Goal: Communication & Community: Share content

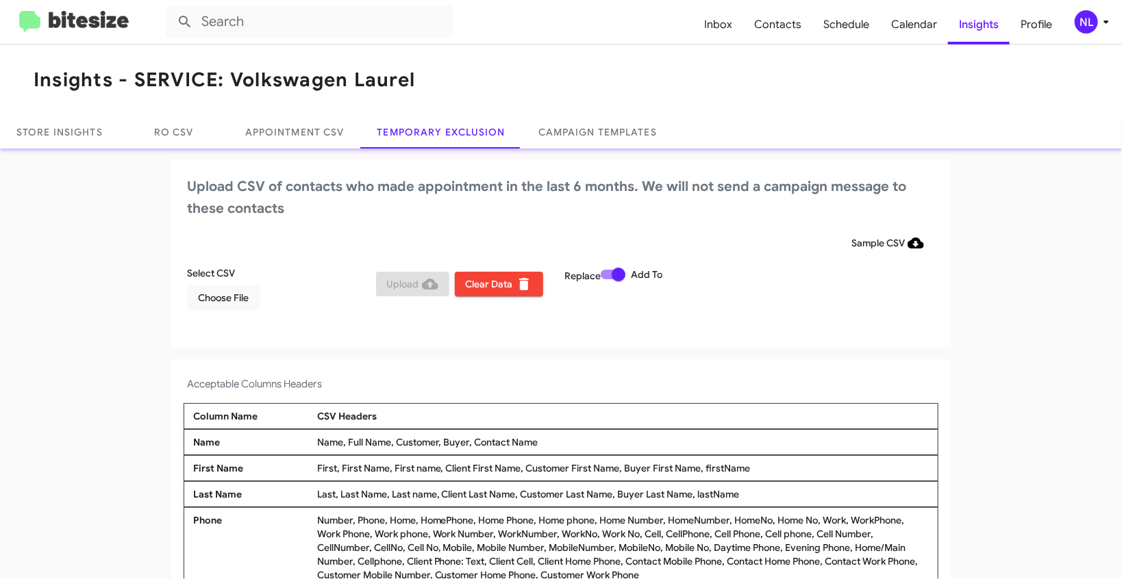
click at [1087, 21] on div "NL" at bounding box center [1086, 21] width 23 height 23
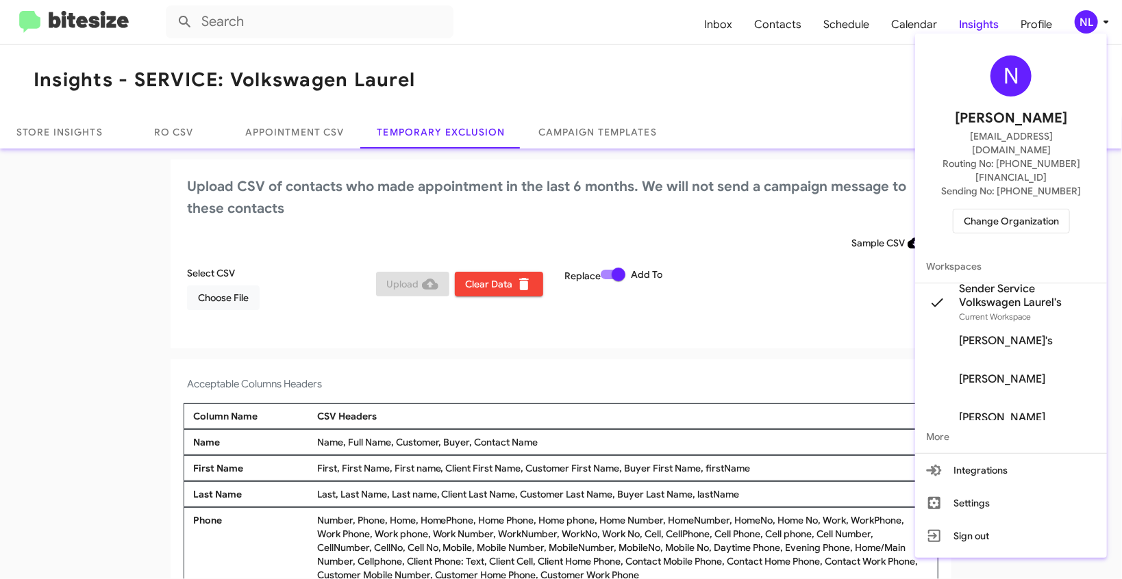
click at [1037, 210] on span "Change Organization" at bounding box center [1011, 221] width 95 height 23
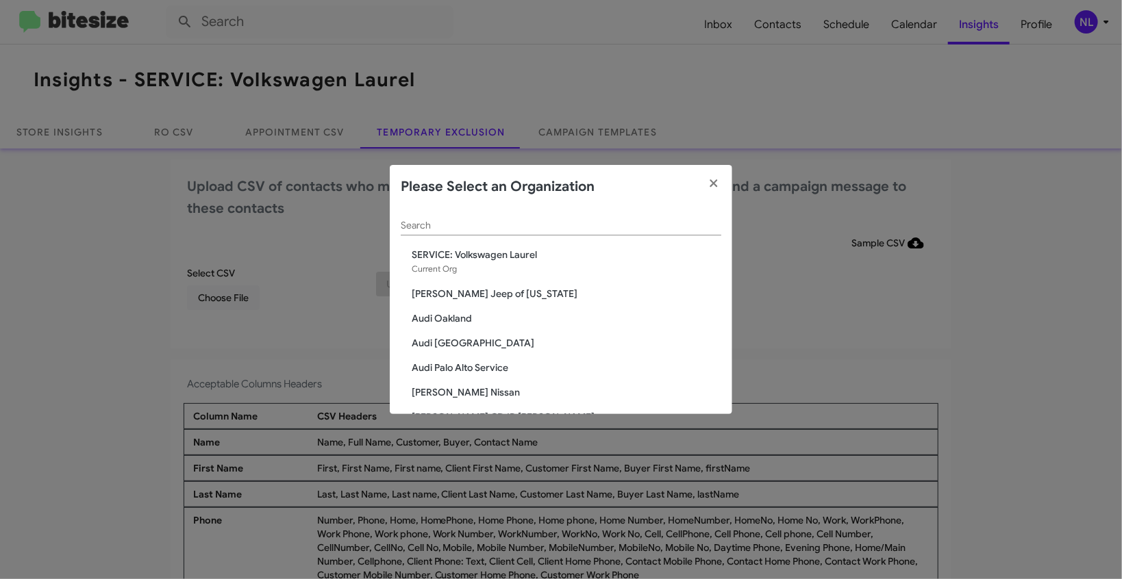
click at [502, 235] on div "Search" at bounding box center [561, 222] width 321 height 27
paste input "Ourisman Hyundai Genesis of [PERSON_NAME]"
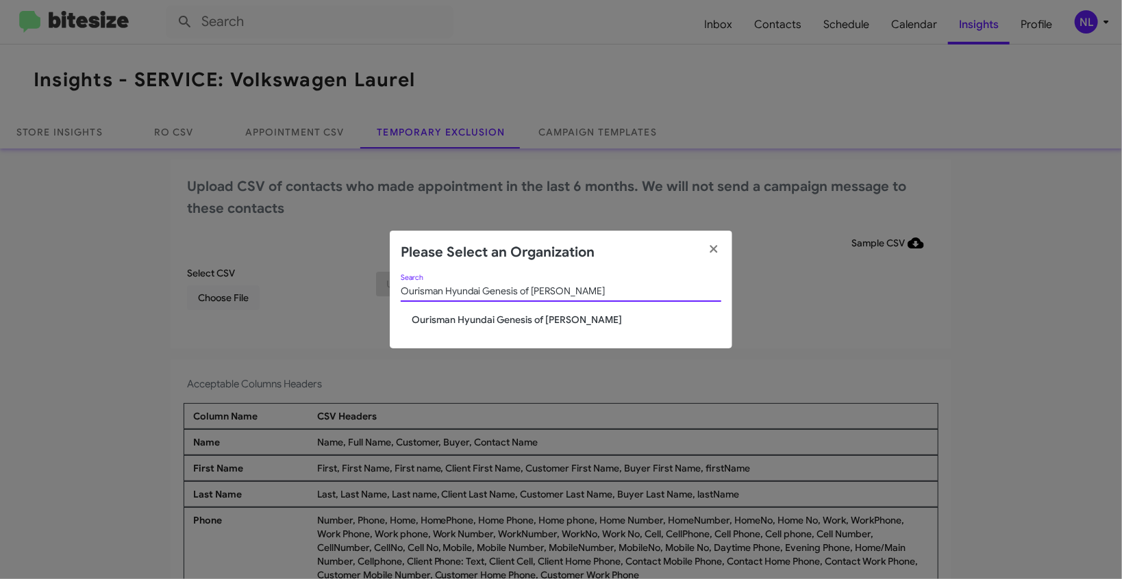
type input "Ourisman Hyundai Genesis of [PERSON_NAME]"
click at [433, 324] on span "Ourisman Hyundai Genesis of [PERSON_NAME]" at bounding box center [567, 320] width 310 height 14
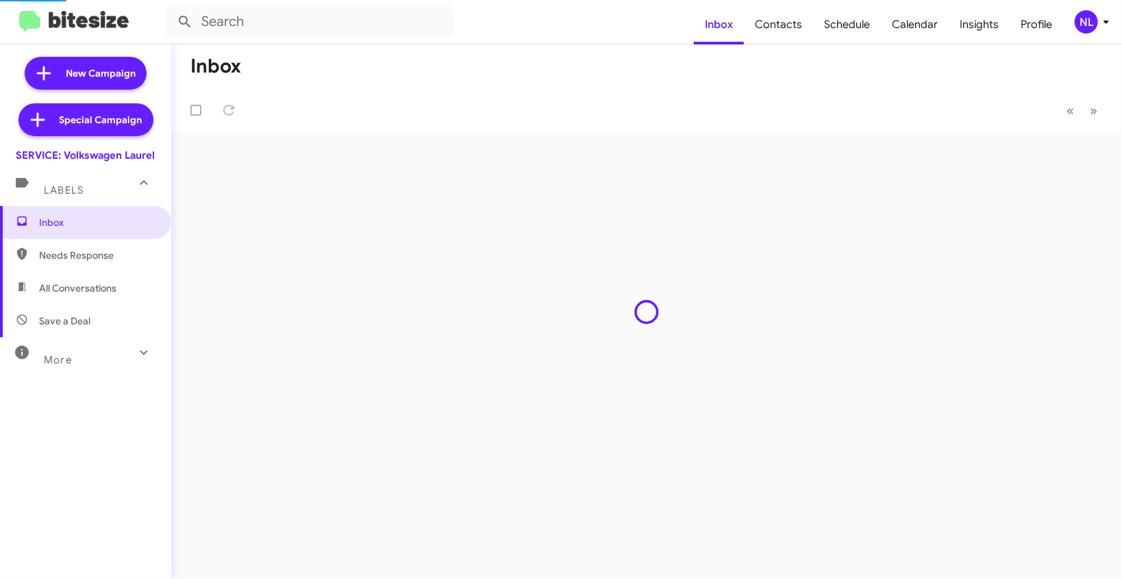
click at [1077, 27] on div "NL" at bounding box center [1086, 21] width 23 height 23
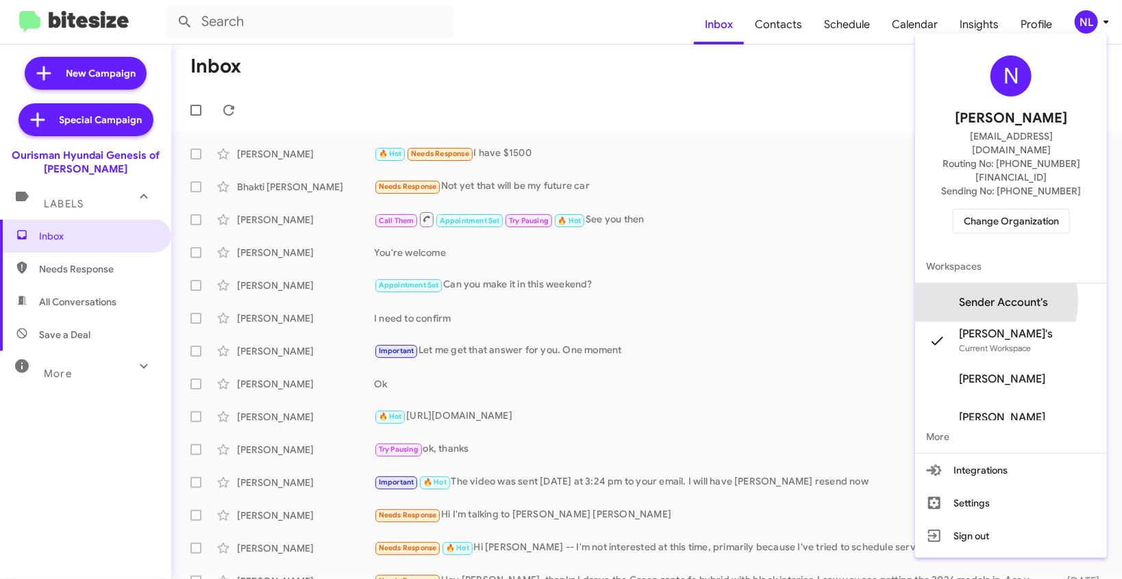
click at [1011, 296] on span "Sender Account's" at bounding box center [1003, 303] width 89 height 14
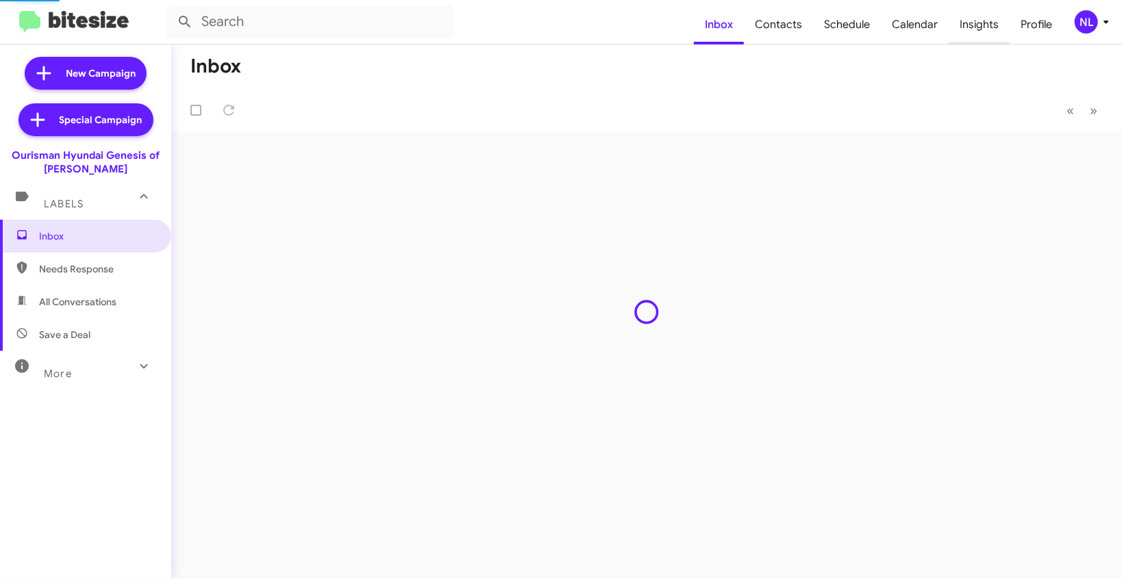
click at [980, 25] on span "Insights" at bounding box center [979, 25] width 61 height 40
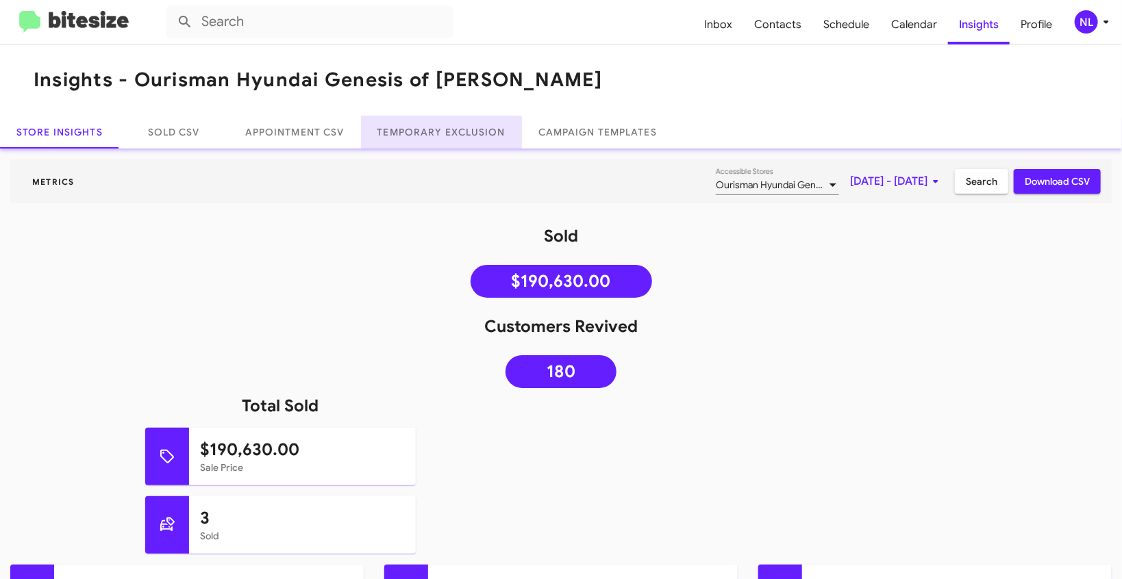
click at [422, 140] on link "Temporary Exclusion" at bounding box center [441, 132] width 161 height 33
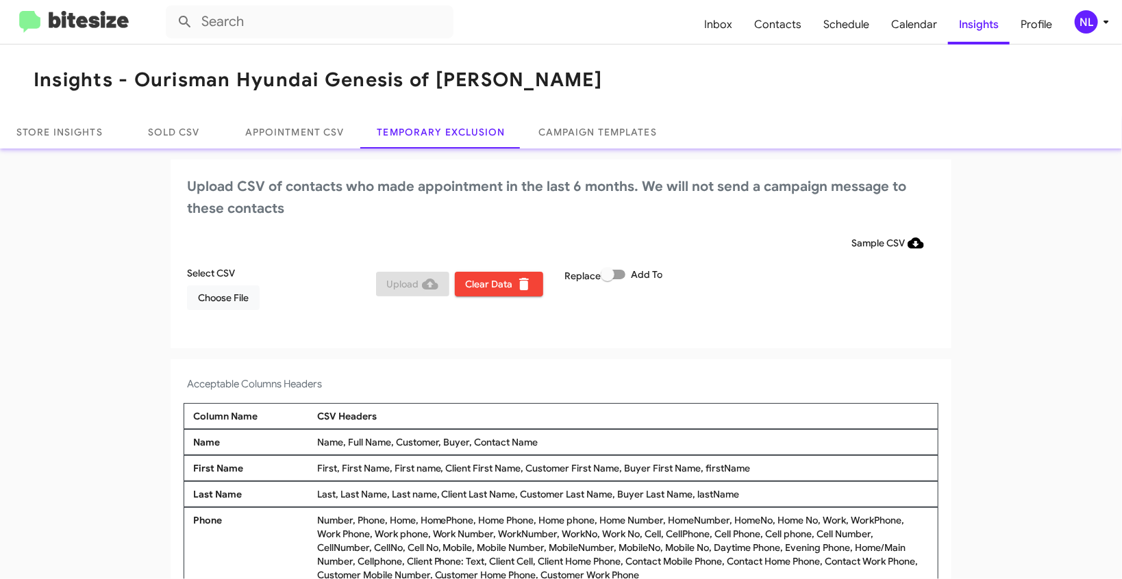
click at [631, 276] on span "Add To" at bounding box center [647, 274] width 32 height 16
click at [608, 279] on input "Add To" at bounding box center [607, 279] width 1 height 1
checkbox input "true"
click at [224, 299] on span "Choose File" at bounding box center [223, 298] width 51 height 25
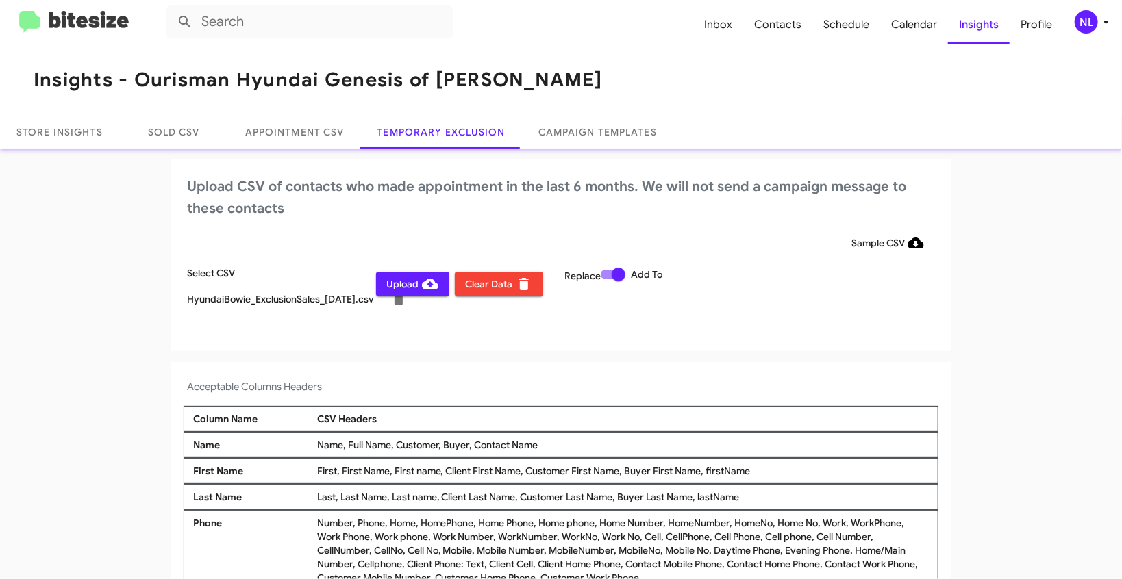
click at [1097, 25] on div "NL" at bounding box center [1086, 21] width 23 height 23
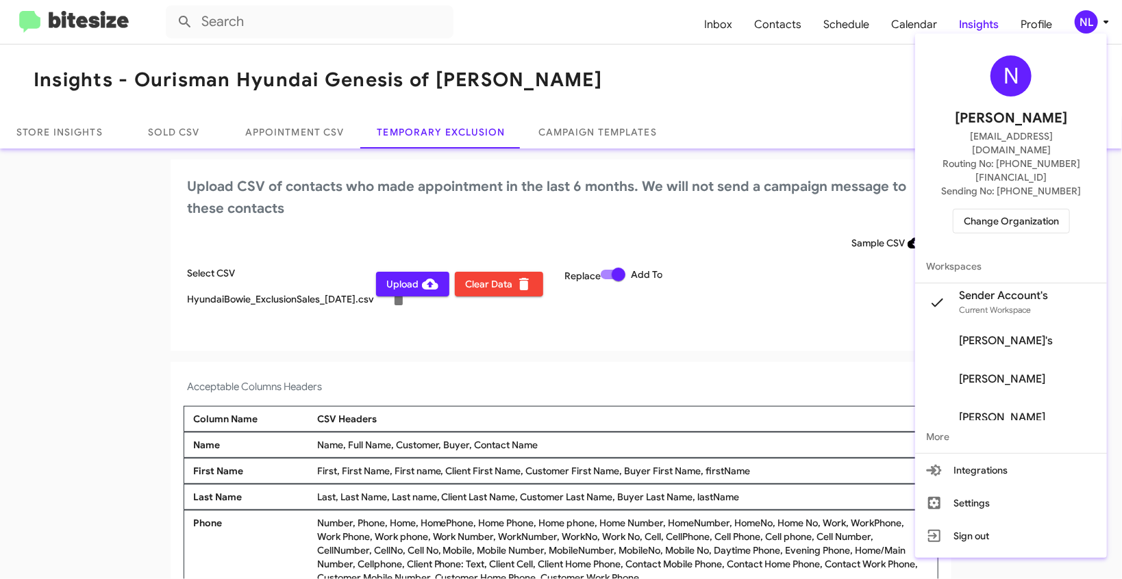
click at [118, 286] on div at bounding box center [561, 289] width 1122 height 579
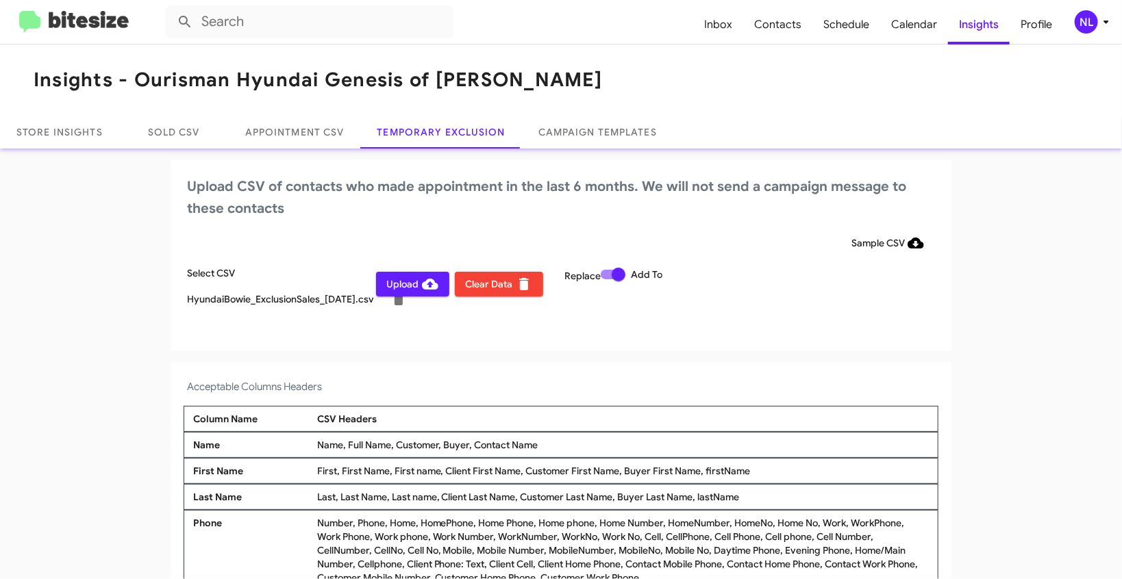
click at [390, 288] on span "Upload" at bounding box center [412, 284] width 51 height 25
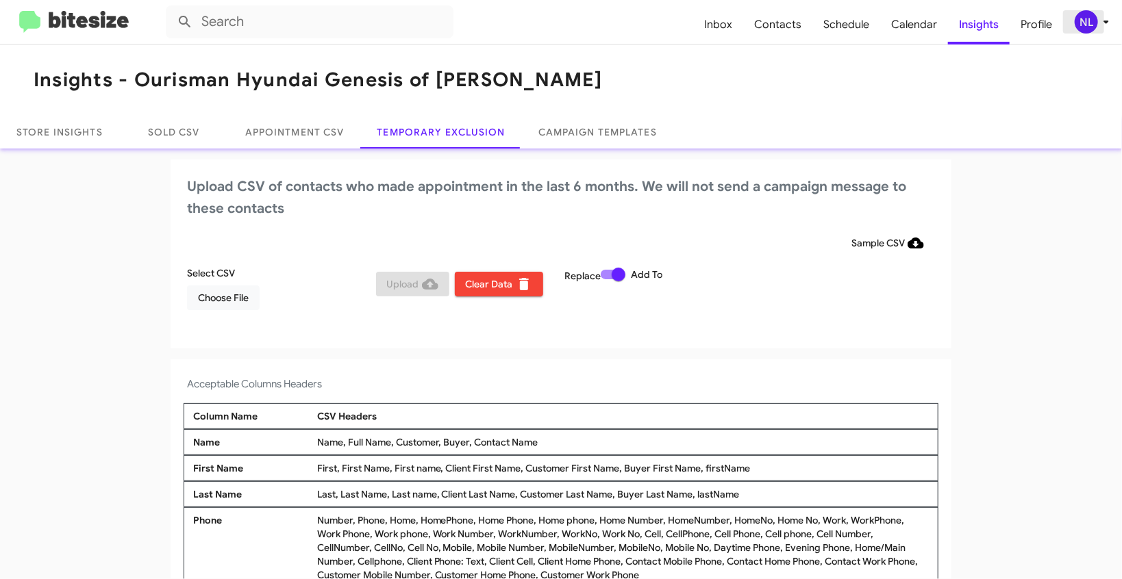
click at [1084, 19] on div "NL" at bounding box center [1086, 21] width 23 height 23
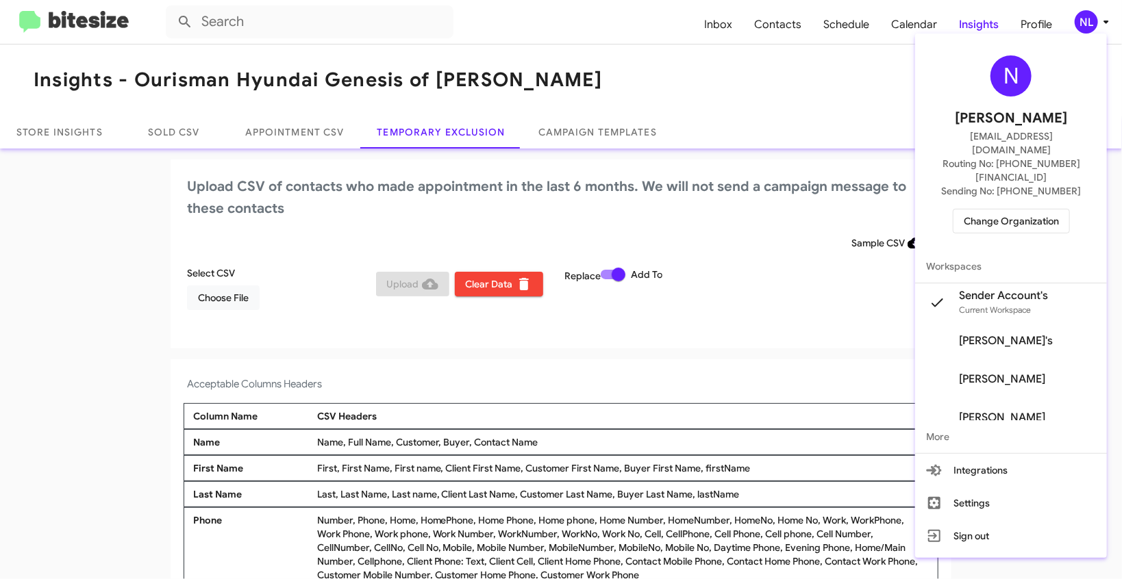
click at [1004, 210] on span "Change Organization" at bounding box center [1011, 221] width 95 height 23
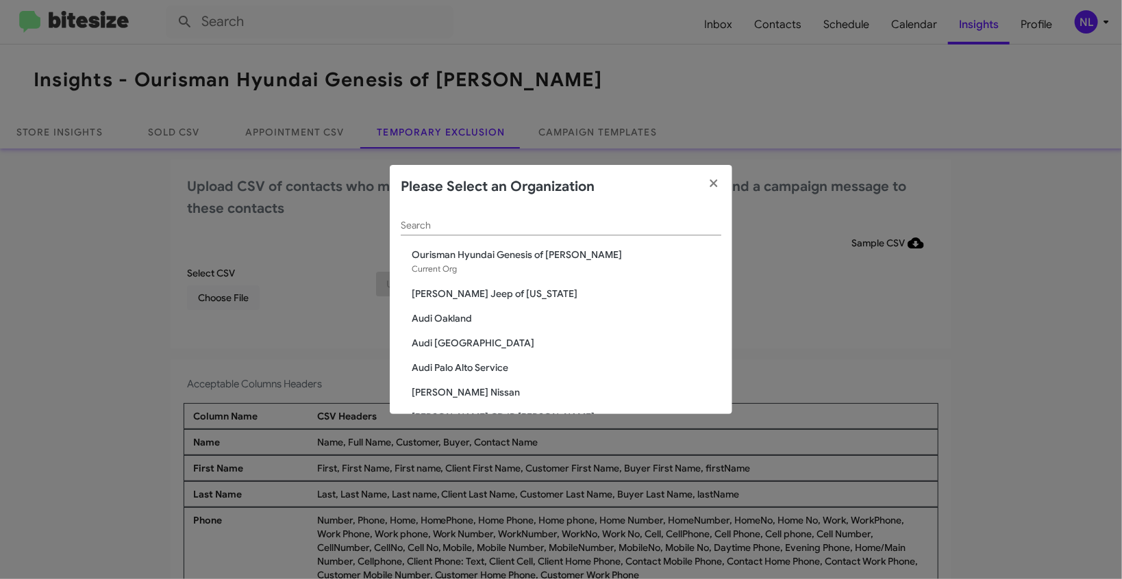
click at [457, 217] on div "Search" at bounding box center [561, 222] width 321 height 27
paste input "SERVICE: CDJR Baltimore"
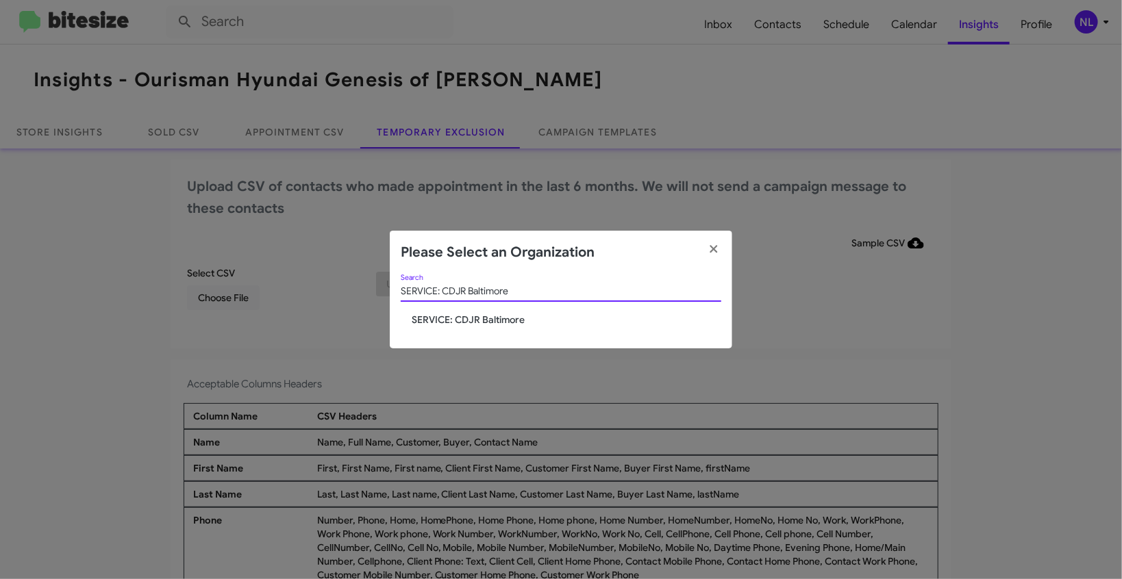
type input "SERVICE: CDJR Baltimore"
click at [462, 316] on span "SERVICE: CDJR Baltimore" at bounding box center [567, 320] width 310 height 14
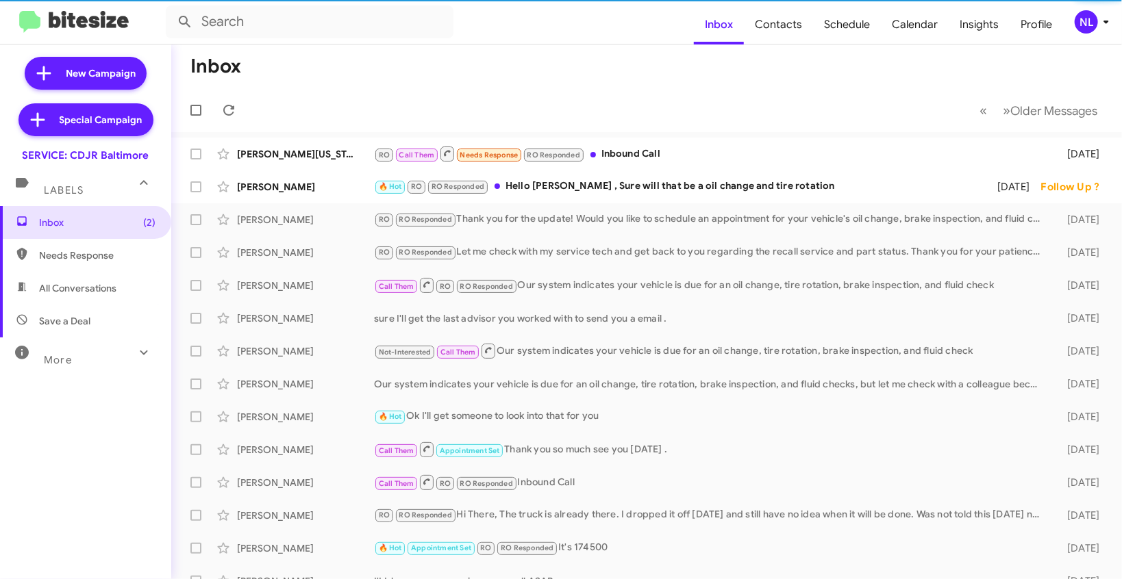
click at [1087, 27] on div "NL" at bounding box center [1086, 21] width 23 height 23
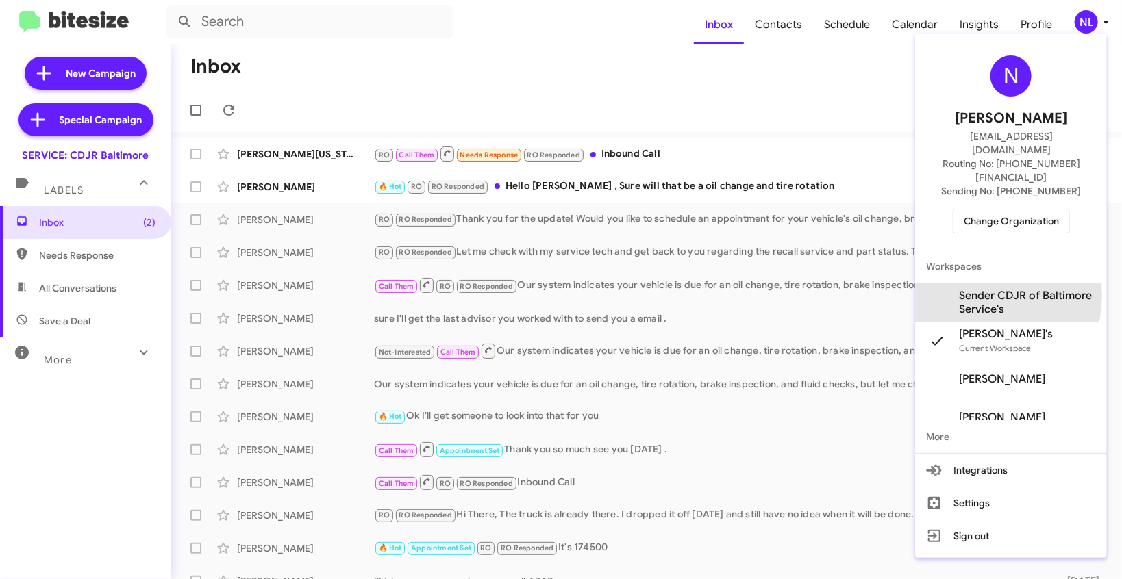
click at [981, 289] on span "Sender CDJR of Baltimore Service's" at bounding box center [1027, 302] width 137 height 27
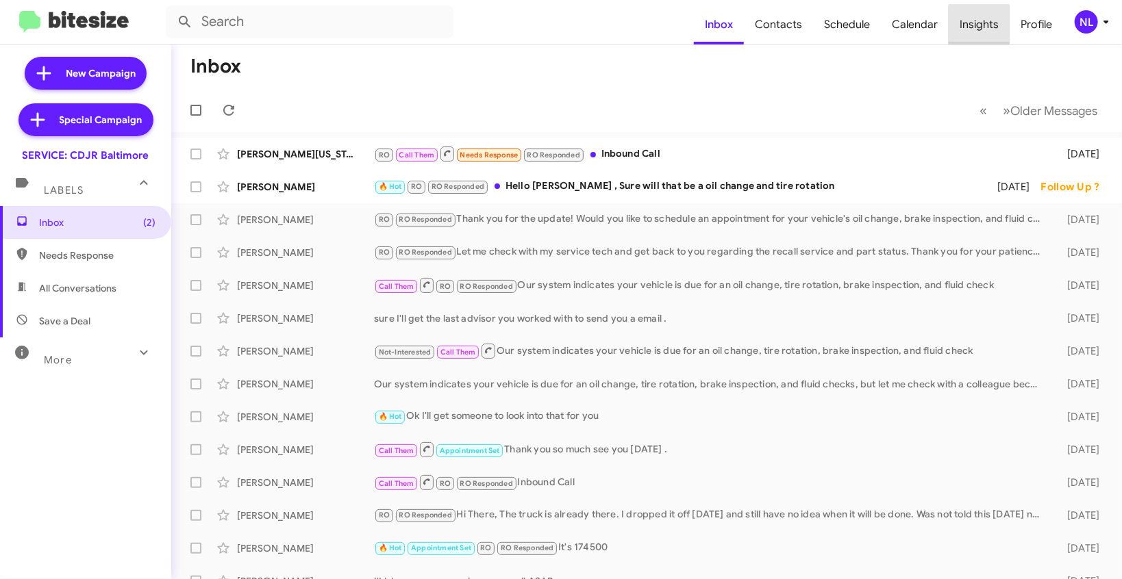
click at [986, 25] on span "Insights" at bounding box center [979, 25] width 61 height 40
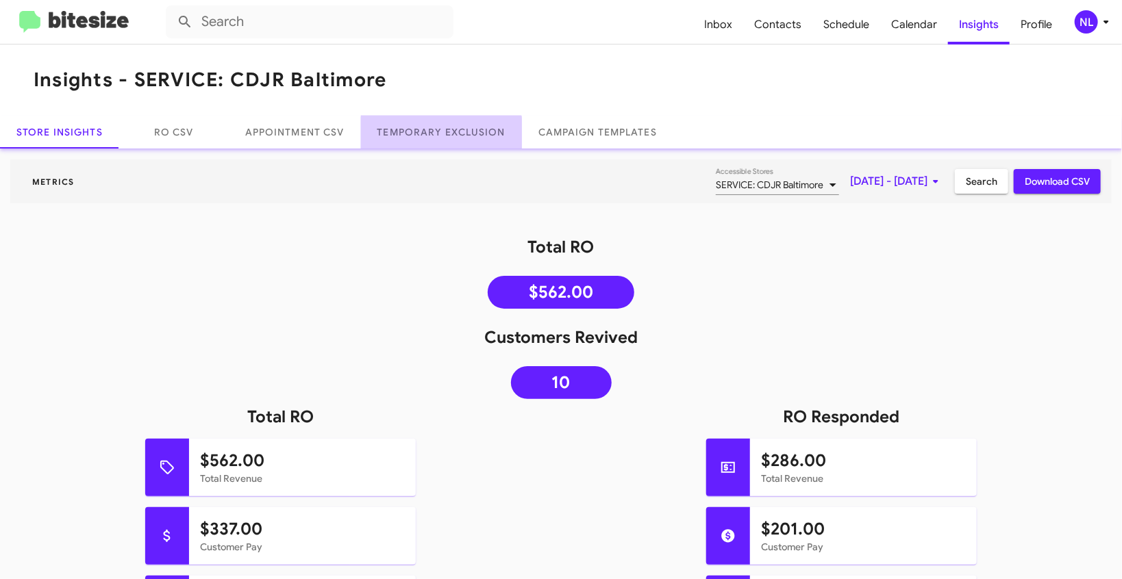
click at [440, 136] on link "Temporary Exclusion" at bounding box center [441, 132] width 161 height 33
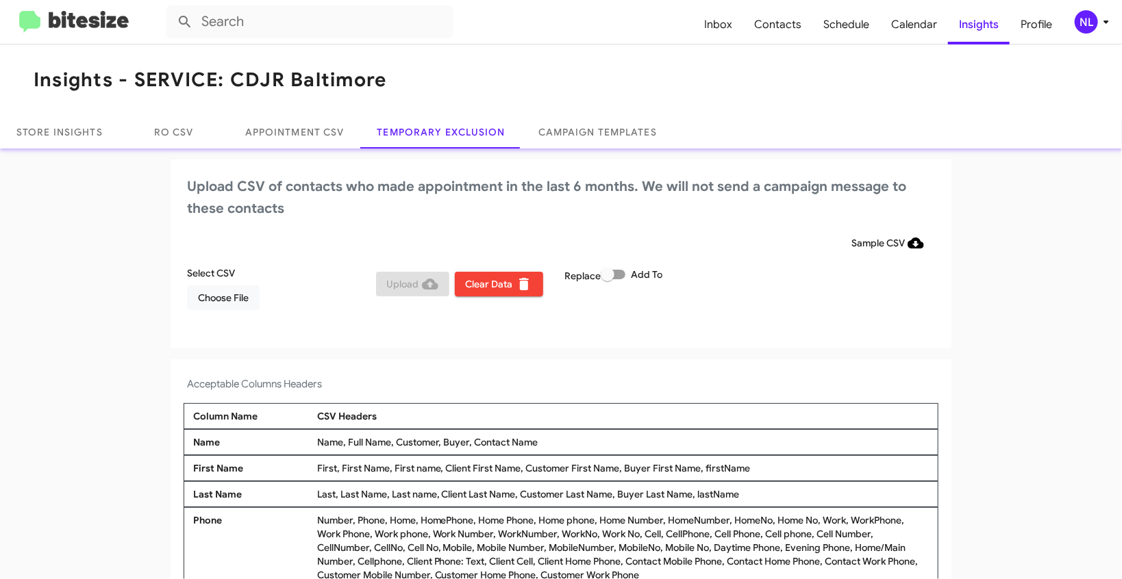
click at [621, 275] on span at bounding box center [613, 275] width 25 height 10
click at [608, 279] on input "Add To" at bounding box center [607, 279] width 1 height 1
checkbox input "true"
click at [1088, 29] on div "NL" at bounding box center [1086, 21] width 23 height 23
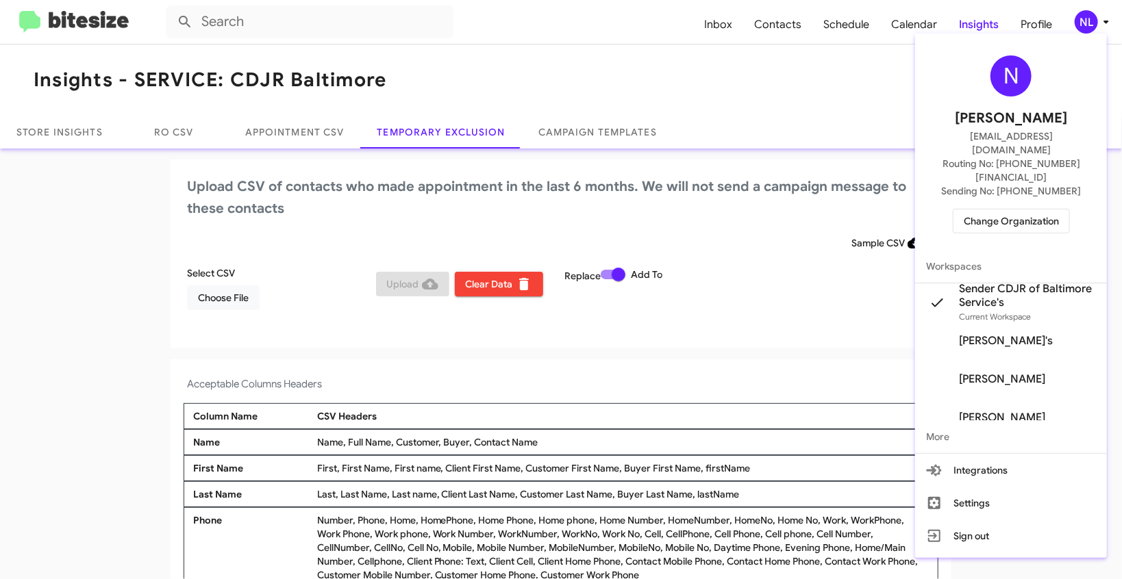
click at [466, 84] on div at bounding box center [561, 289] width 1122 height 579
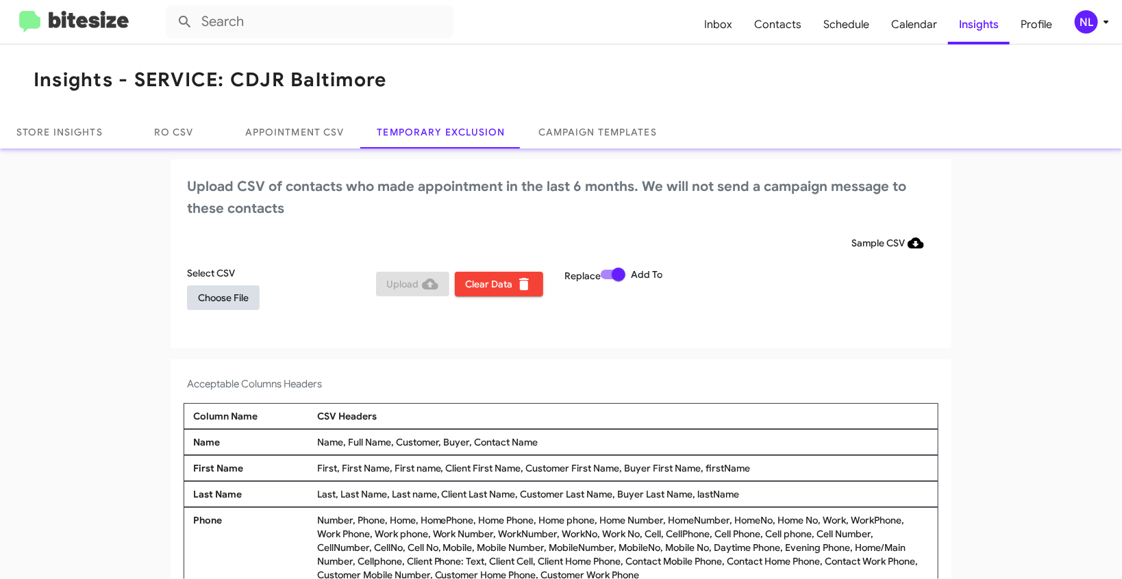
click at [228, 295] on span "Choose File" at bounding box center [223, 298] width 51 height 25
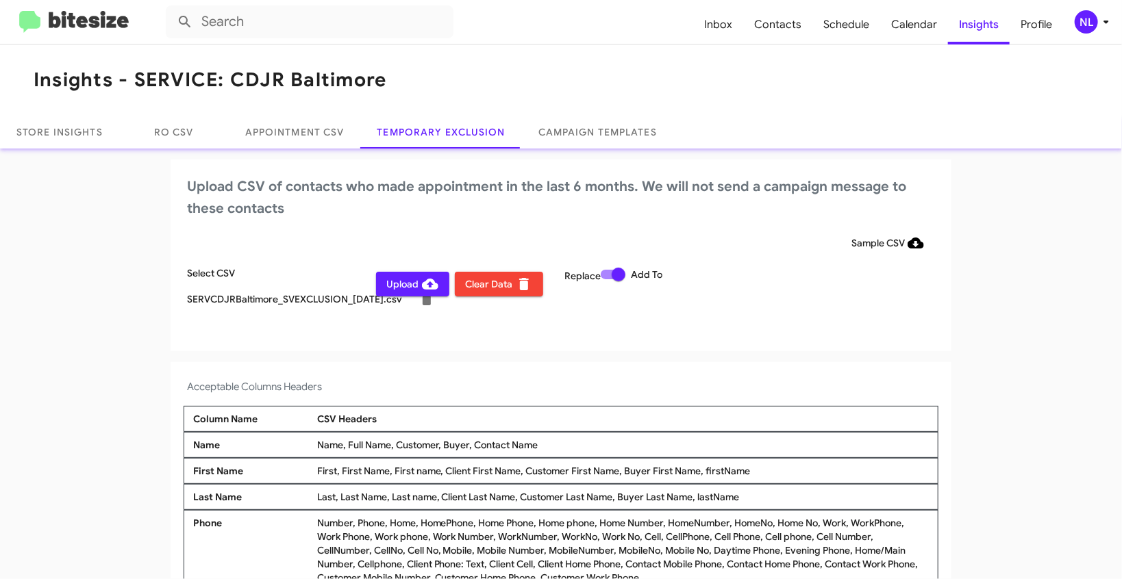
click at [1085, 22] on div "NL" at bounding box center [1086, 21] width 23 height 23
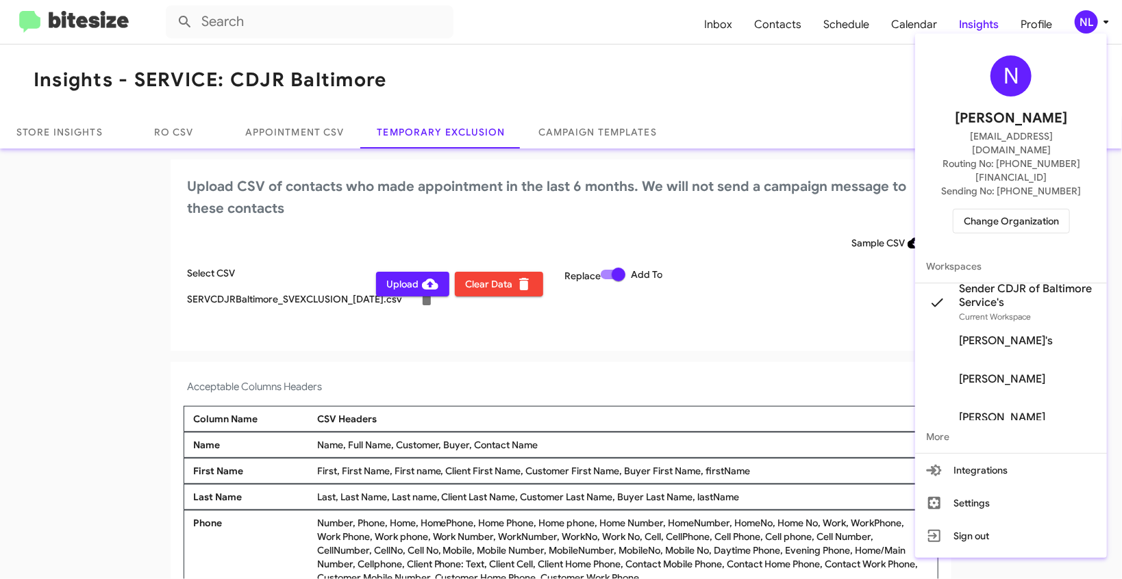
click at [65, 249] on div at bounding box center [561, 289] width 1122 height 579
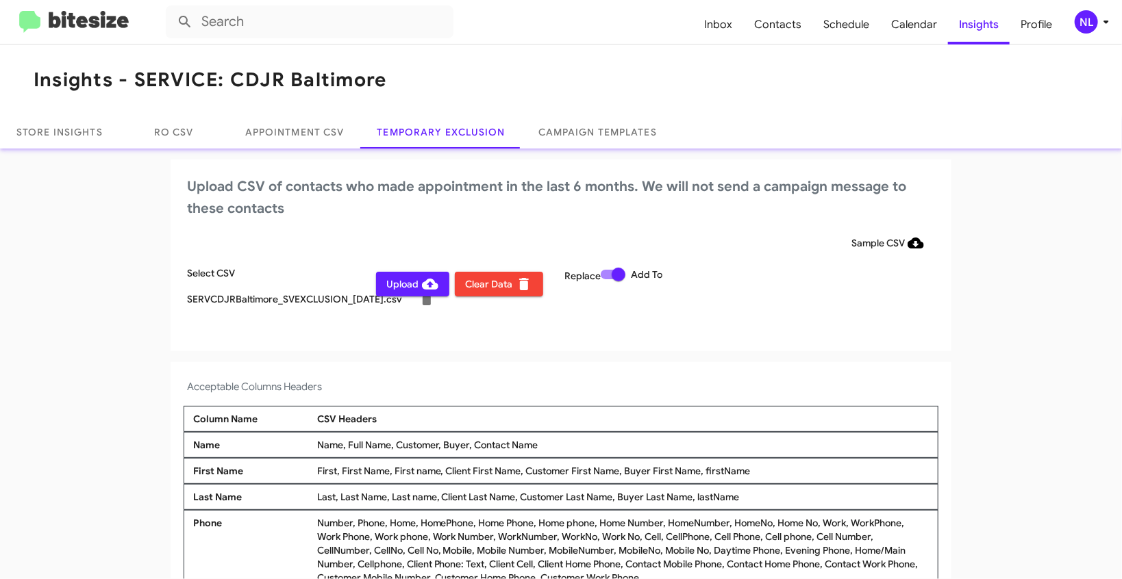
click at [474, 349] on div "Upload CSV of contacts who made appointment in the last 6 months. We will not s…" at bounding box center [561, 256] width 781 height 192
click at [407, 286] on span "Upload" at bounding box center [412, 284] width 51 height 25
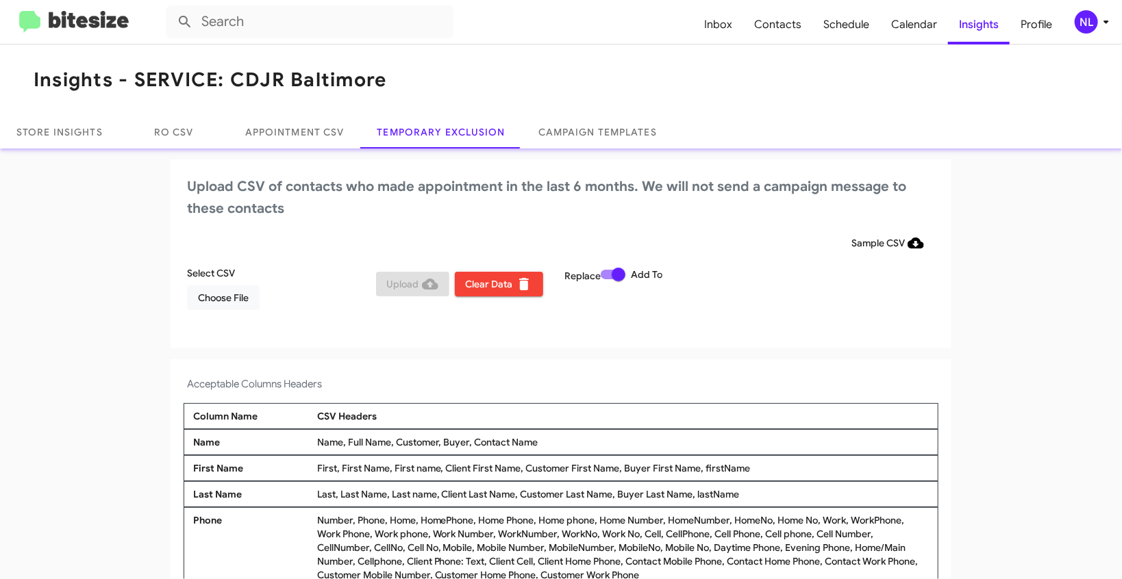
click at [1082, 14] on div "NL" at bounding box center [1086, 21] width 23 height 23
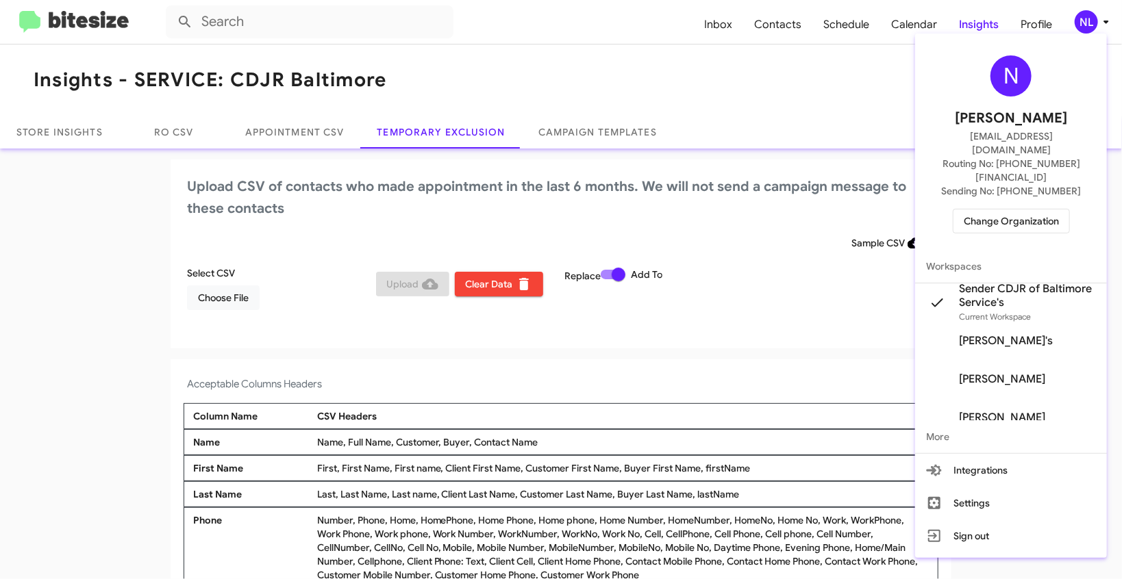
click at [978, 210] on span "Change Organization" at bounding box center [1011, 221] width 95 height 23
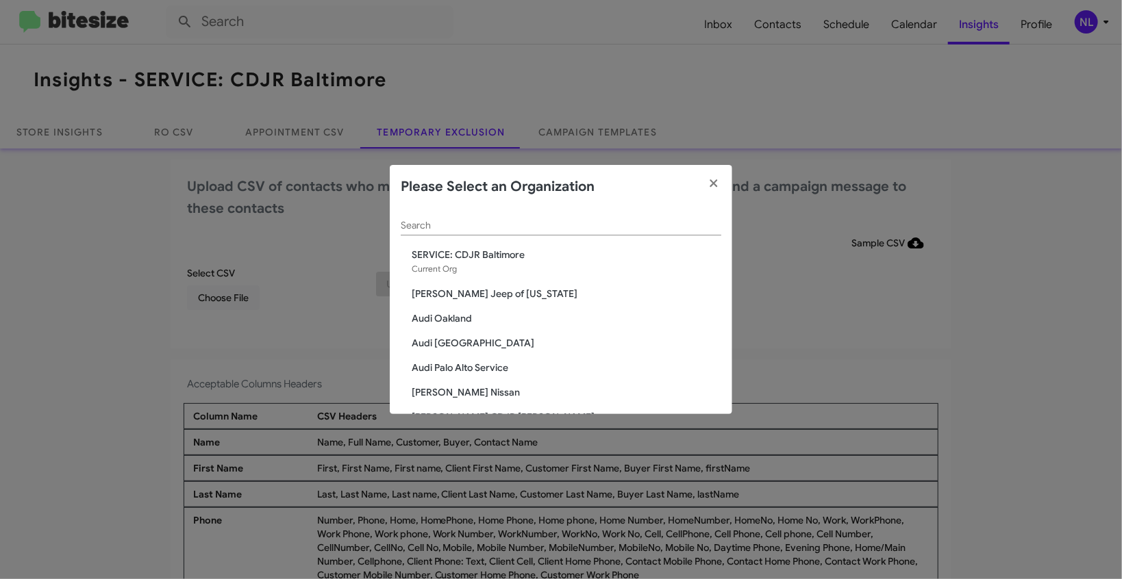
click at [567, 229] on input "Search" at bounding box center [561, 226] width 321 height 11
paste input "SERVICE: Chevy Rockville"
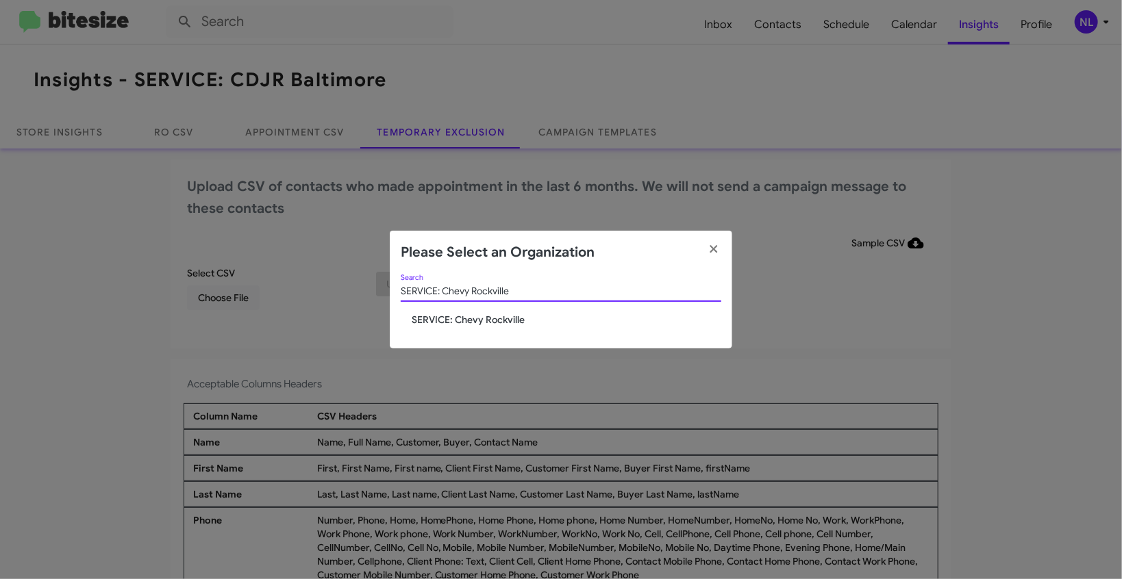
type input "SERVICE: Chevy Rockville"
click at [452, 322] on span "SERVICE: Chevy Rockville" at bounding box center [567, 320] width 310 height 14
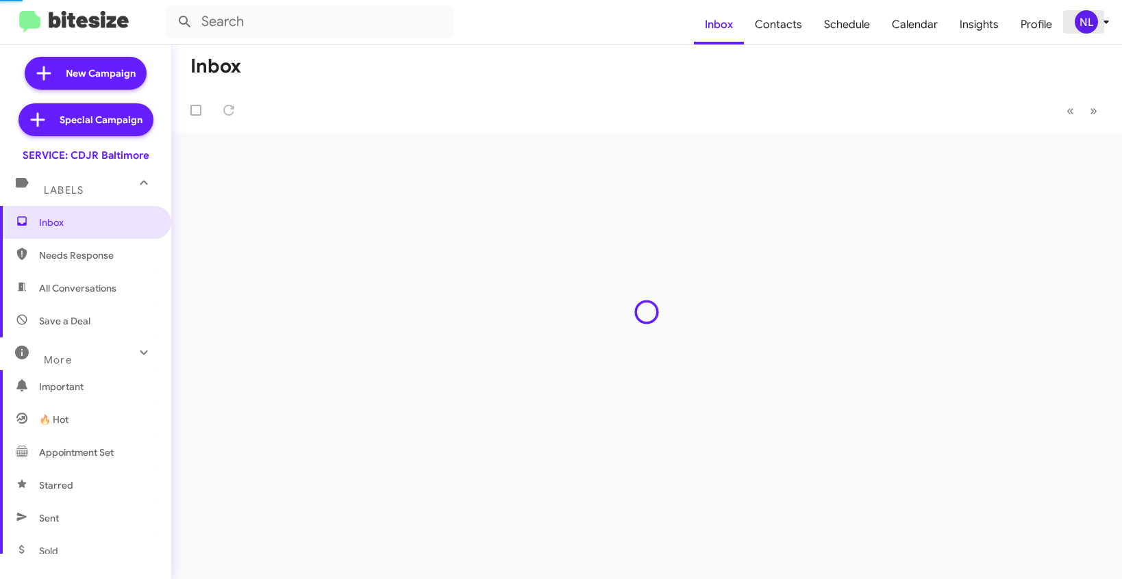
click at [1083, 20] on div "NL" at bounding box center [1086, 21] width 23 height 23
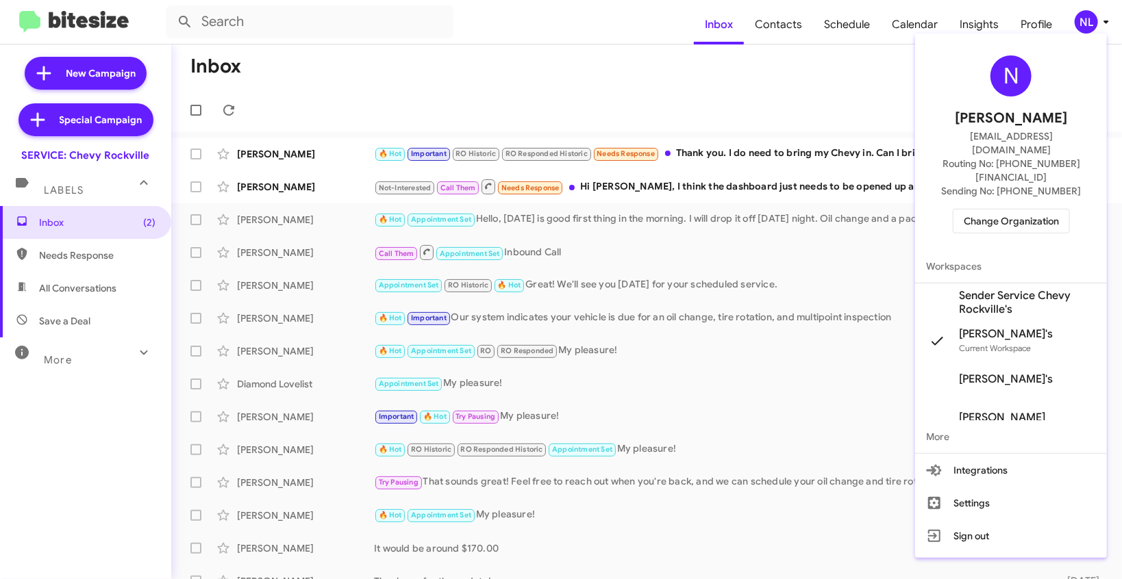
click at [1006, 289] on span "Sender Service Chevy Rockville's" at bounding box center [1027, 302] width 137 height 27
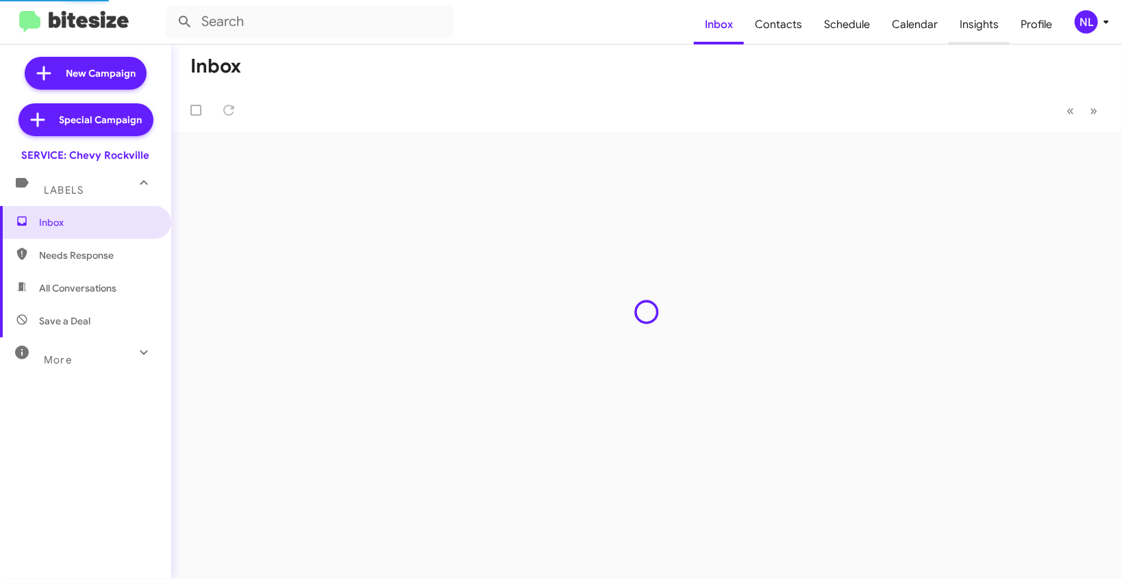
click at [990, 25] on span "Insights" at bounding box center [979, 25] width 61 height 40
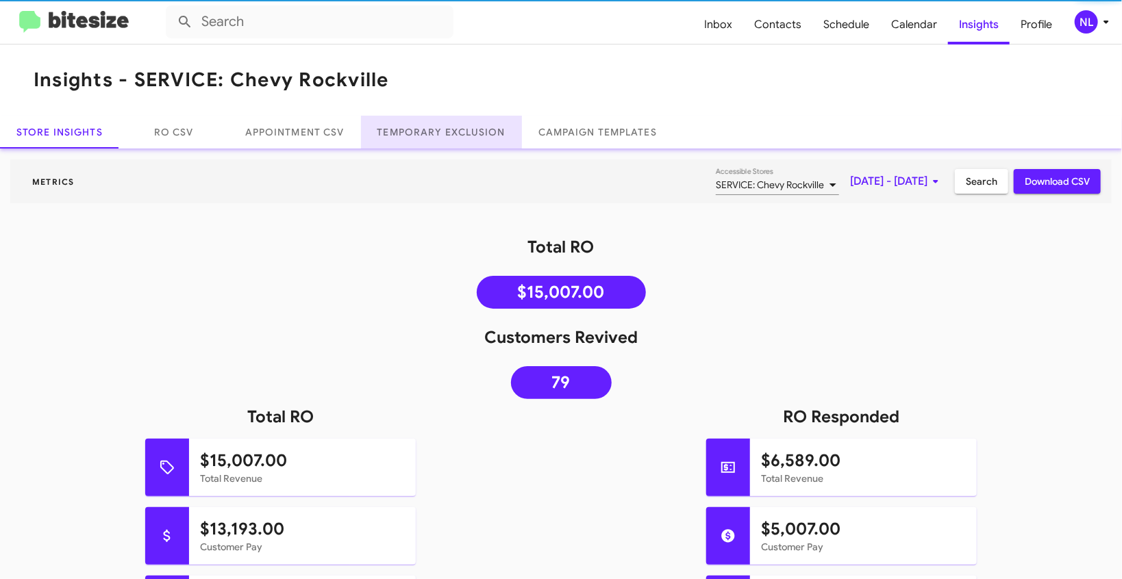
click at [447, 139] on link "Temporary Exclusion" at bounding box center [441, 132] width 161 height 33
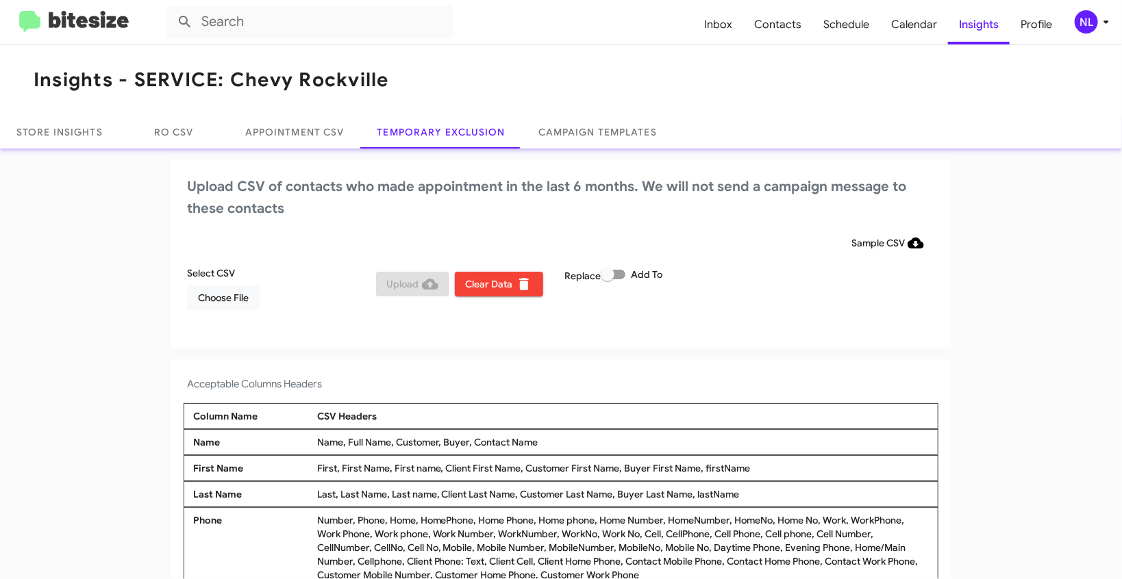
click at [625, 271] on label "Add To" at bounding box center [632, 274] width 62 height 16
click at [608, 279] on input "Add To" at bounding box center [607, 279] width 1 height 1
checkbox input "true"
click at [220, 305] on span "Choose File" at bounding box center [223, 298] width 51 height 25
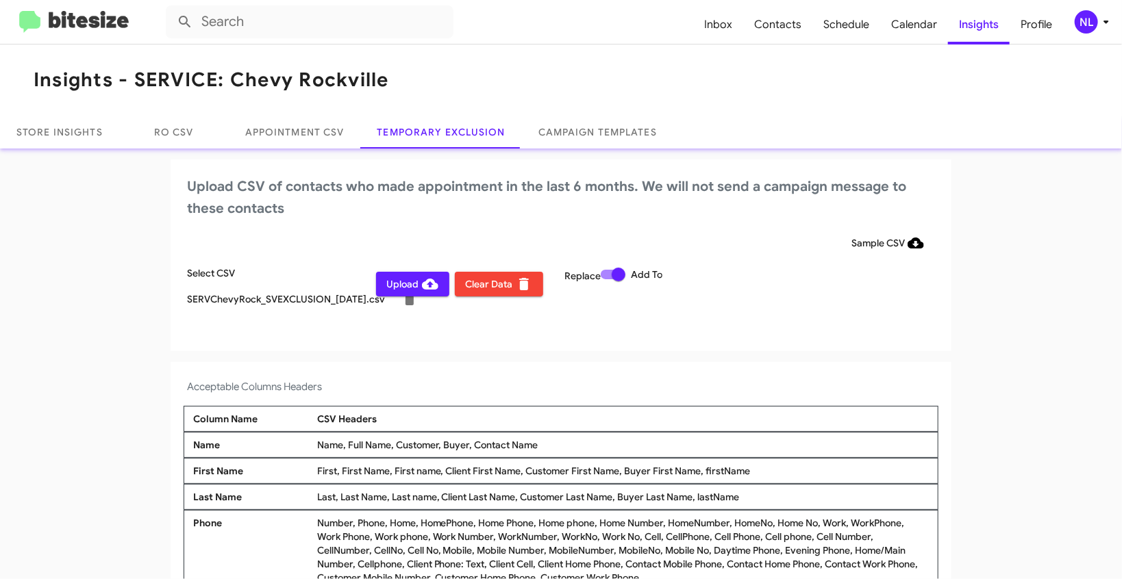
click at [1082, 21] on div "NL" at bounding box center [1086, 21] width 23 height 23
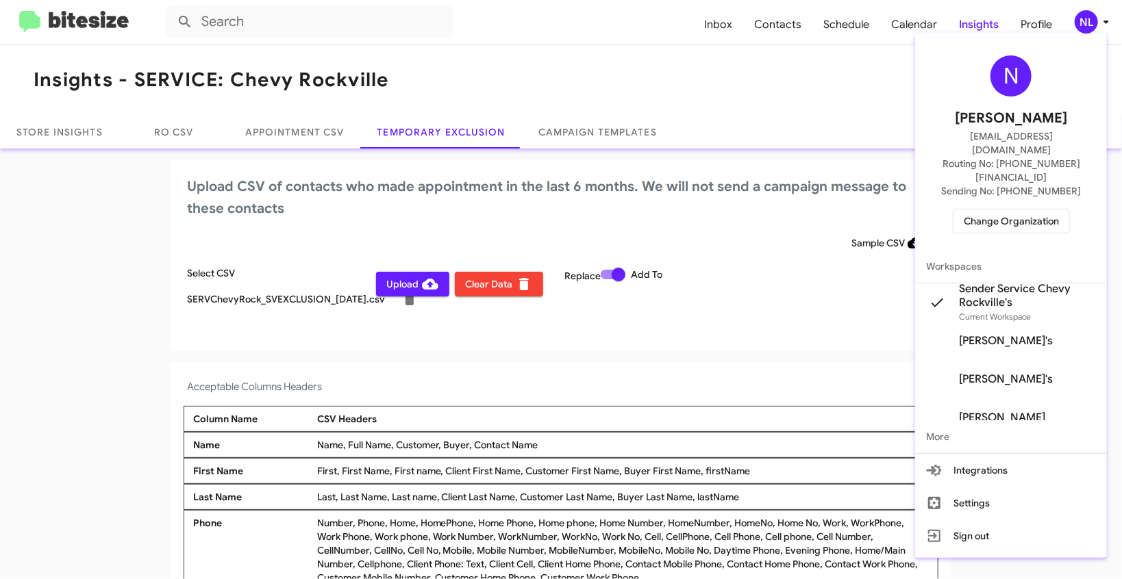
click at [77, 262] on div at bounding box center [561, 289] width 1122 height 579
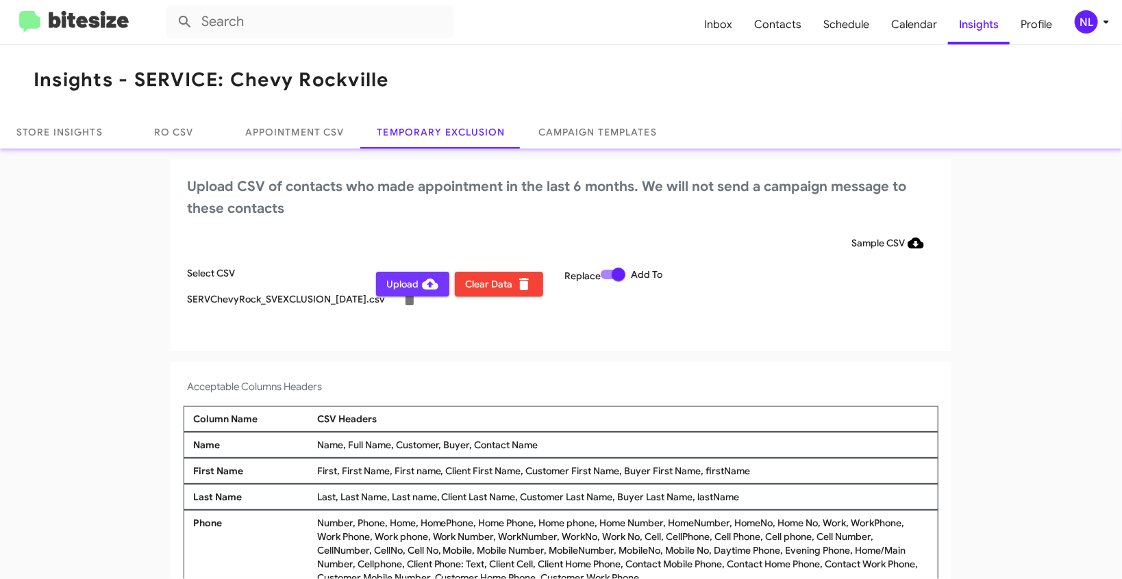
click at [406, 285] on span "Upload" at bounding box center [412, 284] width 51 height 25
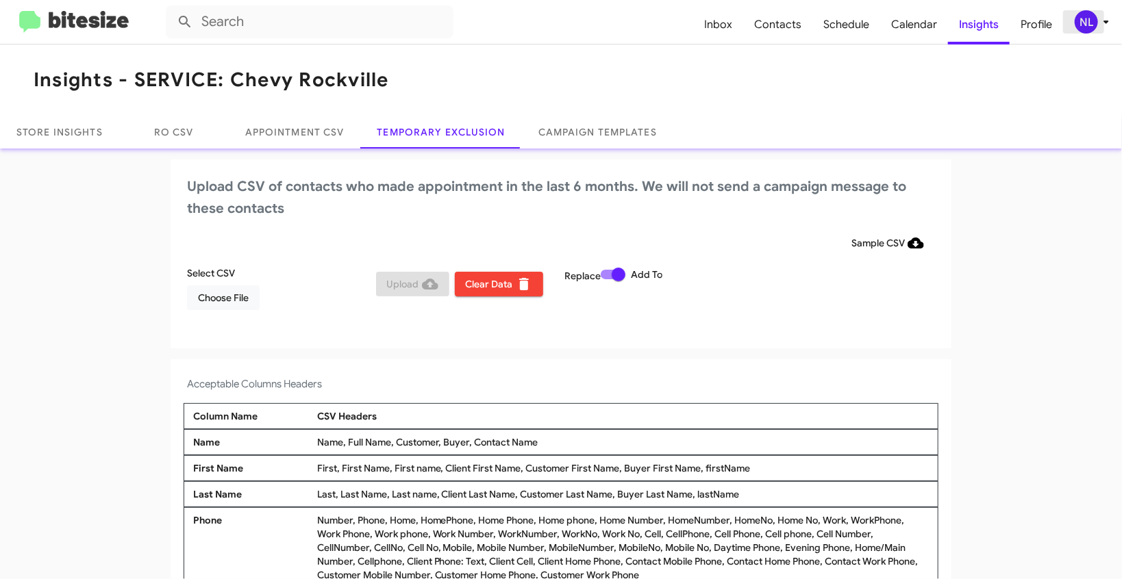
click at [1085, 23] on div "NL" at bounding box center [1086, 21] width 23 height 23
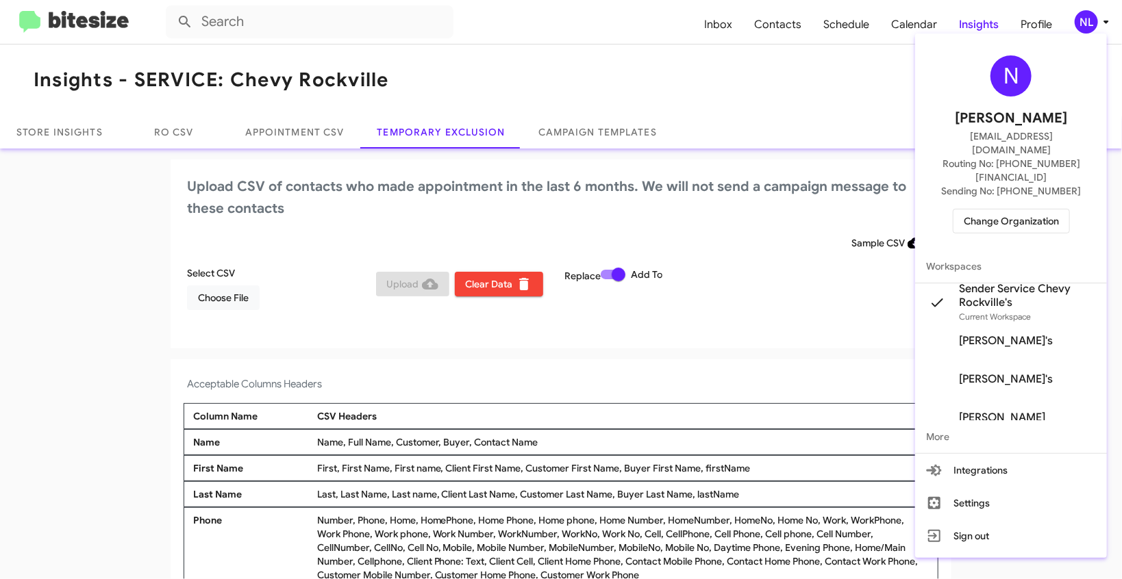
click at [993, 210] on span "Change Organization" at bounding box center [1011, 221] width 95 height 23
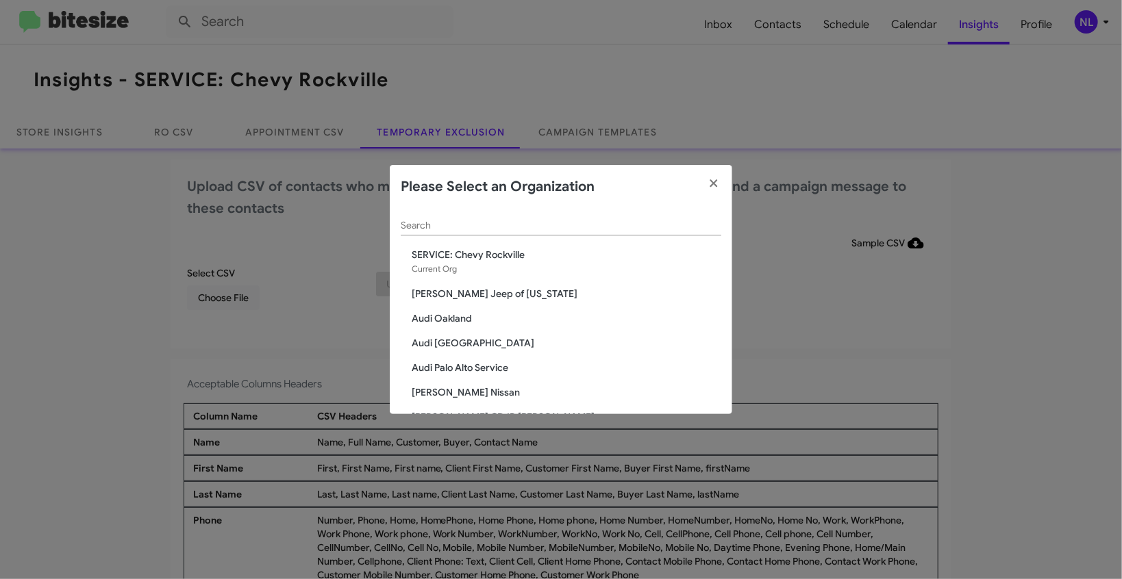
click at [443, 217] on div "Search" at bounding box center [561, 222] width 321 height 27
paste input "SERVICE: Mazda Rockville"
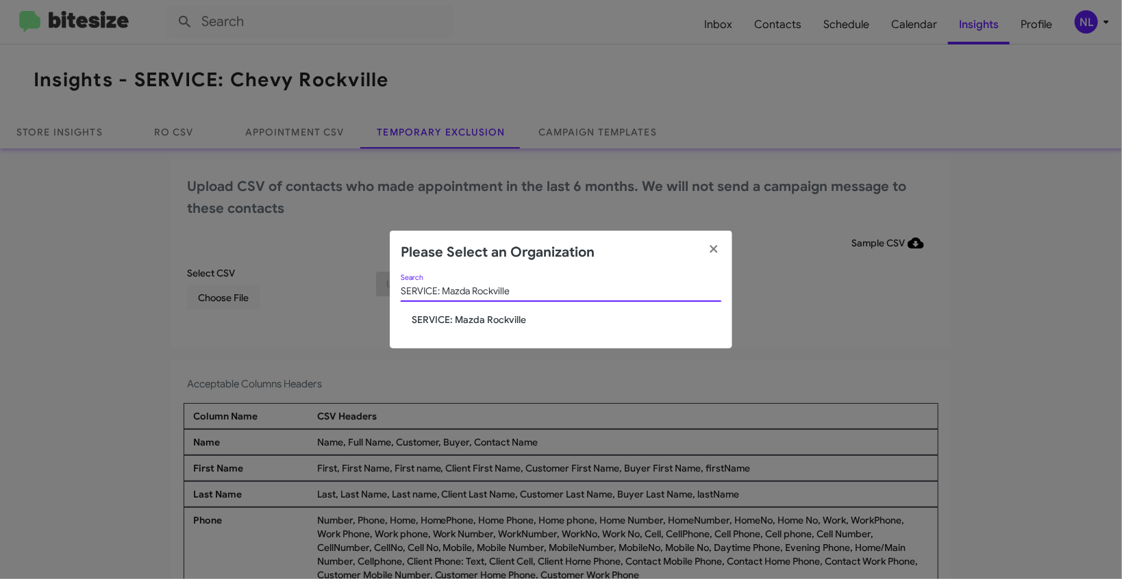
type input "SERVICE: Mazda Rockville"
click at [464, 325] on span "SERVICE: Mazda Rockville" at bounding box center [567, 320] width 310 height 14
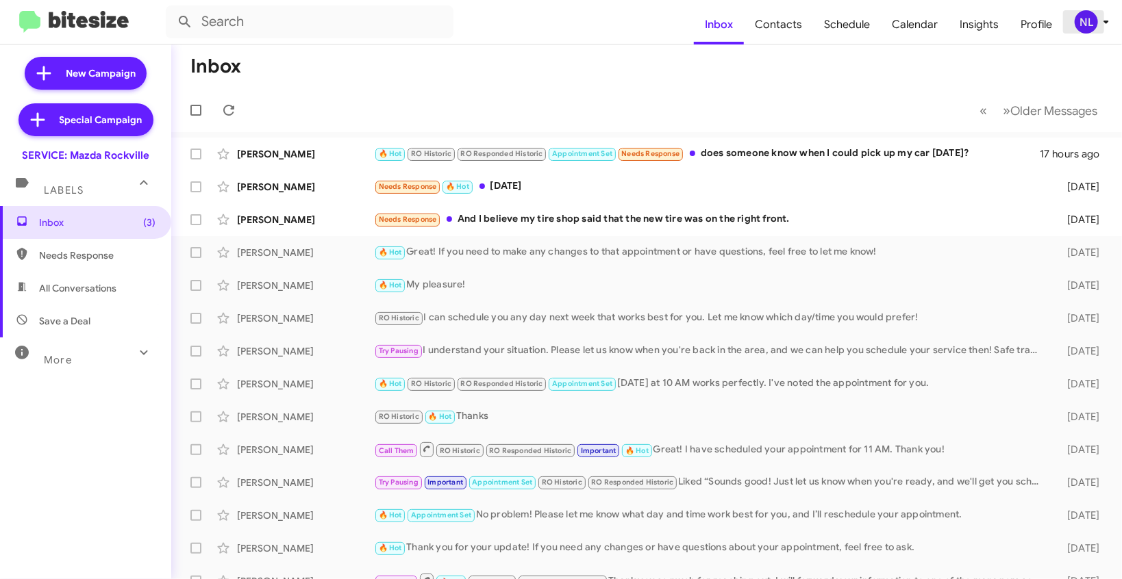
click at [1090, 19] on div "NL" at bounding box center [1086, 21] width 23 height 23
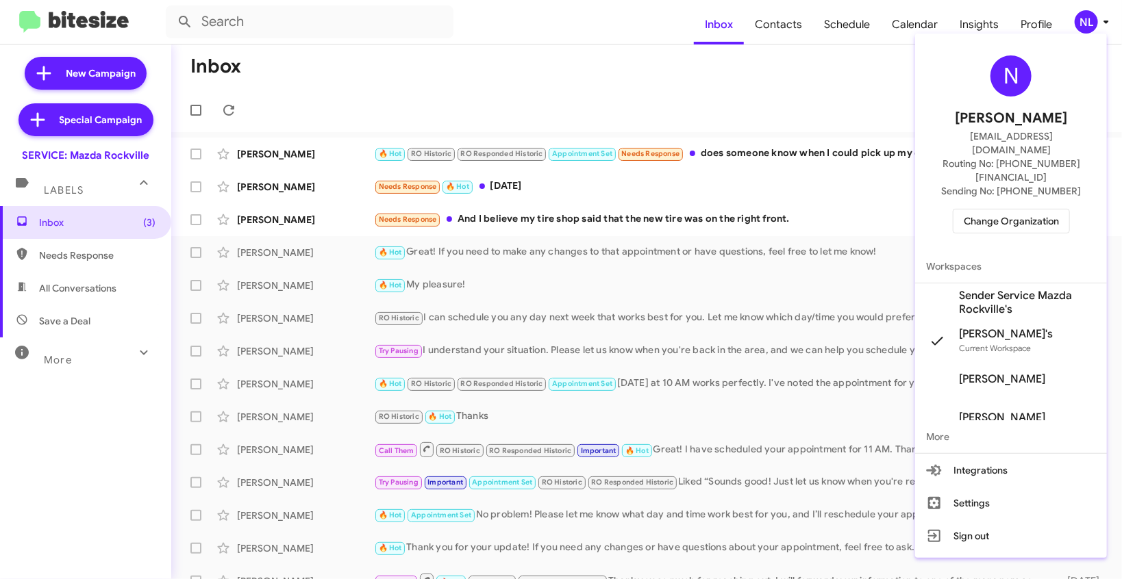
click at [991, 289] on span "Sender Service Mazda Rockville's" at bounding box center [1027, 302] width 137 height 27
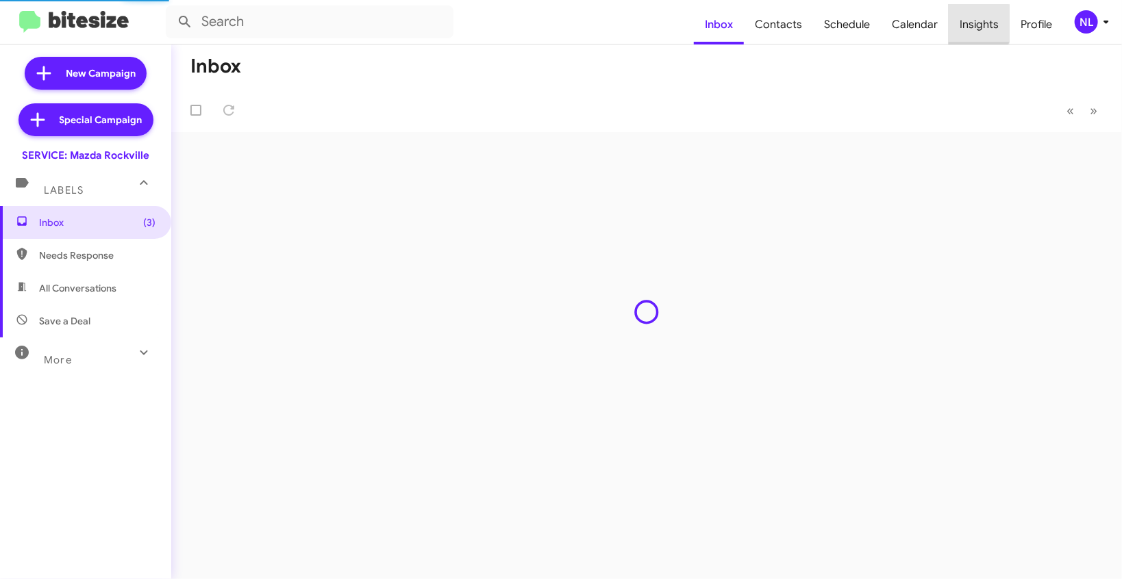
click at [972, 23] on span "Insights" at bounding box center [979, 25] width 61 height 40
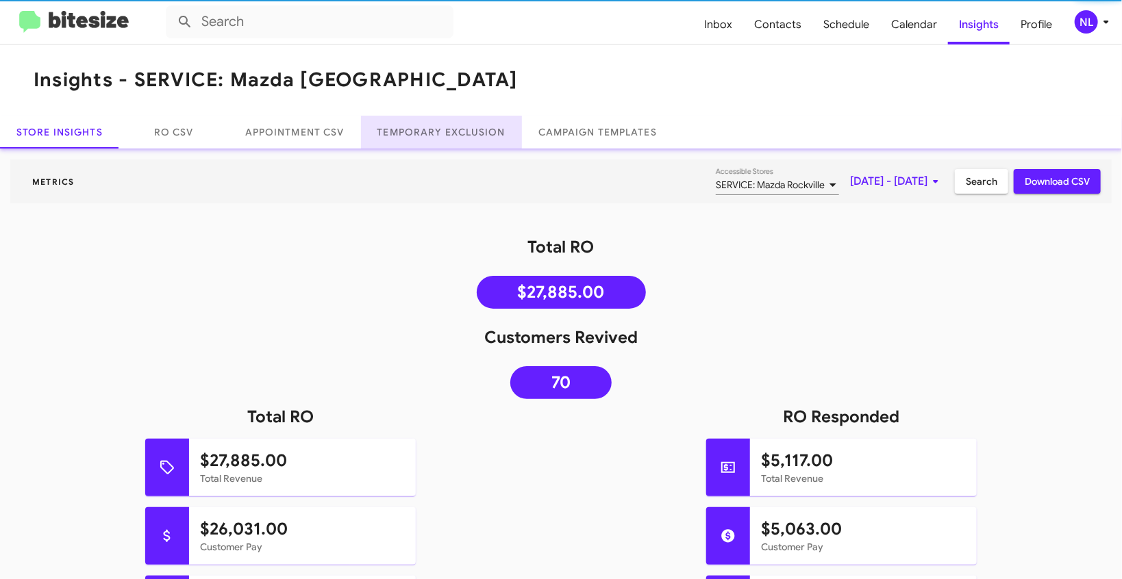
click at [420, 130] on link "Temporary Exclusion" at bounding box center [441, 132] width 161 height 33
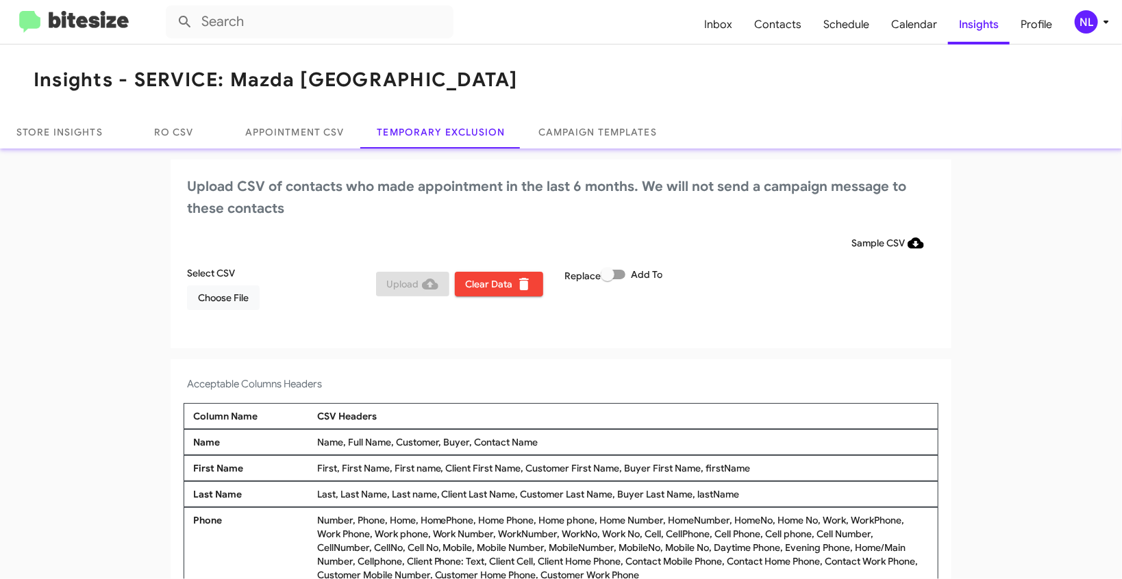
click at [619, 274] on span at bounding box center [613, 275] width 25 height 10
click at [608, 279] on input "Add To" at bounding box center [607, 279] width 1 height 1
checkbox input "true"
click at [213, 303] on span "Choose File" at bounding box center [223, 298] width 51 height 25
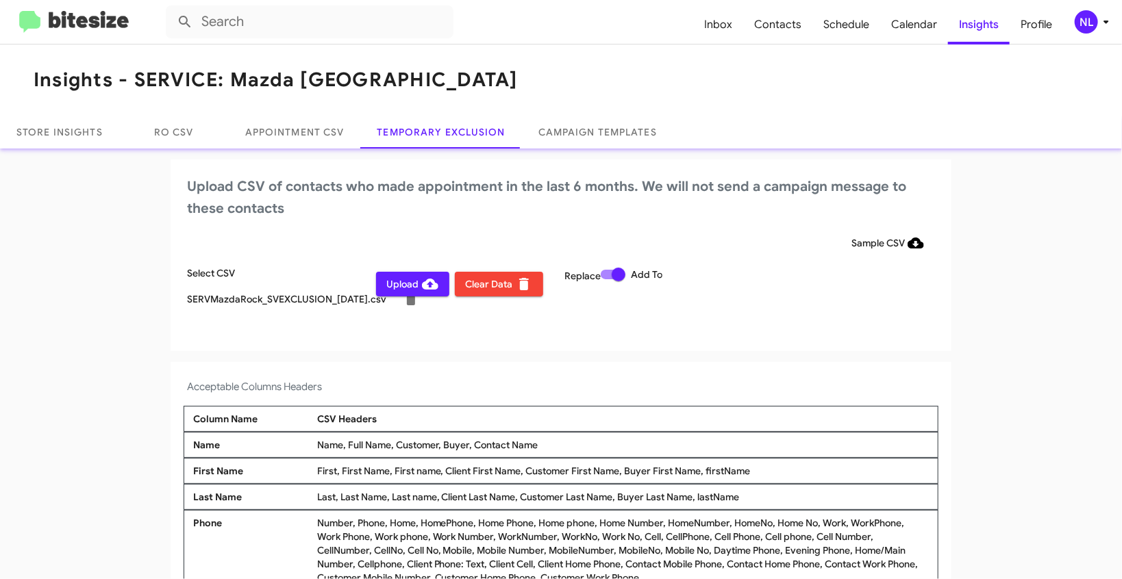
click at [1083, 16] on div "NL" at bounding box center [1086, 21] width 23 height 23
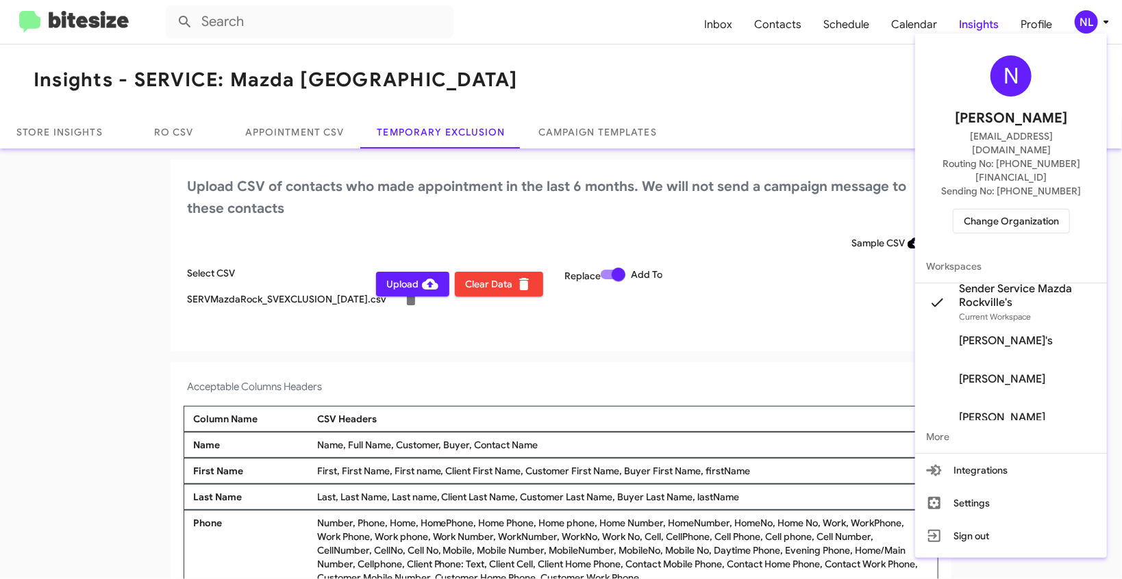
click at [143, 328] on div at bounding box center [561, 289] width 1122 height 579
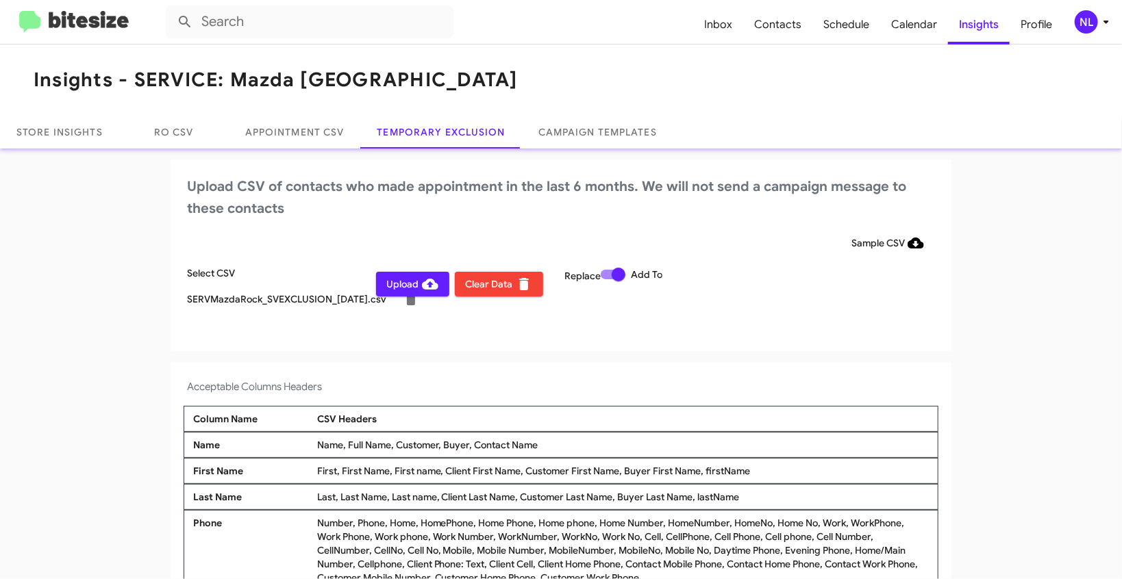
click at [400, 284] on span "Upload" at bounding box center [412, 284] width 51 height 25
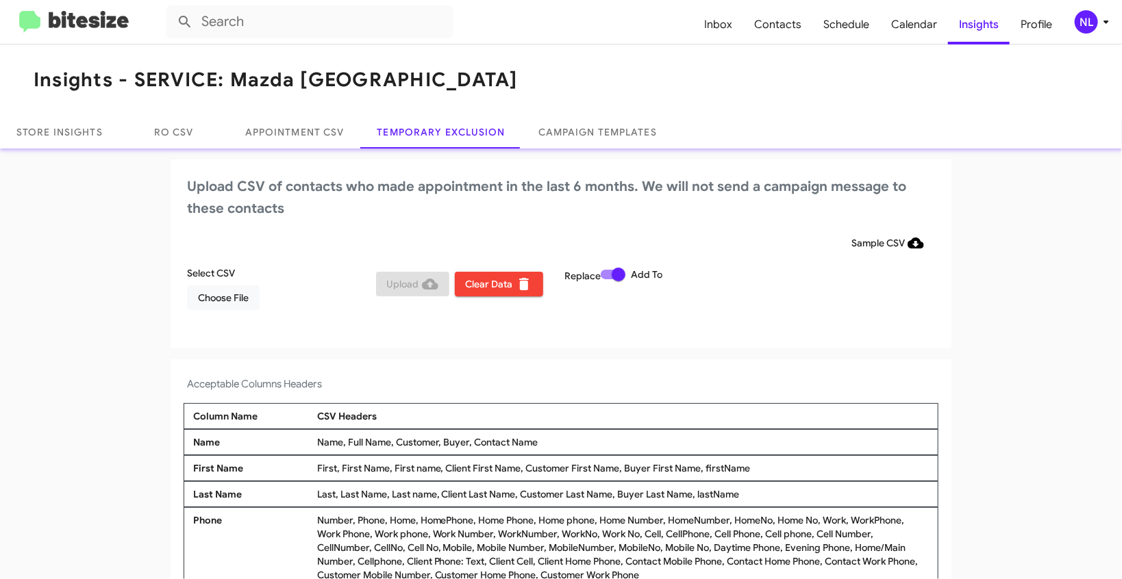
click at [1082, 18] on div "NL" at bounding box center [1086, 21] width 23 height 23
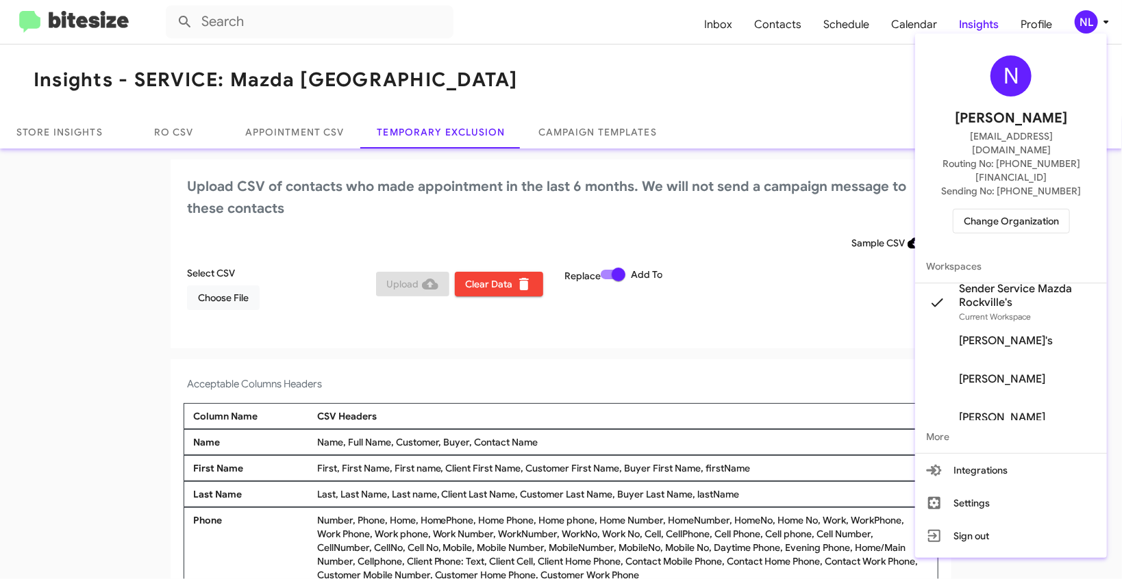
click at [988, 210] on span "Change Organization" at bounding box center [1011, 221] width 95 height 23
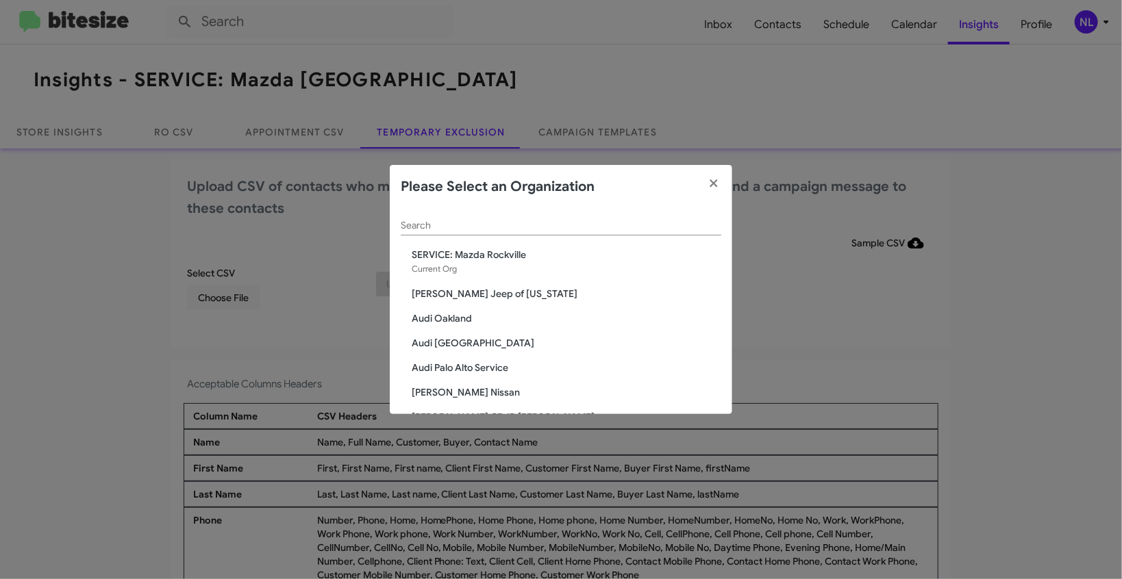
click at [434, 216] on div "Search" at bounding box center [561, 222] width 321 height 27
paste input "SERVICE: Volkswagen Rockville"
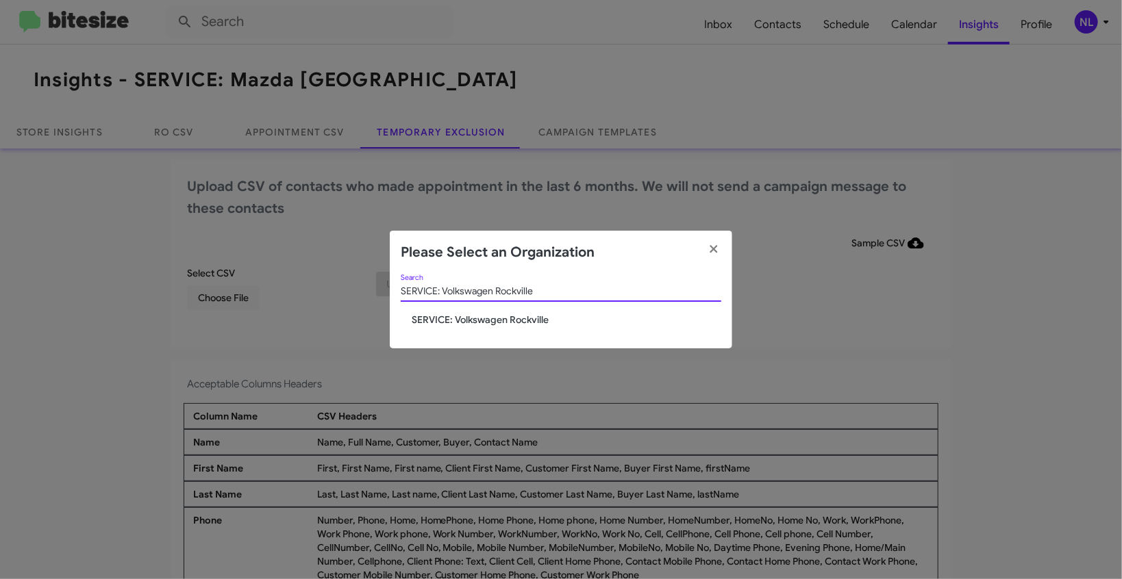
type input "SERVICE: Volkswagen Rockville"
click at [479, 314] on span "SERVICE: Volkswagen Rockville" at bounding box center [567, 320] width 310 height 14
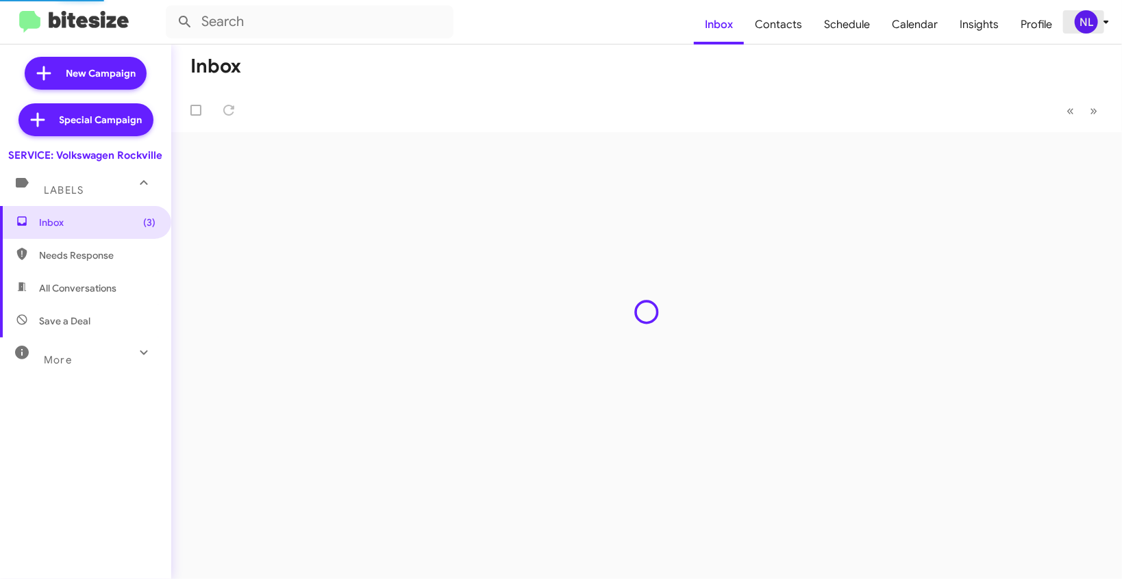
click at [1080, 24] on div "NL" at bounding box center [1086, 21] width 23 height 23
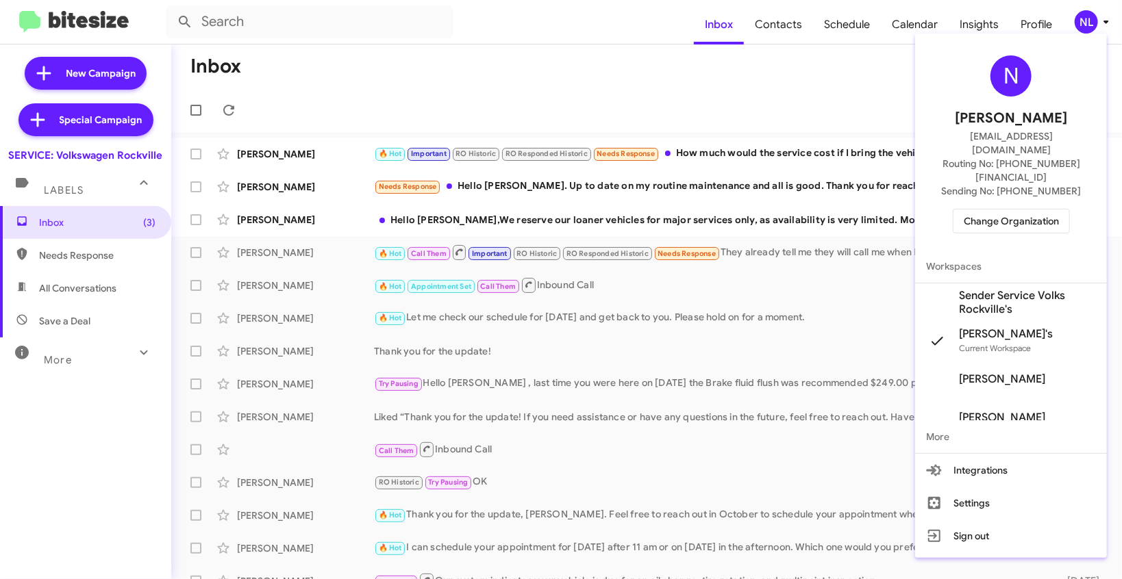
click at [995, 289] on span "Sender Service Volks Rockville's" at bounding box center [1027, 302] width 137 height 27
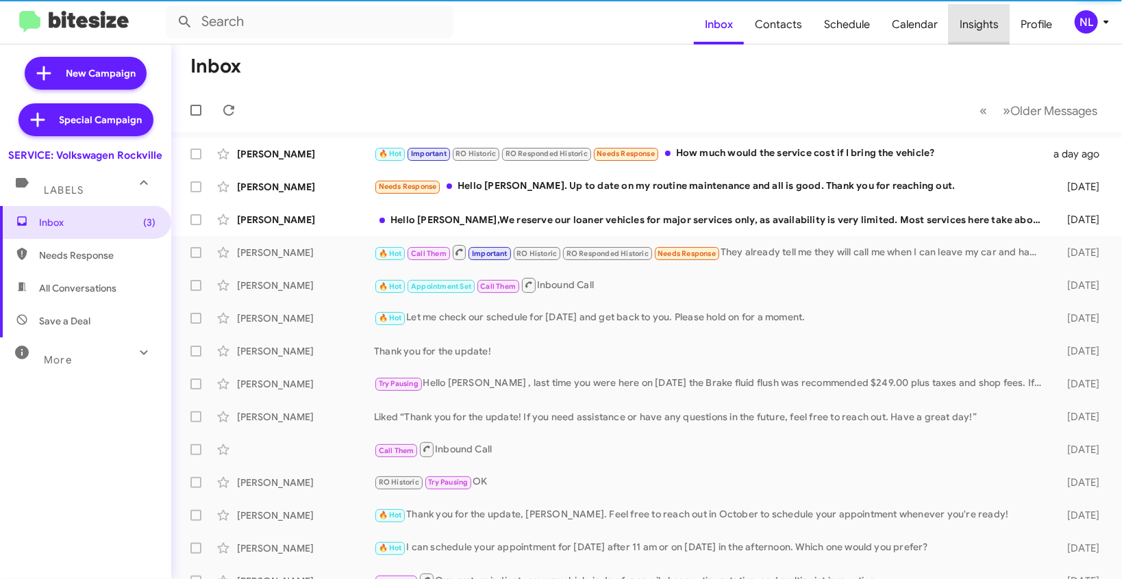
click at [988, 20] on span "Insights" at bounding box center [979, 25] width 61 height 40
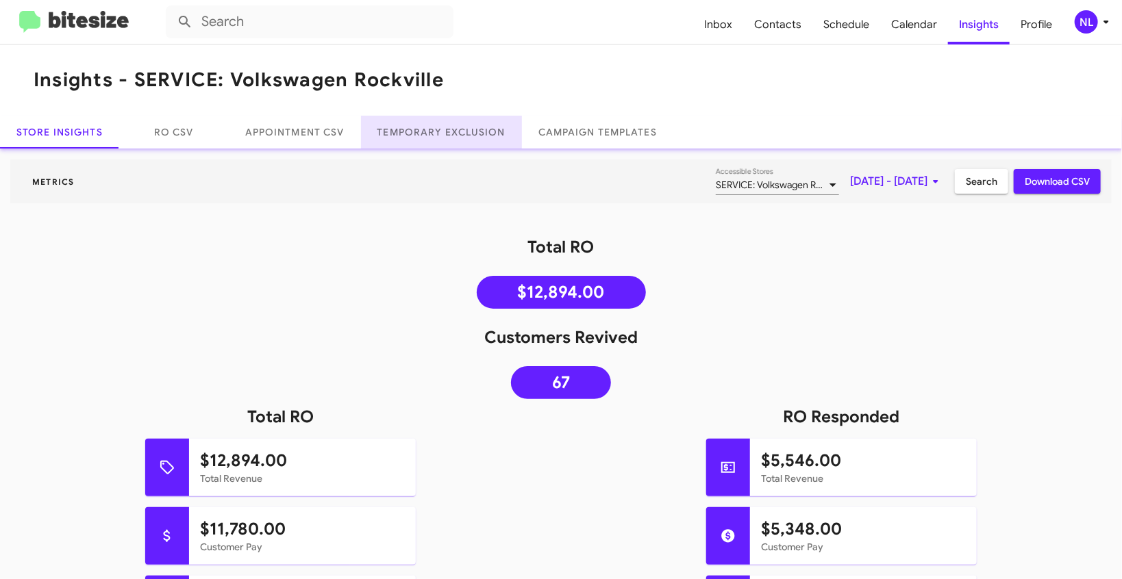
click at [426, 132] on link "Temporary Exclusion" at bounding box center [441, 132] width 161 height 33
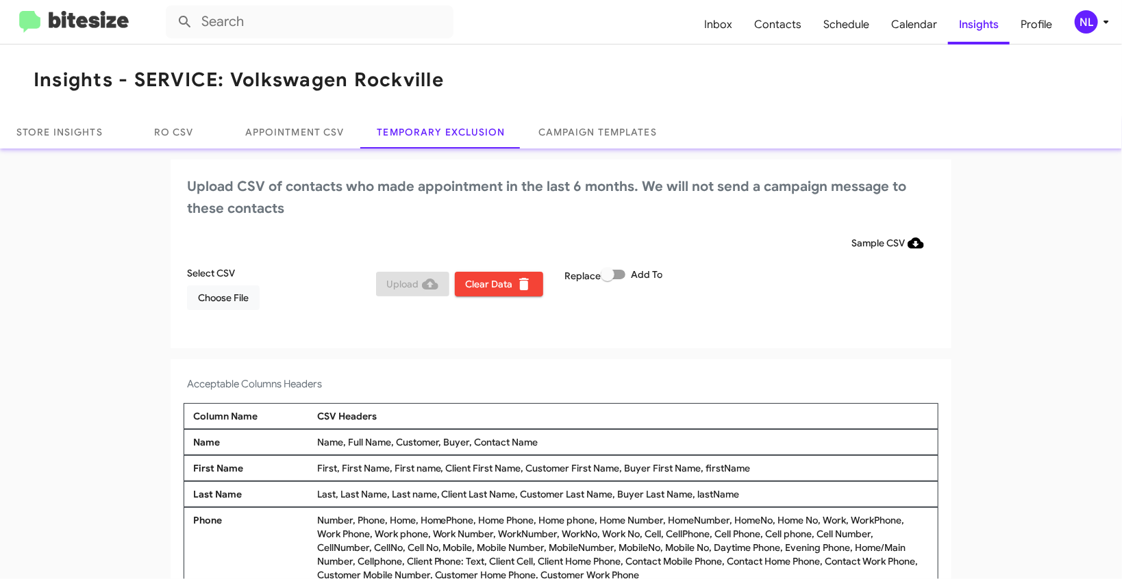
click at [619, 275] on span at bounding box center [613, 275] width 25 height 10
click at [608, 279] on input "Add To" at bounding box center [607, 279] width 1 height 1
checkbox input "true"
click at [1093, 27] on div "NL" at bounding box center [1086, 21] width 23 height 23
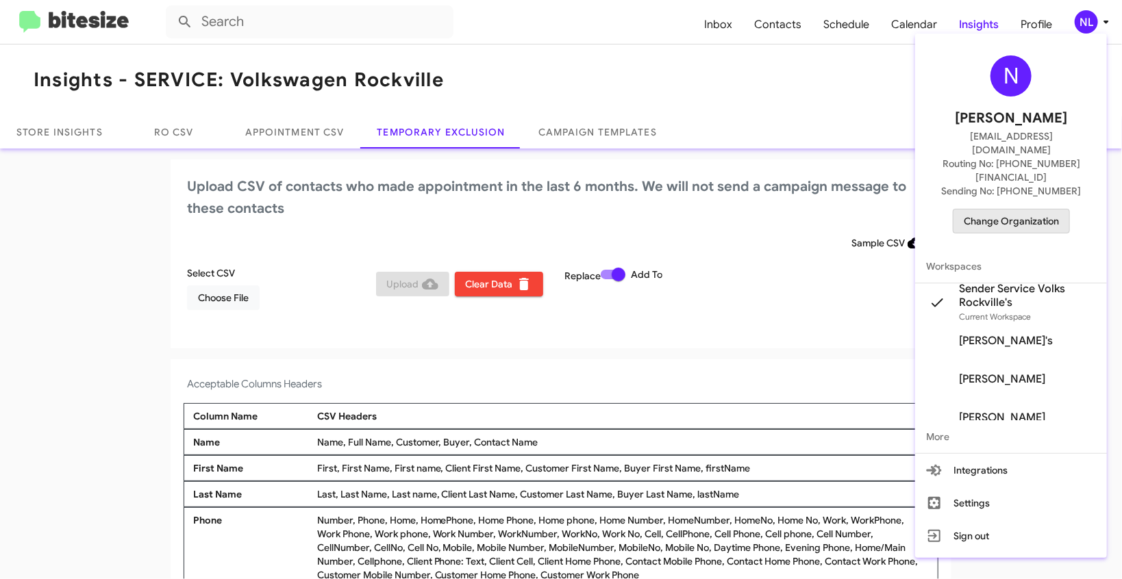
click at [1016, 210] on span "Change Organization" at bounding box center [1011, 221] width 95 height 23
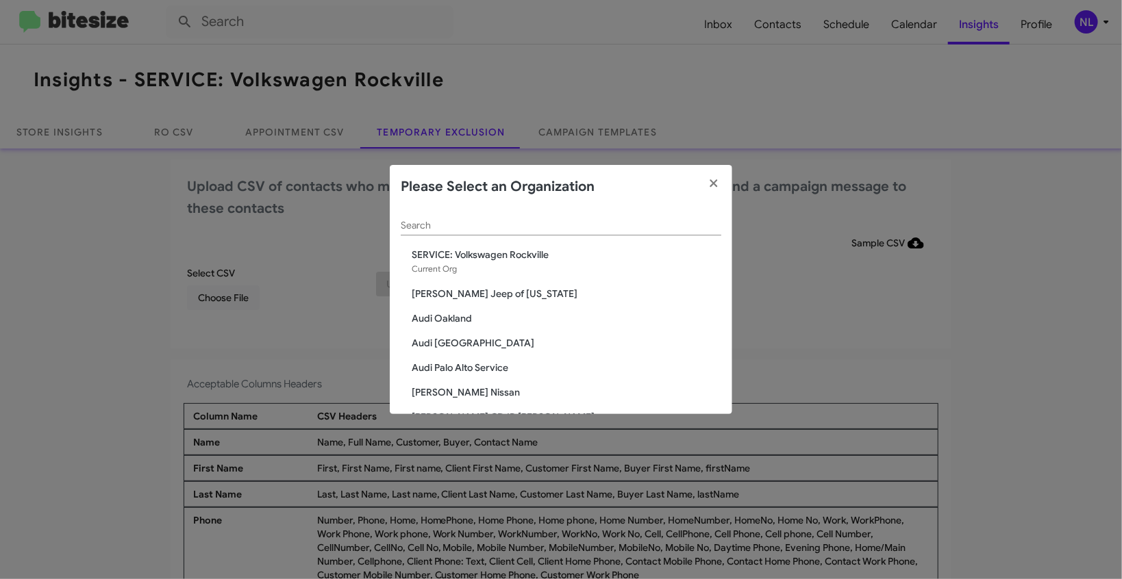
click at [449, 232] on input "Search" at bounding box center [561, 226] width 321 height 11
paste input "[PERSON_NAME] FIFE"
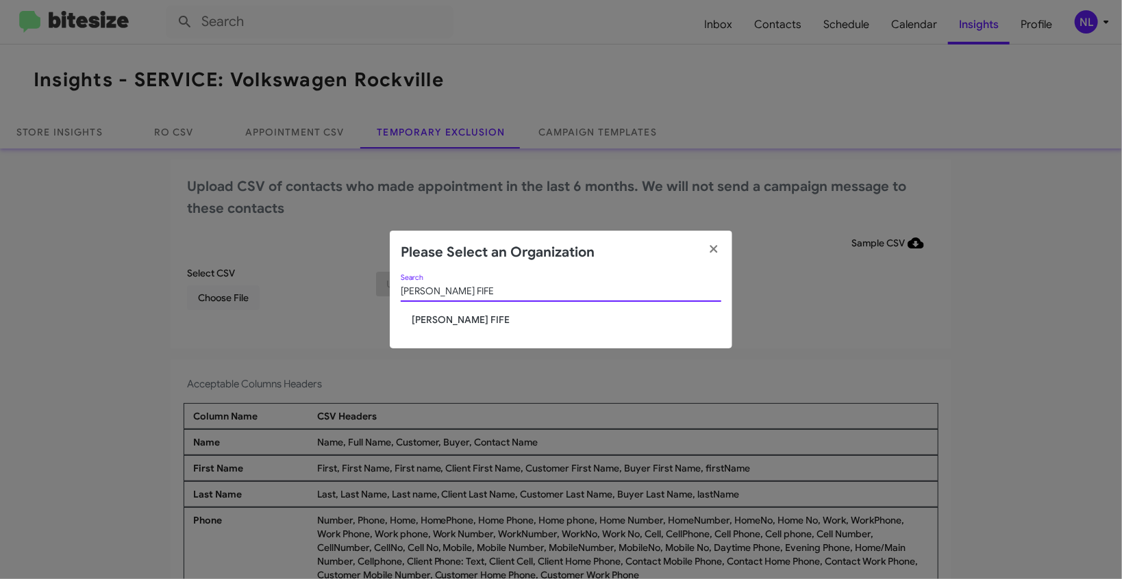
type input "[PERSON_NAME] FIFE"
click at [424, 321] on span "[PERSON_NAME] FIFE" at bounding box center [567, 320] width 310 height 14
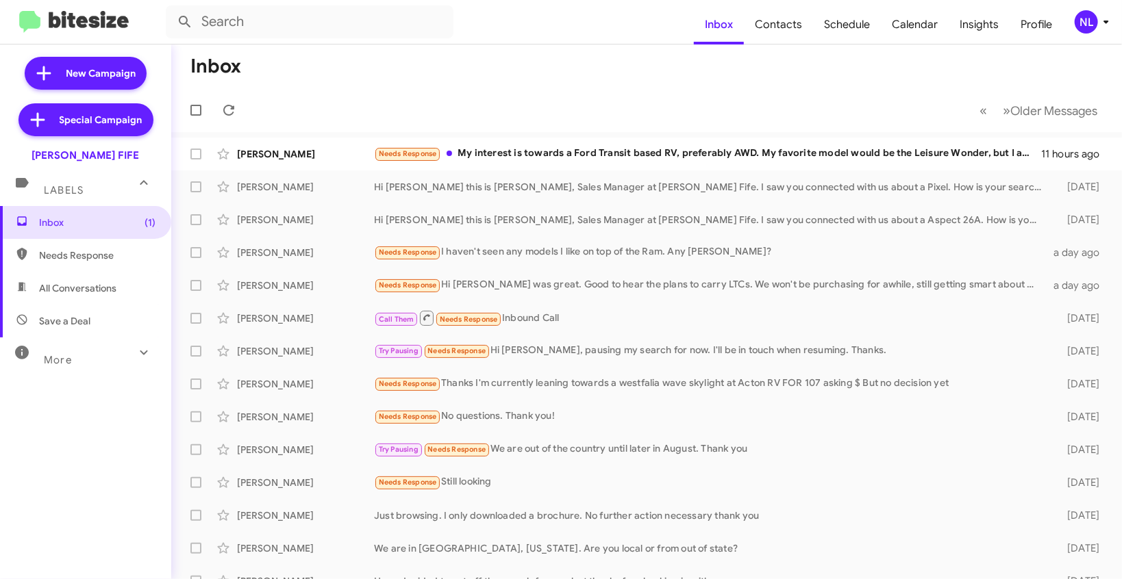
click at [1087, 18] on div "NL" at bounding box center [1086, 21] width 23 height 23
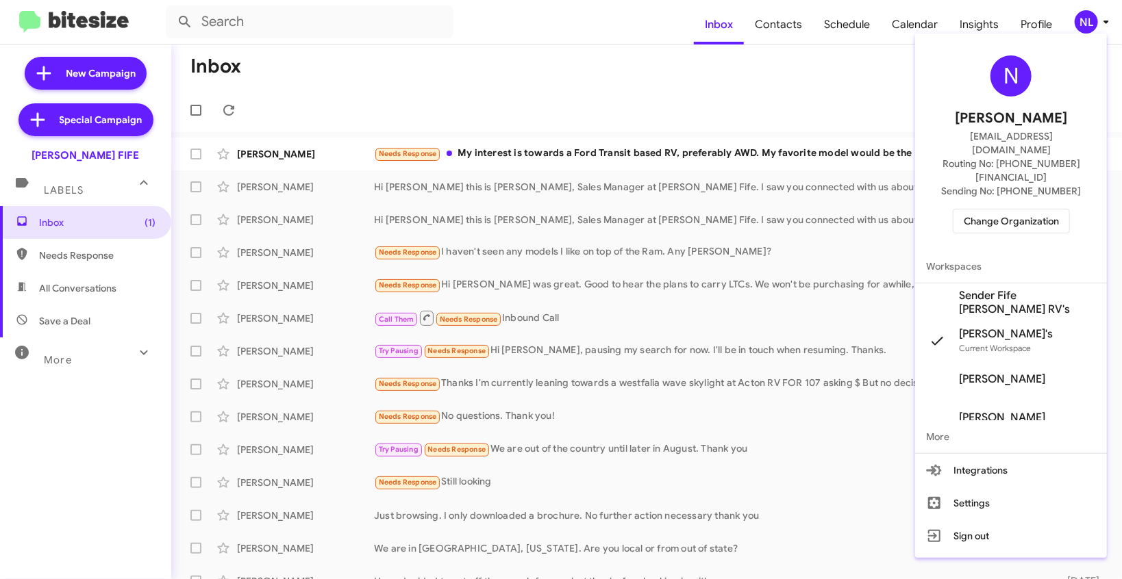
click at [1001, 289] on span "Sender Fife [PERSON_NAME] RV's" at bounding box center [1027, 302] width 137 height 27
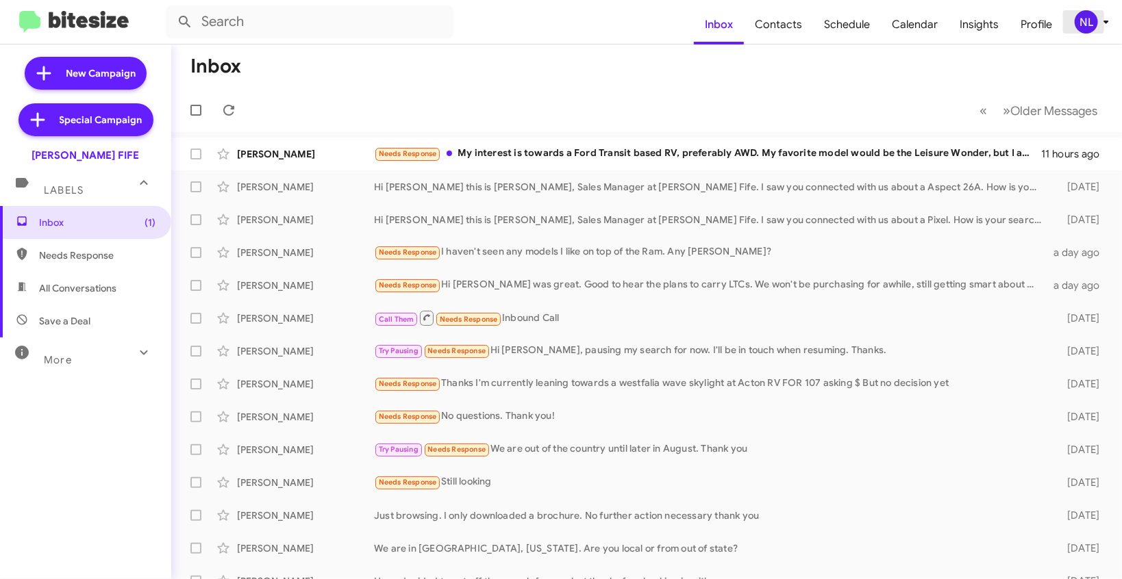
click at [1088, 25] on div "NL" at bounding box center [1086, 21] width 23 height 23
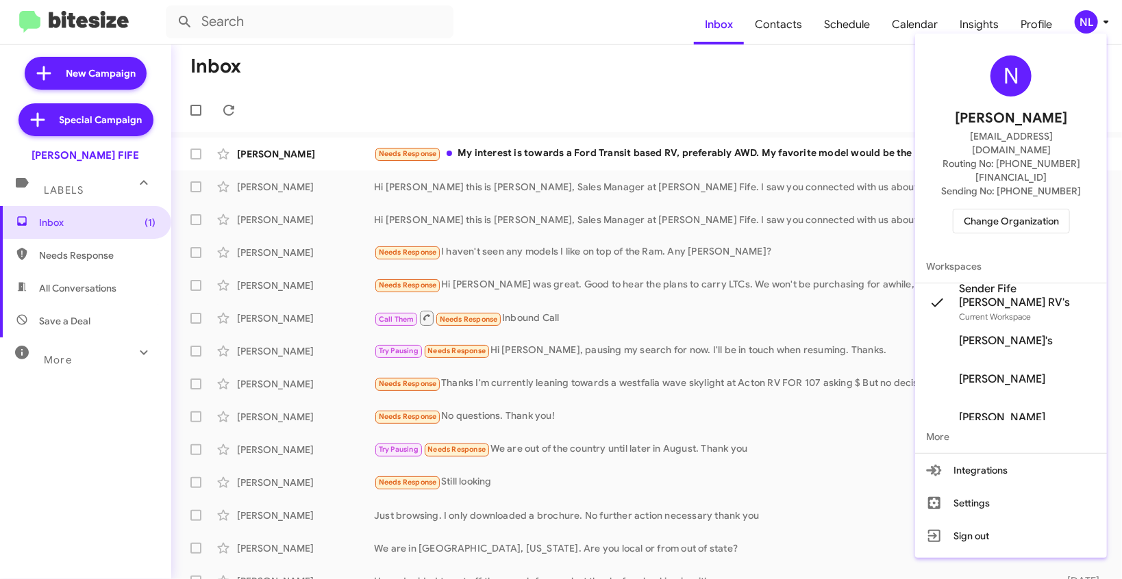
click at [740, 76] on div at bounding box center [561, 289] width 1122 height 579
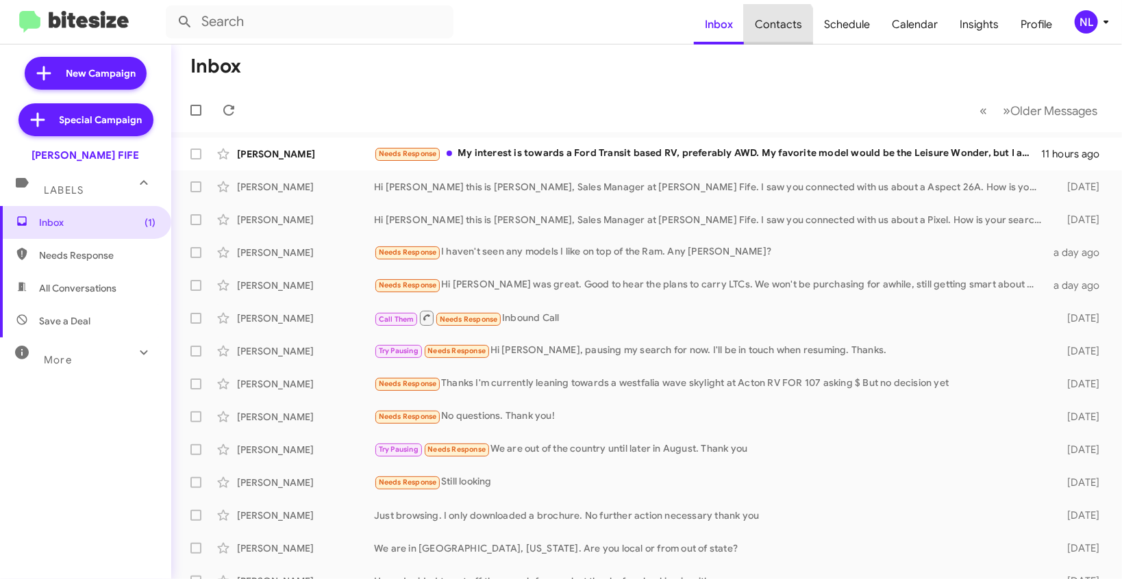
click at [774, 31] on span "Contacts" at bounding box center [778, 25] width 69 height 40
type input "in:groups"
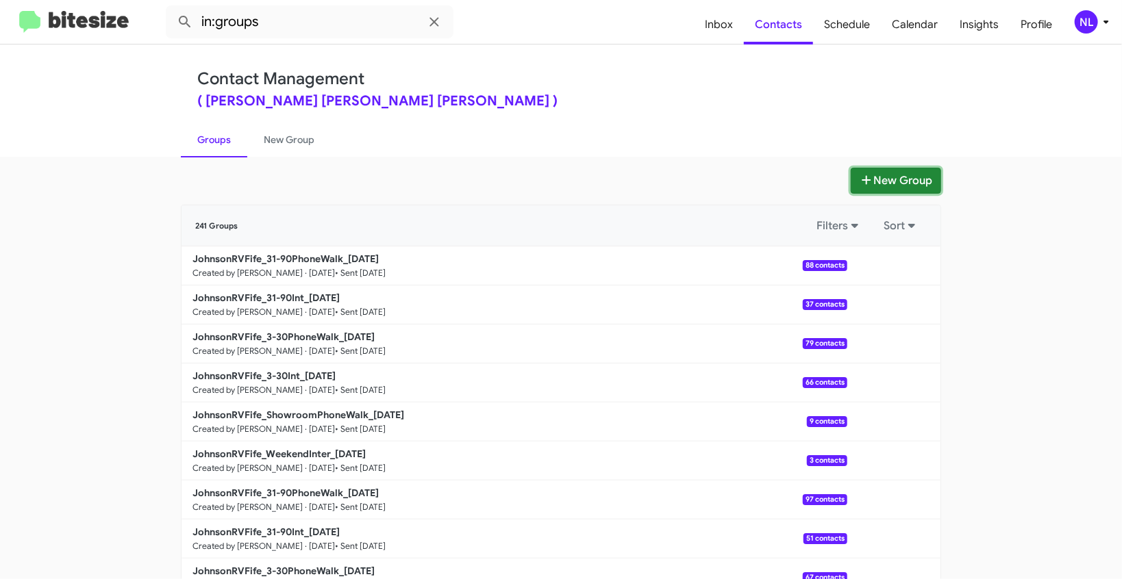
click at [895, 181] on button "New Group" at bounding box center [896, 181] width 90 height 26
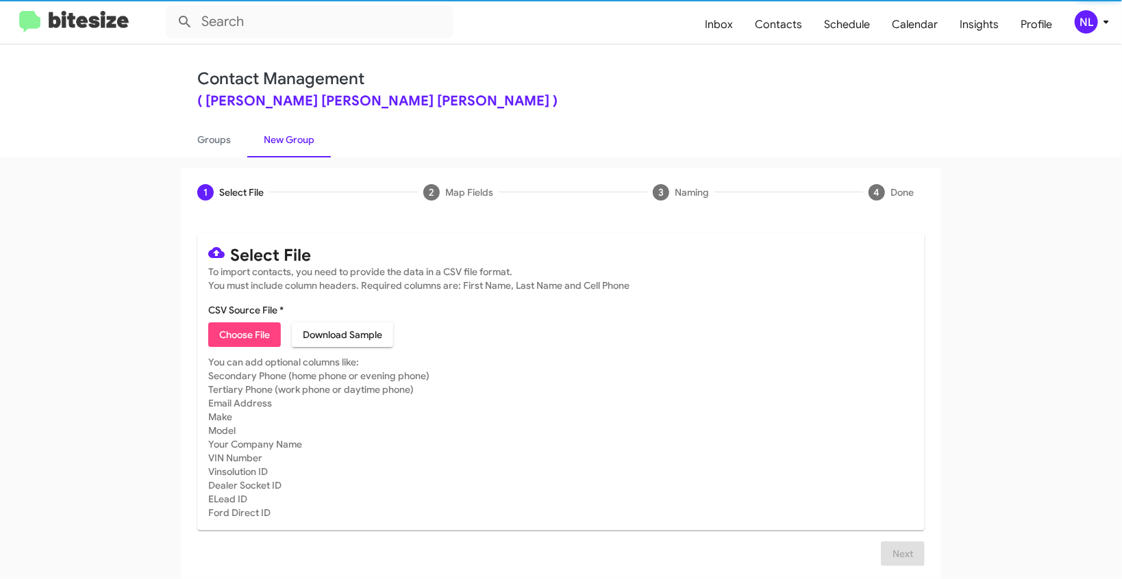
click at [219, 335] on span "Choose File" at bounding box center [244, 335] width 51 height 25
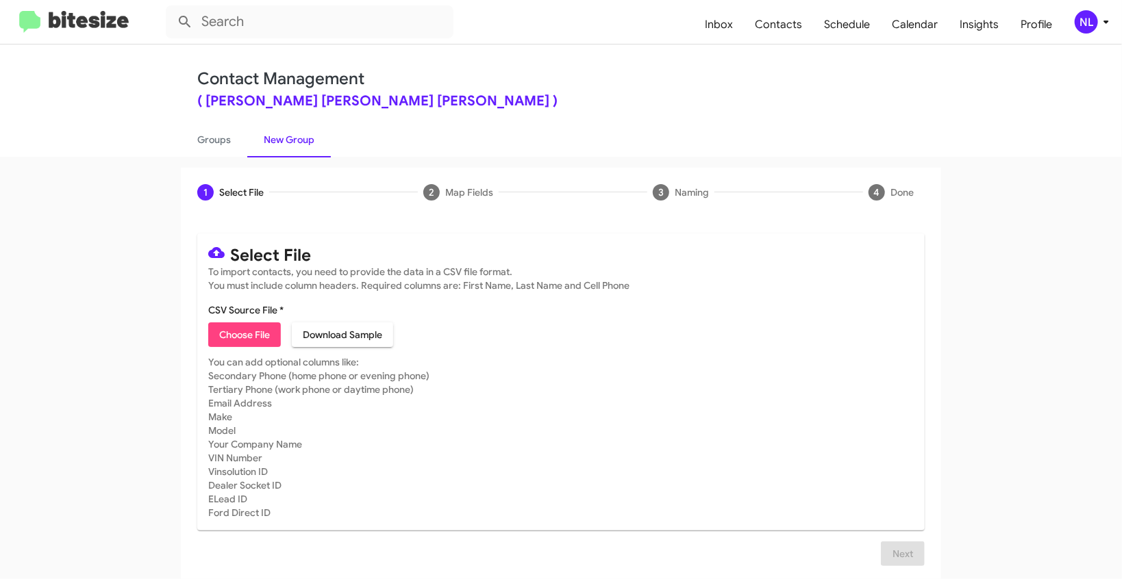
type input "Opt out - [PERSON_NAME] FIFE"
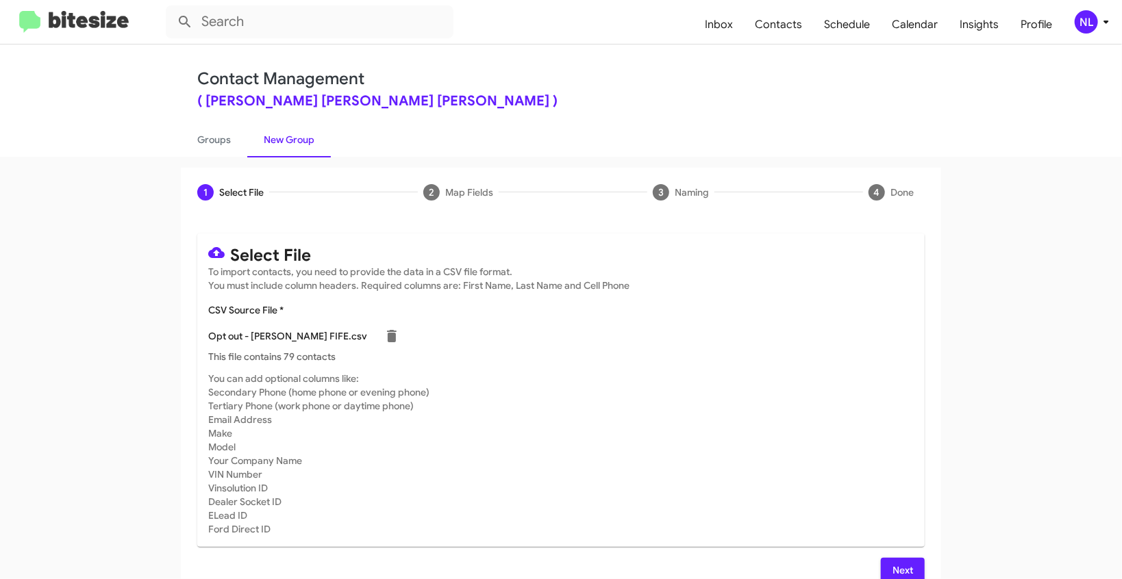
click at [898, 566] on span "Next" at bounding box center [903, 570] width 22 height 25
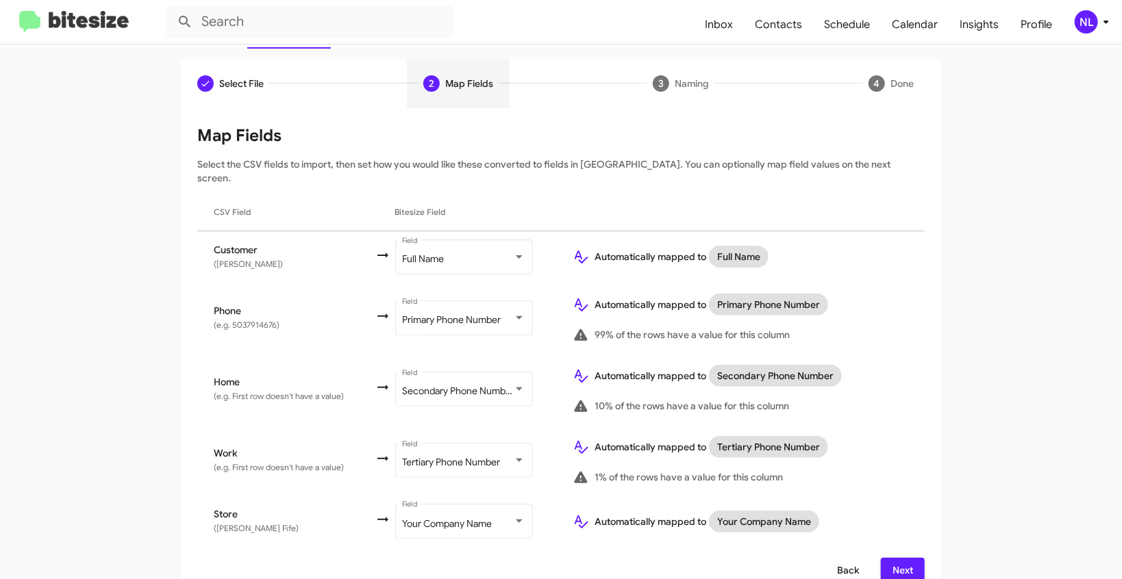
scroll to position [114, 0]
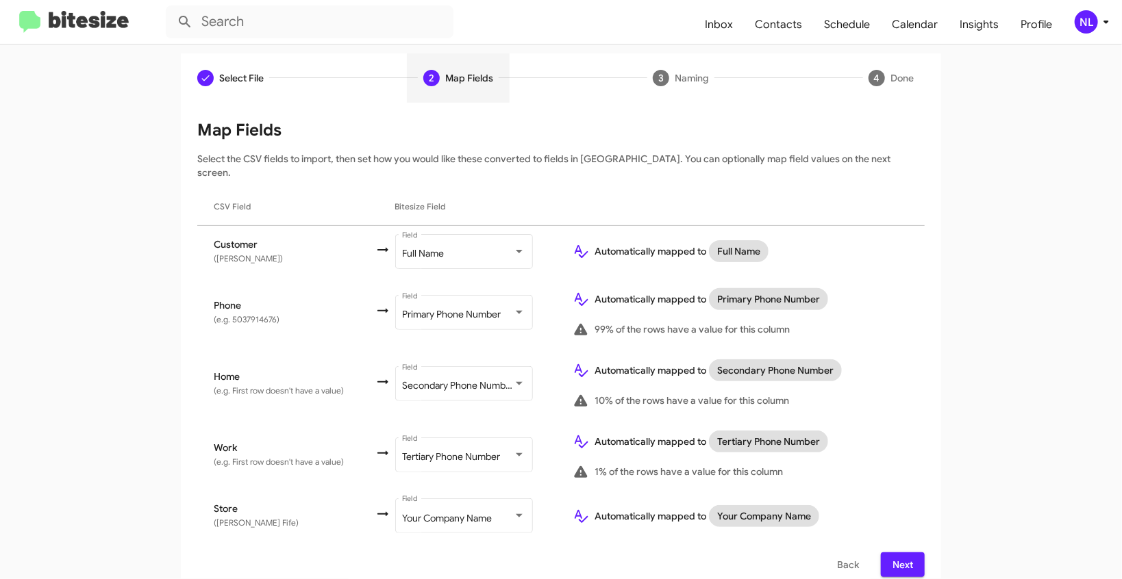
click at [892, 554] on span "Next" at bounding box center [903, 565] width 22 height 25
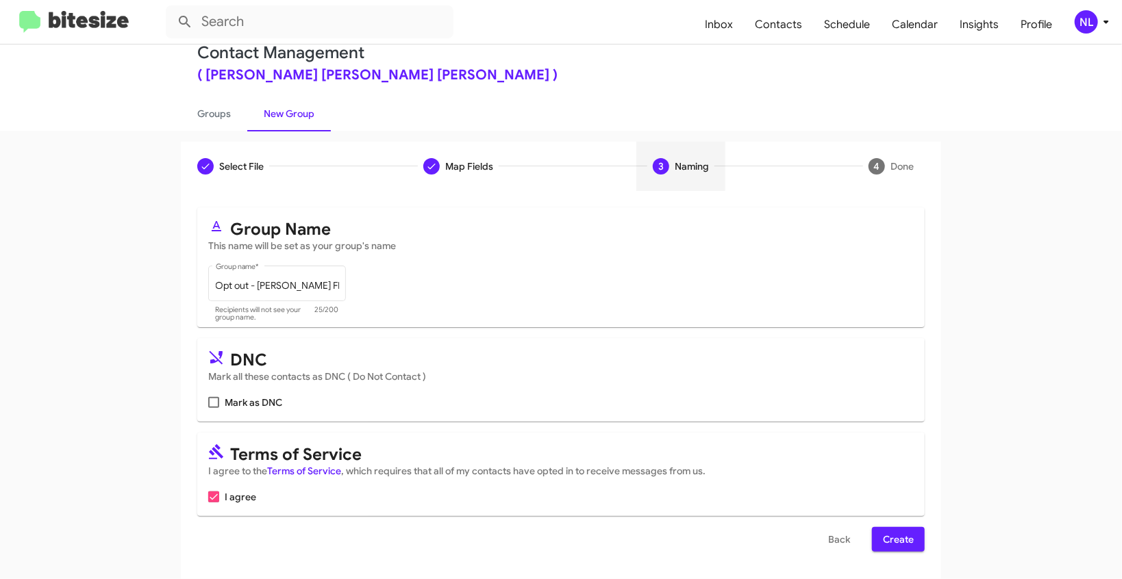
scroll to position [26, 0]
click at [209, 403] on span at bounding box center [213, 402] width 11 height 11
click at [213, 408] on input "Mark as DNC" at bounding box center [213, 408] width 1 height 1
checkbox input "true"
click at [903, 538] on span "Create" at bounding box center [898, 539] width 31 height 25
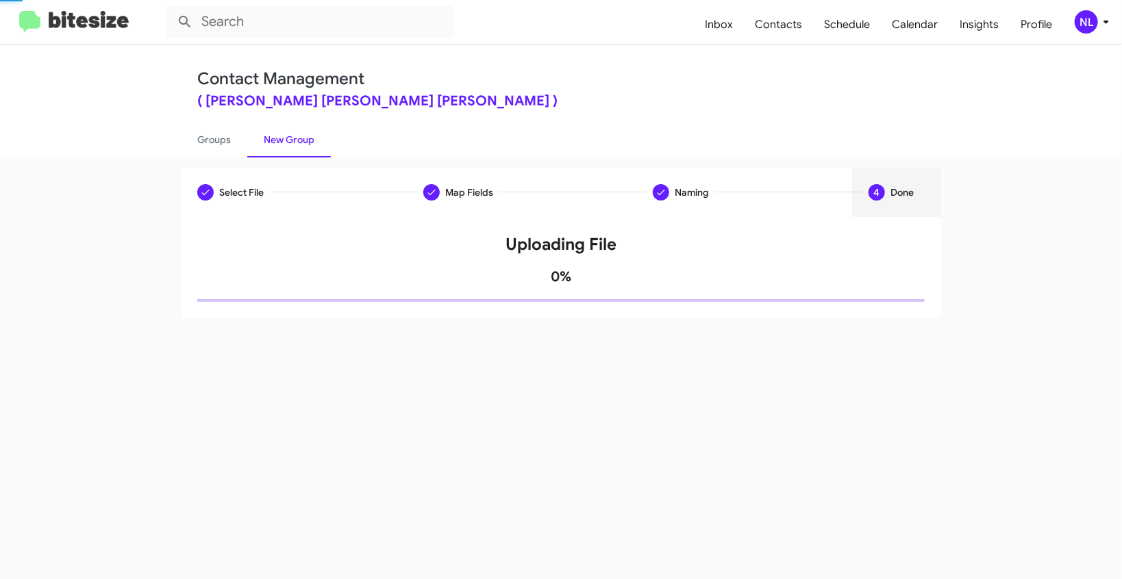
scroll to position [0, 0]
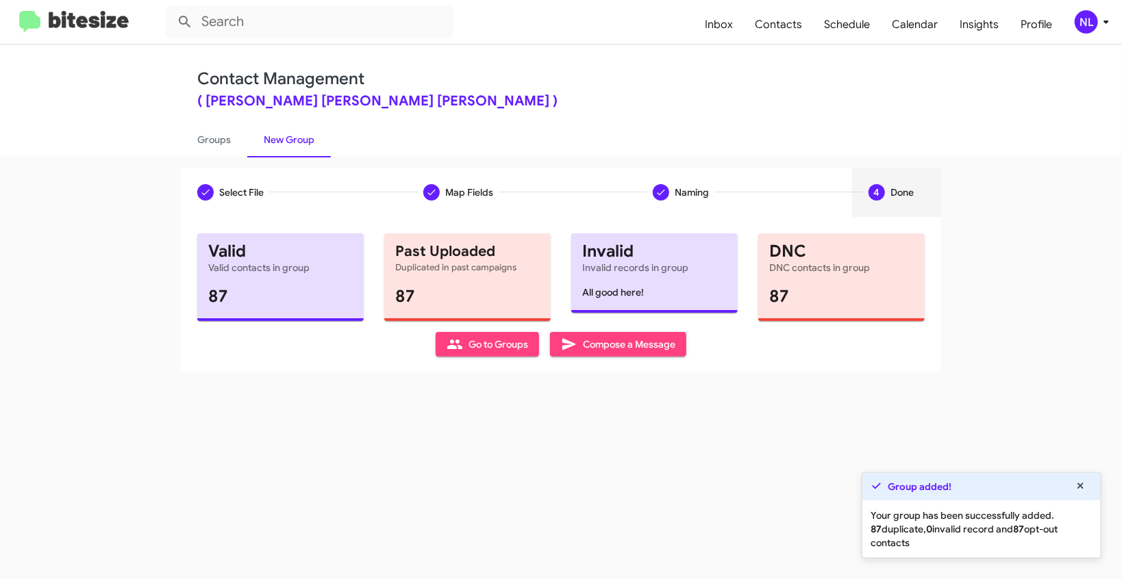
click at [465, 349] on span "Go to Groups" at bounding box center [488, 344] width 82 height 25
type input "in:groups"
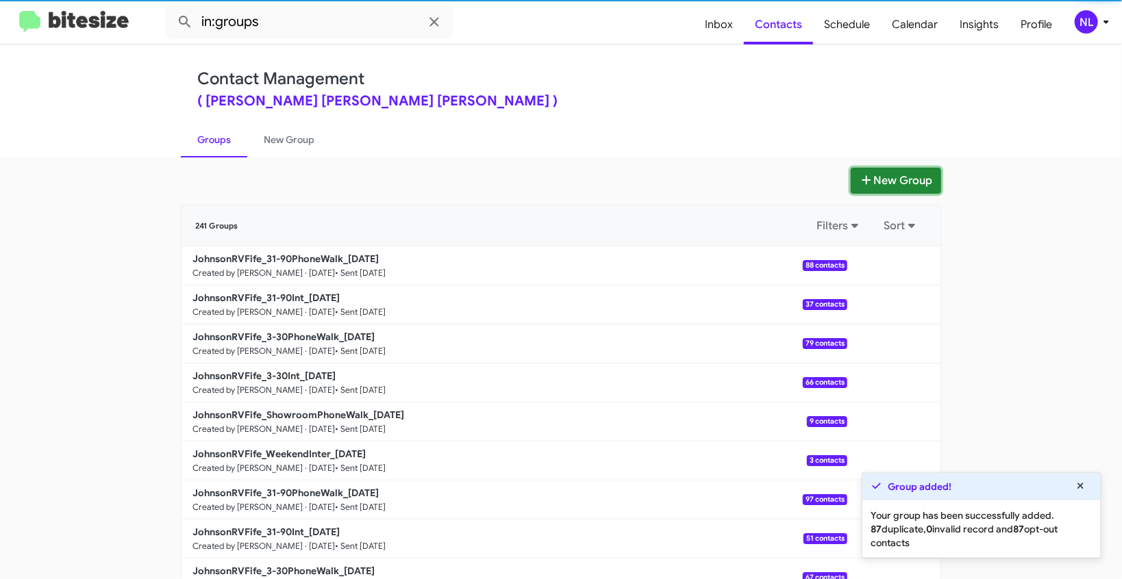
click at [896, 186] on button "New Group" at bounding box center [896, 181] width 90 height 26
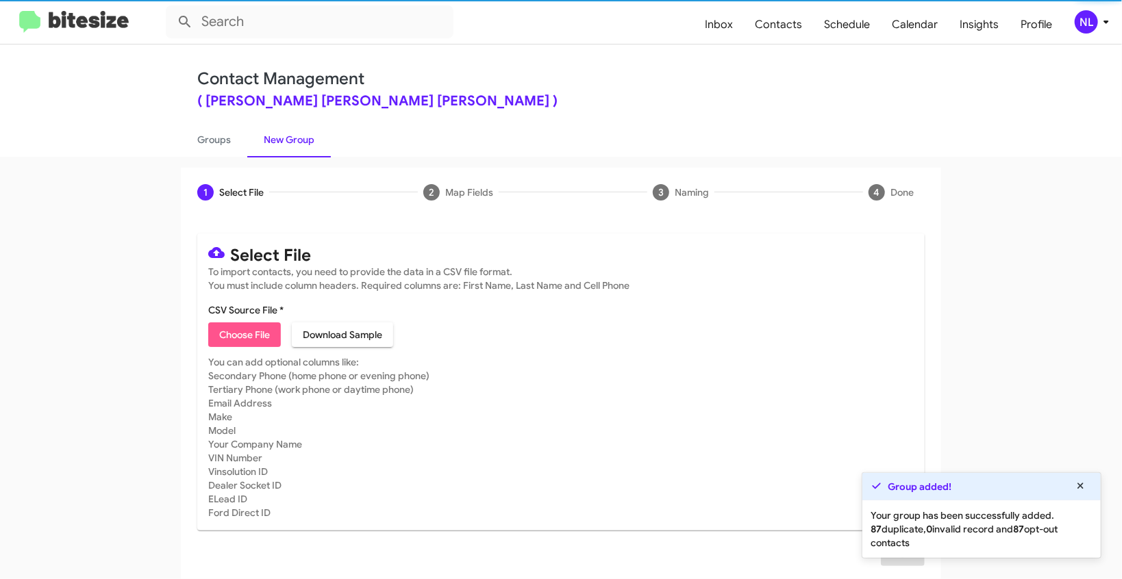
click at [260, 331] on span "Choose File" at bounding box center [244, 335] width 51 height 25
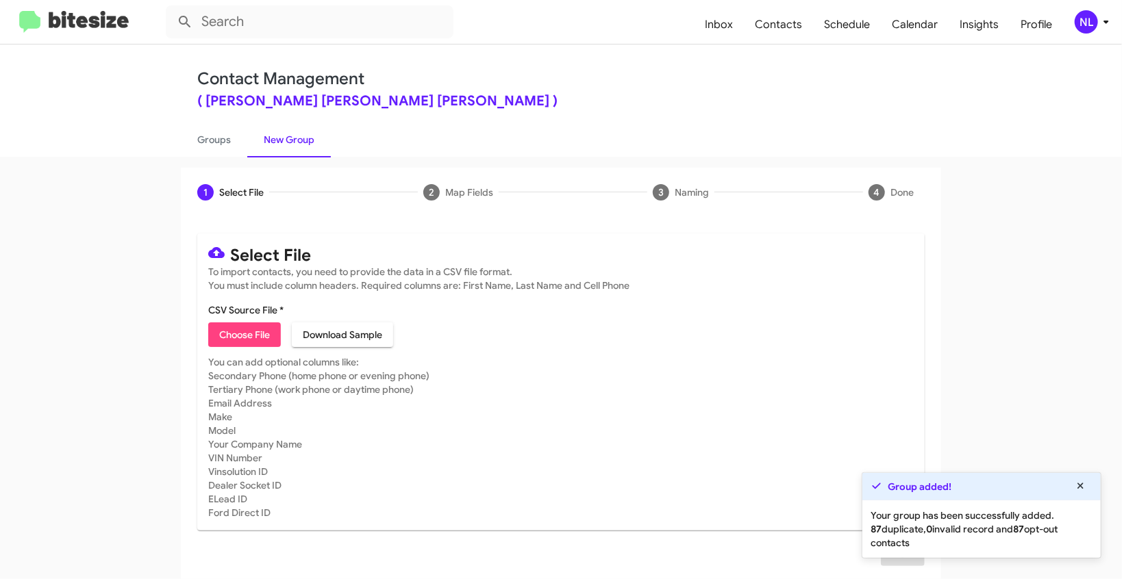
type input "JohnsonRVFife_WeekendInter_08-11-25"
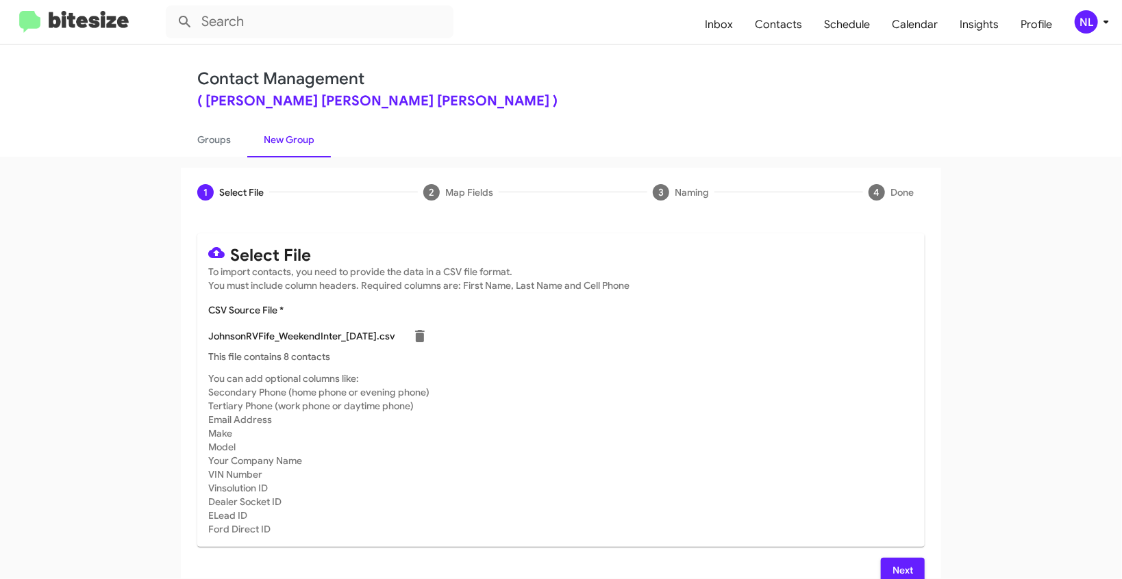
scroll to position [19, 0]
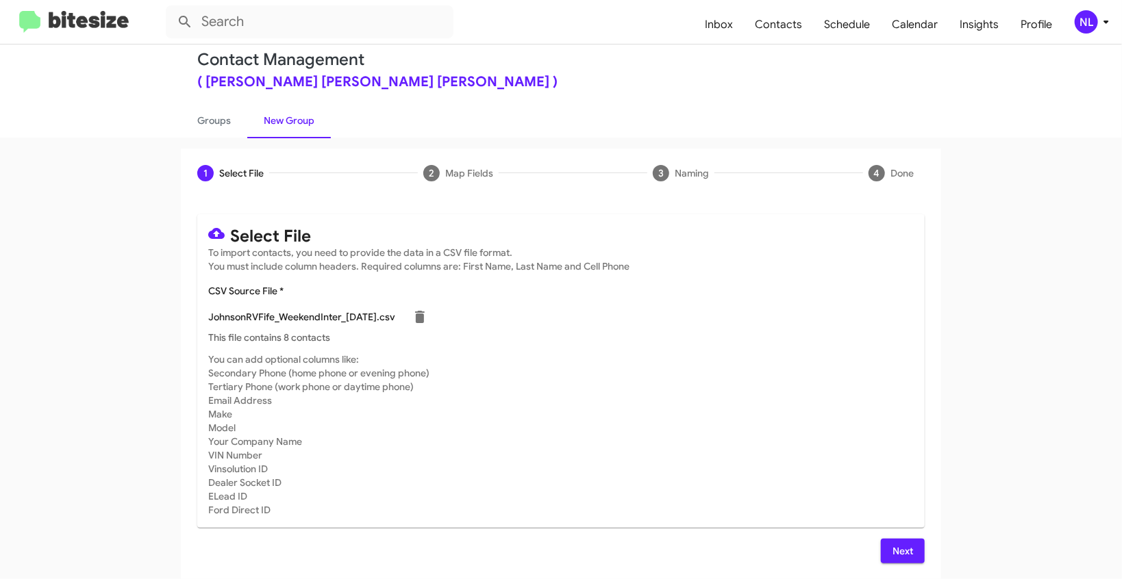
click at [893, 548] on span "Next" at bounding box center [903, 551] width 22 height 25
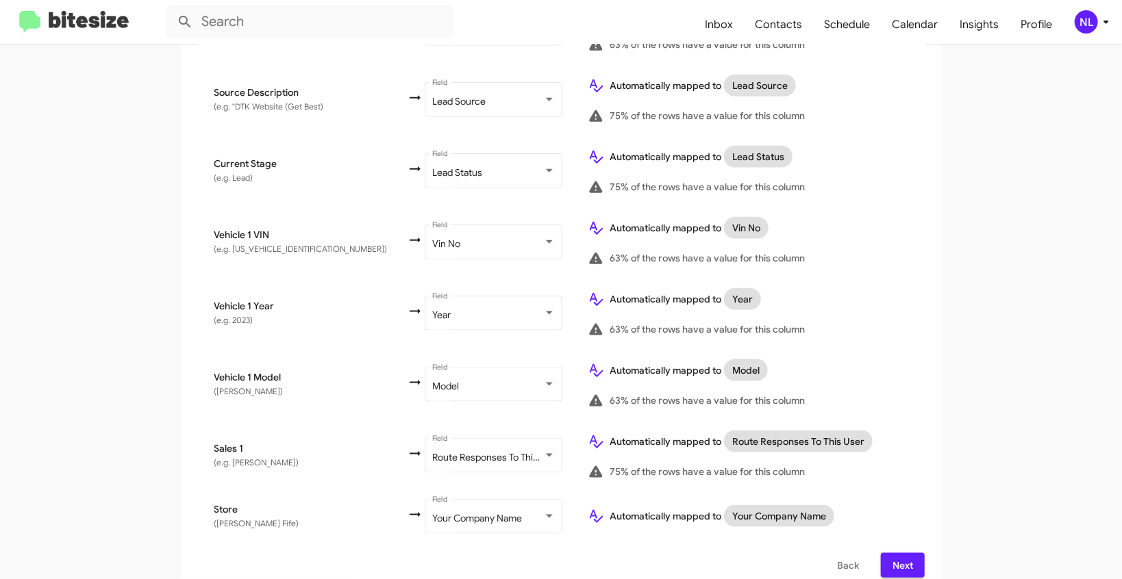
scroll to position [786, 0]
click at [886, 557] on button "Next" at bounding box center [903, 565] width 44 height 25
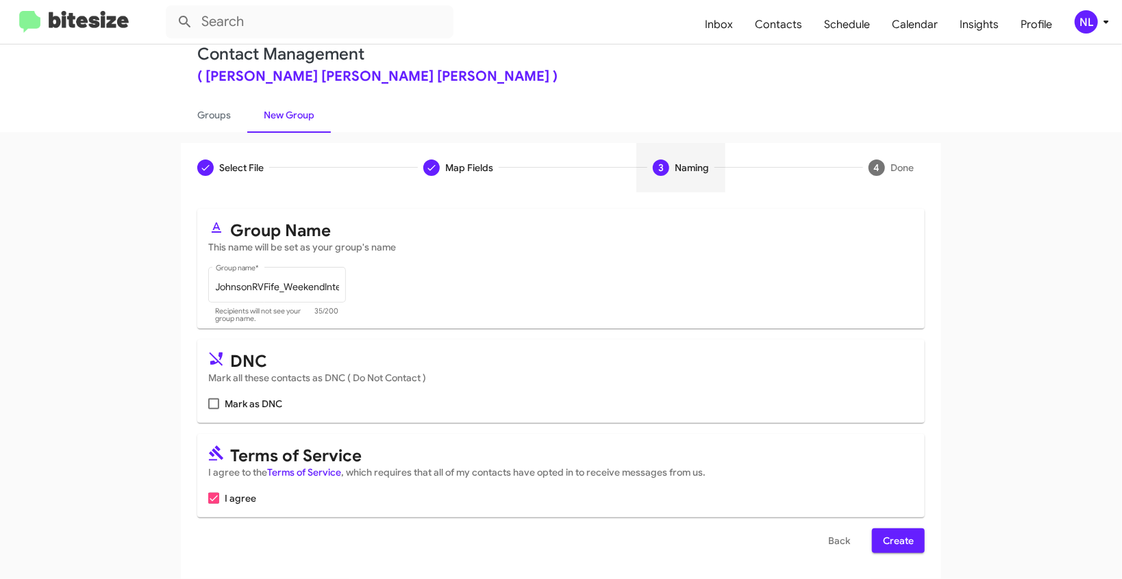
scroll to position [26, 0]
click at [883, 547] on span "Create" at bounding box center [898, 539] width 31 height 25
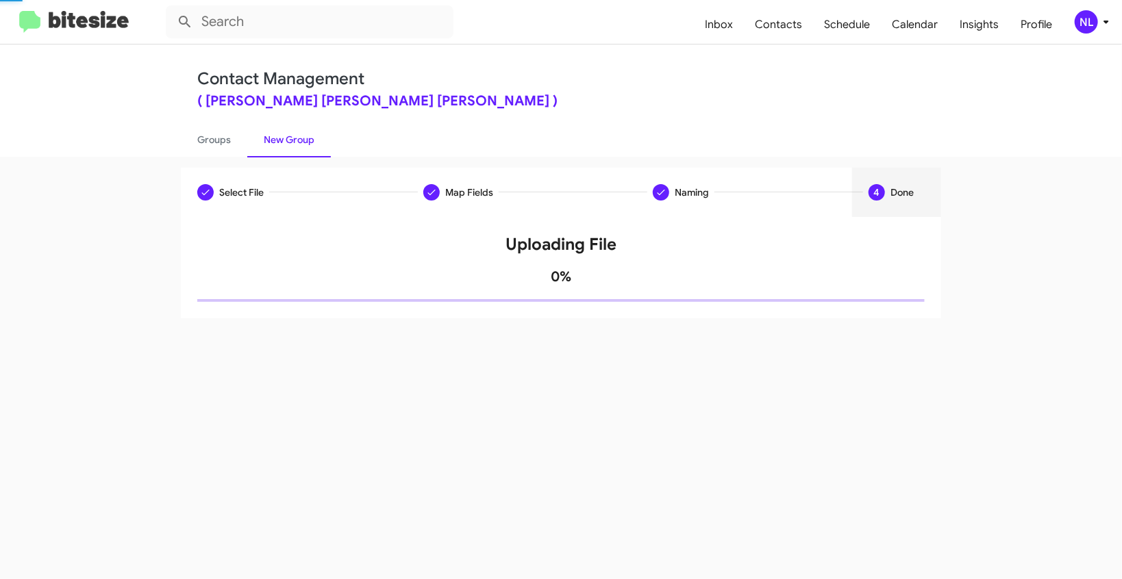
scroll to position [0, 0]
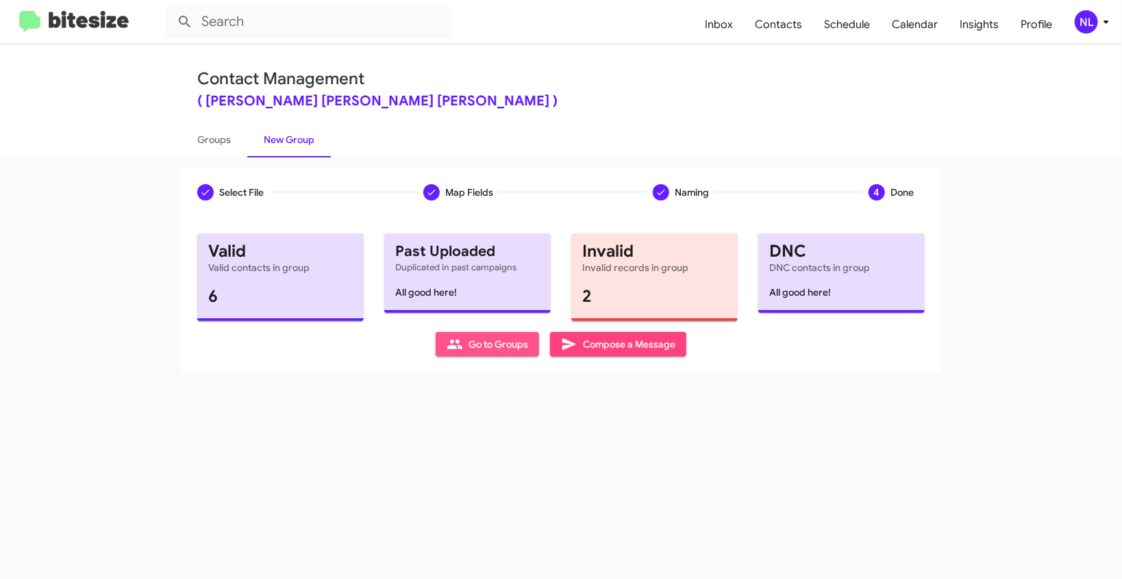
click at [497, 350] on span "Go to Groups" at bounding box center [488, 344] width 82 height 25
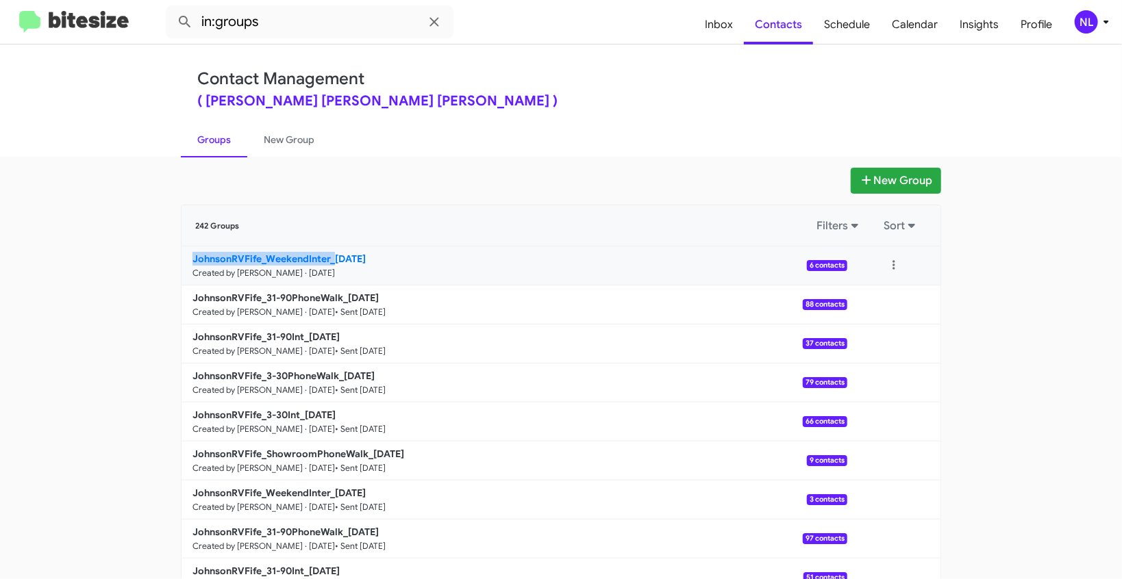
drag, startPoint x: 161, startPoint y: 260, endPoint x: 331, endPoint y: 262, distance: 169.9
click at [331, 262] on app-groups "New Group 242 Groups Filters Sort JohnsonRVFife_WeekendInter_08-11-25 Created b…" at bounding box center [561, 421] width 1122 height 506
copy b "JohnsonRVFife_WeekendInter_"
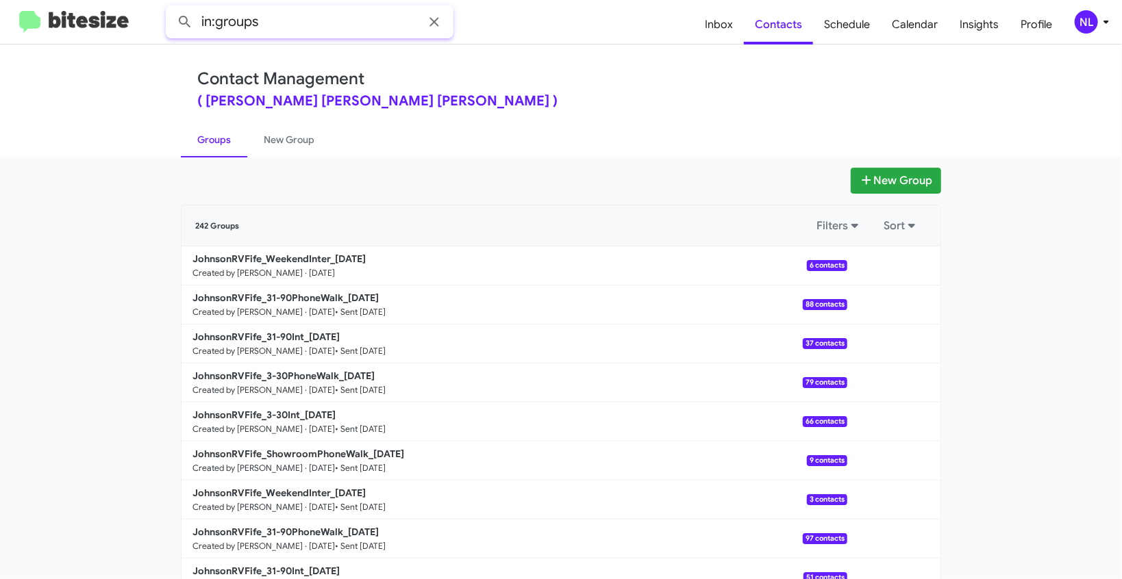
click at [286, 16] on input "in:groups" at bounding box center [310, 21] width 288 height 33
paste input "JohnsonRVFife_WeekendInter_"
type input "in:groups JohnsonRVFife_WeekendInter_"
click at [171, 8] on button at bounding box center [184, 21] width 27 height 27
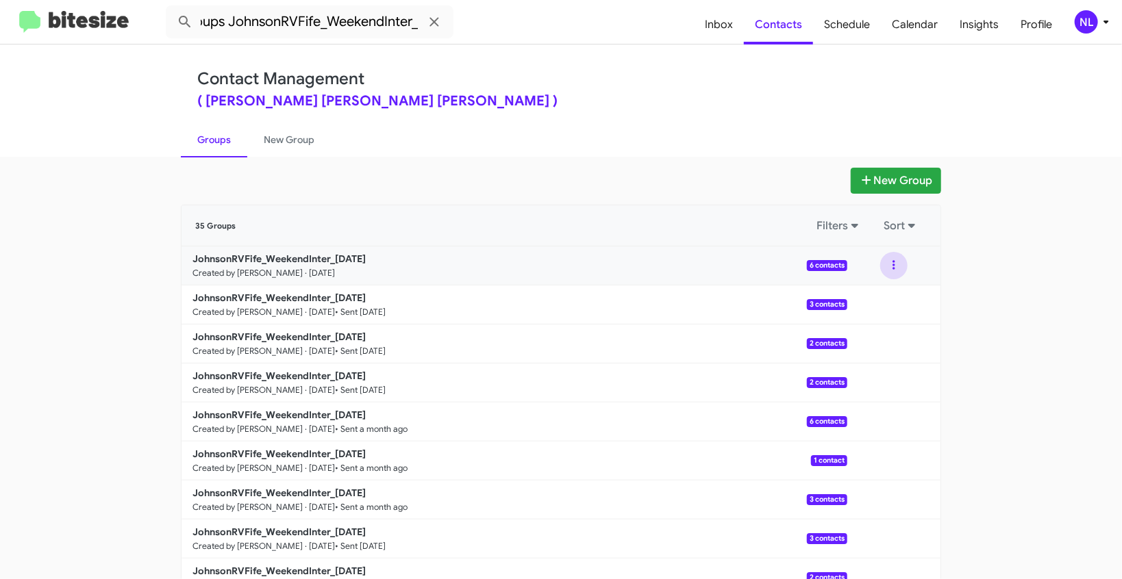
click at [886, 262] on button at bounding box center [893, 265] width 27 height 27
click at [856, 307] on button "View contacts" at bounding box center [853, 302] width 110 height 33
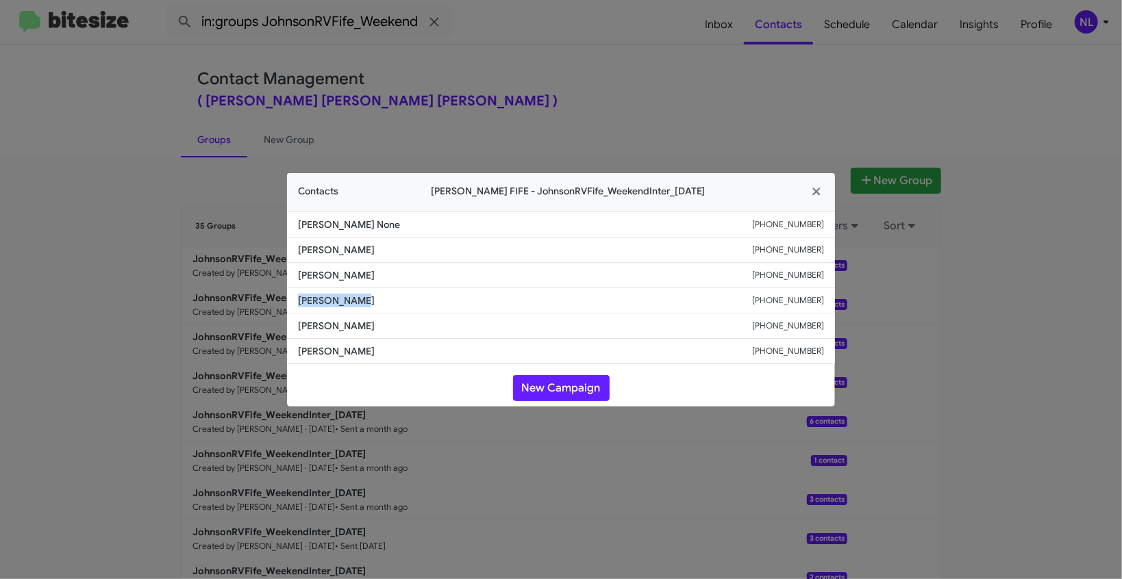
drag, startPoint x: 299, startPoint y: 303, endPoint x: 426, endPoint y: 312, distance: 127.0
click at [426, 312] on li "Tiffany Pope +19202663878" at bounding box center [561, 300] width 548 height 25
copy span "Tiffany Pope"
click at [557, 392] on button "New Campaign" at bounding box center [561, 388] width 97 height 26
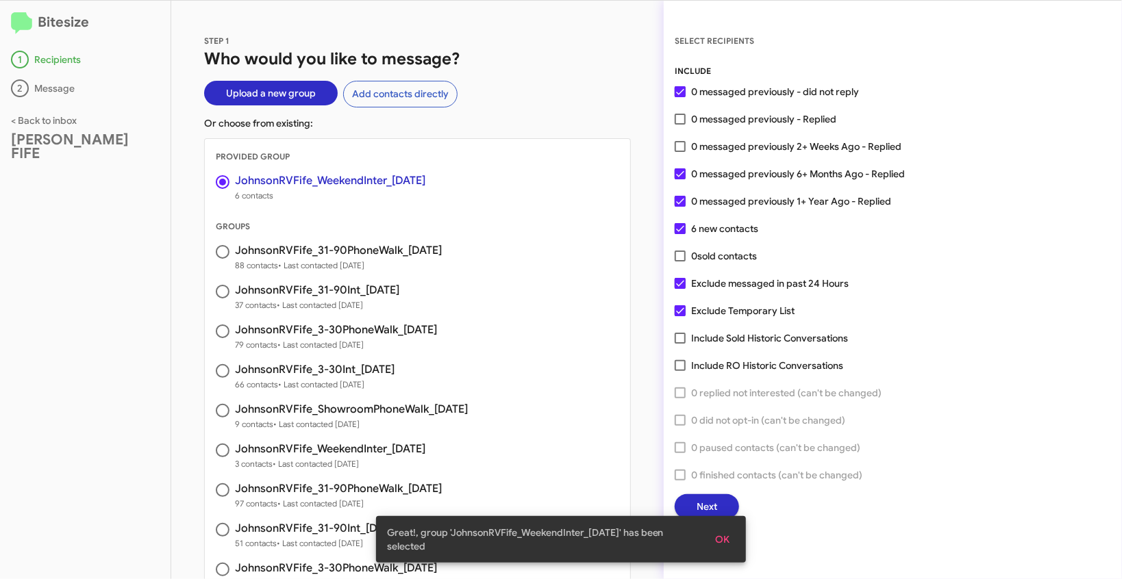
click at [727, 544] on span "OK" at bounding box center [722, 539] width 14 height 25
click at [716, 515] on span "Next" at bounding box center [707, 507] width 21 height 25
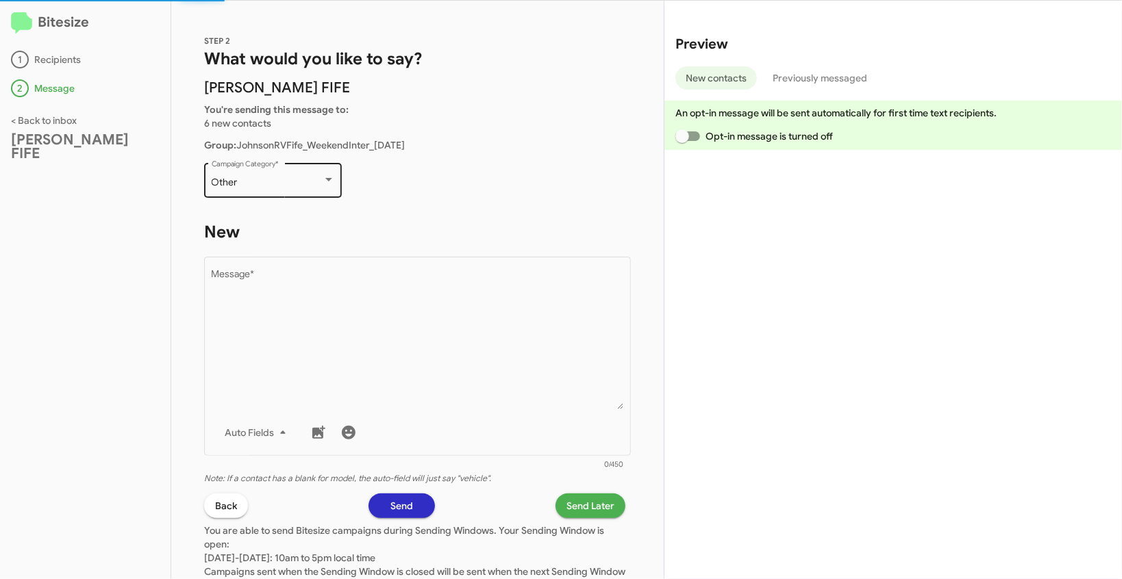
click at [278, 179] on div "Other" at bounding box center [267, 182] width 111 height 11
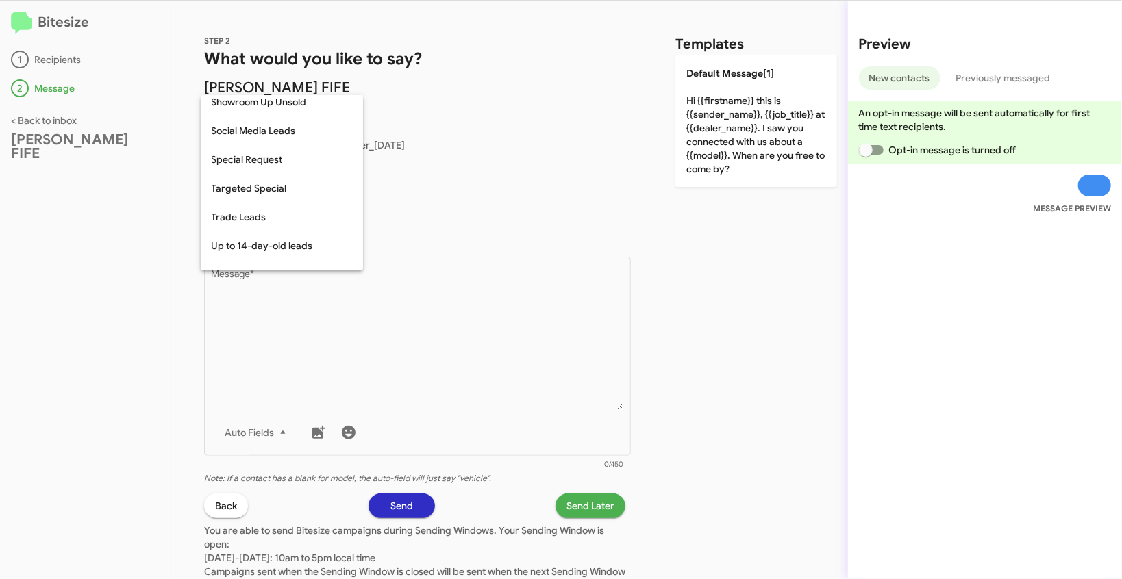
scroll to position [573, 0]
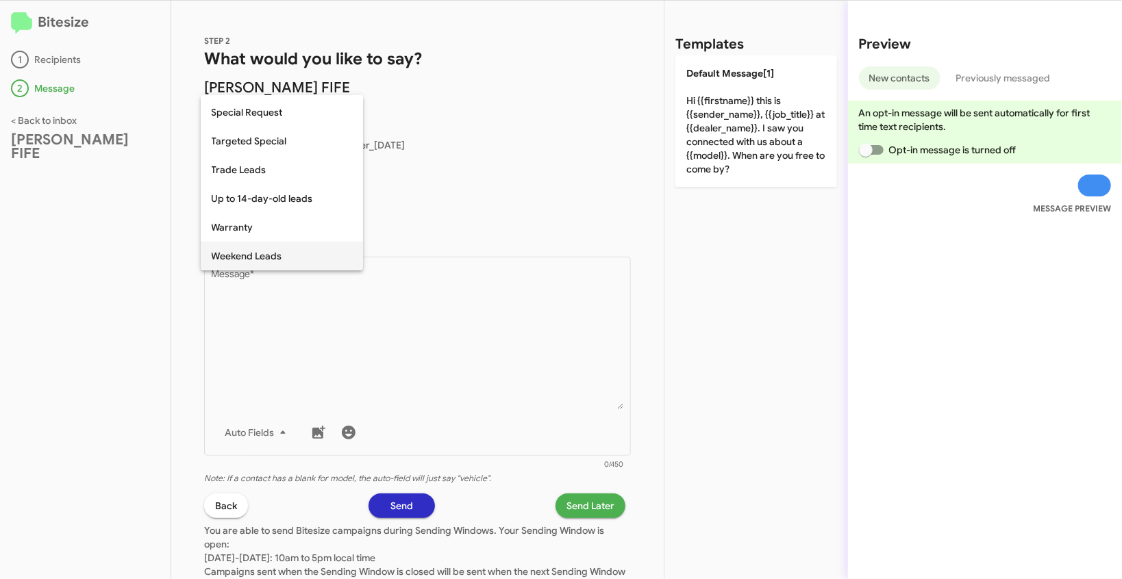
click at [249, 260] on span "Weekend Leads" at bounding box center [282, 256] width 140 height 29
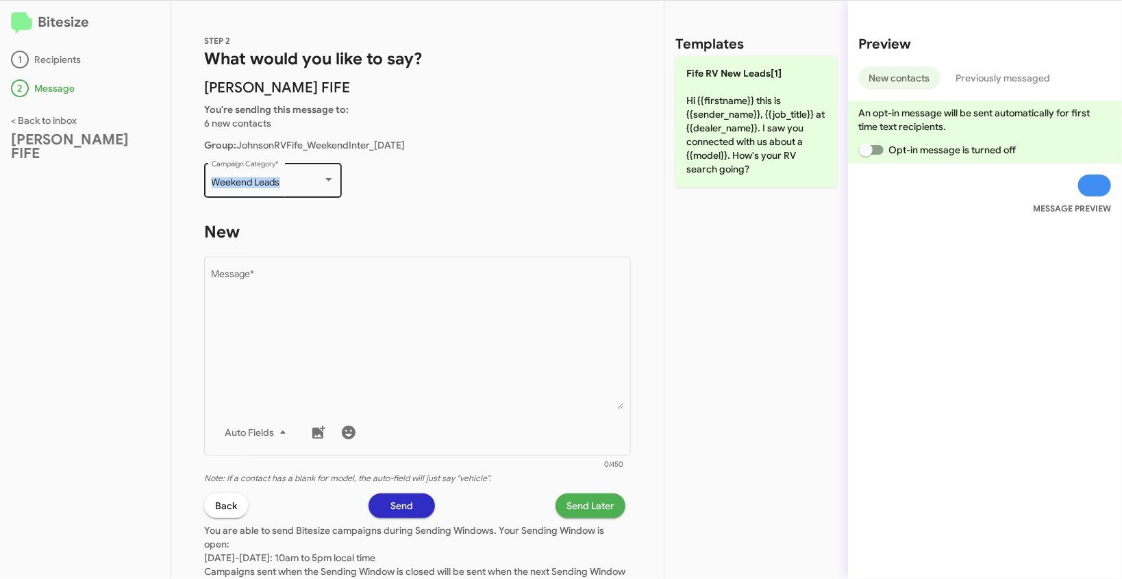
drag, startPoint x: 212, startPoint y: 177, endPoint x: 299, endPoint y: 182, distance: 87.8
click at [299, 182] on div "Weekend Leads Campaign Category *" at bounding box center [273, 179] width 138 height 38
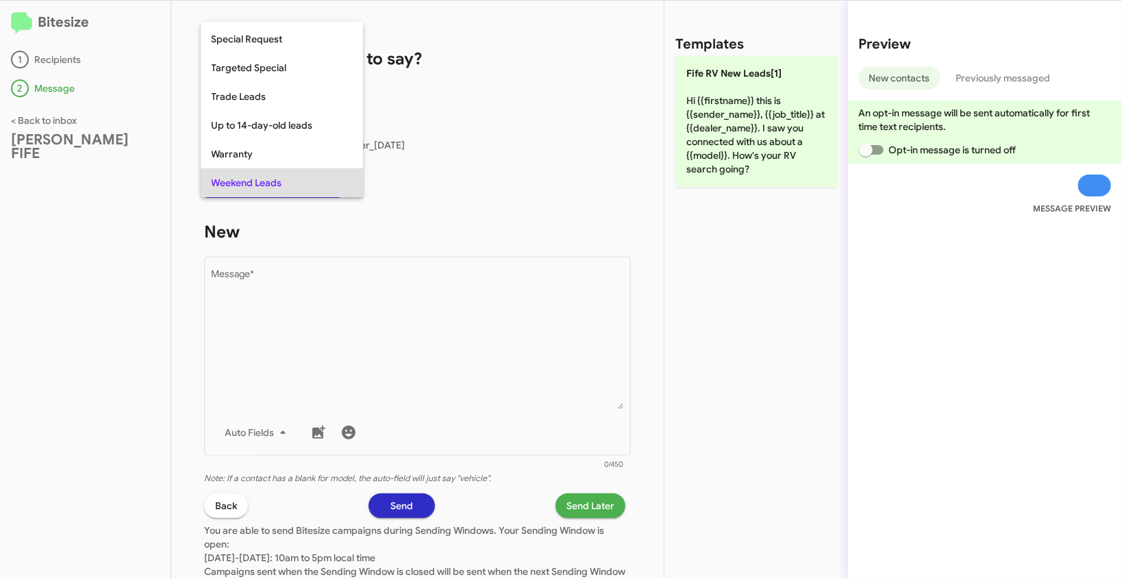
copy span "Weekend Leads"
click at [446, 365] on div at bounding box center [561, 289] width 1122 height 579
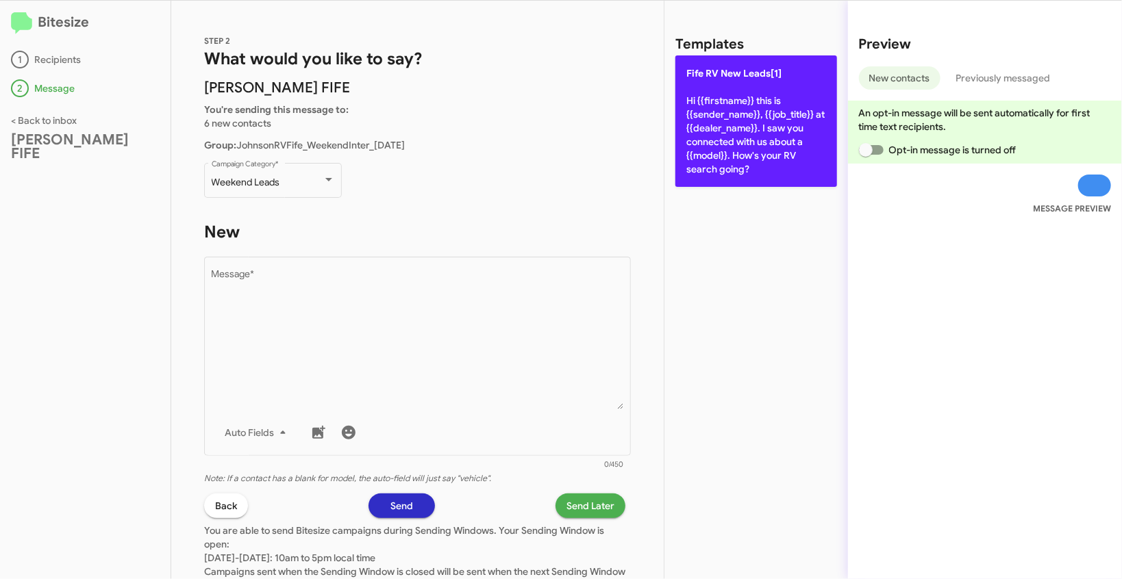
click at [784, 110] on p "Fife RV New Leads[1] Hi {{firstname}} this is {{sender_name}}, {{job_title}} at…" at bounding box center [756, 121] width 162 height 132
type textarea "Hi {{firstname}} this is {{sender_name}}, {{job_title}} at {{dealer_name}}. I s…"
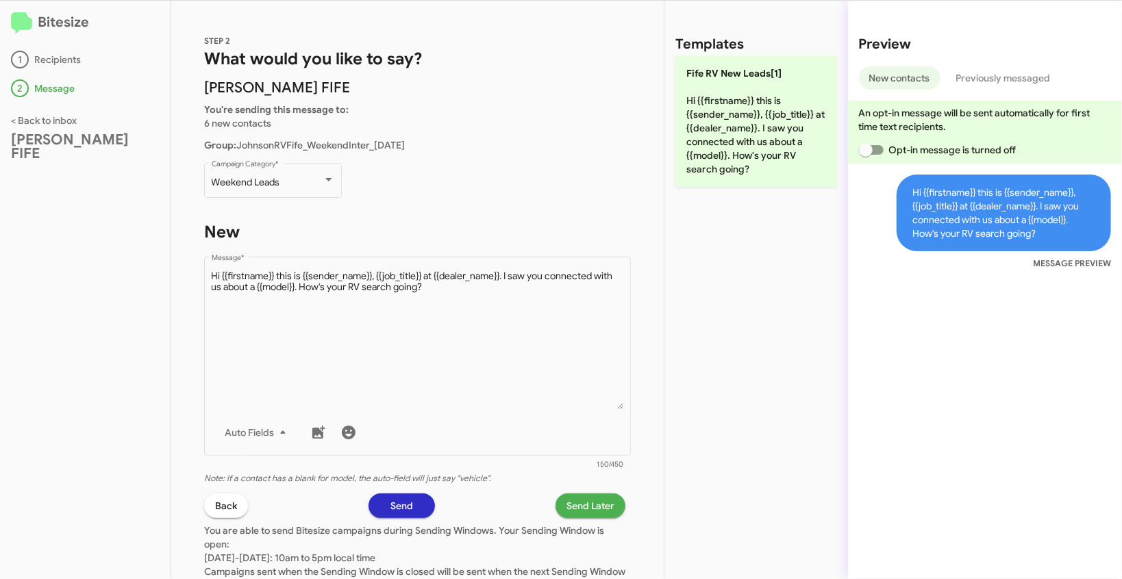
scroll to position [2, 0]
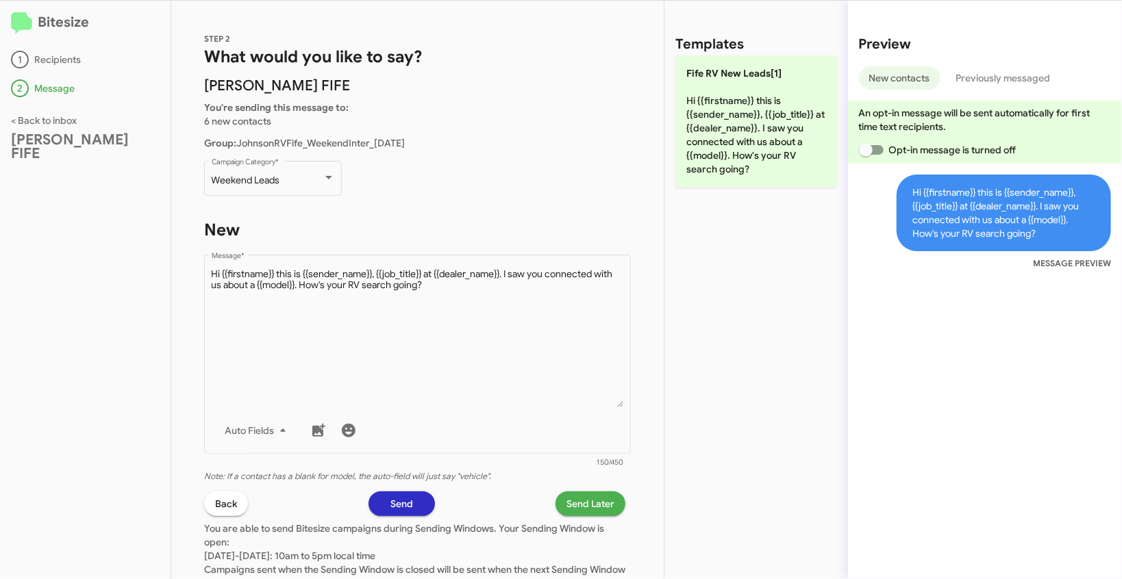
click at [596, 502] on span "Send Later" at bounding box center [590, 504] width 48 height 25
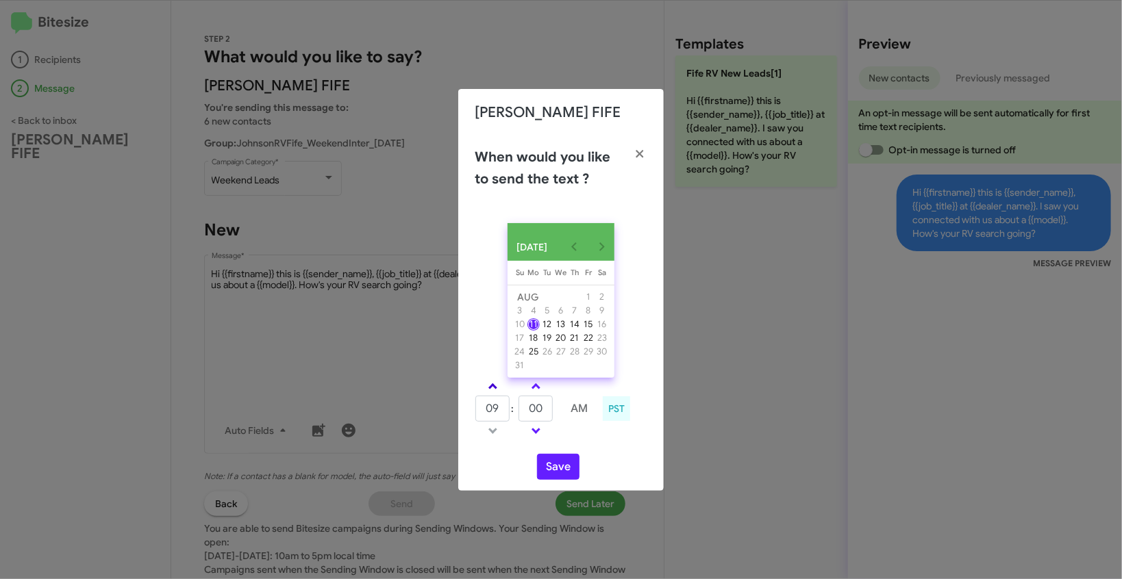
click at [498, 388] on link at bounding box center [493, 387] width 24 height 16
type input "10"
drag, startPoint x: 548, startPoint y: 421, endPoint x: 525, endPoint y: 413, distance: 24.7
click at [525, 413] on input "00" at bounding box center [536, 409] width 34 height 26
type input "14"
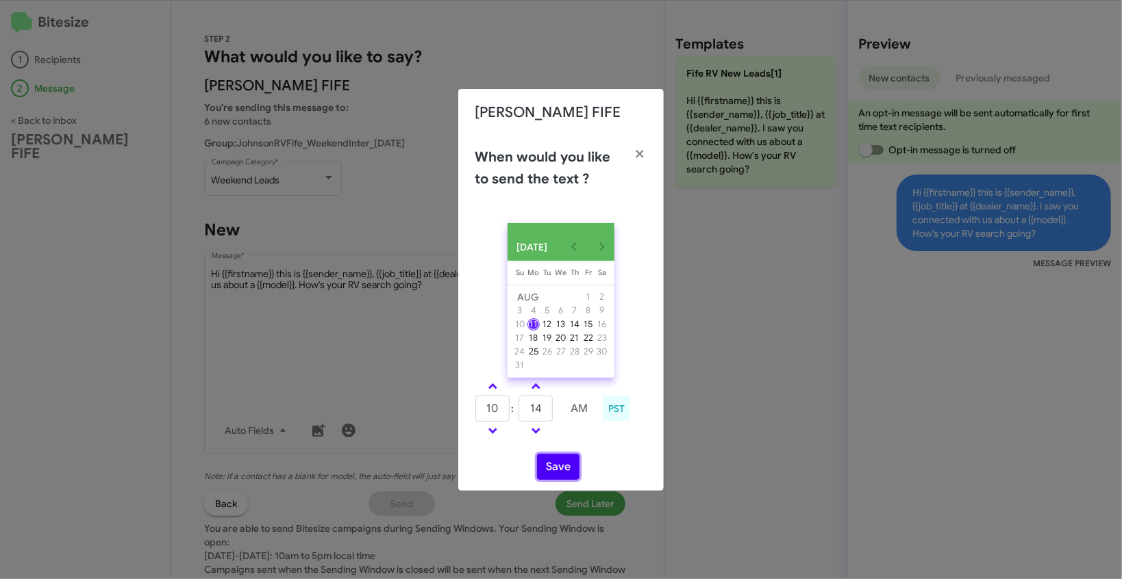
click at [557, 472] on button "Save" at bounding box center [558, 467] width 42 height 26
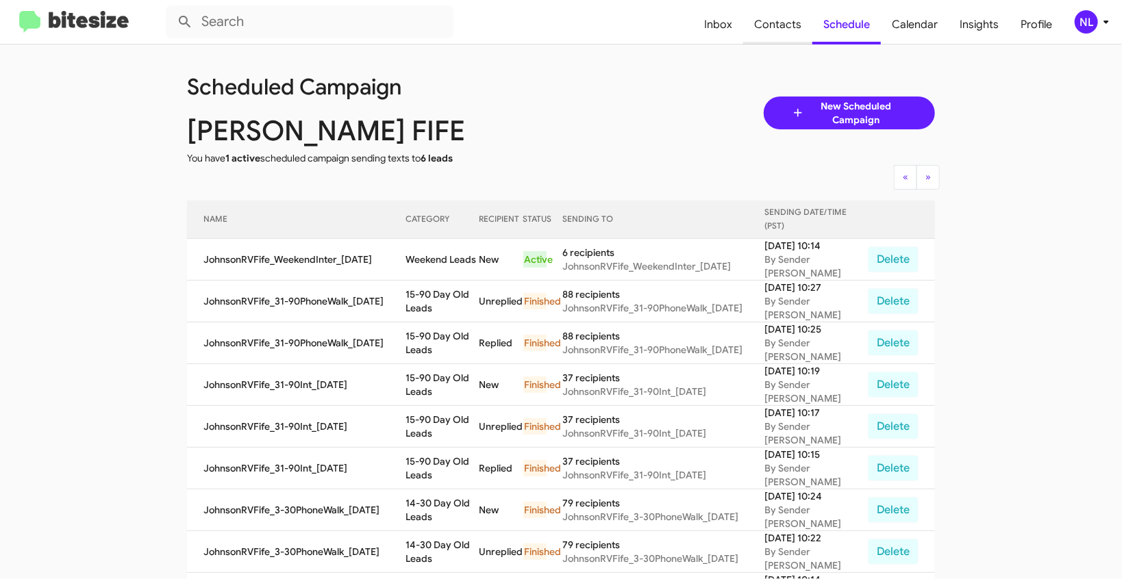
click at [780, 27] on span "Contacts" at bounding box center [777, 25] width 69 height 40
type input "in:groups"
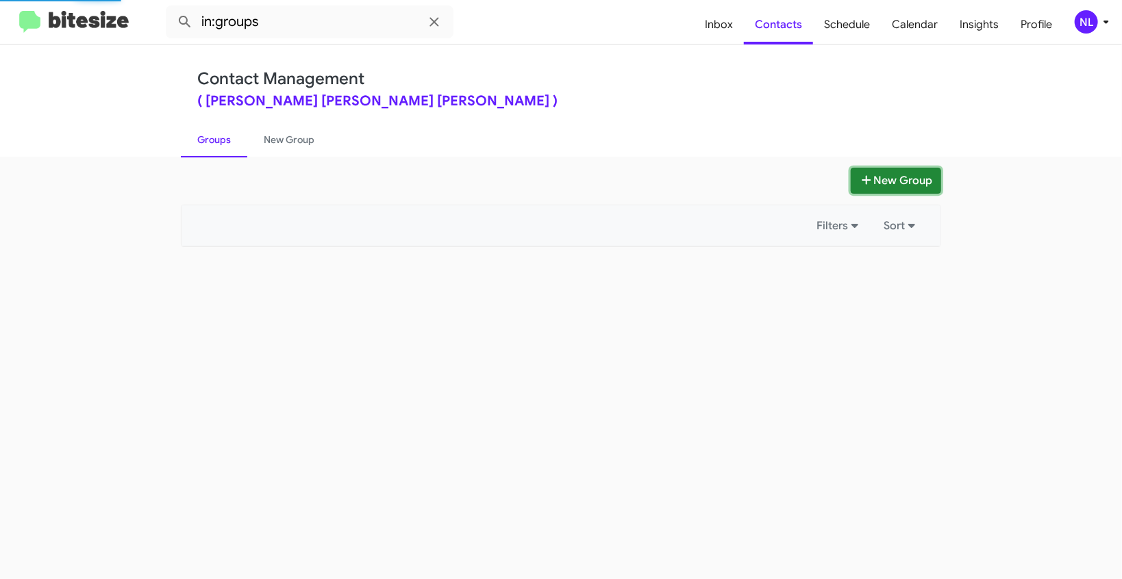
click at [900, 186] on button "New Group" at bounding box center [896, 181] width 90 height 26
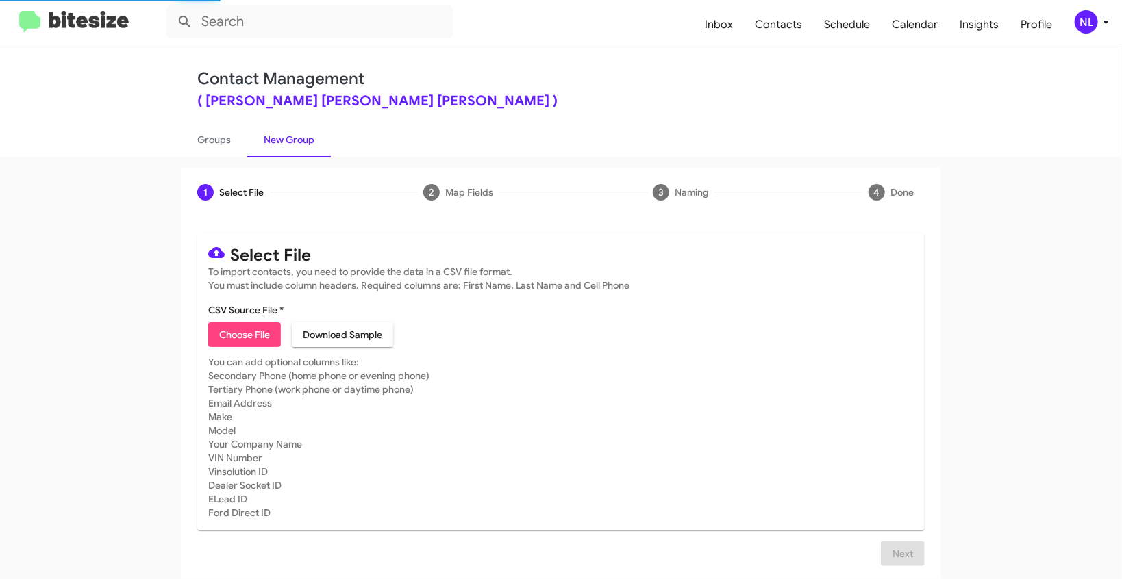
click at [197, 320] on mat-card "Select File To import contacts, you need to provide the data in a CSV file form…" at bounding box center [560, 382] width 727 height 297
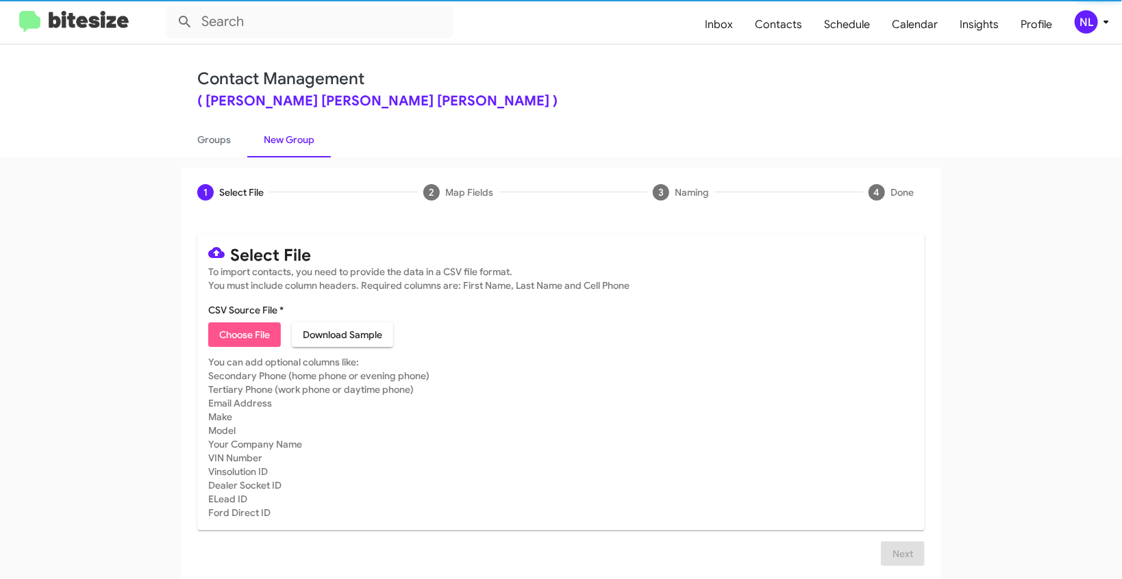
drag, startPoint x: 206, startPoint y: 327, endPoint x: 223, endPoint y: 333, distance: 17.6
click at [220, 332] on button "Choose File" at bounding box center [244, 335] width 73 height 25
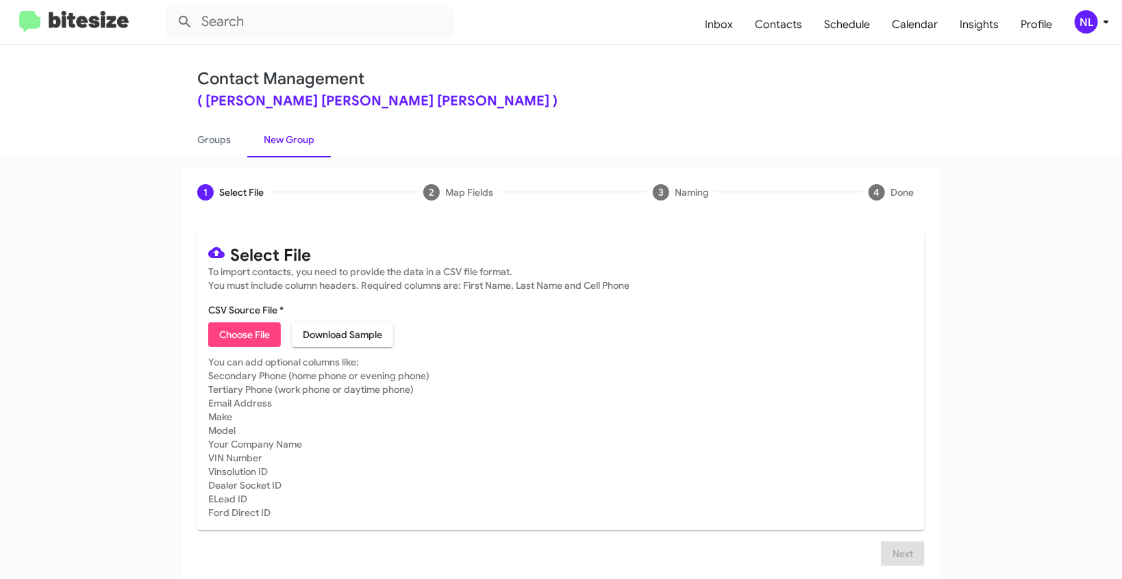
click at [1090, 20] on div "NL" at bounding box center [1086, 21] width 23 height 23
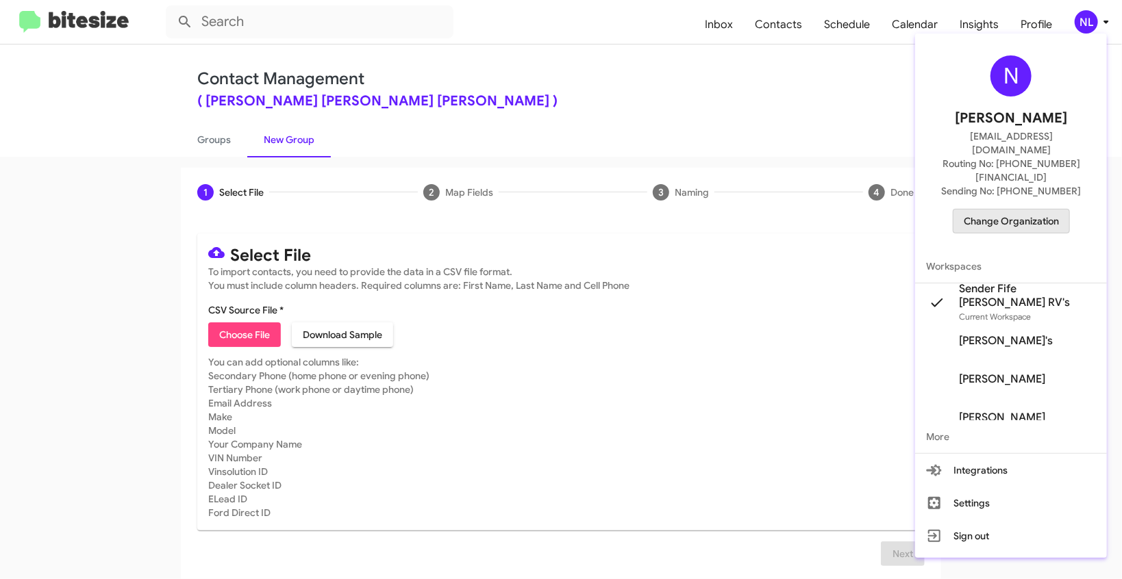
click at [995, 210] on span "Change Organization" at bounding box center [1011, 221] width 95 height 23
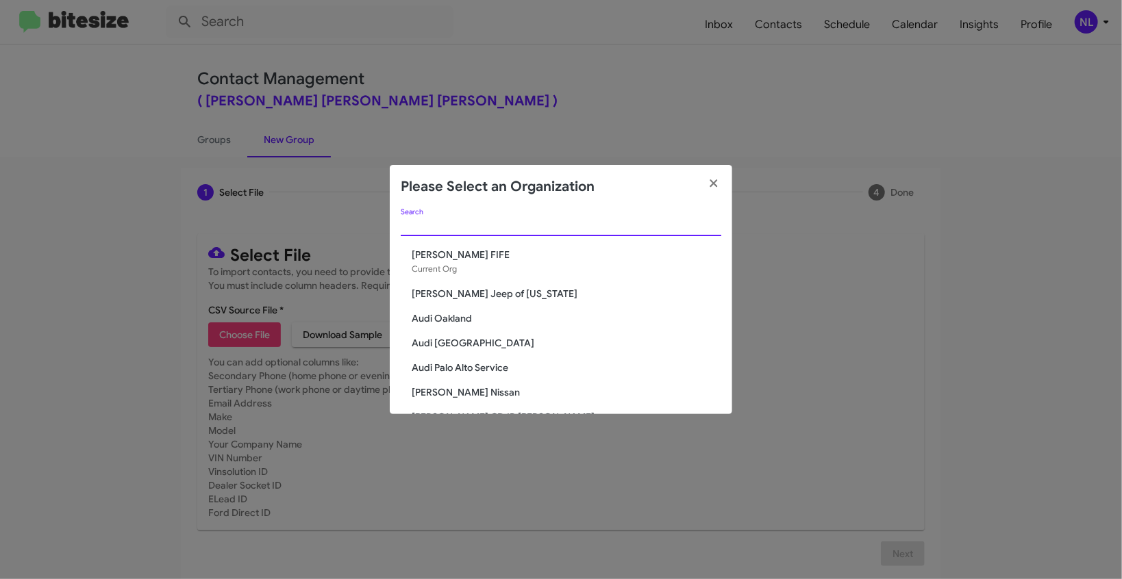
click at [456, 230] on input "Search" at bounding box center [561, 226] width 321 height 11
paste input "[PERSON_NAME] Medford"
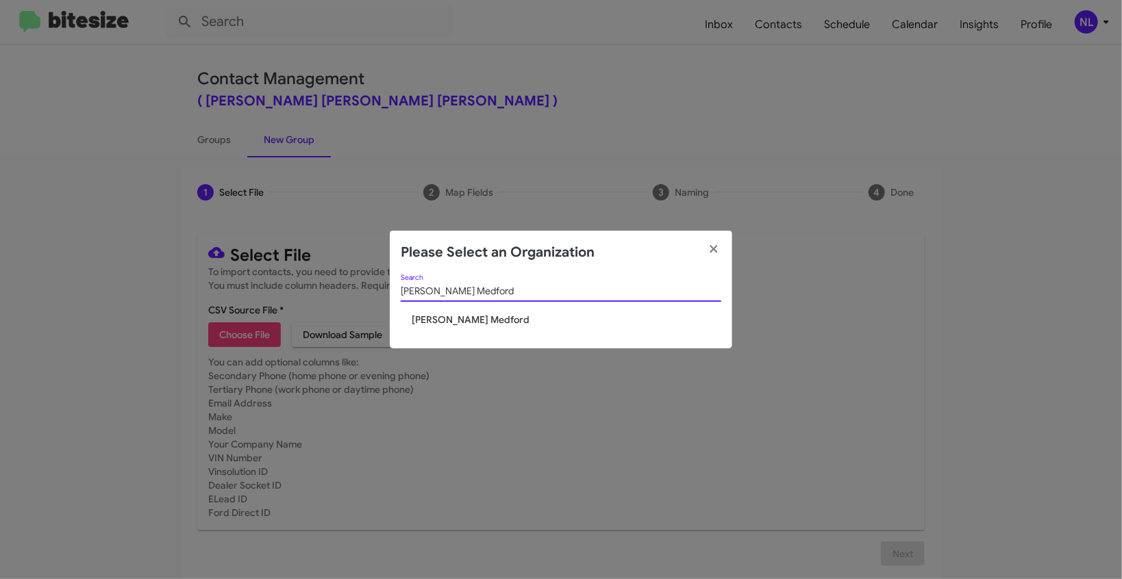
type input "[PERSON_NAME] Medford"
click at [466, 322] on span "[PERSON_NAME] Medford" at bounding box center [567, 320] width 310 height 14
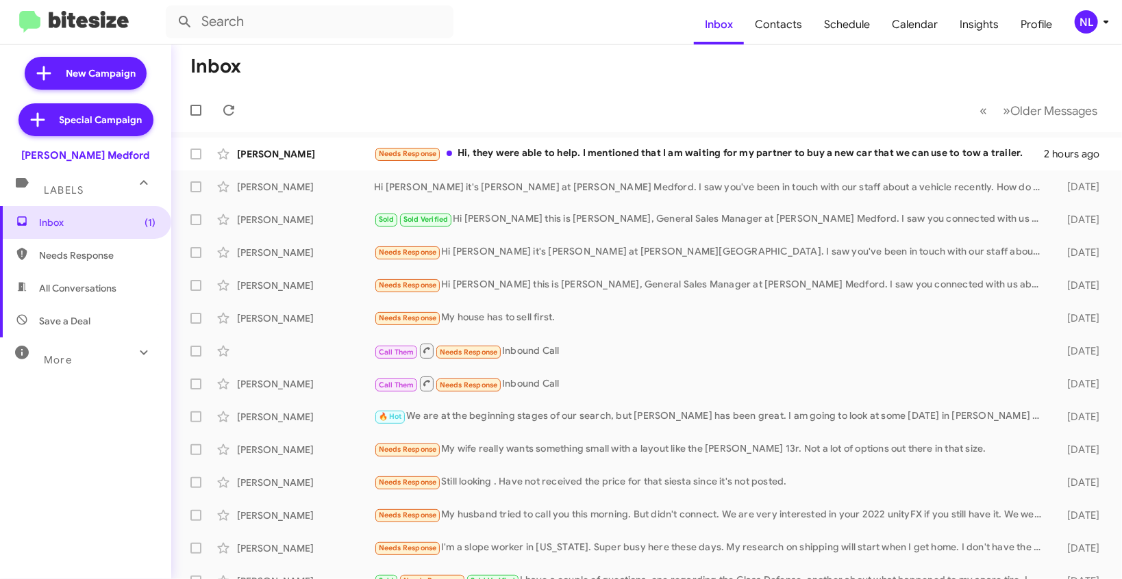
click at [1086, 19] on div "NL" at bounding box center [1086, 21] width 23 height 23
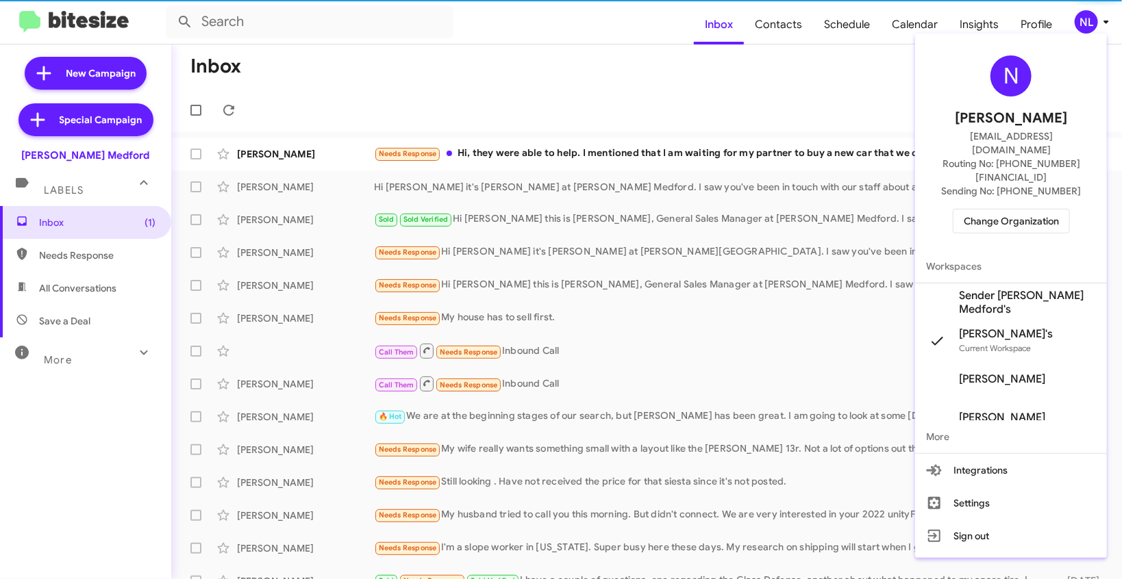
click at [984, 289] on span "Sender [PERSON_NAME] Medford's" at bounding box center [1027, 302] width 137 height 27
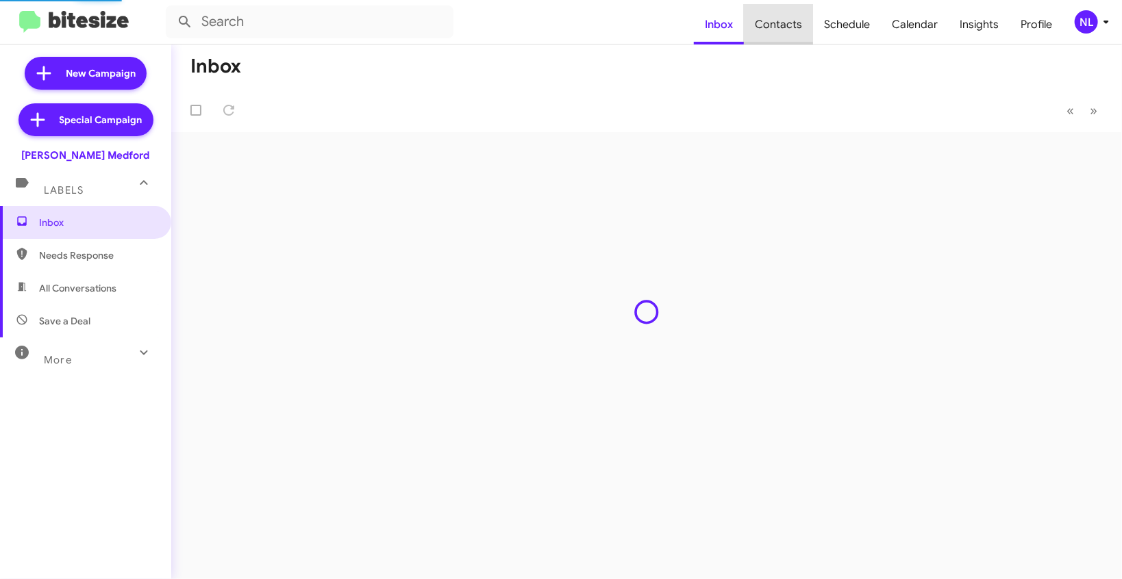
click at [793, 22] on span "Contacts" at bounding box center [778, 25] width 69 height 40
type input "in:groups"
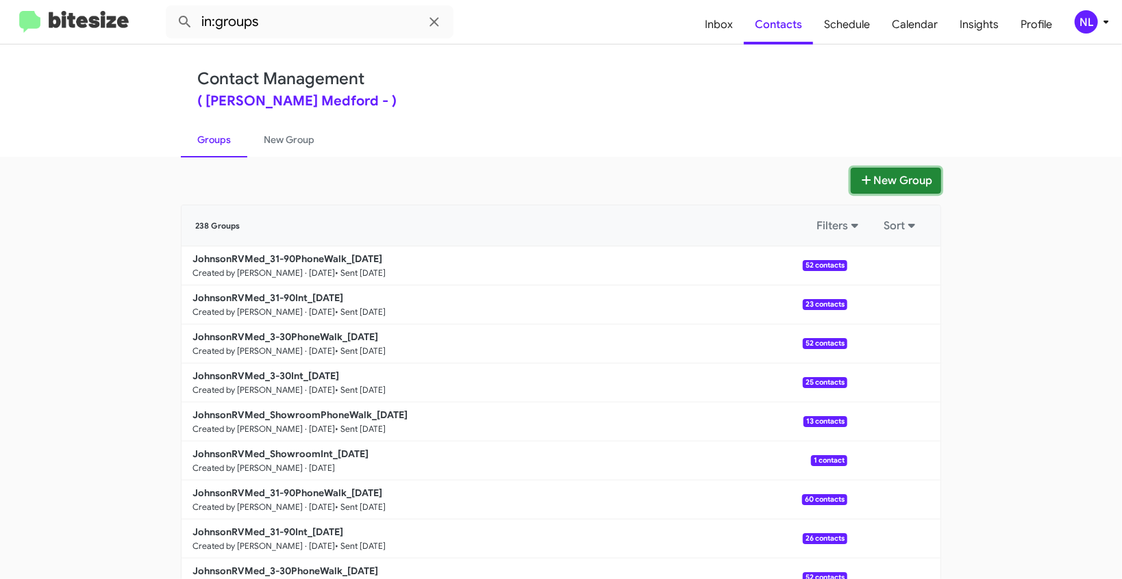
click at [890, 186] on button "New Group" at bounding box center [896, 181] width 90 height 26
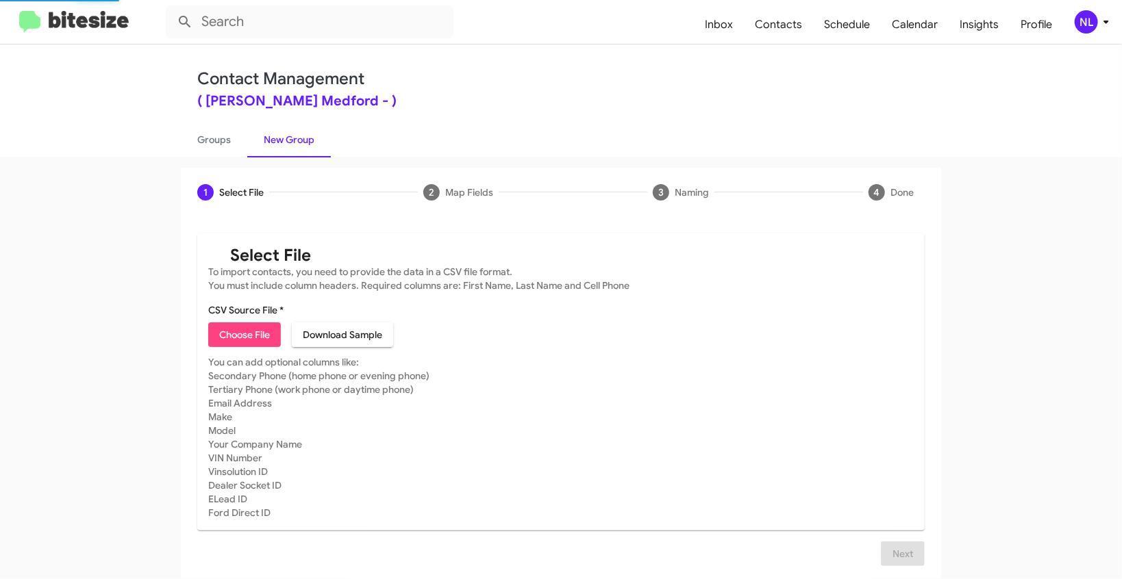
click at [256, 332] on span "Choose File" at bounding box center [244, 335] width 51 height 25
type input "Opt out - [PERSON_NAME] Medford"
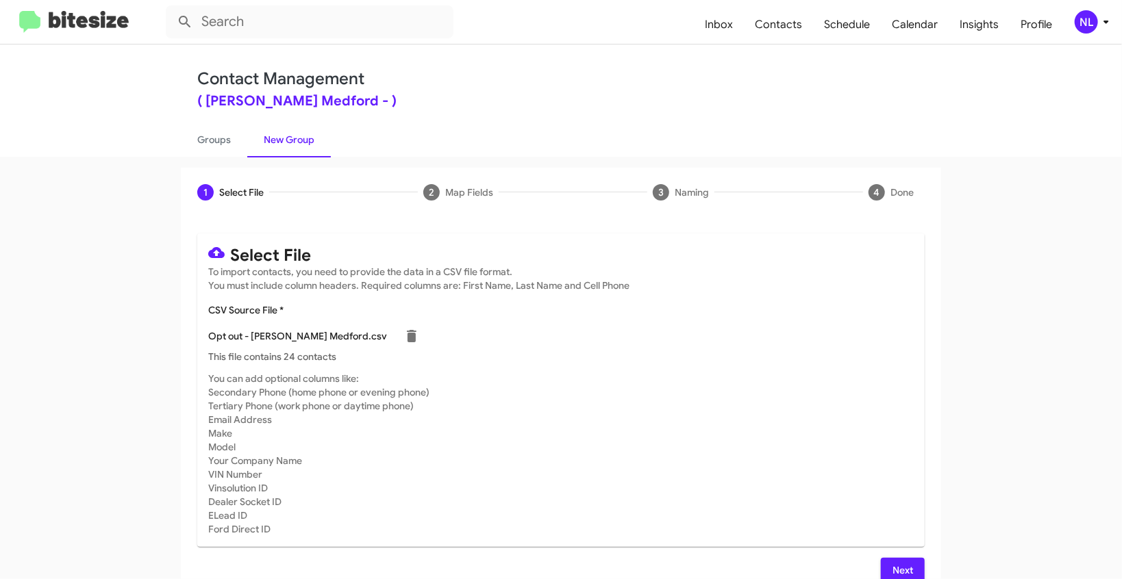
click at [895, 567] on span "Next" at bounding box center [903, 570] width 22 height 25
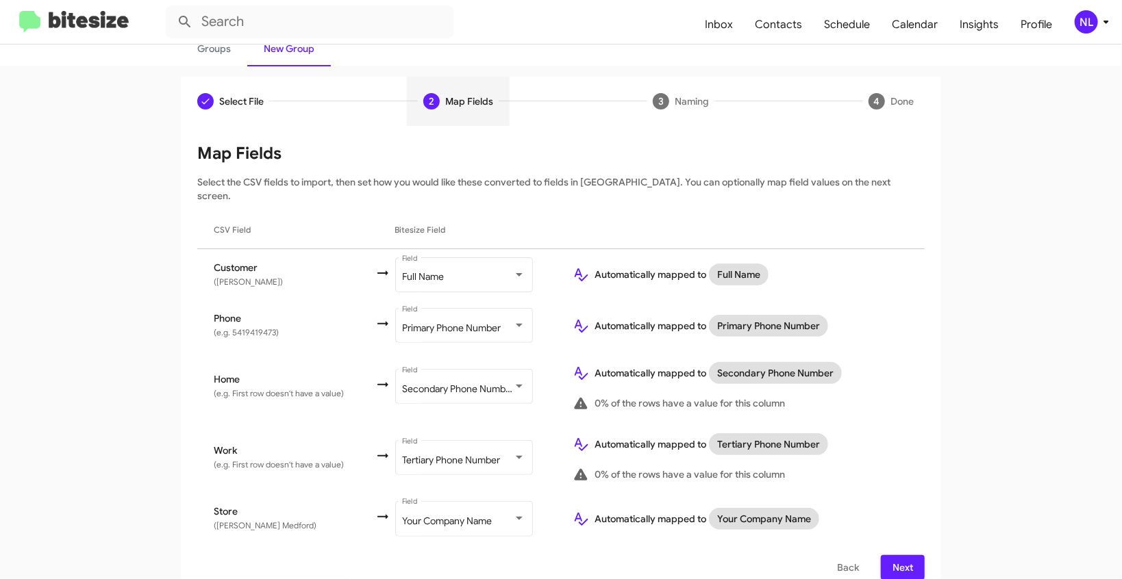
scroll to position [94, 0]
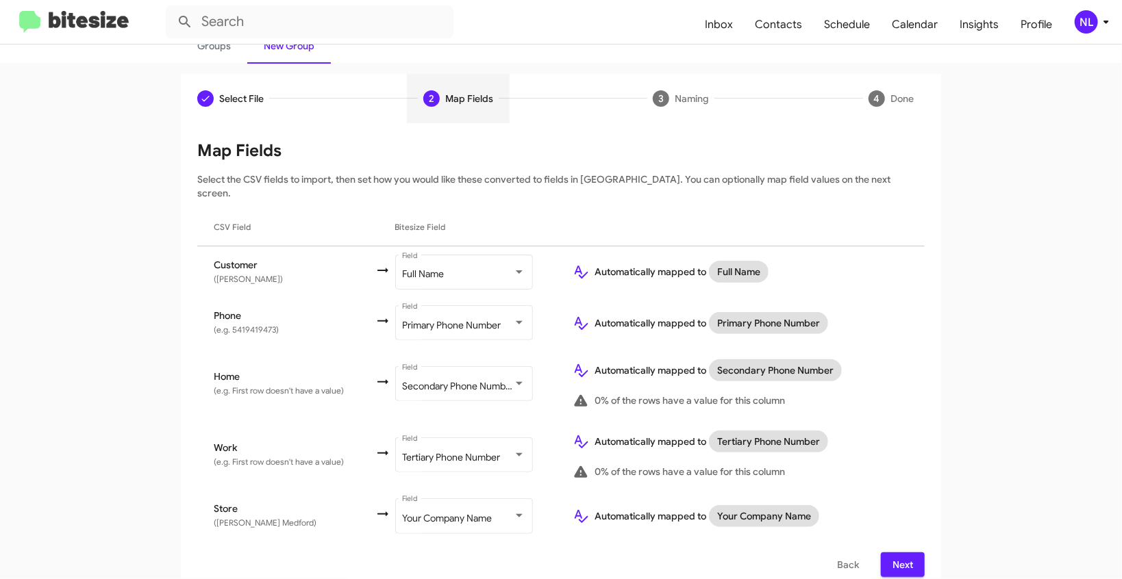
click at [893, 553] on span "Next" at bounding box center [903, 565] width 22 height 25
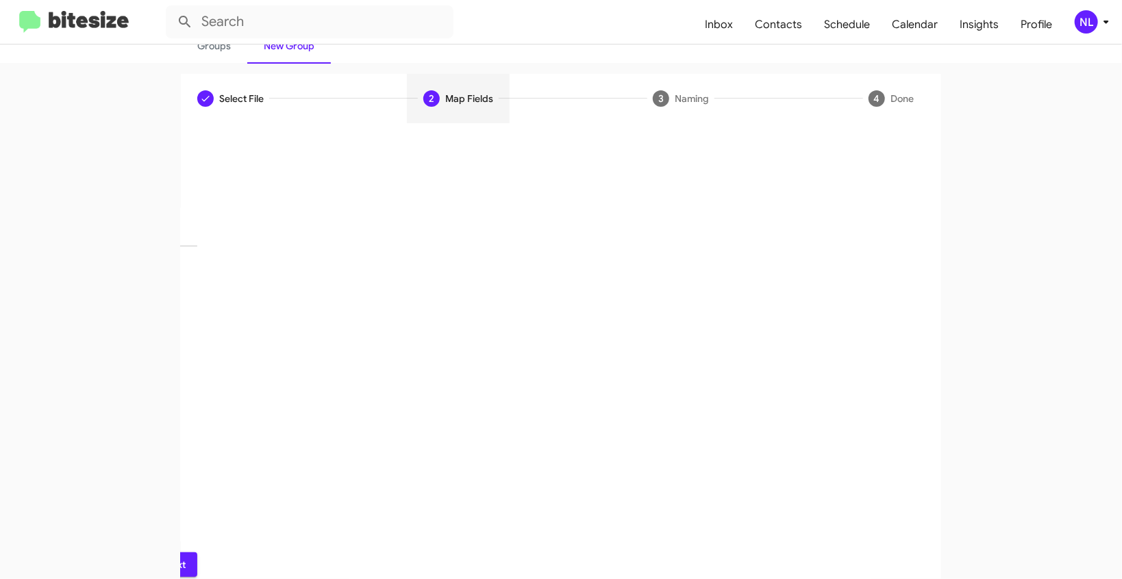
scroll to position [26, 0]
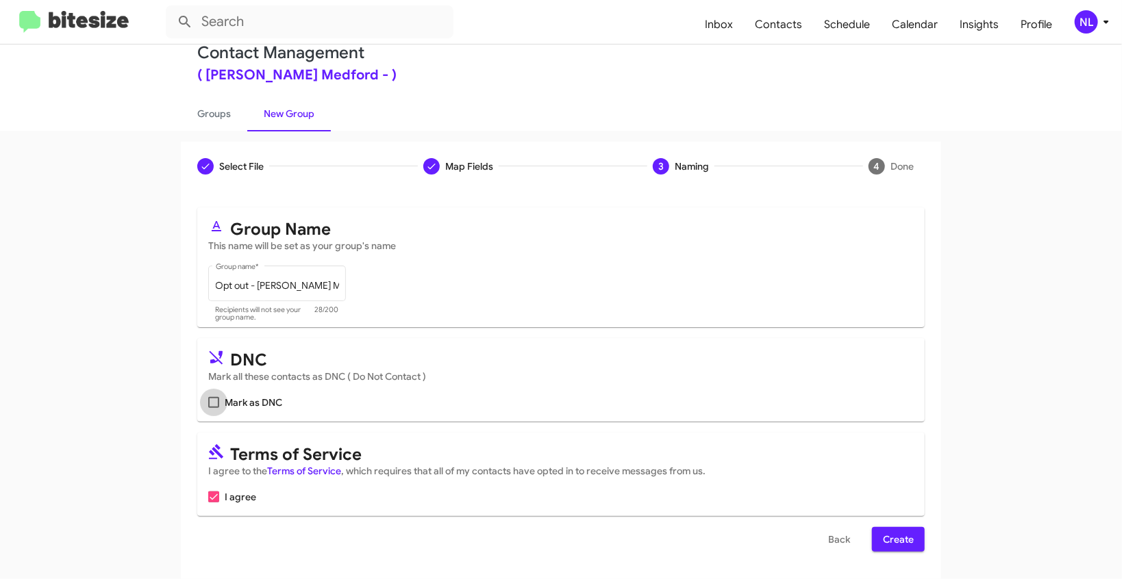
click at [208, 403] on span at bounding box center [213, 402] width 11 height 11
click at [213, 408] on input "Mark as DNC" at bounding box center [213, 408] width 1 height 1
checkbox input "true"
click at [892, 540] on span "Create" at bounding box center [898, 539] width 31 height 25
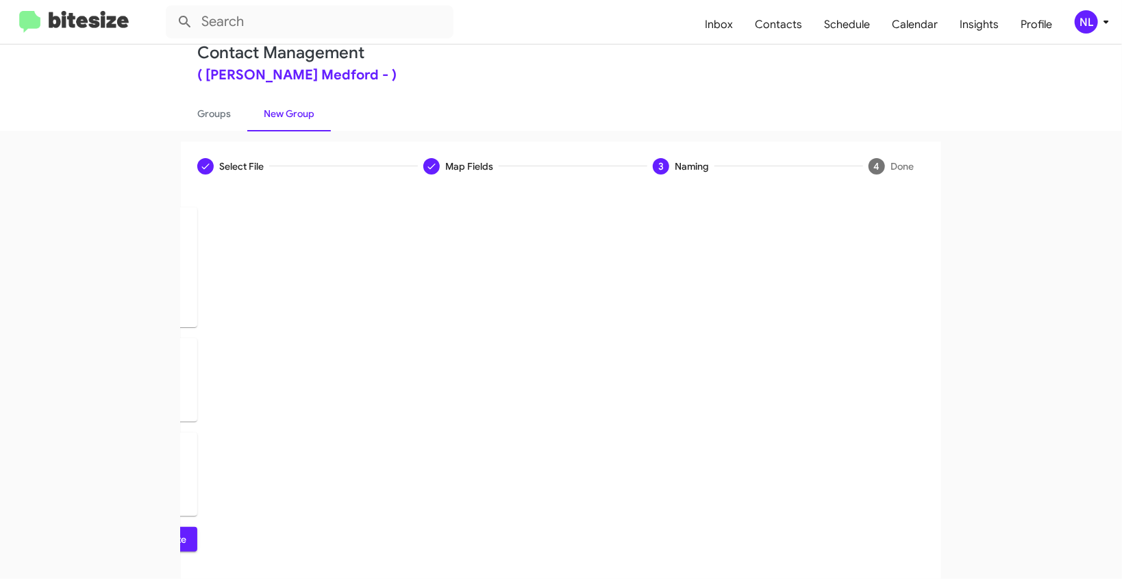
scroll to position [0, 0]
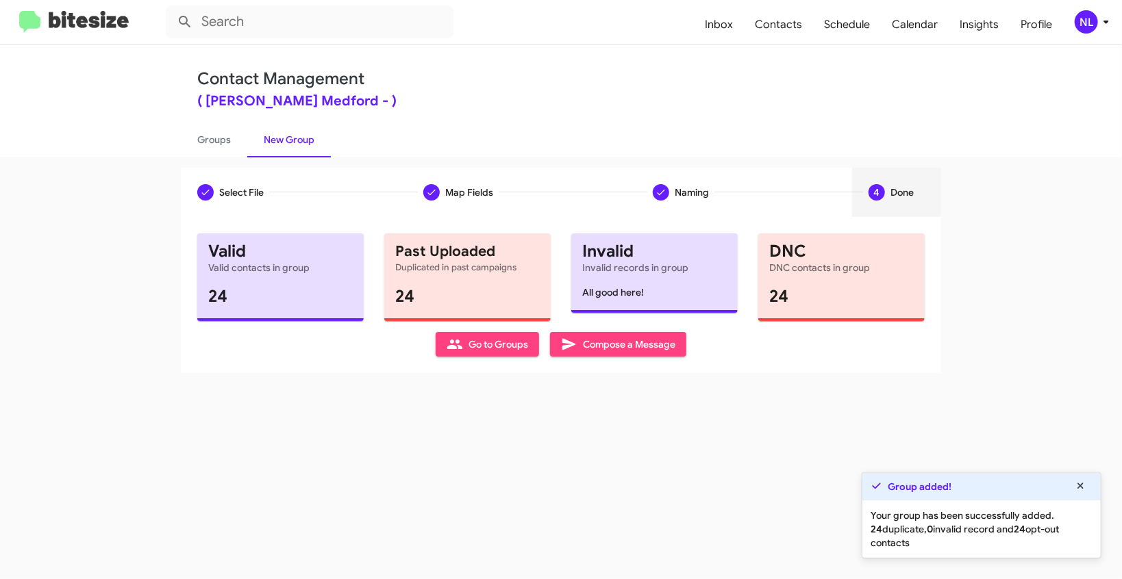
click at [469, 352] on span "Go to Groups" at bounding box center [488, 344] width 82 height 25
type input "in:groups"
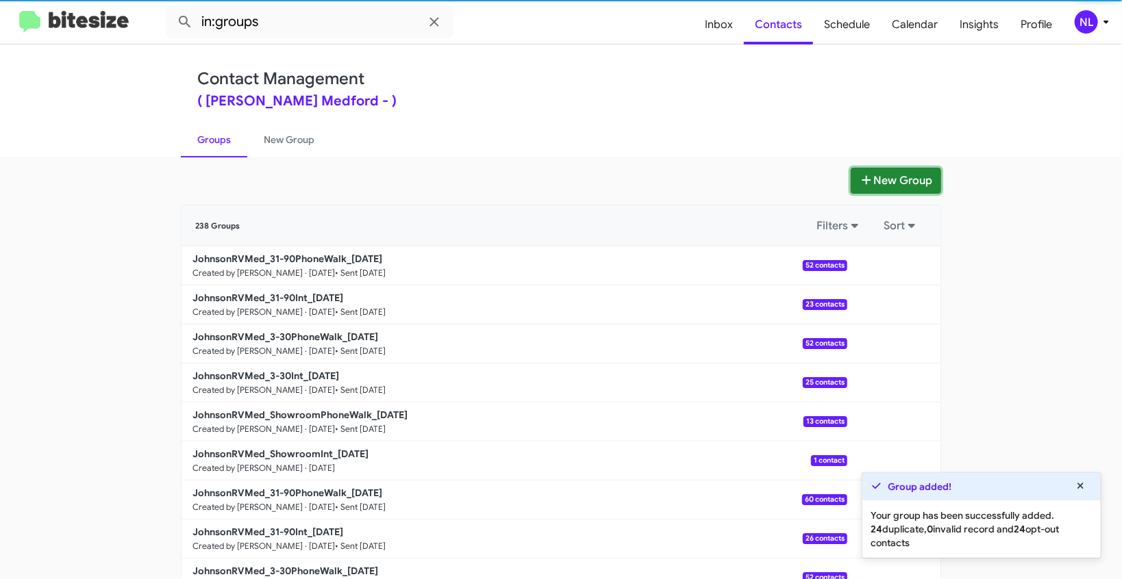
click at [911, 189] on button "New Group" at bounding box center [896, 181] width 90 height 26
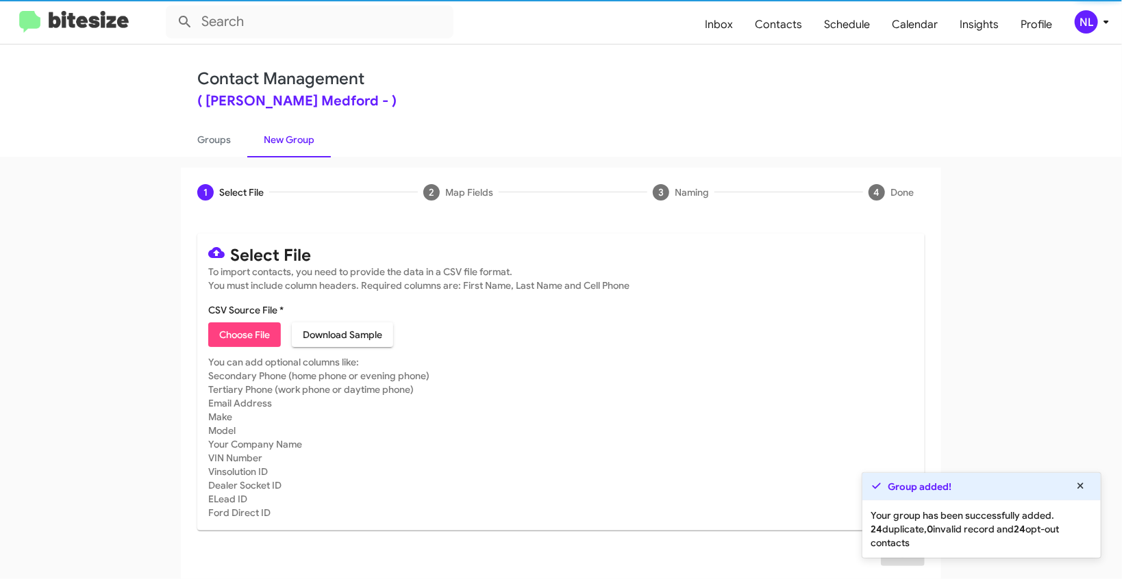
click at [246, 323] on span "Choose File" at bounding box center [244, 335] width 51 height 25
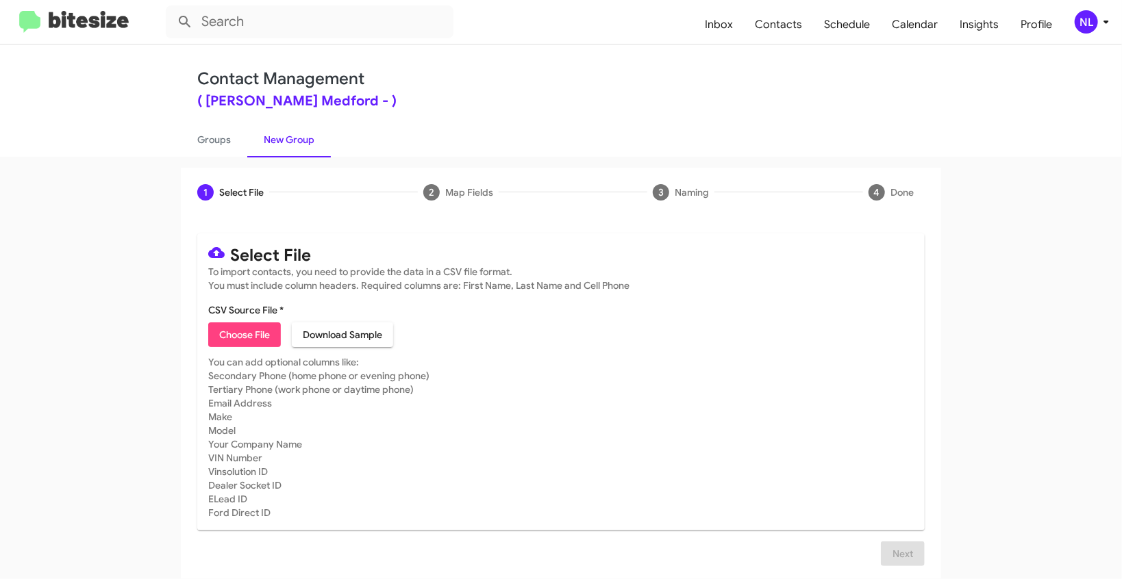
type input "JohnsonRVMed_WeekendInter_[DATE]"
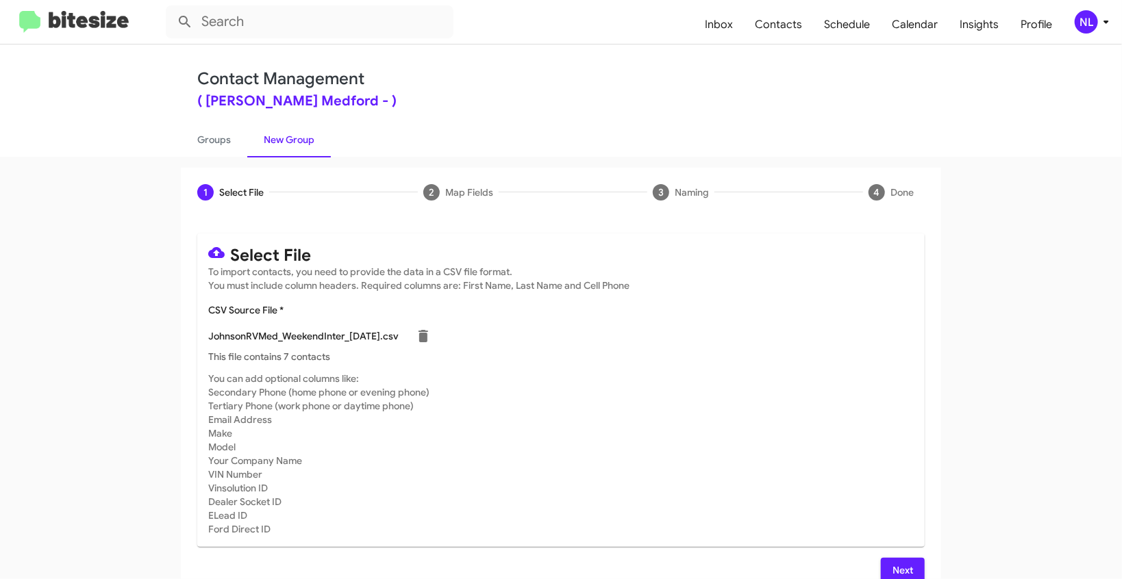
click at [903, 564] on span "Next" at bounding box center [903, 570] width 22 height 25
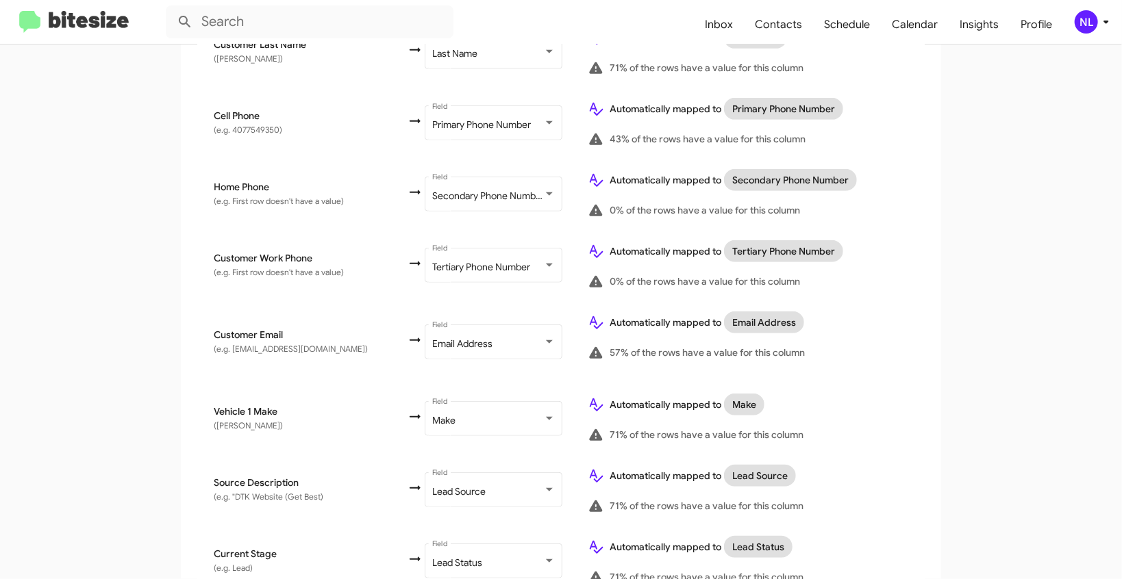
scroll to position [786, 0]
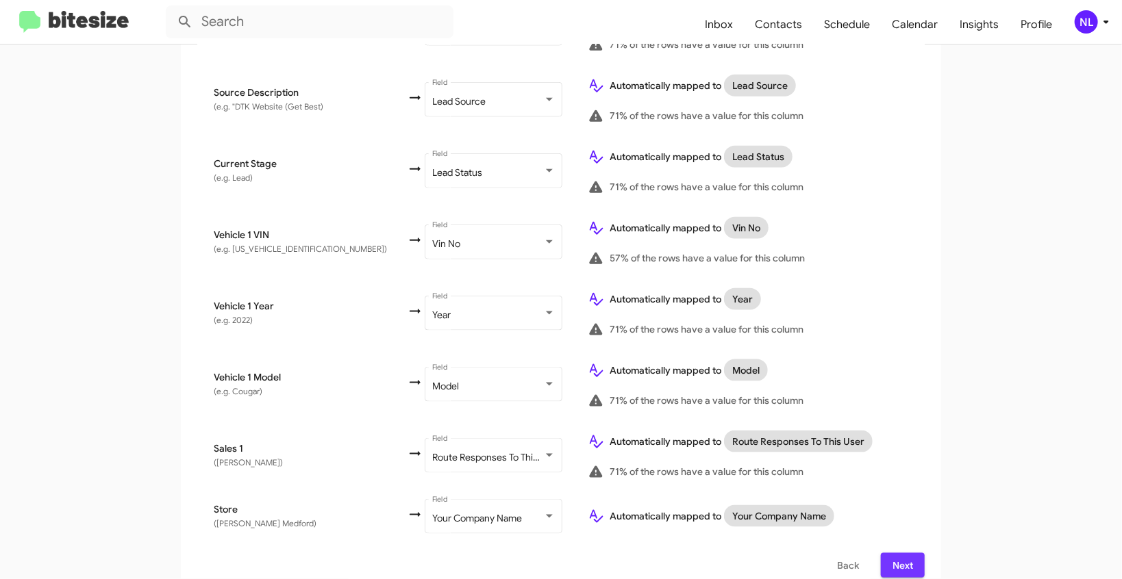
click at [904, 559] on span "Next" at bounding box center [903, 565] width 22 height 25
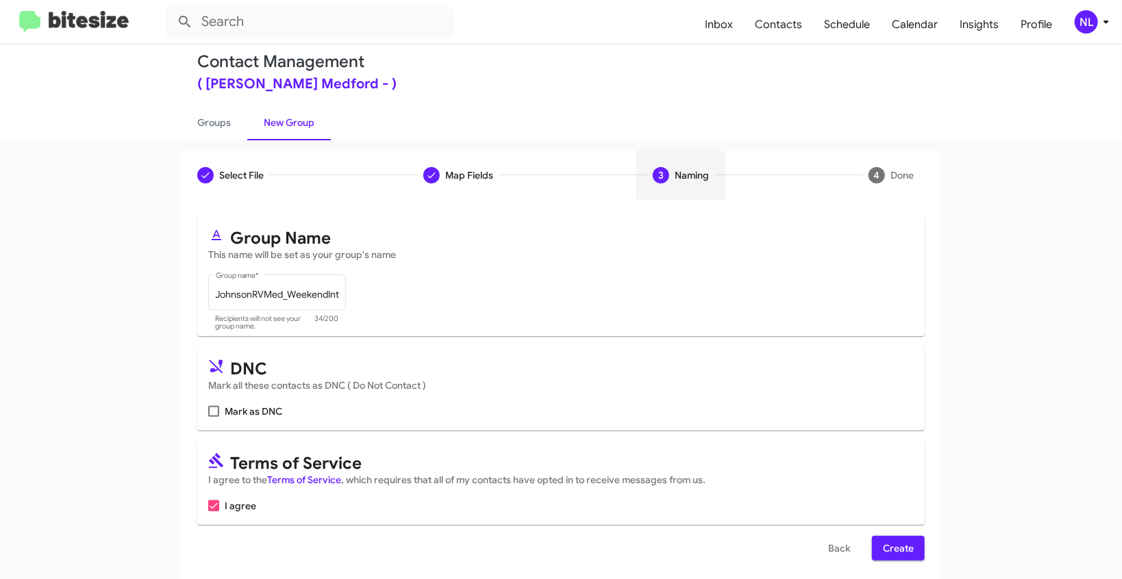
scroll to position [26, 0]
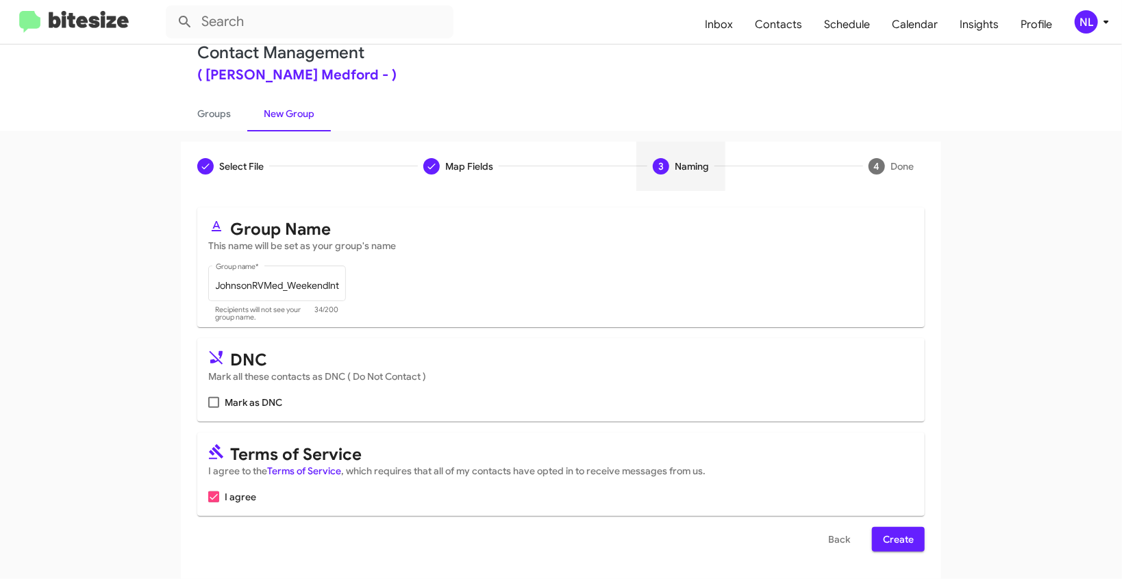
click at [898, 543] on span "Create" at bounding box center [898, 539] width 31 height 25
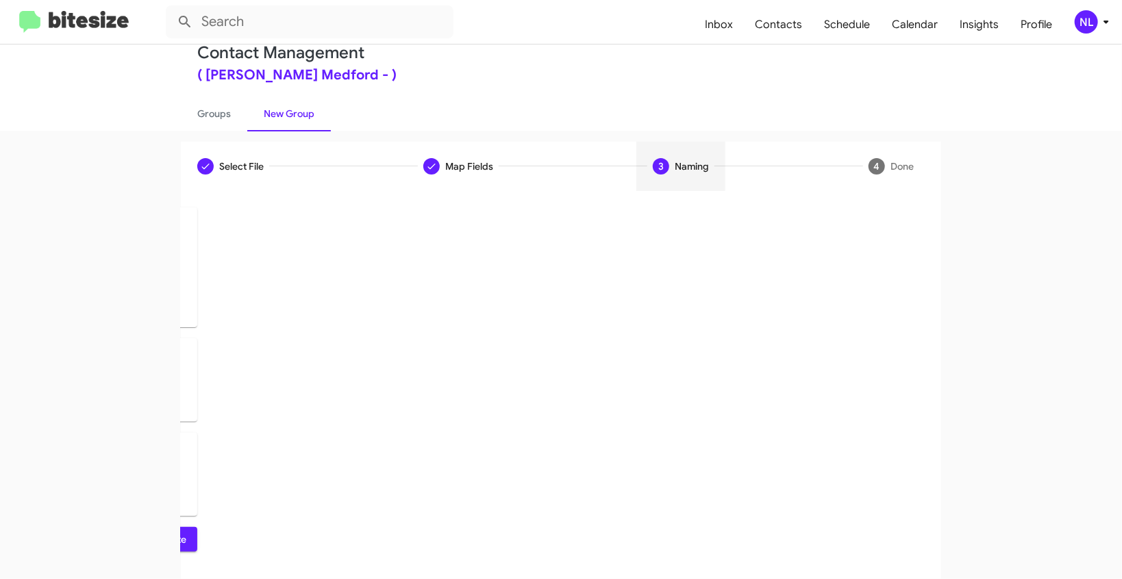
scroll to position [0, 0]
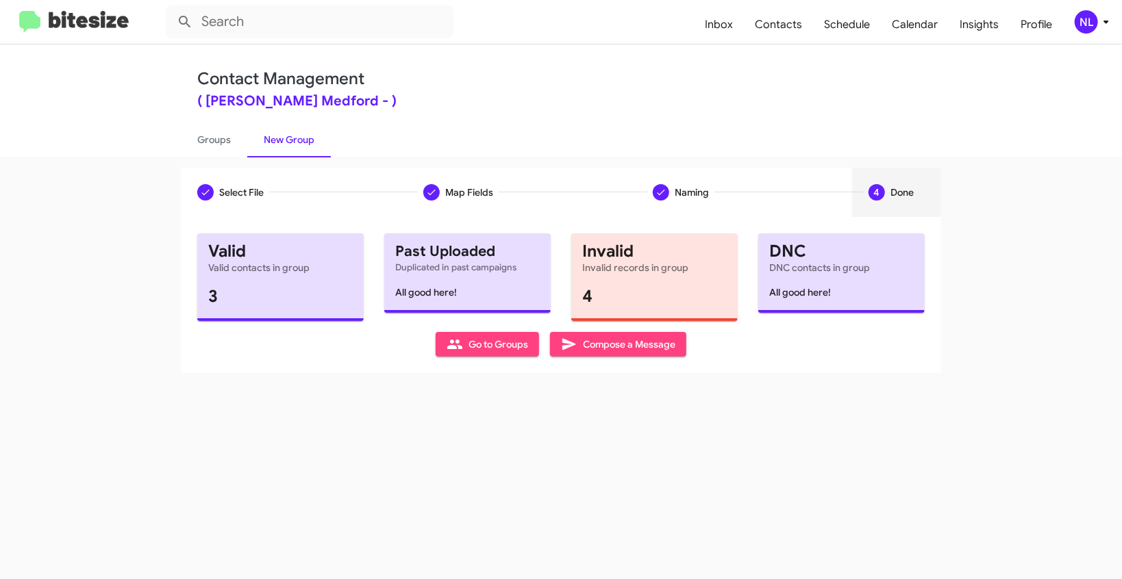
click at [488, 345] on span "Go to Groups" at bounding box center [488, 344] width 82 height 25
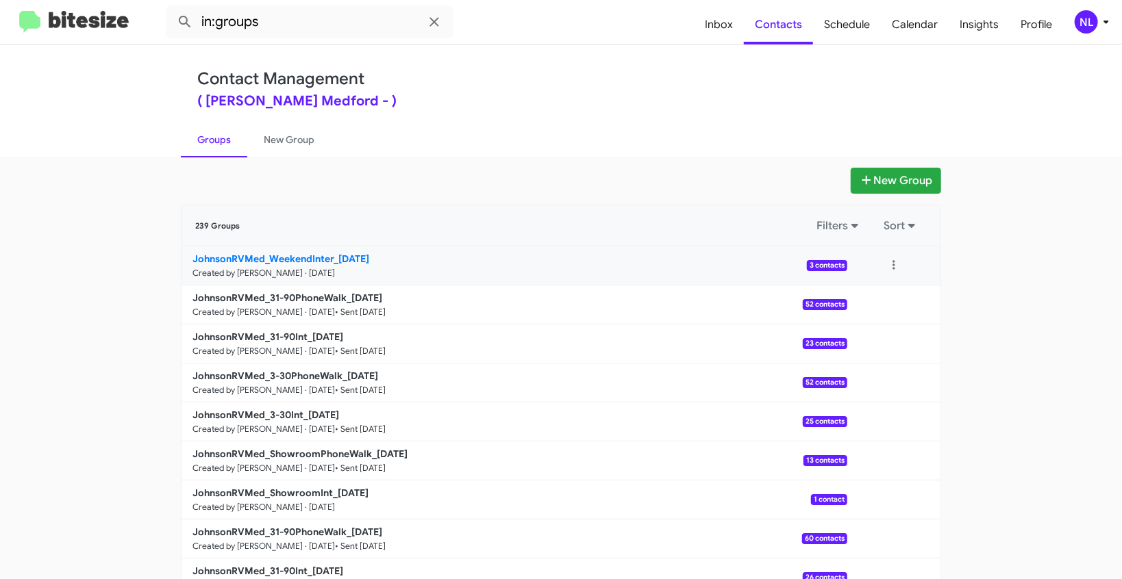
drag, startPoint x: 155, startPoint y: 252, endPoint x: 336, endPoint y: 258, distance: 181.6
click at [336, 258] on app-groups "New Group 239 Groups Filters Sort JohnsonRVMed_WeekendInter_[DATE] Created by […" at bounding box center [561, 421] width 1122 height 506
copy div "Filters Sort JohnsonRVMed_WeekendInter_"
click at [290, 21] on input "in:groups" at bounding box center [310, 21] width 288 height 33
paste input "JohnsonRVMed_WeekendInter_"
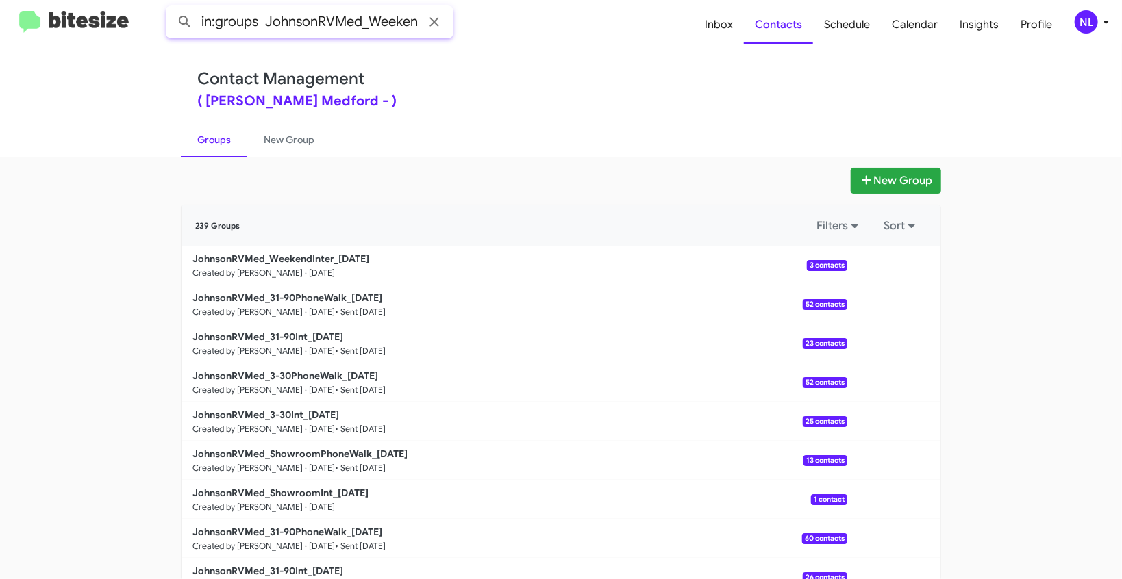
scroll to position [0, 42]
type input "in:groups JohnsonRVMed_WeekendInter_"
click at [171, 8] on button at bounding box center [184, 21] width 27 height 27
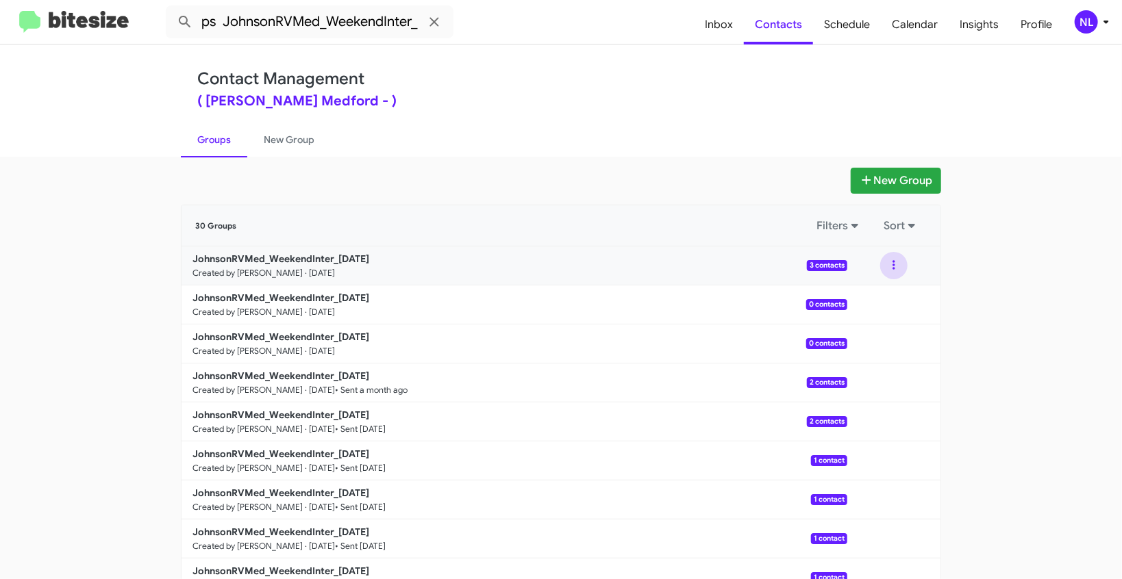
click at [893, 265] on button at bounding box center [893, 265] width 27 height 27
click at [869, 306] on button "View contacts" at bounding box center [853, 302] width 110 height 33
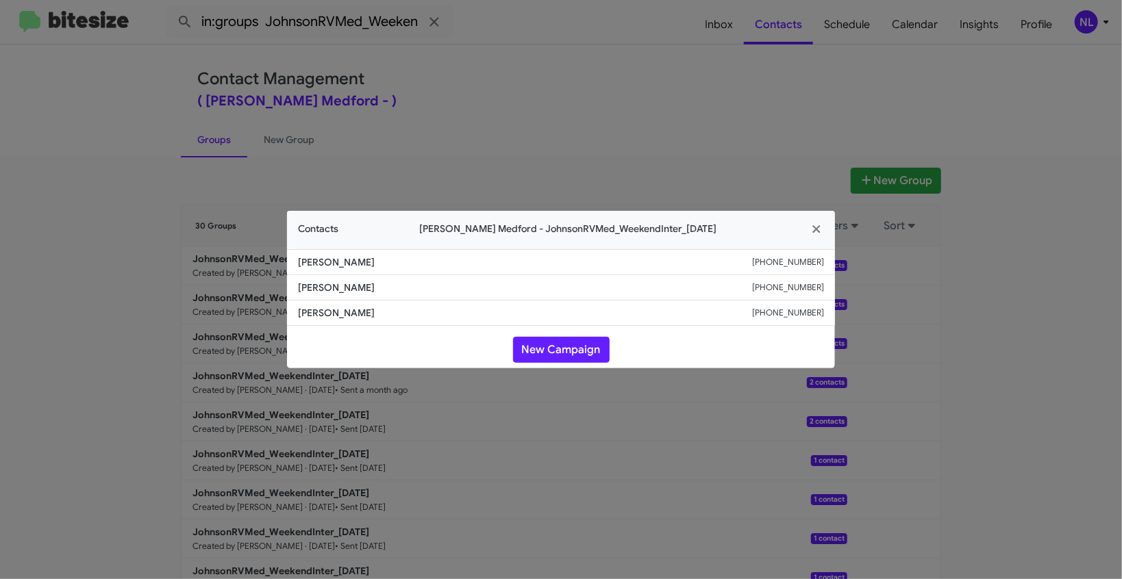
click at [1021, 560] on modal-container "Contacts [PERSON_NAME] Medford - JohnsonRVMed_WeekendInter_[DATE] [PERSON_NAME]…" at bounding box center [561, 289] width 1122 height 579
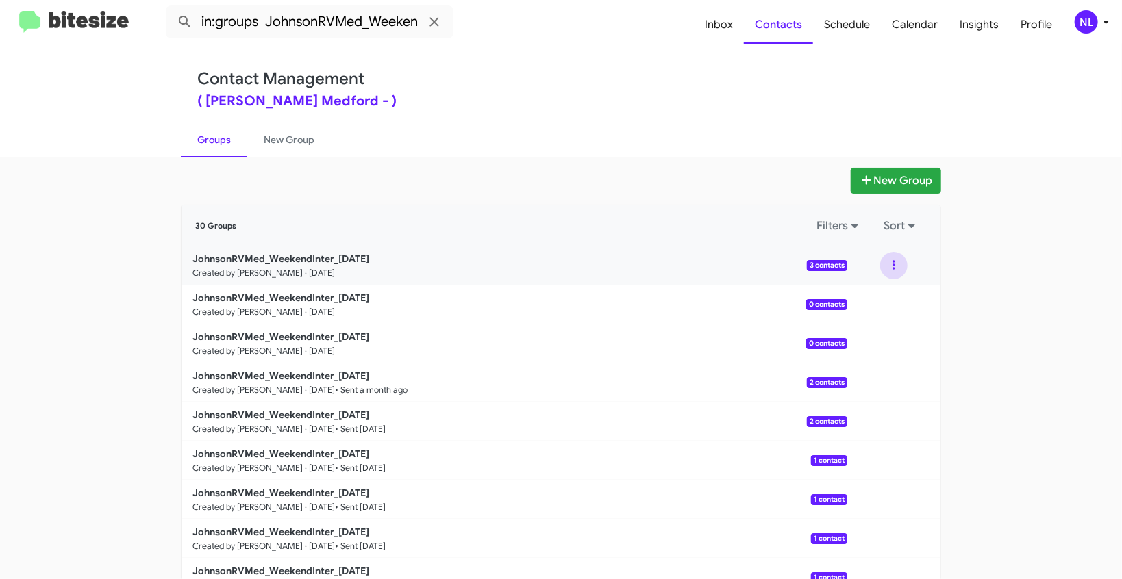
click at [888, 264] on button at bounding box center [893, 265] width 27 height 27
click at [875, 298] on button "View contacts" at bounding box center [853, 302] width 110 height 33
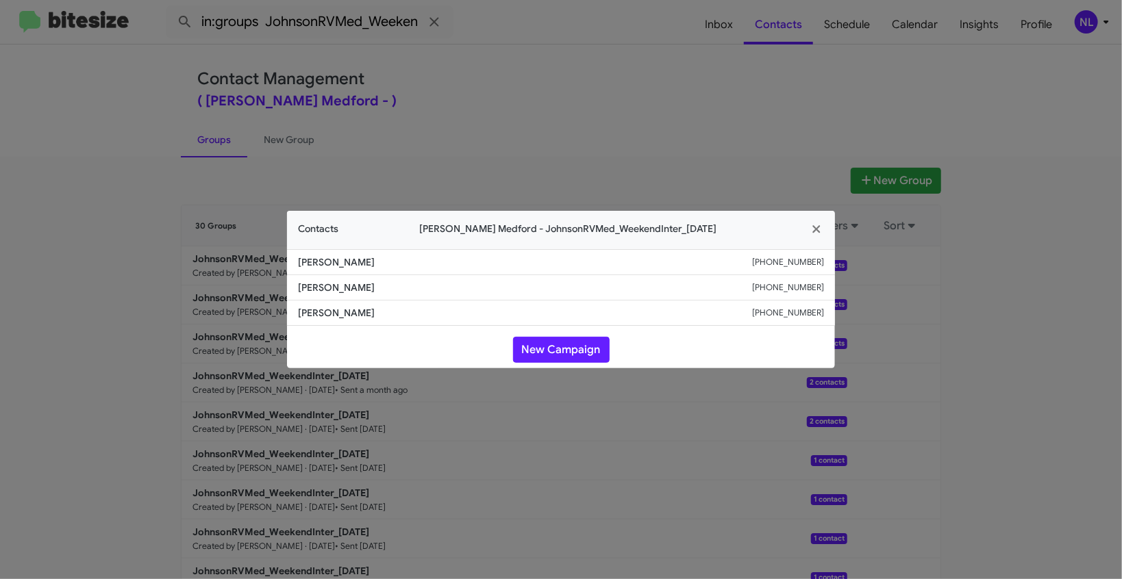
drag, startPoint x: 295, startPoint y: 310, endPoint x: 388, endPoint y: 308, distance: 93.2
click at [388, 308] on li "[PERSON_NAME] [PHONE_NUMBER]" at bounding box center [561, 313] width 548 height 25
copy span "[PERSON_NAME]"
click at [560, 350] on button "New Campaign" at bounding box center [561, 350] width 97 height 26
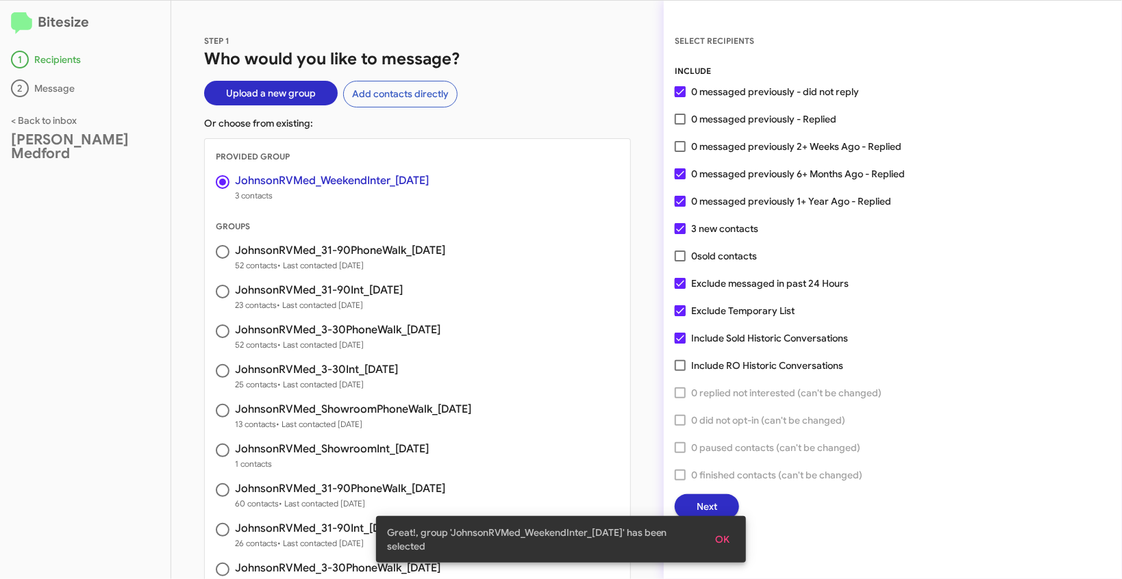
click at [727, 542] on span "OK" at bounding box center [722, 539] width 14 height 25
click at [712, 508] on span "Next" at bounding box center [707, 507] width 21 height 25
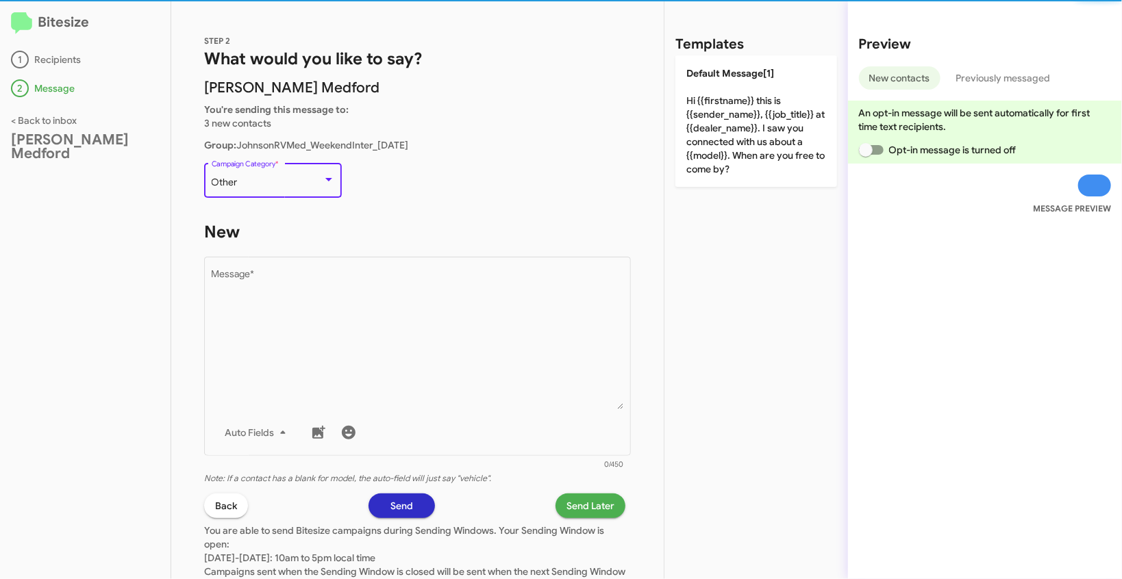
click at [282, 188] on div "Other" at bounding box center [267, 182] width 111 height 11
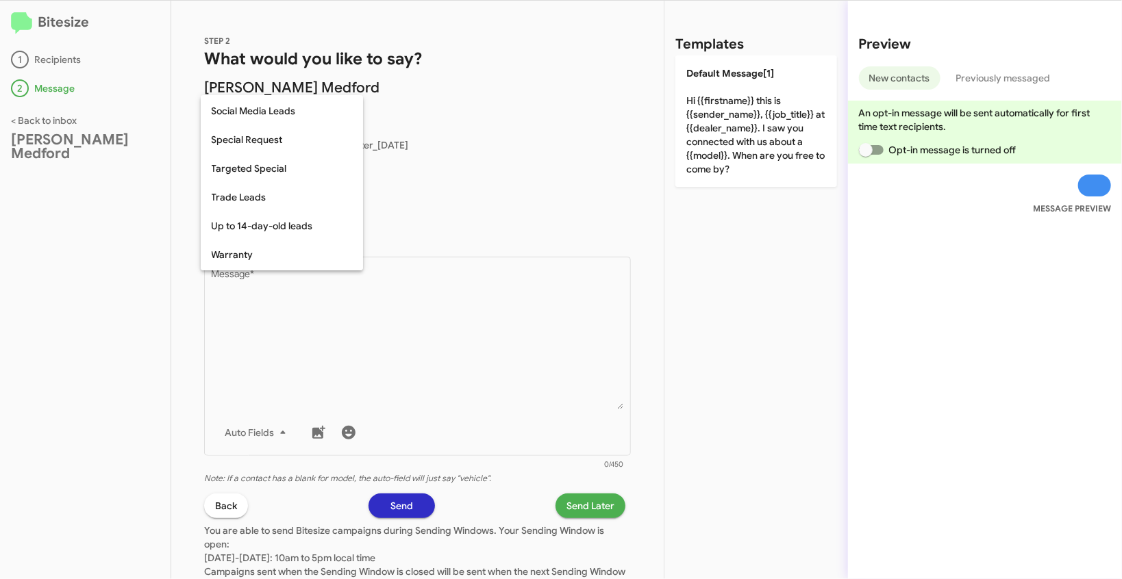
scroll to position [573, 0]
click at [278, 260] on span "Weekend Leads" at bounding box center [282, 256] width 140 height 29
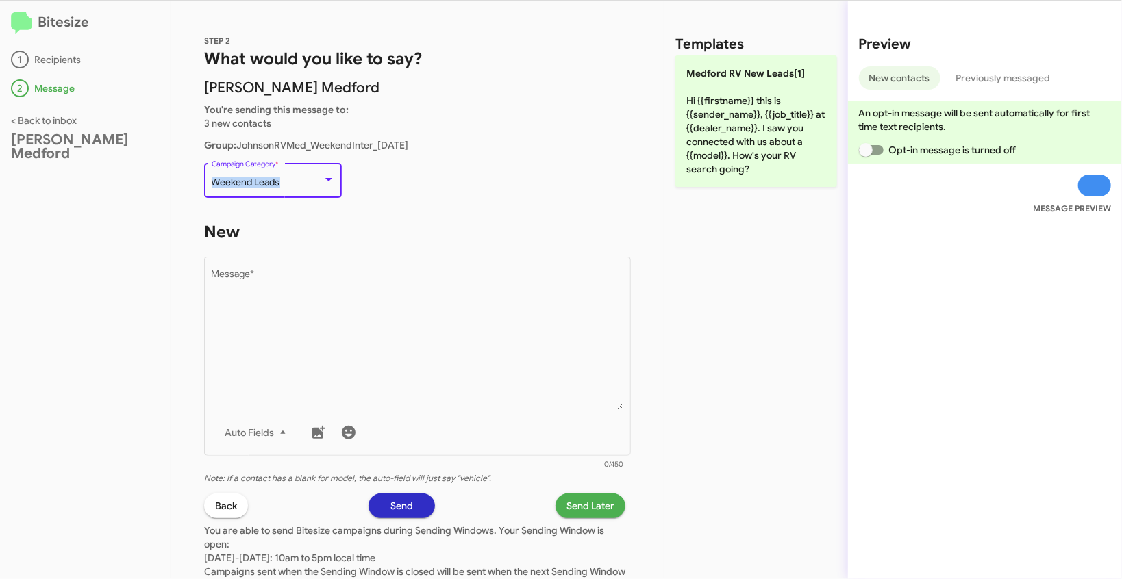
drag, startPoint x: 211, startPoint y: 185, endPoint x: 295, endPoint y: 185, distance: 83.6
click at [295, 185] on div "Weekend Leads" at bounding box center [267, 182] width 111 height 11
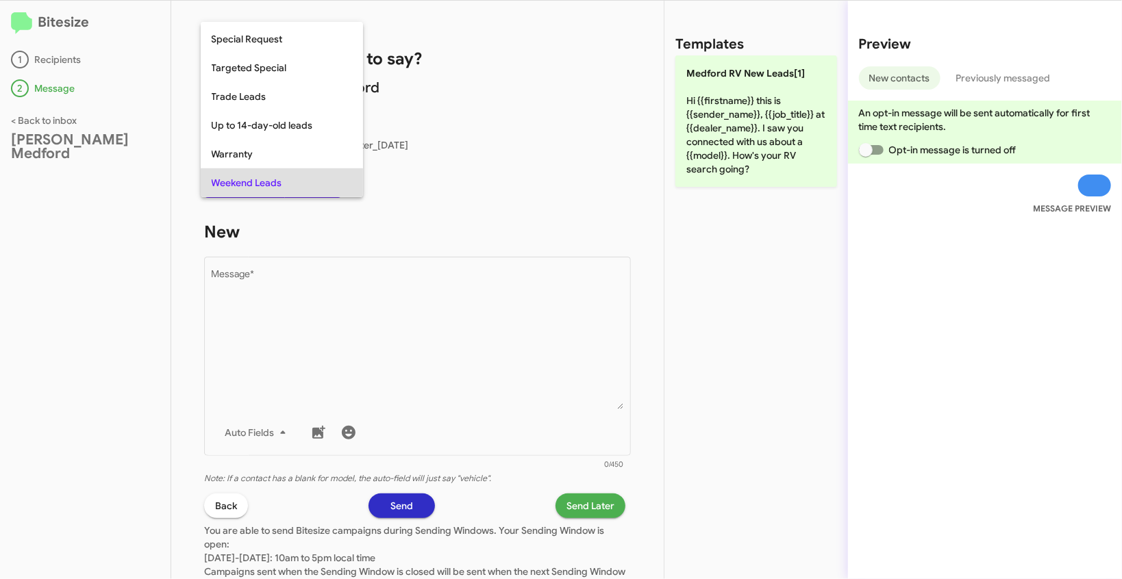
copy span "Weekend Leads"
click at [410, 329] on div at bounding box center [561, 289] width 1122 height 579
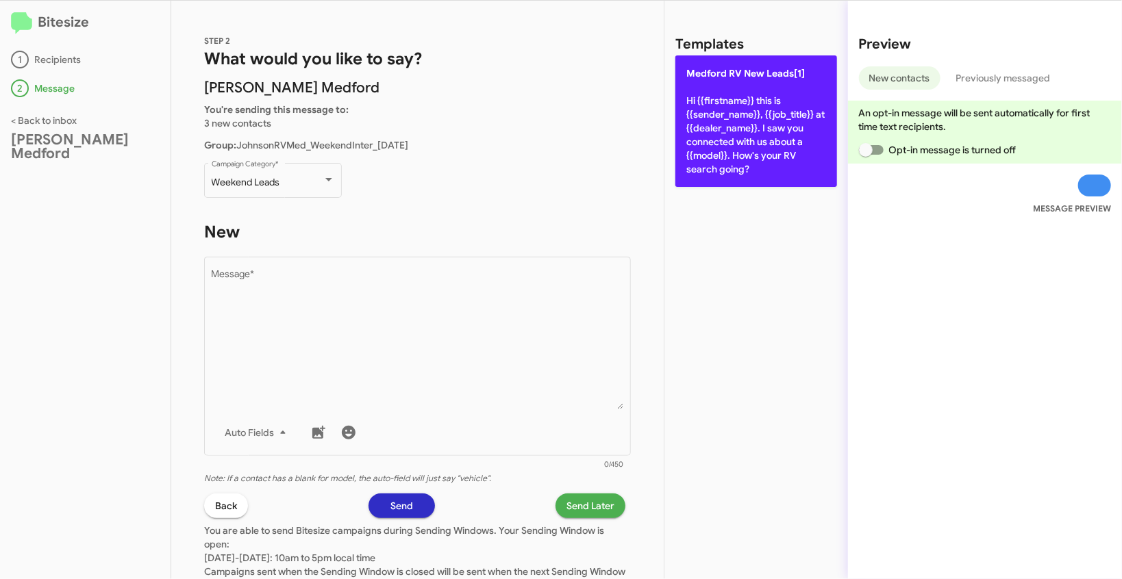
click at [760, 89] on p "Medford RV New Leads[1] Hi {{firstname}} this is {{sender_name}}, {{job_title}}…" at bounding box center [756, 121] width 162 height 132
type textarea "Hi {{firstname}} this is {{sender_name}}, {{job_title}} at {{dealer_name}}. I s…"
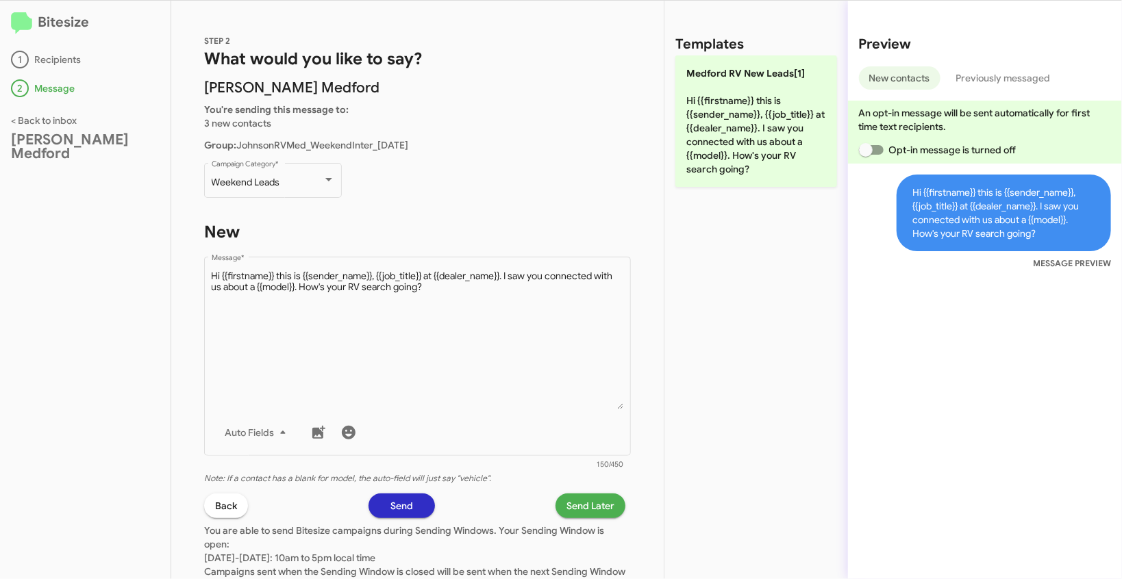
click at [595, 503] on span "Send Later" at bounding box center [590, 506] width 48 height 25
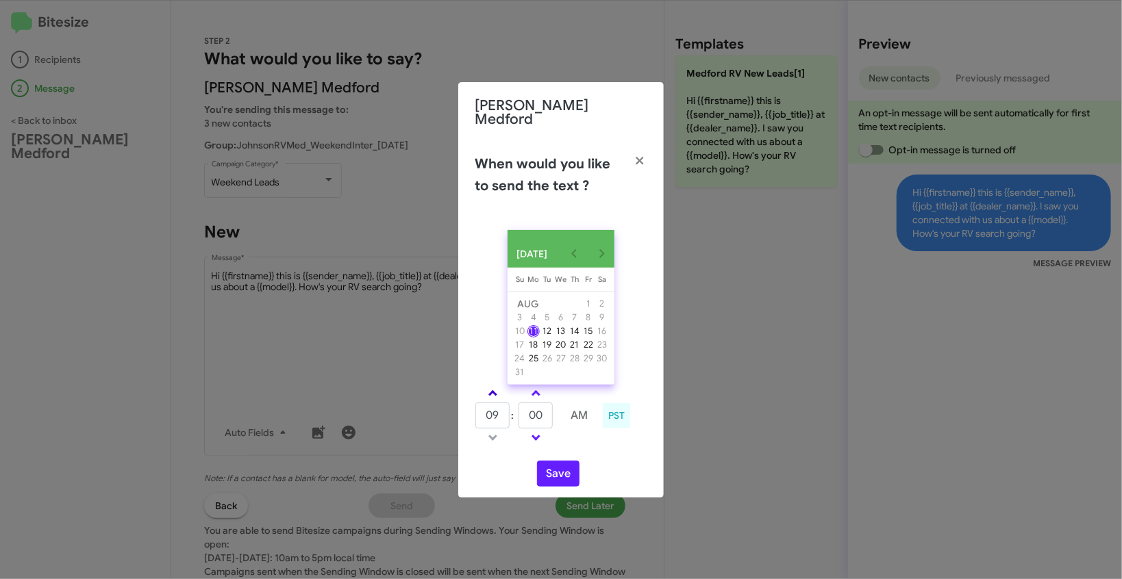
click at [491, 394] on span at bounding box center [492, 394] width 9 height 9
type input "11"
drag, startPoint x: 537, startPoint y: 413, endPoint x: 518, endPoint y: 410, distance: 19.5
click at [518, 410] on tr "11 : 00 AM" at bounding box center [536, 415] width 123 height 27
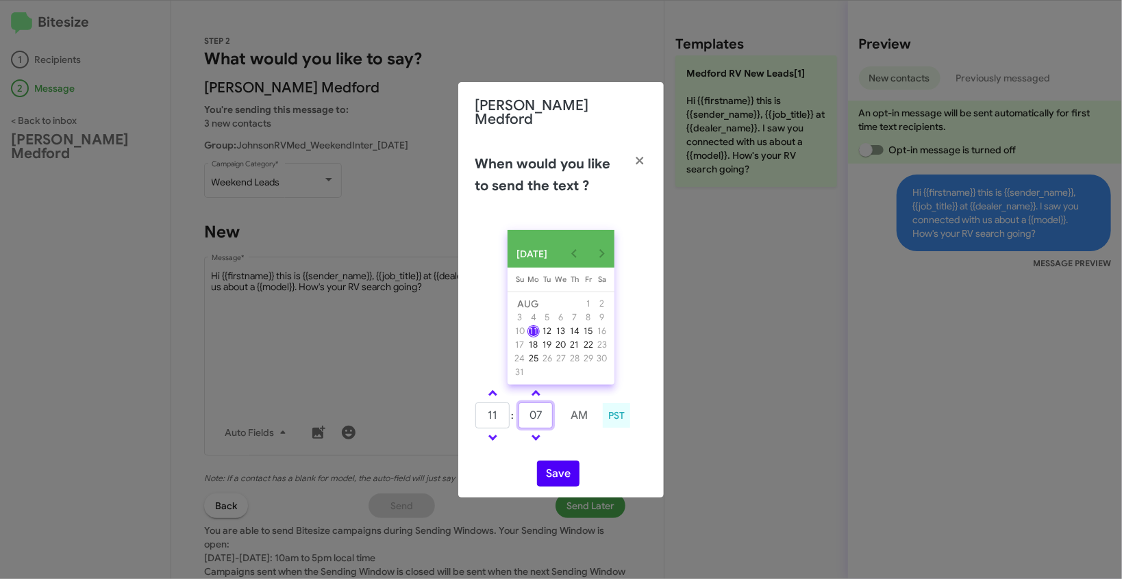
type input "07"
click at [564, 475] on button "Save" at bounding box center [558, 474] width 42 height 26
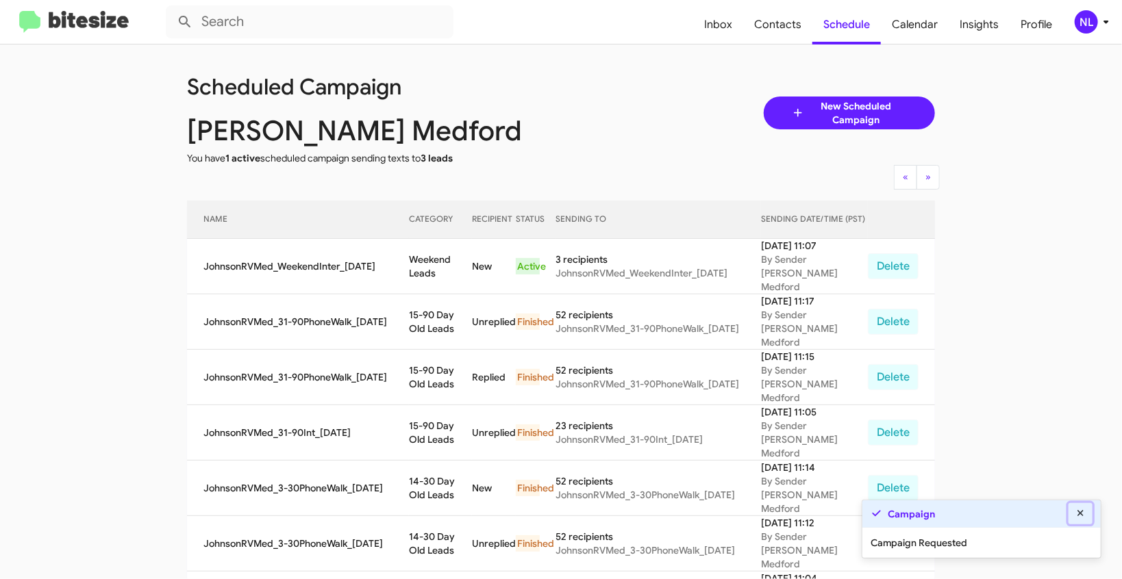
click at [1081, 512] on icon at bounding box center [1081, 514] width 12 height 10
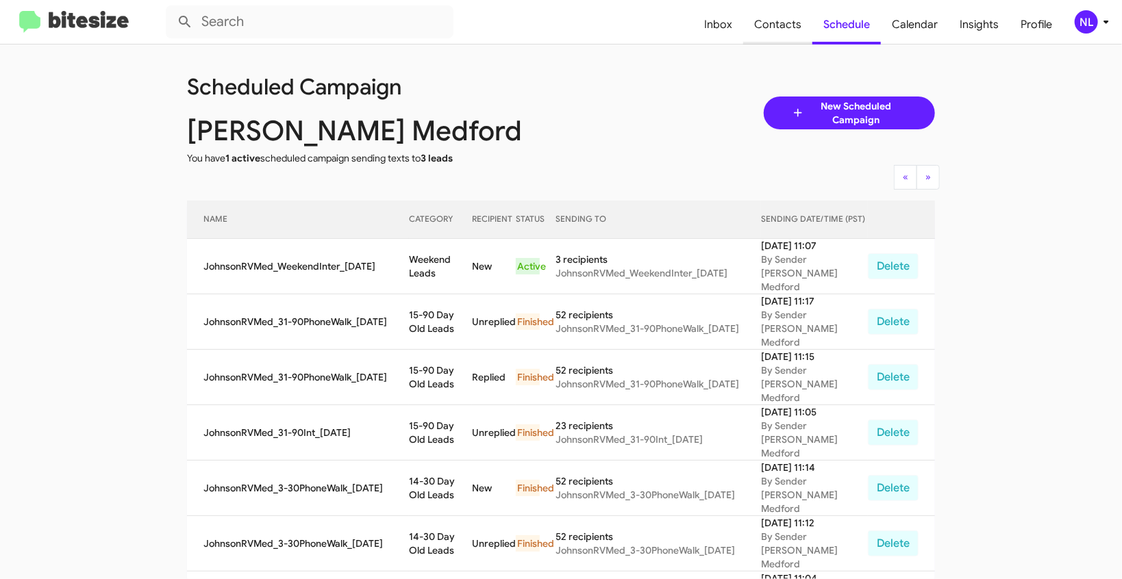
click at [775, 23] on span "Contacts" at bounding box center [777, 25] width 69 height 40
type input "in:groups"
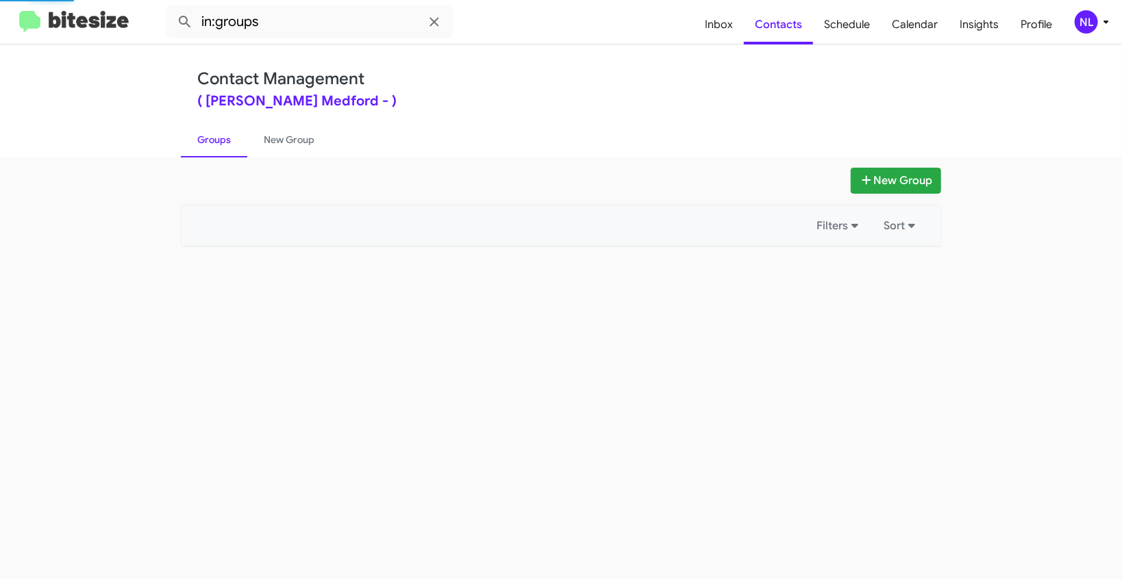
click at [901, 195] on div "New Group Filters Sort" at bounding box center [561, 207] width 781 height 79
click at [900, 188] on button "New Group" at bounding box center [896, 181] width 90 height 26
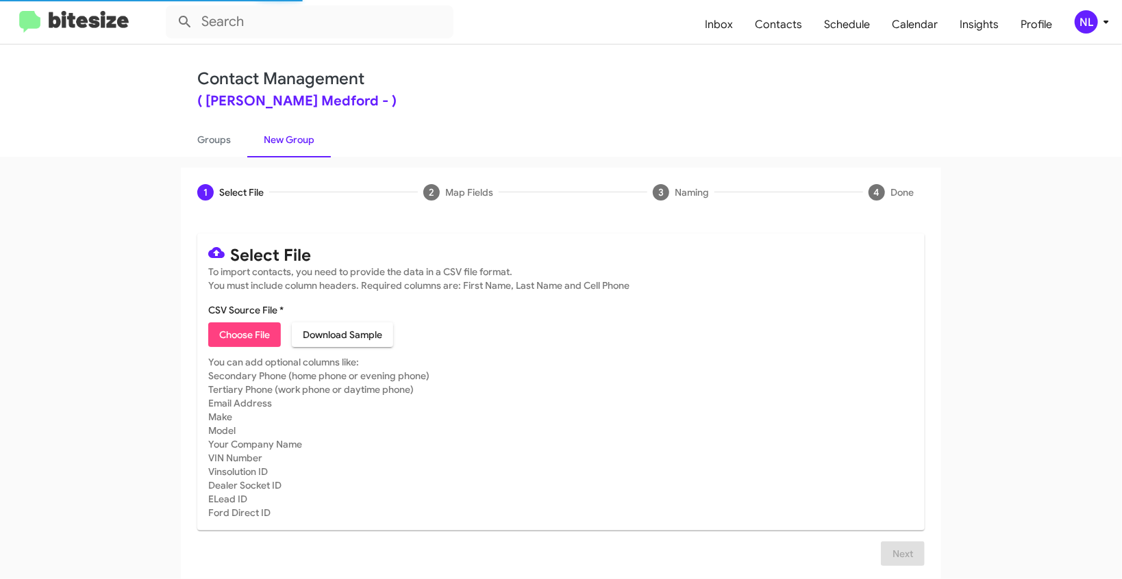
click at [232, 337] on span "Choose File" at bounding box center [244, 335] width 51 height 25
click at [1087, 17] on div "NL" at bounding box center [1086, 21] width 23 height 23
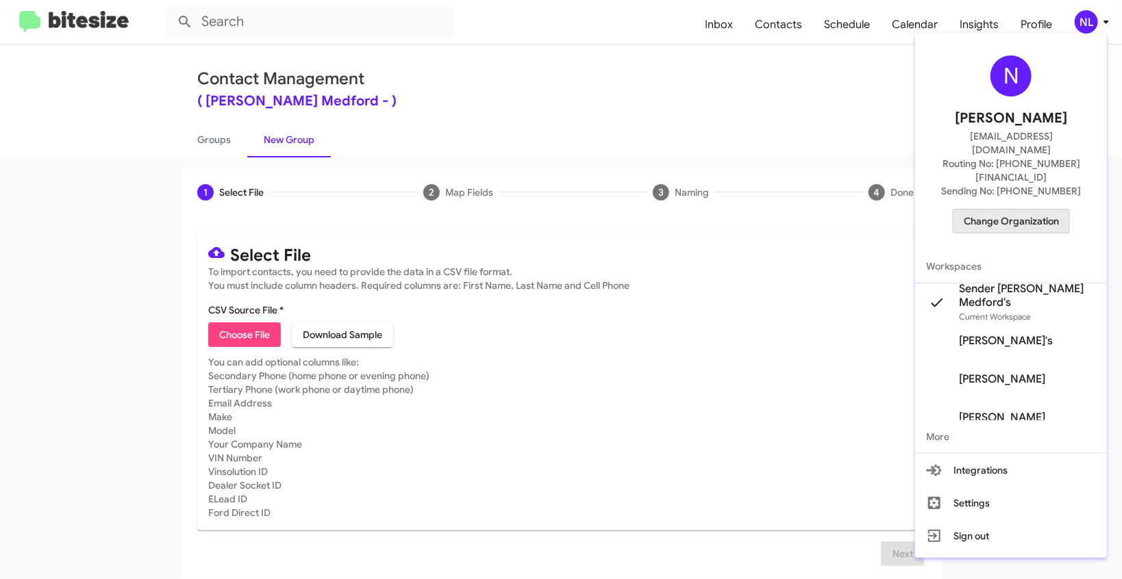
click at [1027, 210] on span "Change Organization" at bounding box center [1011, 221] width 95 height 23
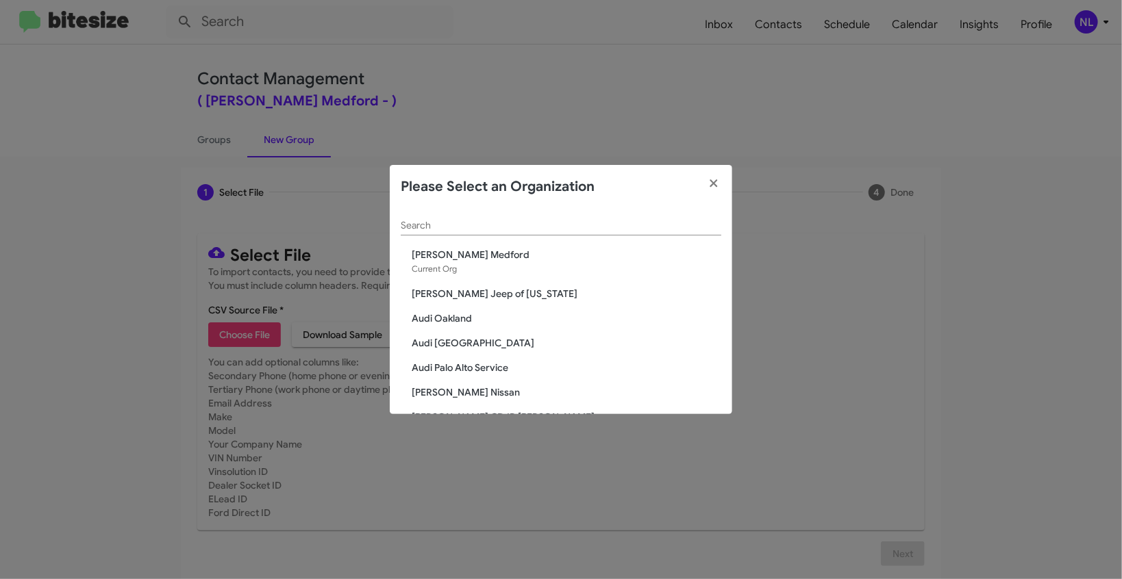
click at [436, 232] on input "Search" at bounding box center [561, 226] width 321 height 11
paste input "SERVICE: Volkswagen Rockville"
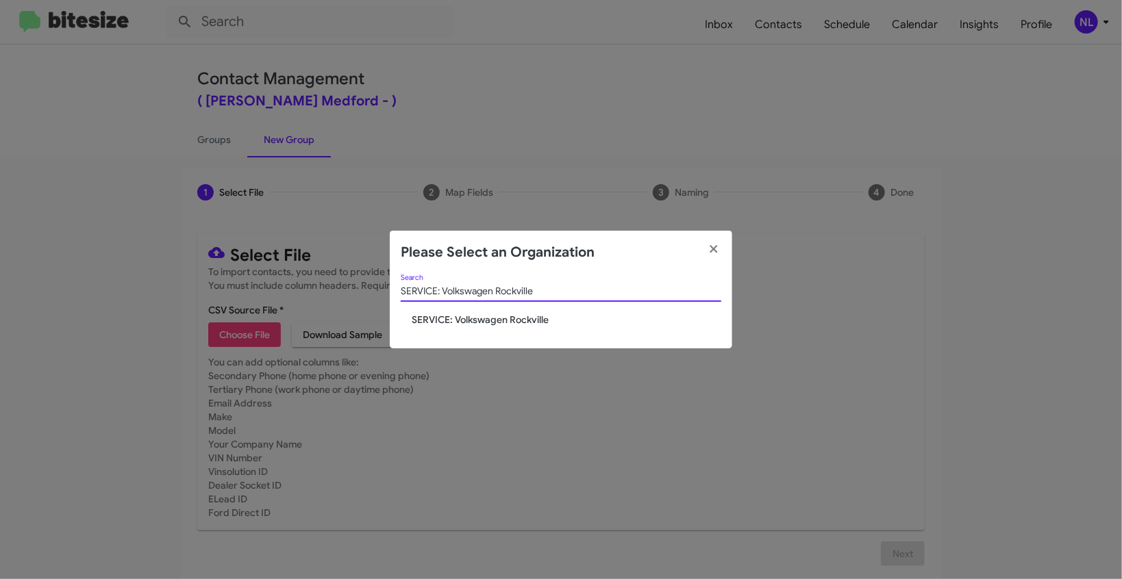
type input "SERVICE: Volkswagen Rockville"
click at [458, 320] on span "SERVICE: Volkswagen Rockville" at bounding box center [567, 320] width 310 height 14
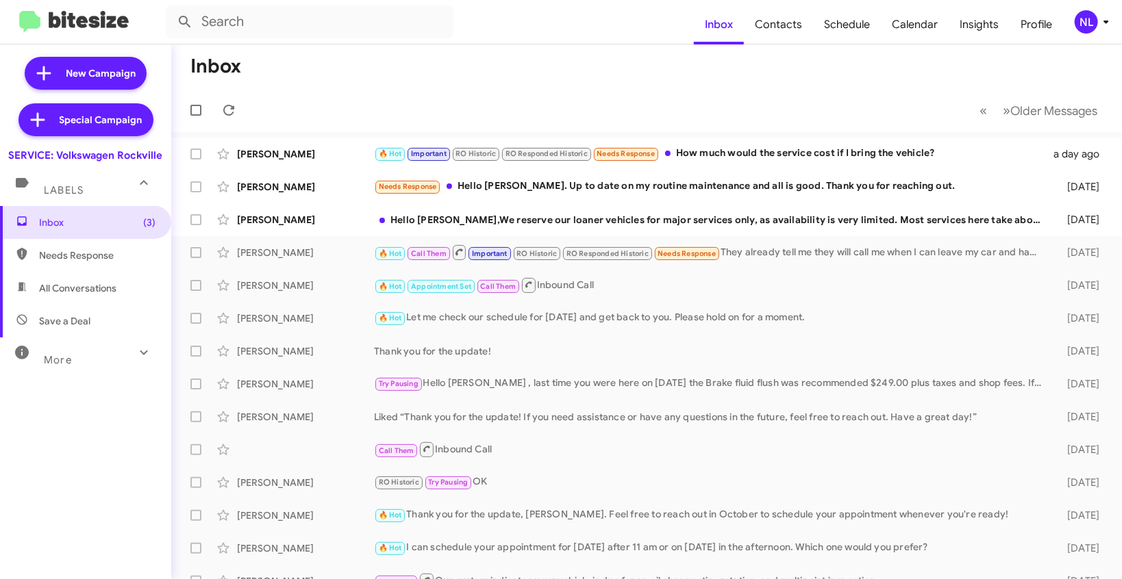
click at [1082, 22] on div "NL" at bounding box center [1086, 21] width 23 height 23
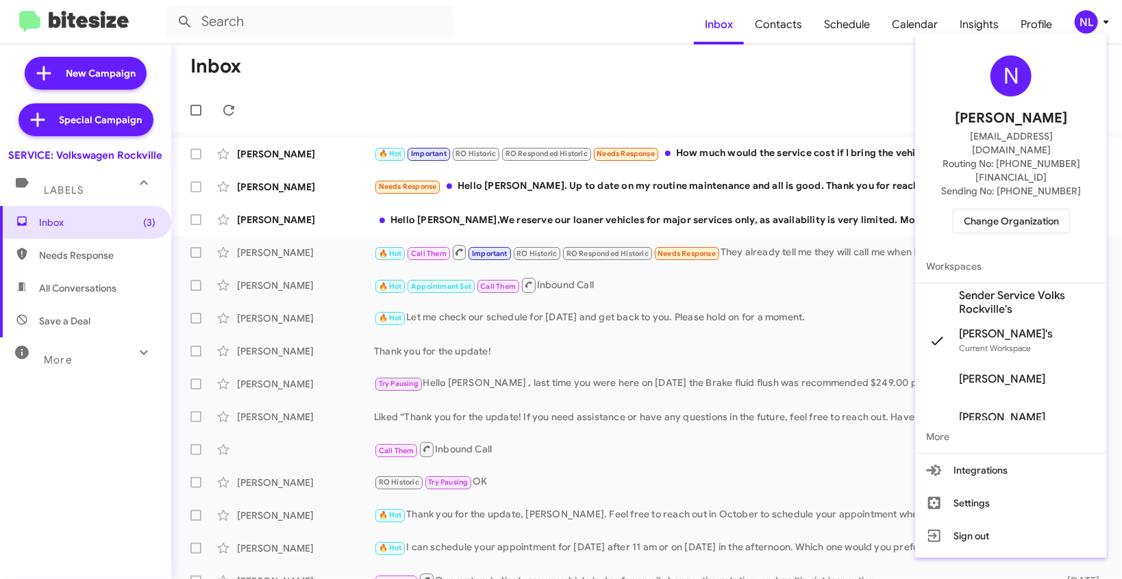
click at [996, 289] on span "Sender Service Volks Rockville's" at bounding box center [1027, 302] width 137 height 27
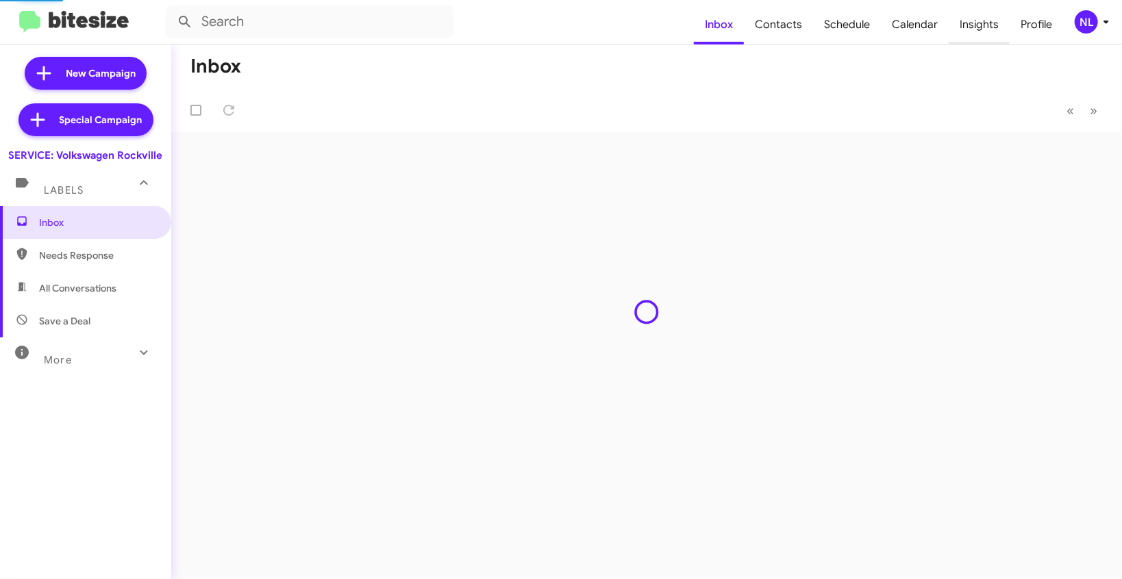
click at [988, 19] on span "Insights" at bounding box center [979, 25] width 61 height 40
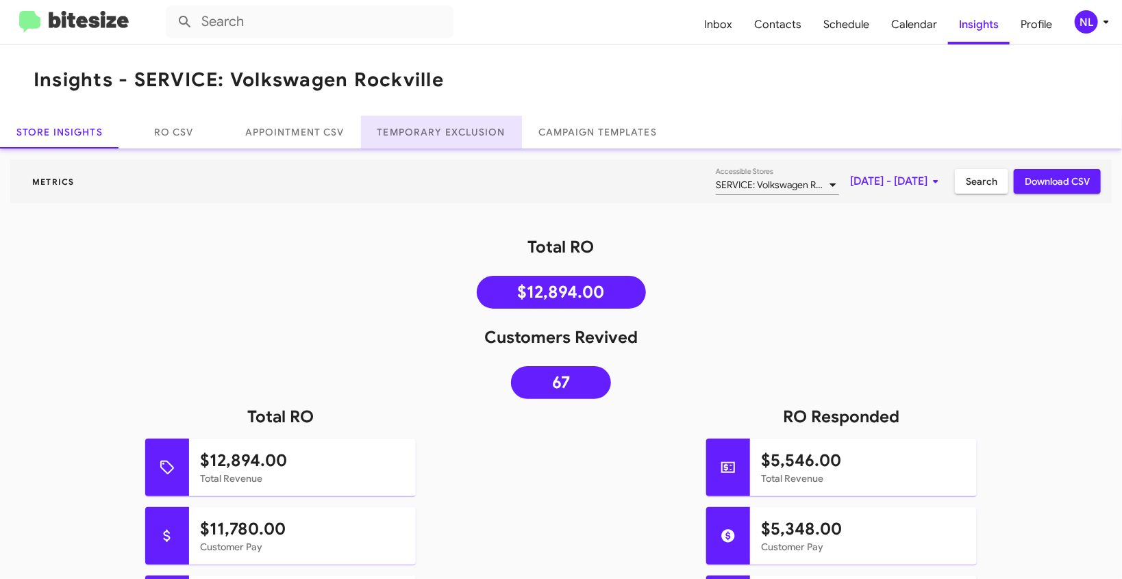
click at [443, 134] on link "Temporary Exclusion" at bounding box center [441, 132] width 161 height 33
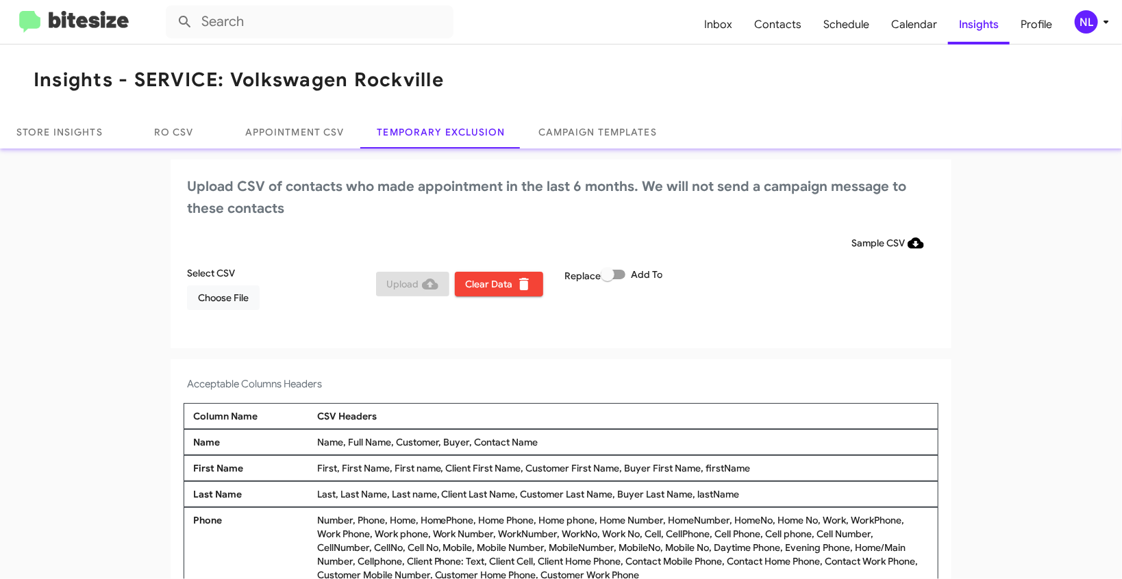
click at [619, 276] on span at bounding box center [613, 275] width 25 height 10
click at [608, 279] on input "Add To" at bounding box center [607, 279] width 1 height 1
checkbox input "true"
click at [729, 341] on div "Upload CSV of contacts who made appointment in the last 6 months. We will not s…" at bounding box center [561, 254] width 781 height 189
click at [225, 302] on span "Choose File" at bounding box center [223, 298] width 51 height 25
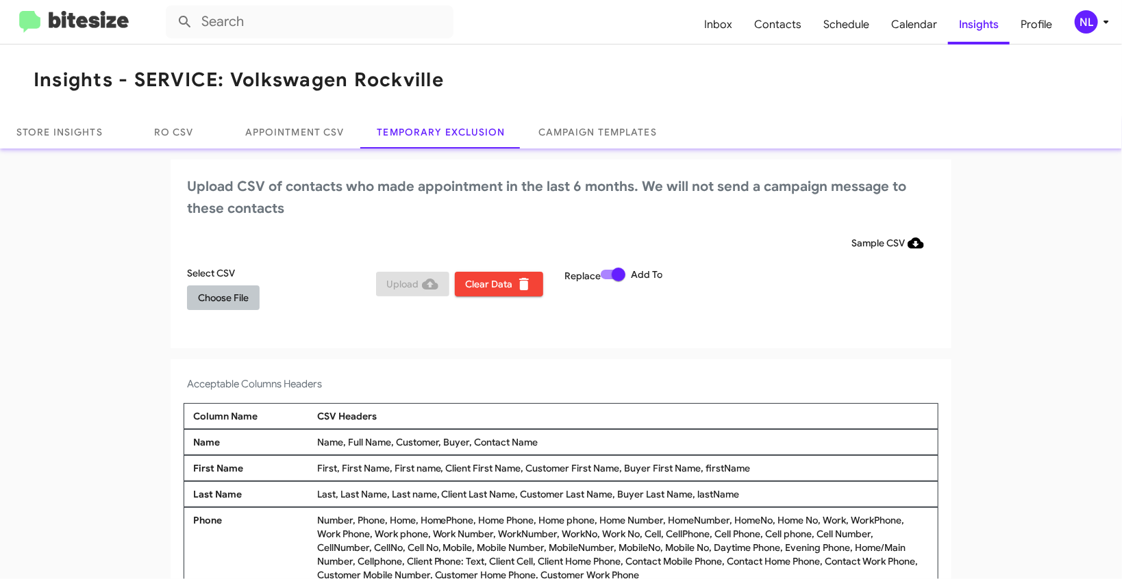
click at [225, 302] on span "Choose File" at bounding box center [223, 298] width 51 height 25
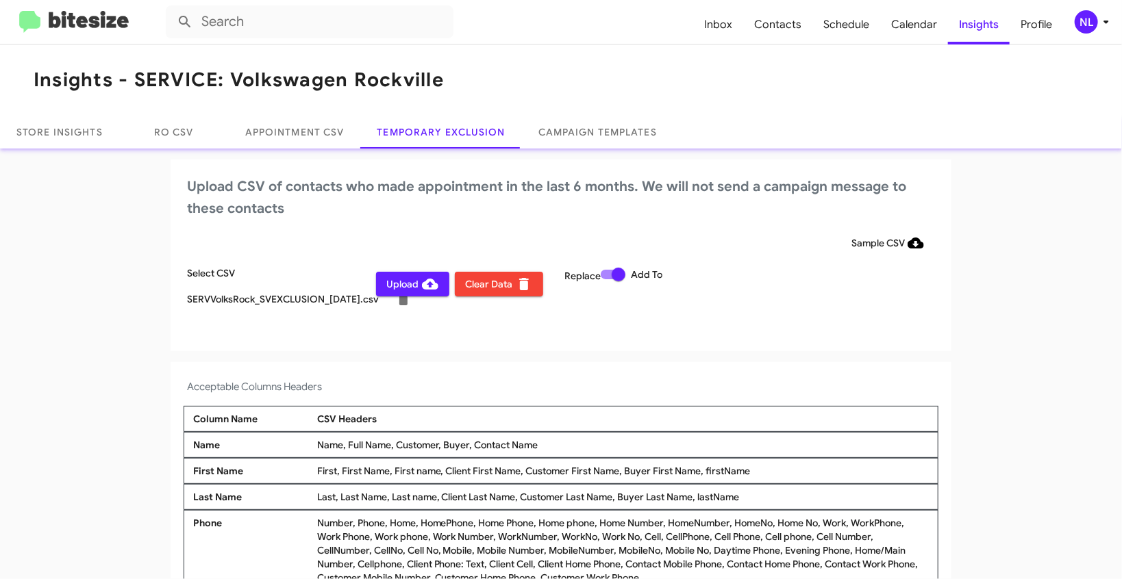
click at [1090, 23] on div "NL" at bounding box center [1086, 21] width 23 height 23
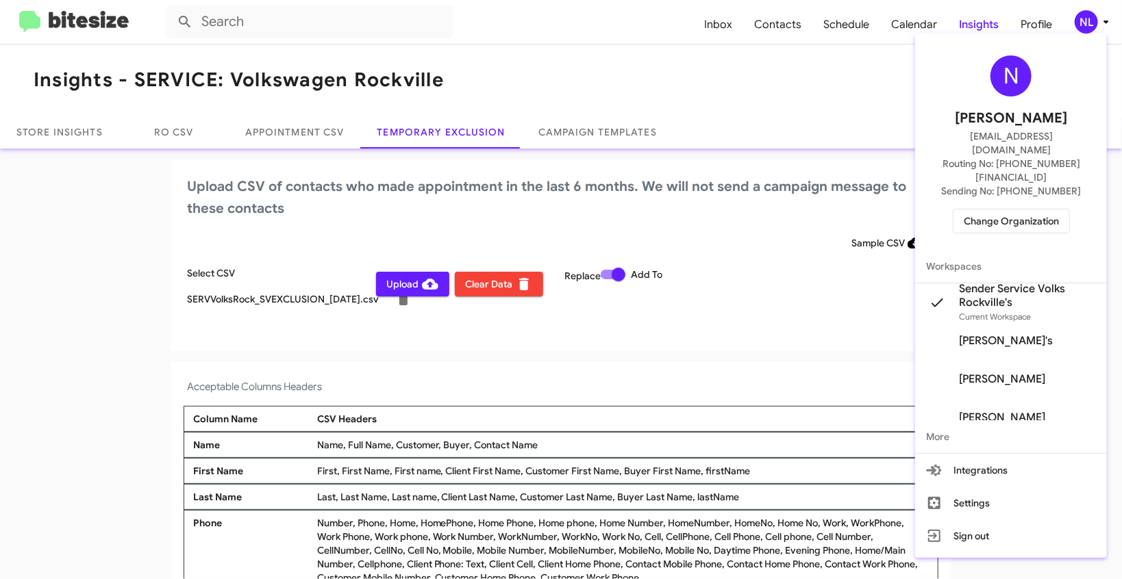
click at [390, 289] on div at bounding box center [561, 289] width 1122 height 579
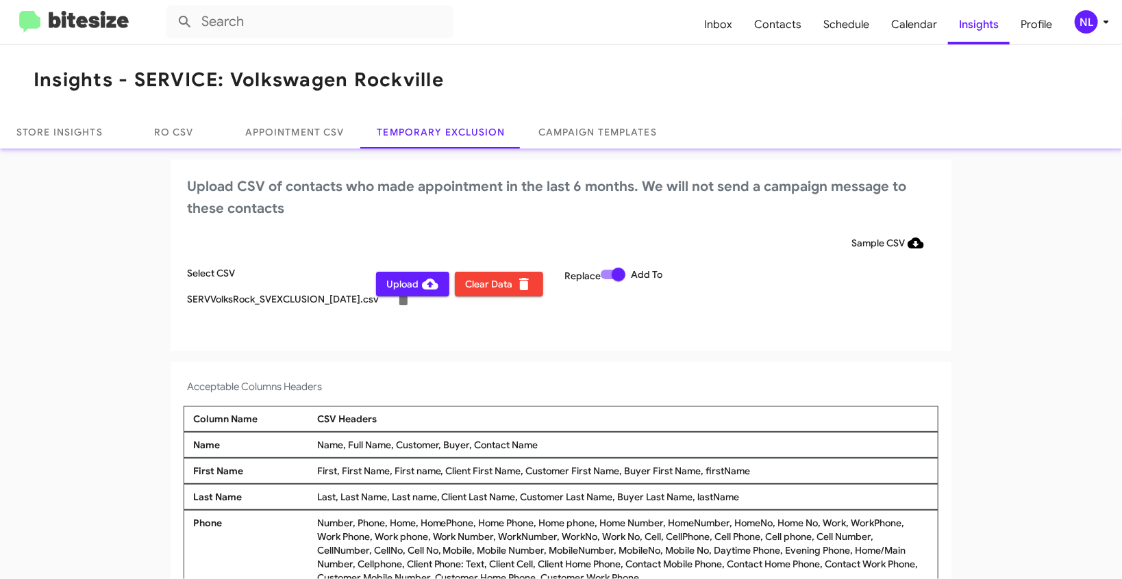
click at [390, 290] on span "Upload" at bounding box center [412, 284] width 51 height 25
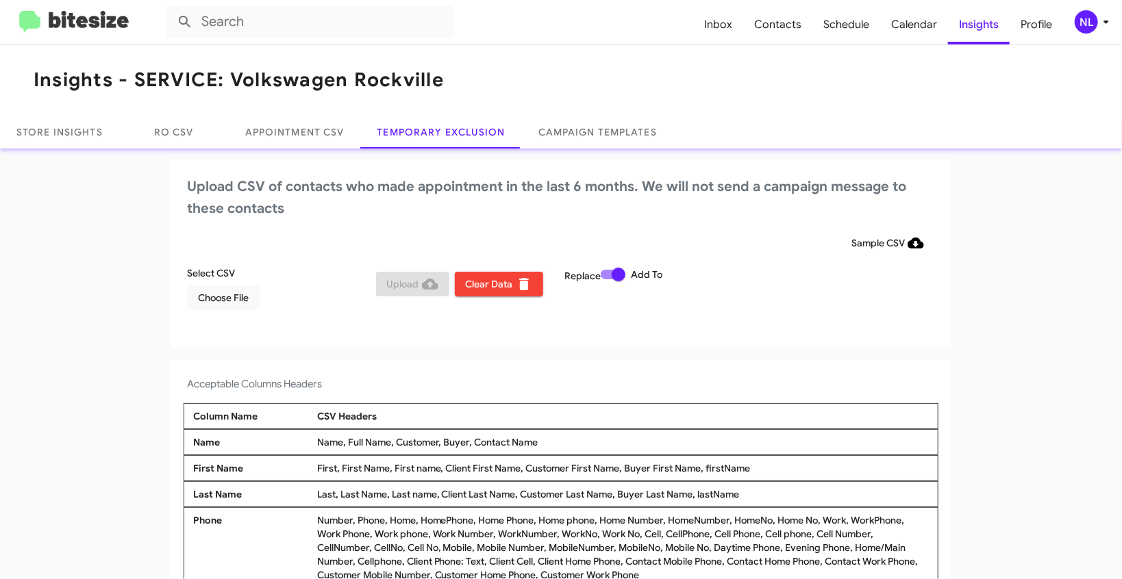
click at [1082, 27] on div "NL" at bounding box center [1086, 21] width 23 height 23
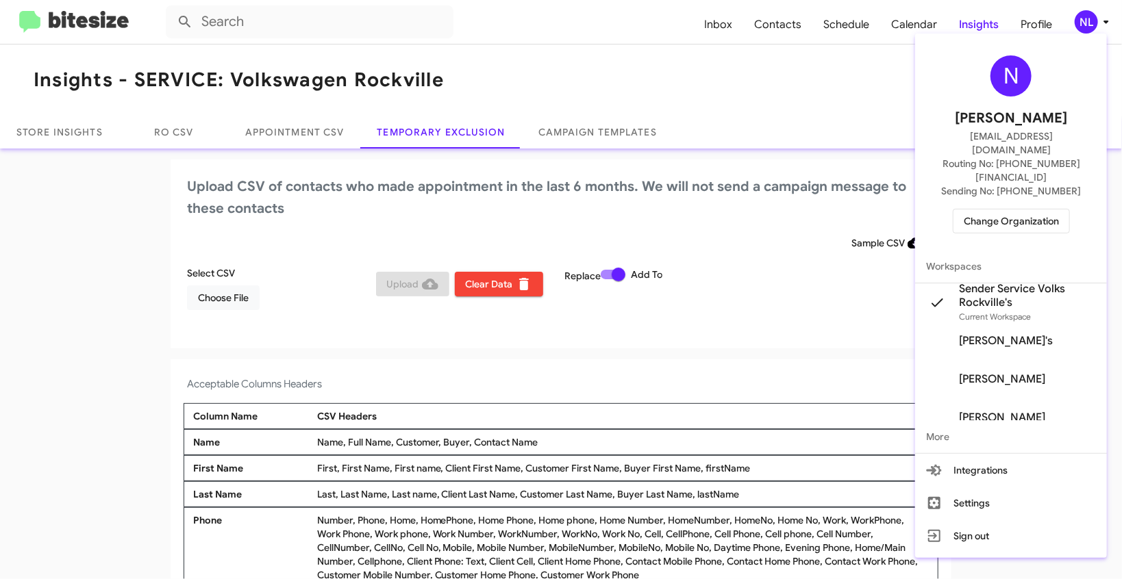
click at [1001, 210] on span "Change Organization" at bounding box center [1011, 221] width 95 height 23
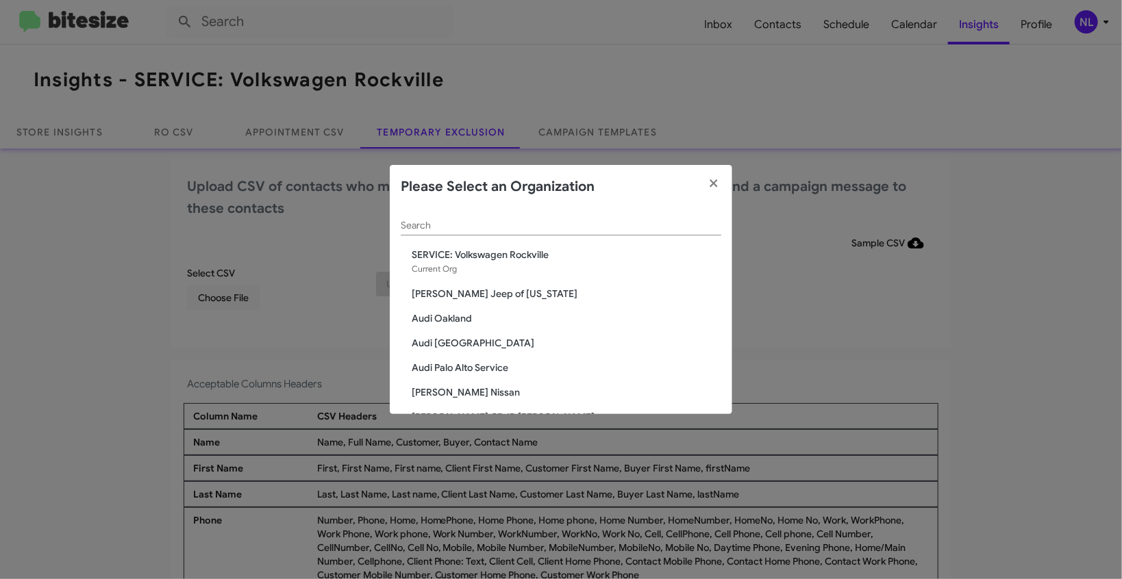
click at [442, 226] on input "Search" at bounding box center [561, 226] width 321 height 11
paste input "Team Toyota Langhorne"
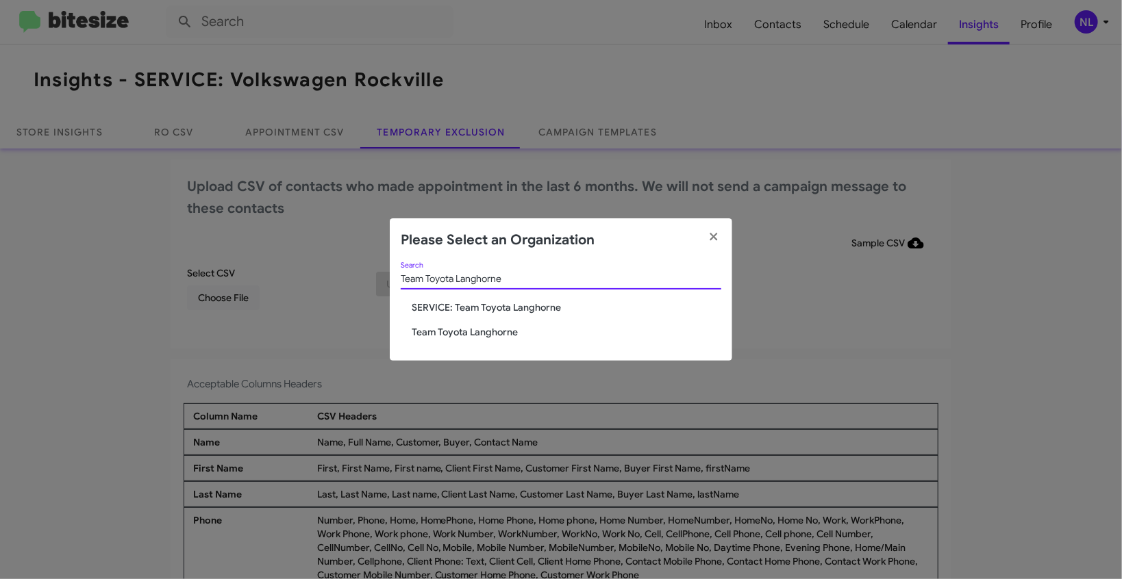
type input "Team Toyota Langhorne"
click at [427, 328] on span "Team Toyota Langhorne" at bounding box center [567, 332] width 310 height 14
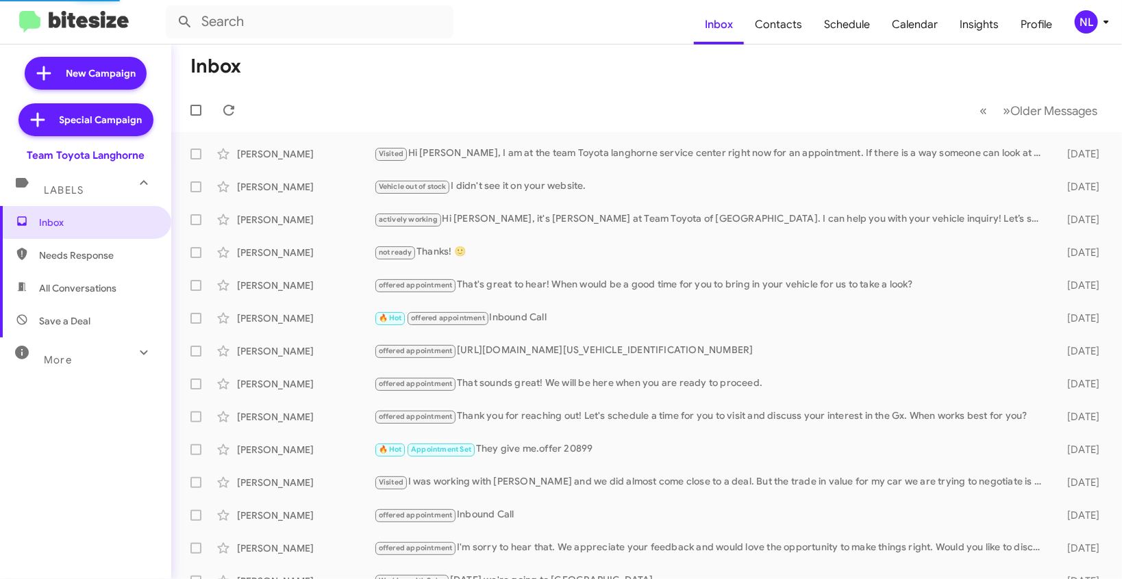
click at [1086, 21] on div "NL" at bounding box center [1086, 21] width 23 height 23
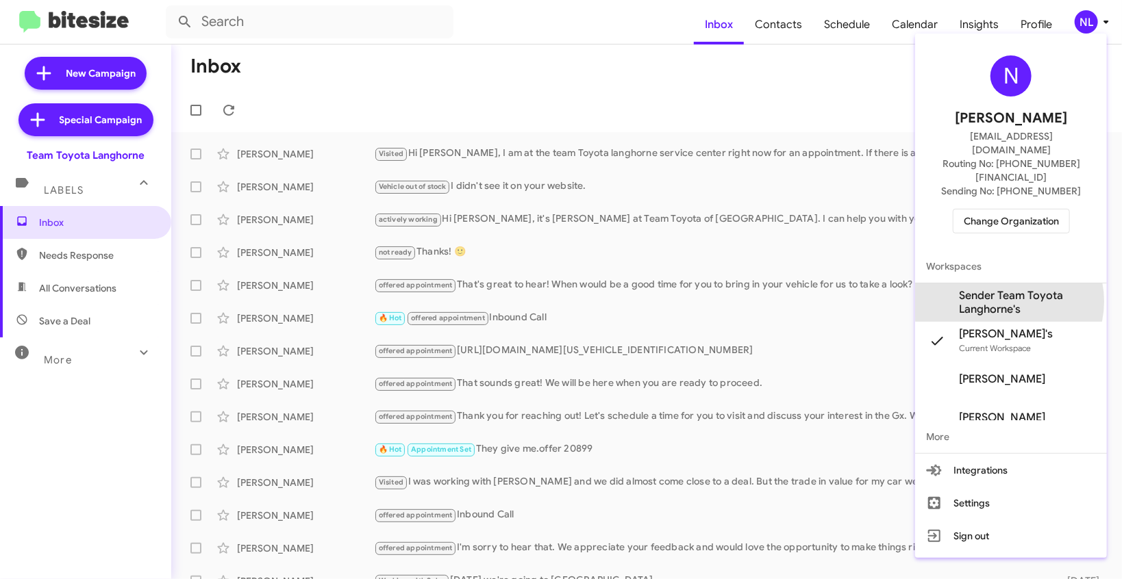
click at [1009, 289] on span "Sender Team Toyota Langhorne's" at bounding box center [1027, 302] width 137 height 27
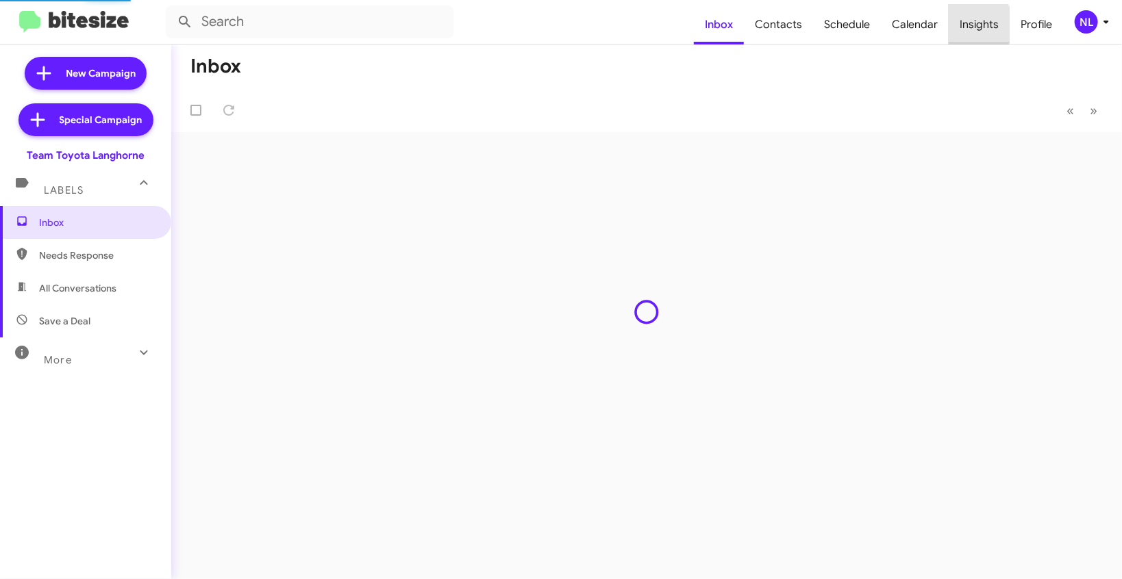
click at [979, 25] on span "Insights" at bounding box center [979, 25] width 61 height 40
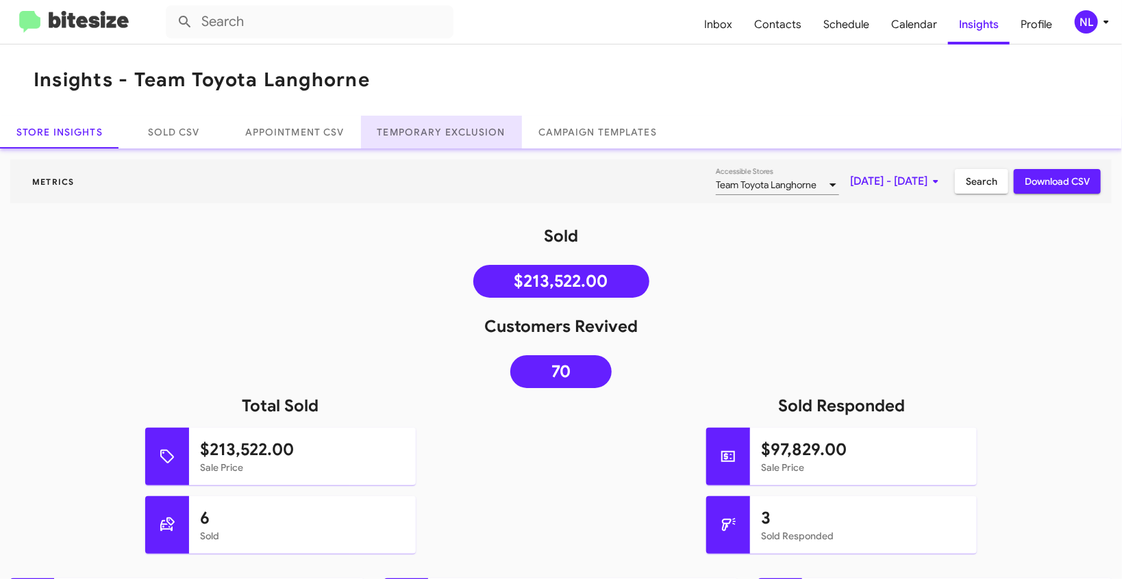
click at [456, 132] on link "Temporary Exclusion" at bounding box center [441, 132] width 161 height 33
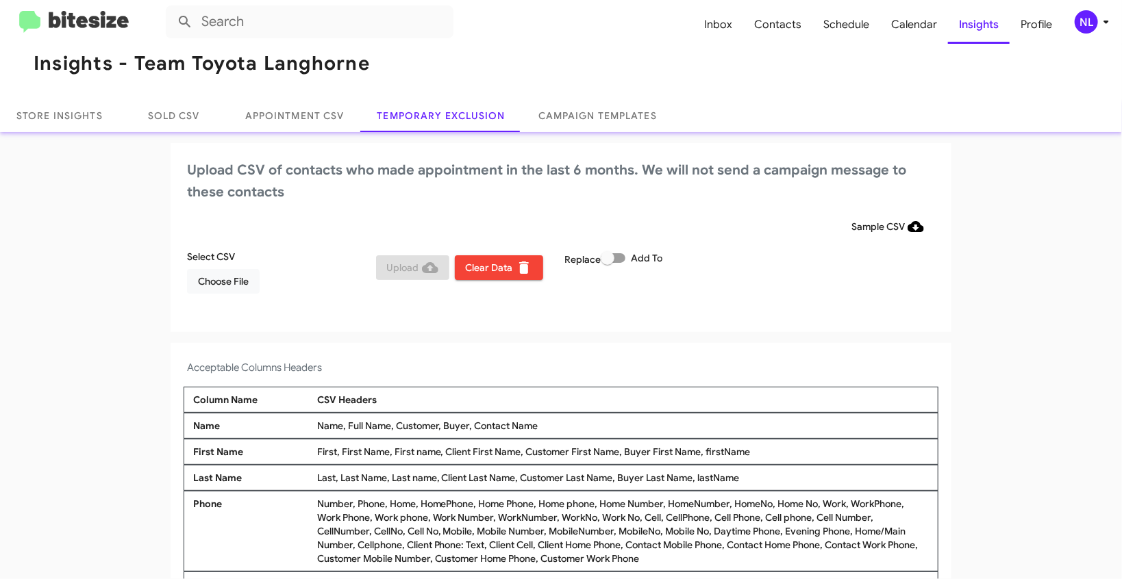
scroll to position [30, 0]
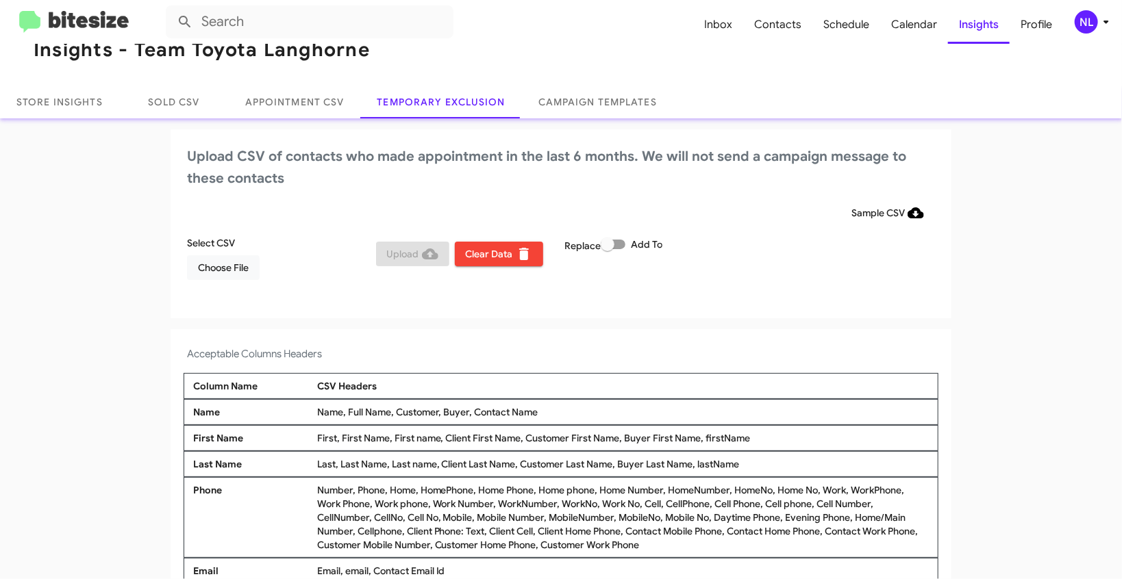
drag, startPoint x: 573, startPoint y: 541, endPoint x: 689, endPoint y: 543, distance: 116.5
click at [689, 543] on div "Number, Phone, Home, HomePhone, Home Phone, Home phone, Home Number, HomeNumber…" at bounding box center [623, 518] width 619 height 68
copy div "Customer Work Phone"
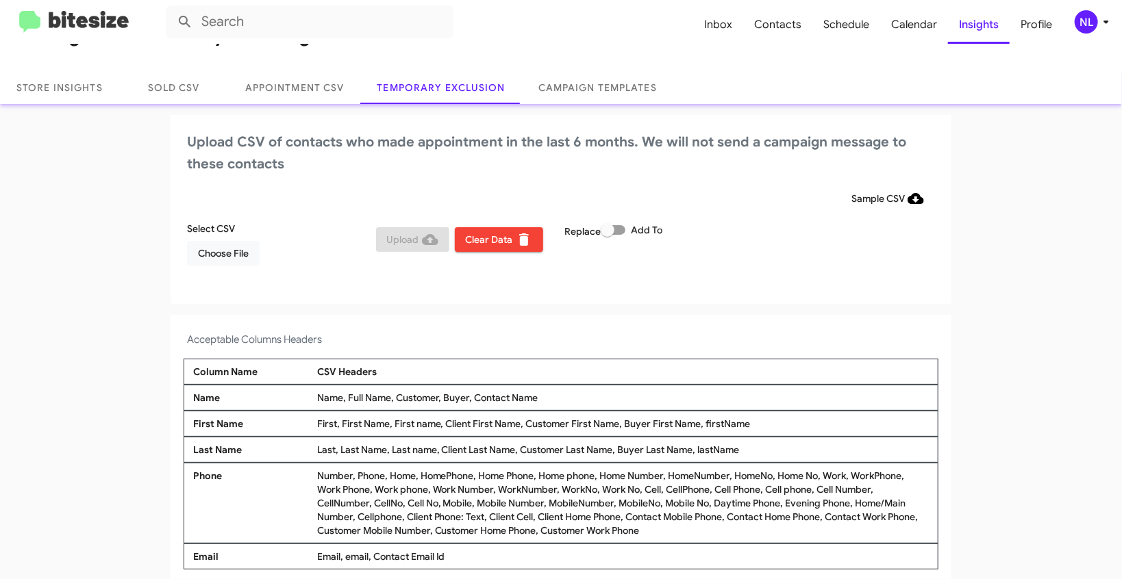
scroll to position [60, 0]
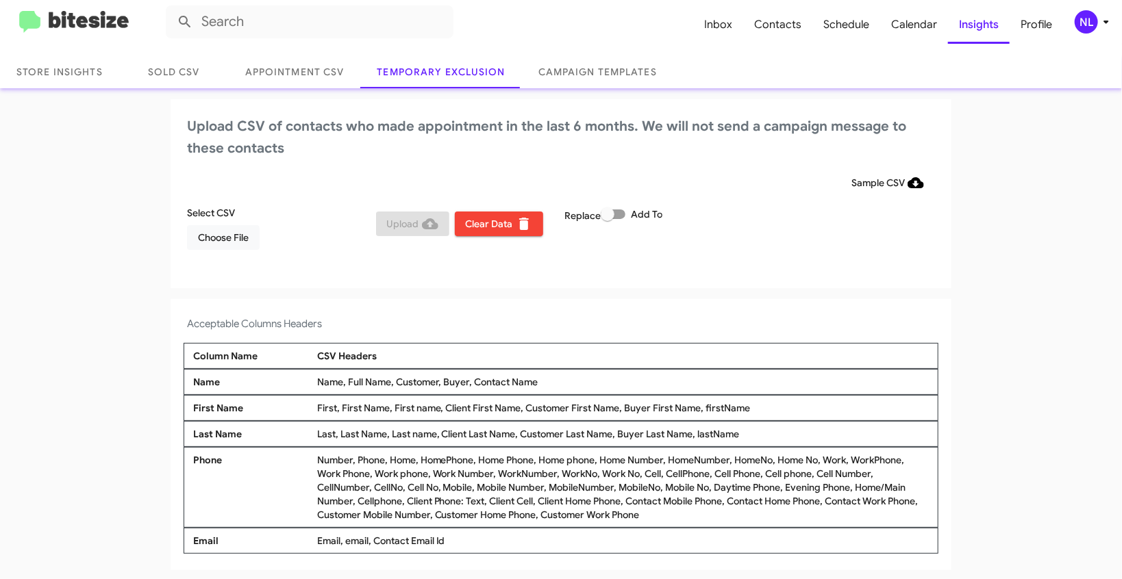
click at [336, 538] on div "Email, email, Contact Email Id" at bounding box center [623, 541] width 619 height 14
drag, startPoint x: 336, startPoint y: 539, endPoint x: 312, endPoint y: 538, distance: 24.0
click at [314, 538] on div "Email, email, Contact Email Id" at bounding box center [623, 541] width 619 height 14
copy div "Email"
click at [216, 242] on span "Choose File" at bounding box center [223, 237] width 51 height 25
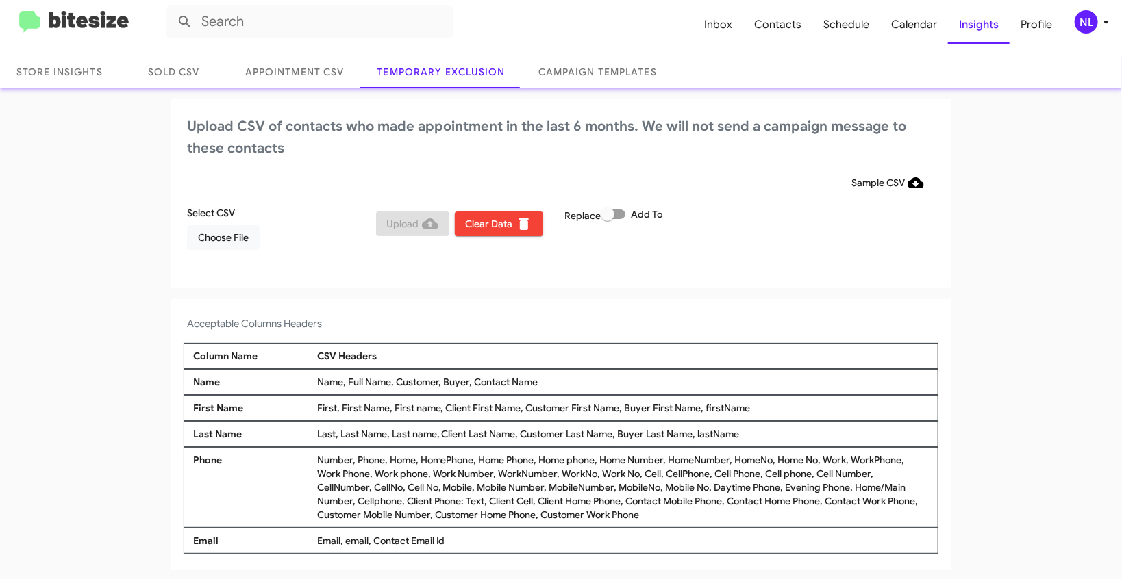
scroll to position [63, 0]
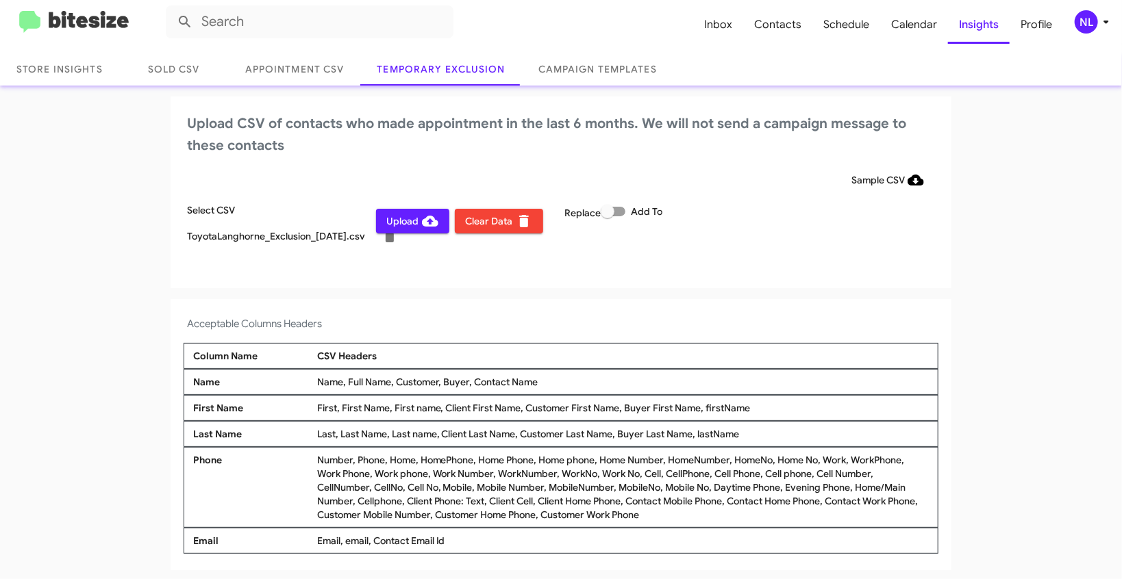
click at [1087, 20] on div "NL" at bounding box center [1086, 21] width 23 height 23
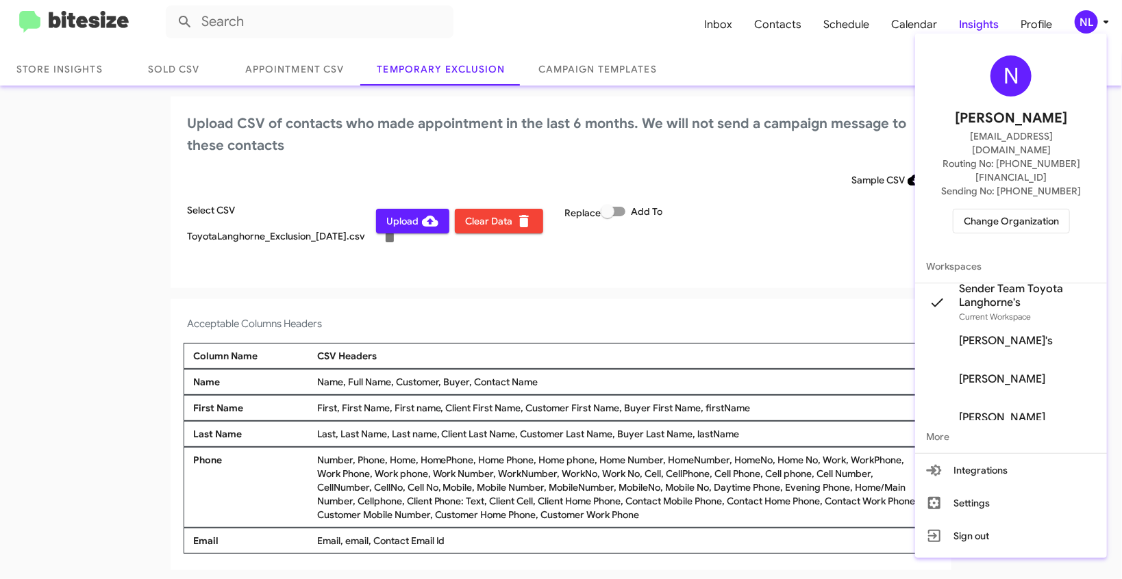
click at [618, 336] on div at bounding box center [561, 289] width 1122 height 579
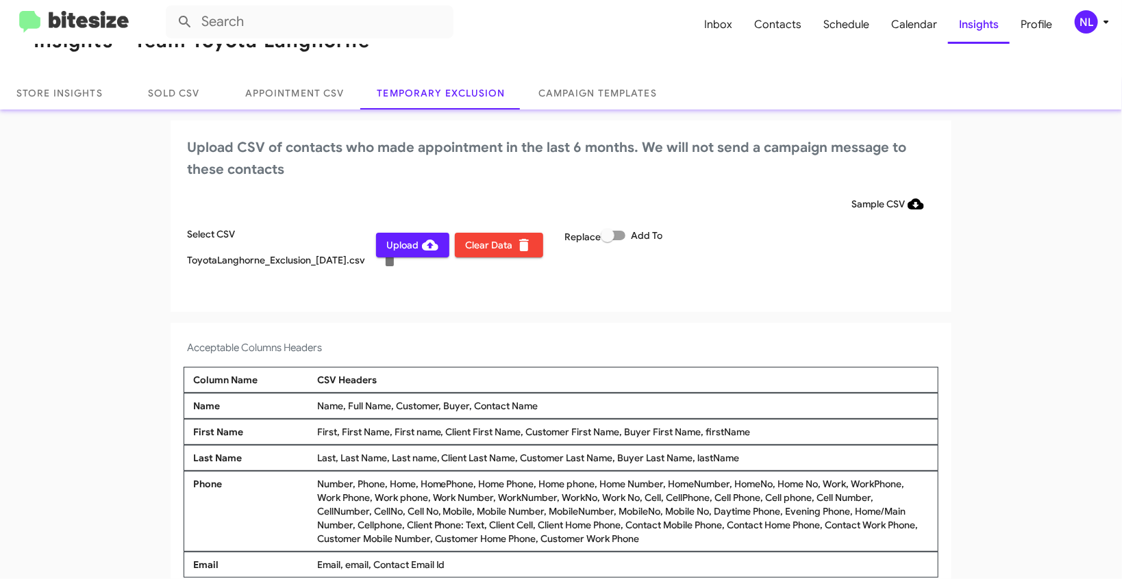
scroll to position [0, 0]
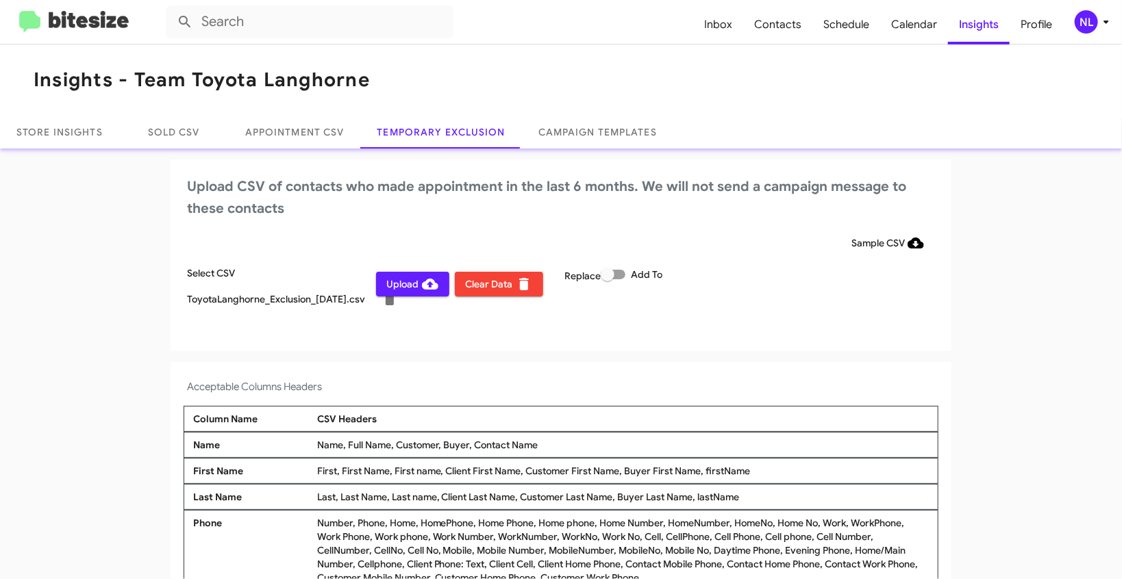
click at [1095, 21] on div "NL" at bounding box center [1086, 21] width 23 height 23
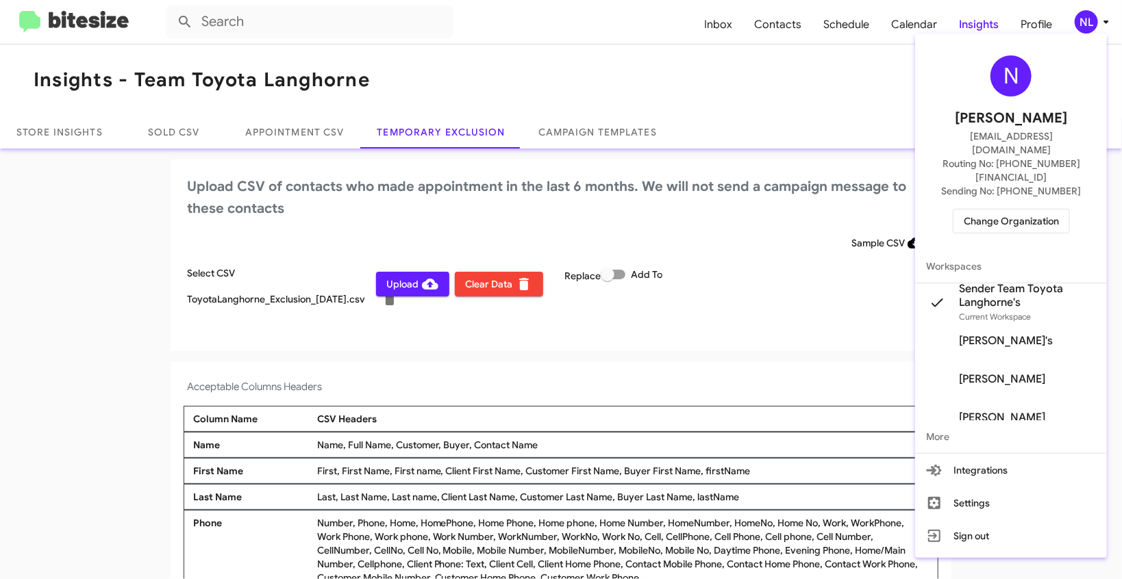
click at [164, 306] on div at bounding box center [561, 289] width 1122 height 579
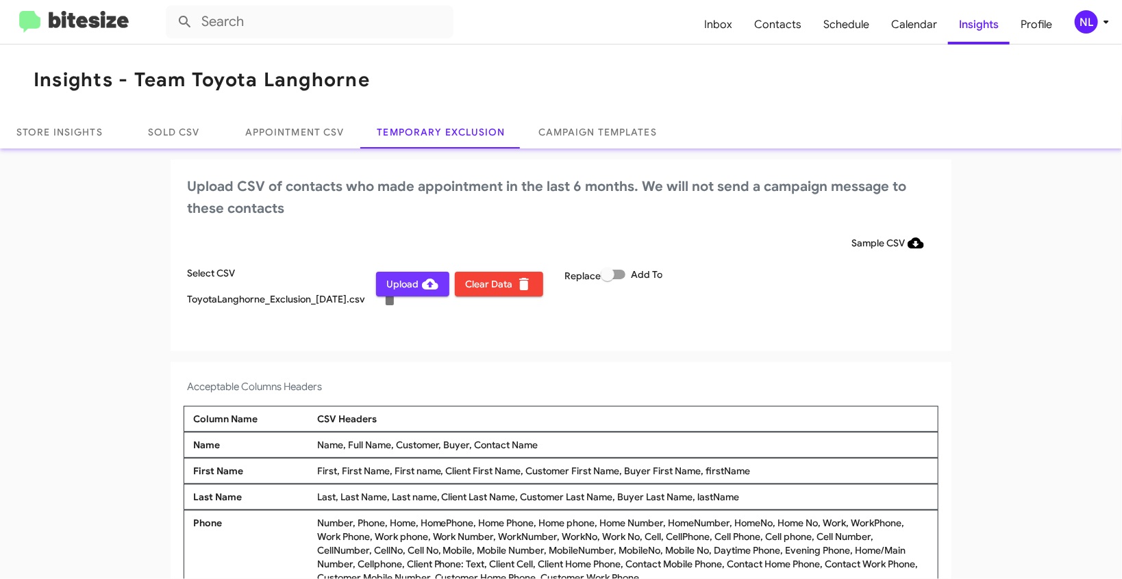
click at [388, 286] on span "Upload" at bounding box center [412, 284] width 51 height 25
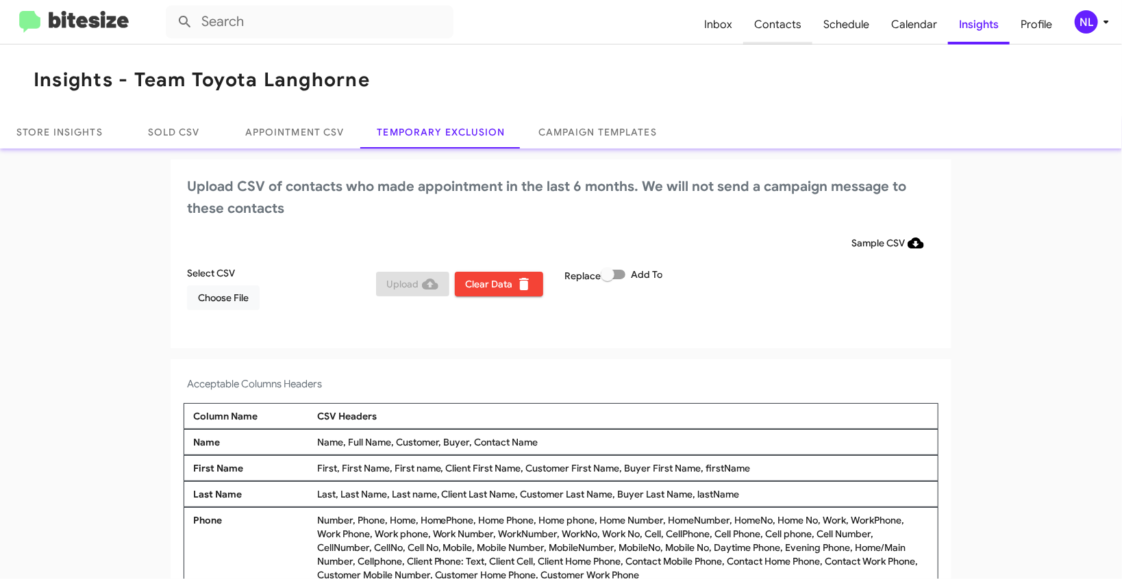
click at [786, 23] on span "Contacts" at bounding box center [777, 25] width 69 height 40
type input "in:groups"
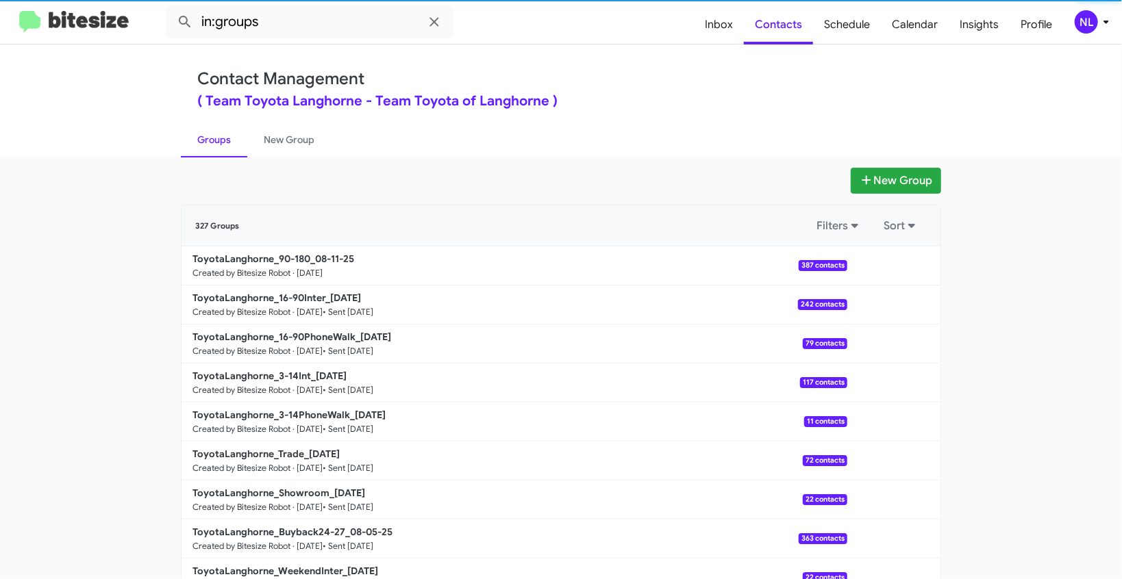
click at [1087, 19] on div "NL" at bounding box center [1086, 21] width 23 height 23
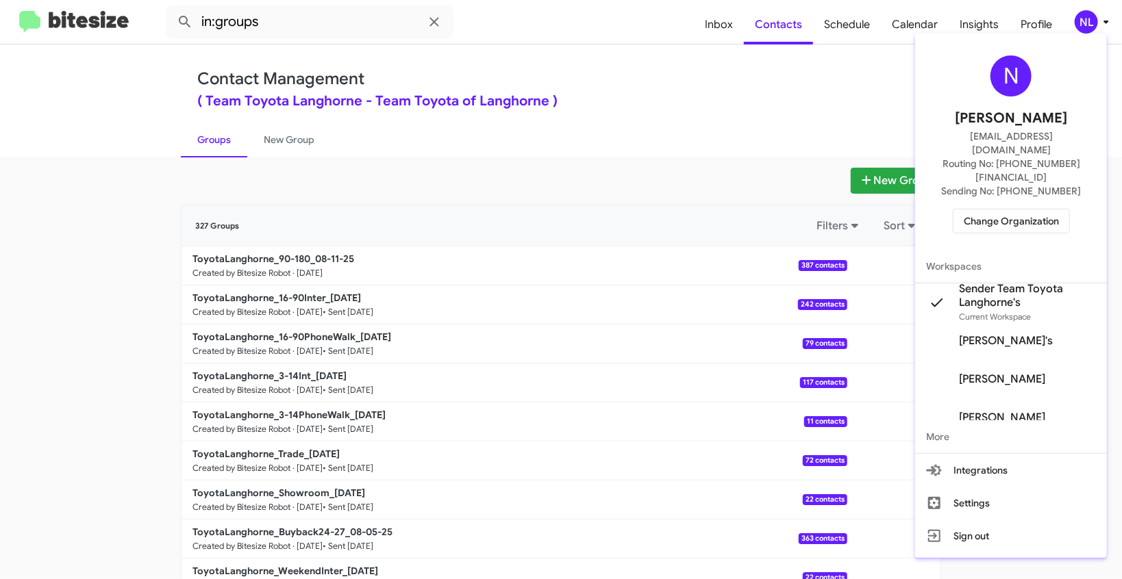
click at [677, 92] on div at bounding box center [561, 289] width 1122 height 579
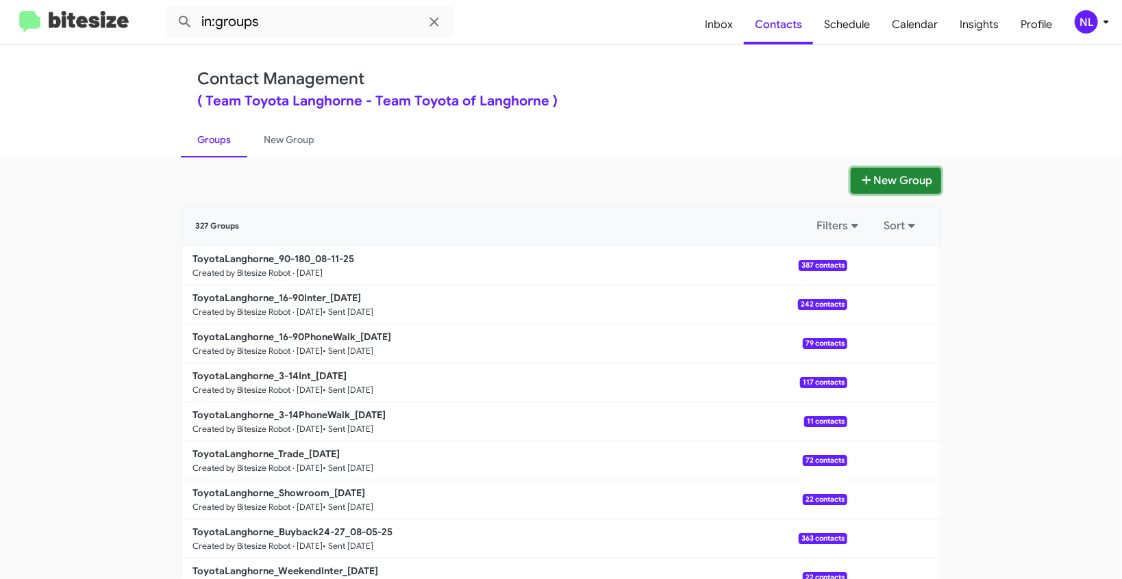
click at [899, 182] on button "New Group" at bounding box center [896, 181] width 90 height 26
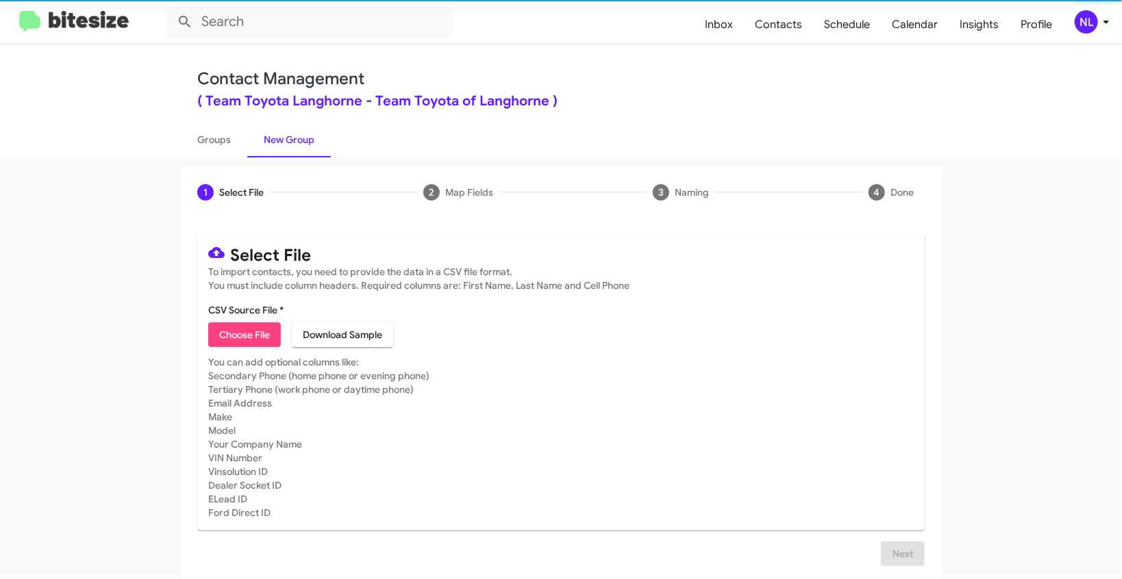
click at [234, 344] on span "Choose File" at bounding box center [244, 335] width 51 height 25
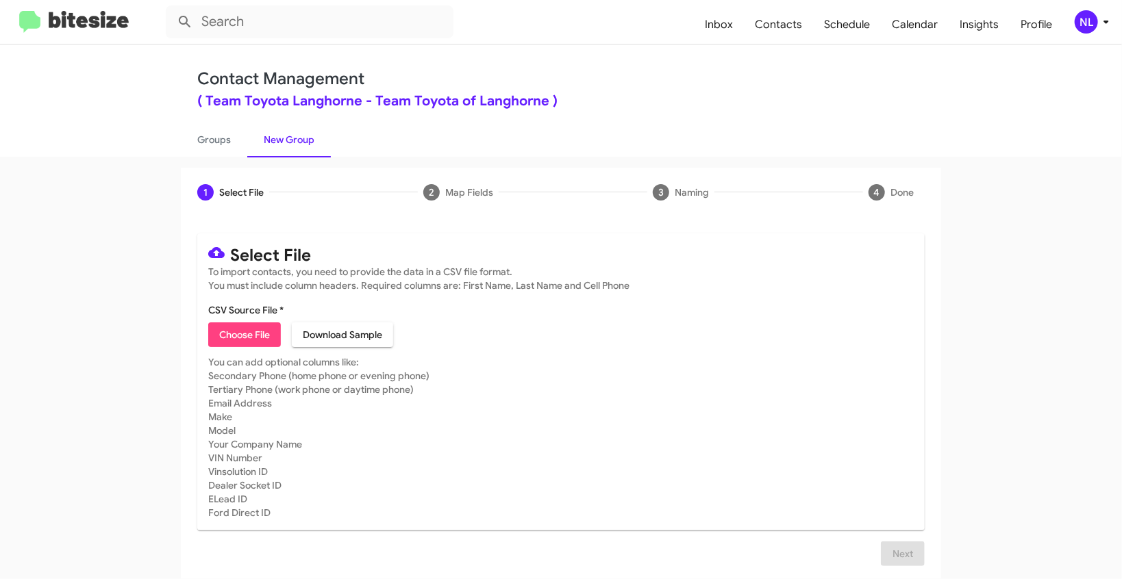
type input "ToyotaLanghorne_WeekendInter_08-11-25"
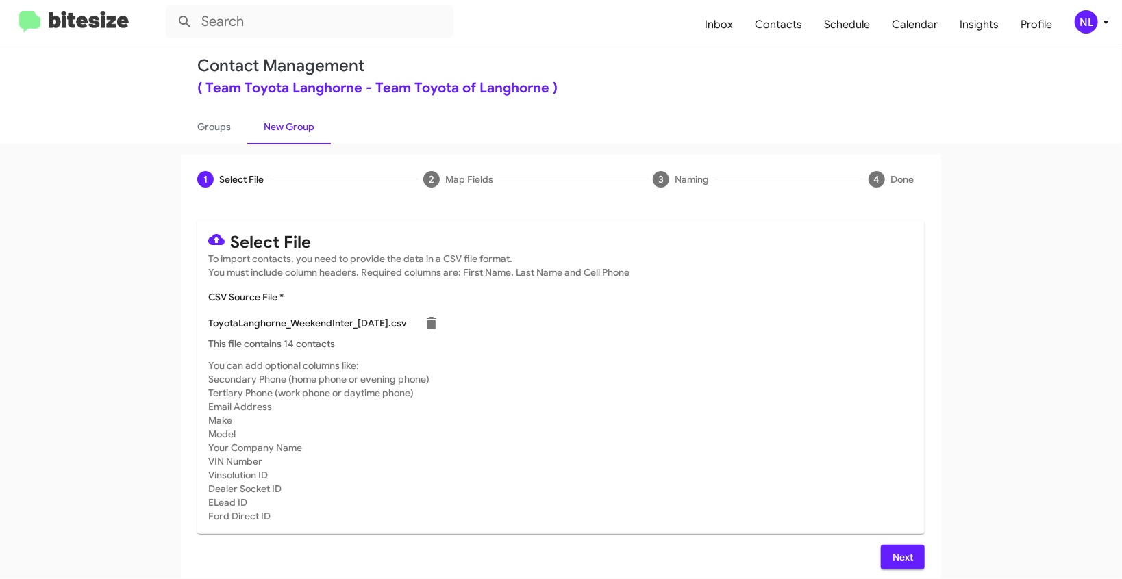
scroll to position [19, 0]
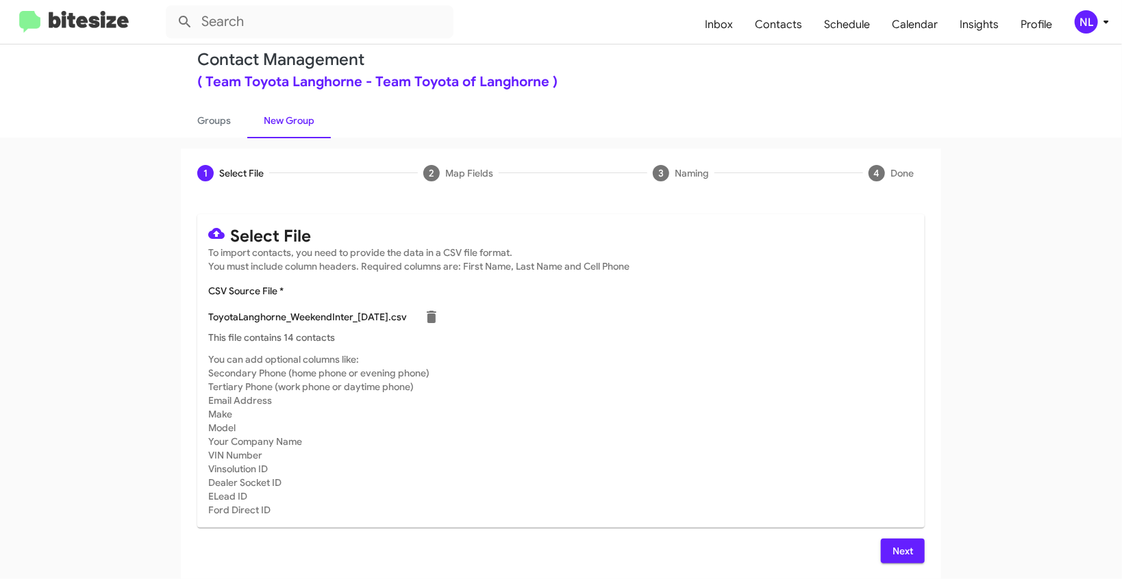
click at [885, 551] on button "Next" at bounding box center [903, 551] width 44 height 25
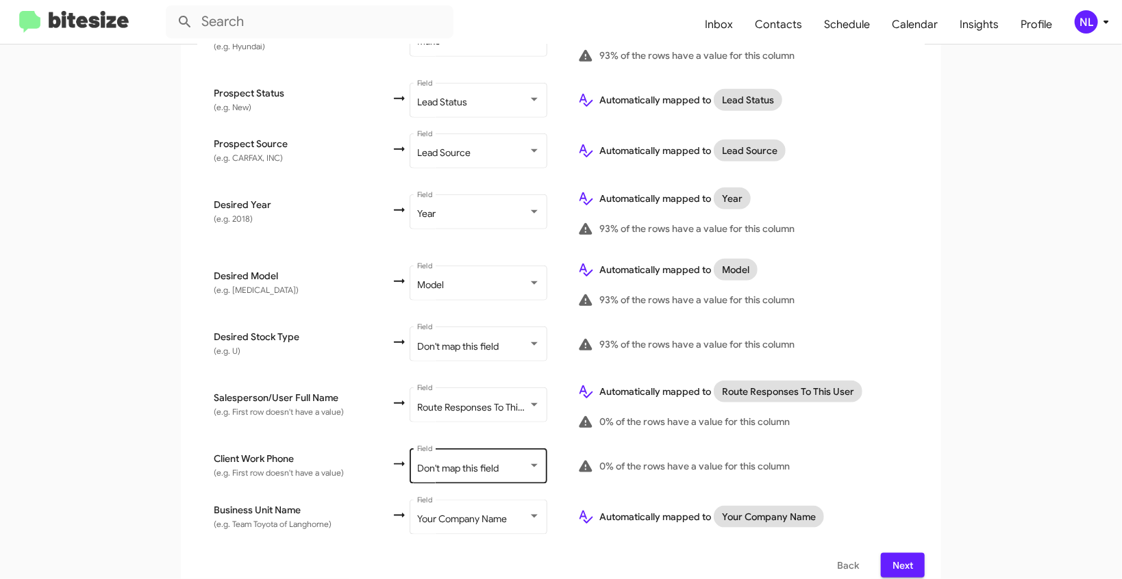
scroll to position [634, 0]
click at [428, 460] on div "Don't map this field Field" at bounding box center [478, 464] width 123 height 38
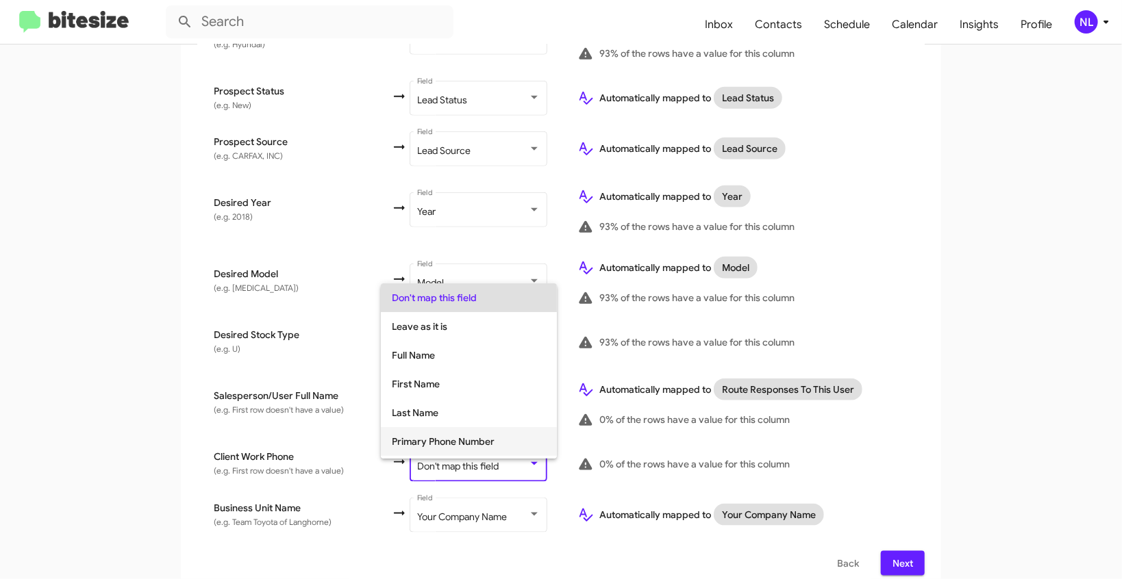
scroll to position [102, 0]
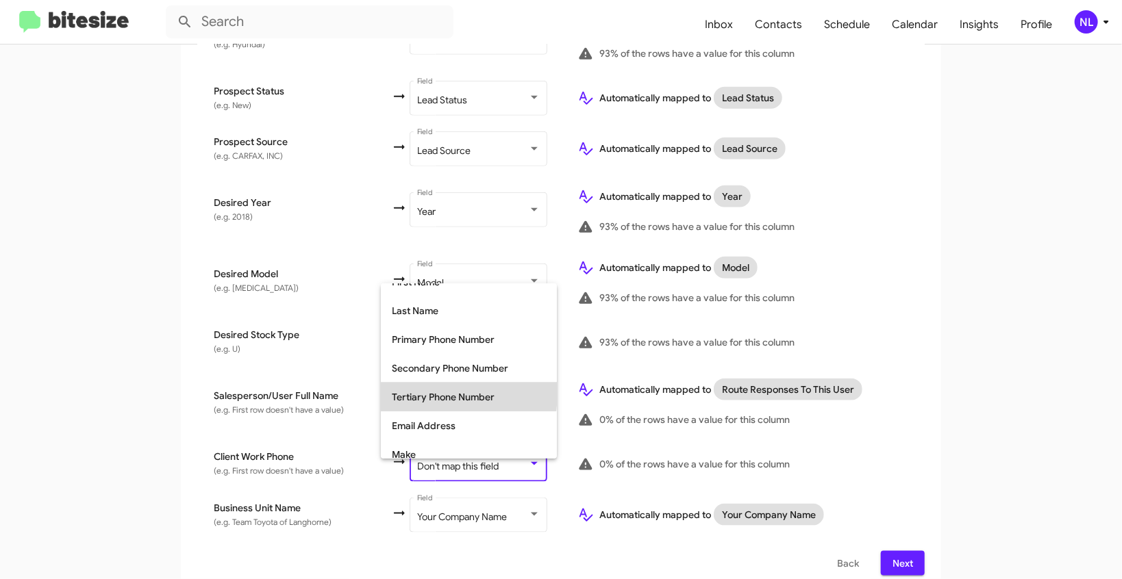
click at [421, 392] on span "Tertiary Phone Number" at bounding box center [469, 397] width 154 height 29
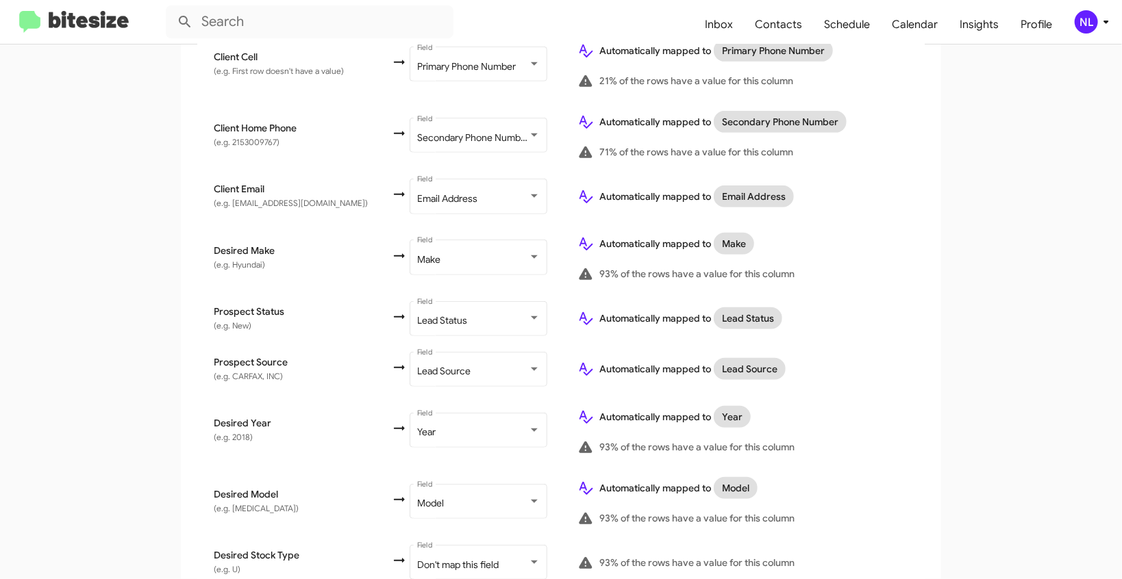
scroll to position [634, 0]
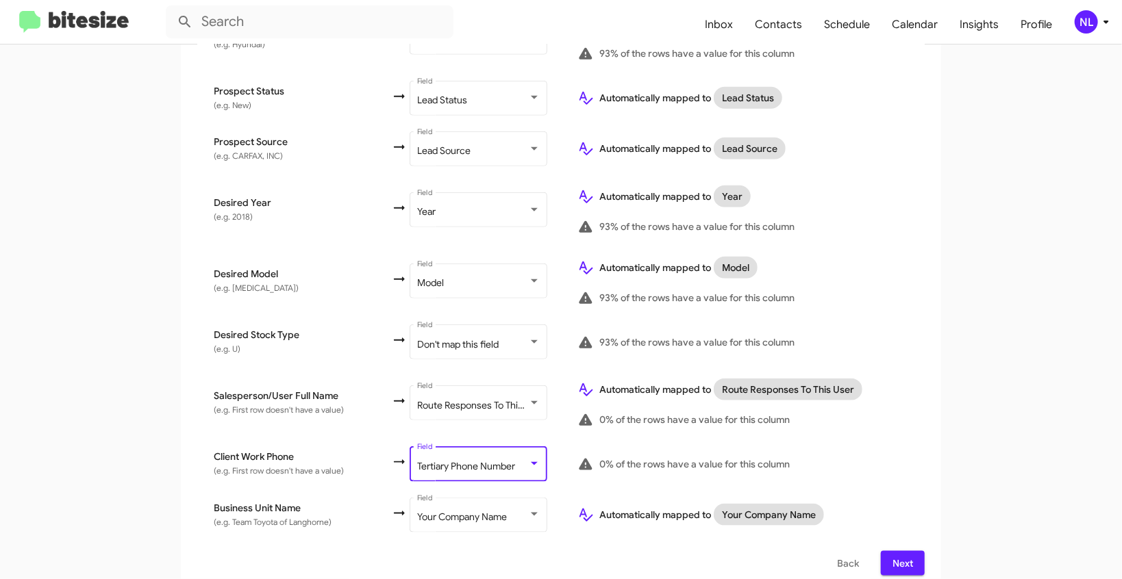
click at [892, 551] on span "Next" at bounding box center [903, 563] width 22 height 25
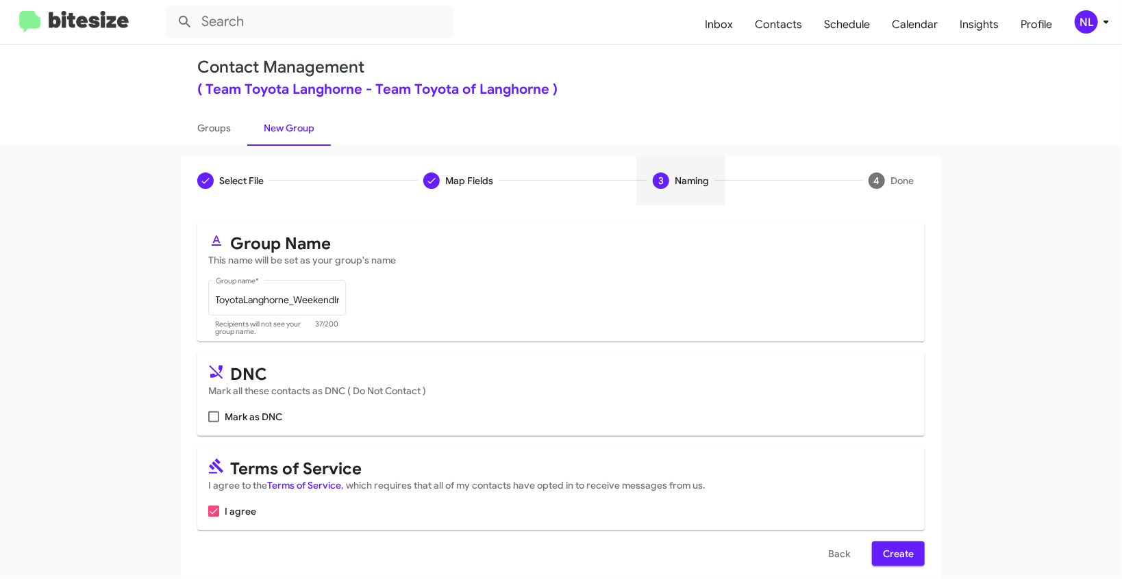
scroll to position [26, 0]
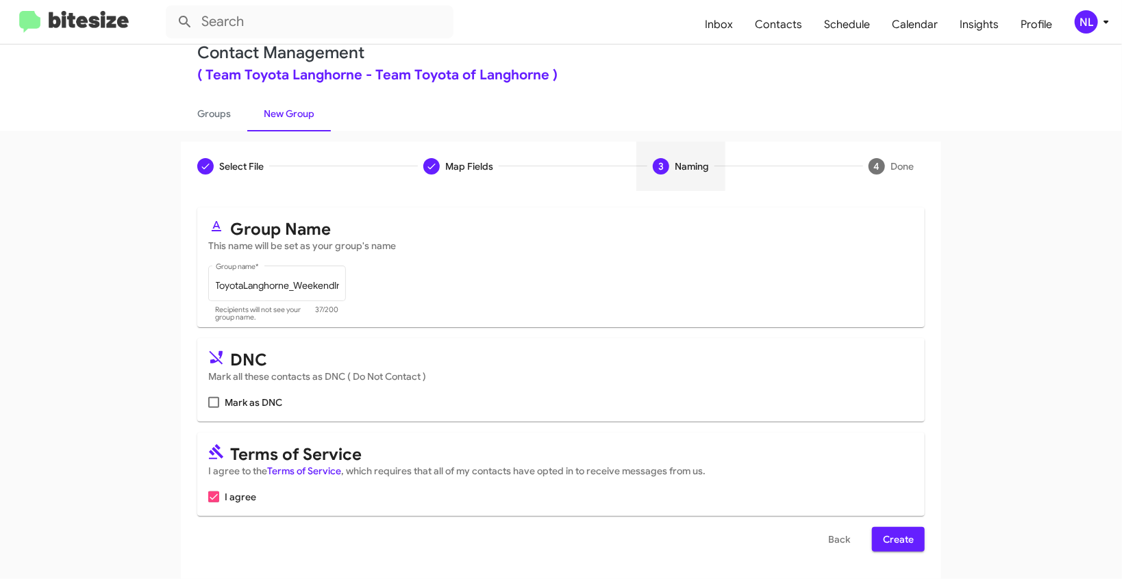
click at [883, 544] on span "Create" at bounding box center [898, 539] width 31 height 25
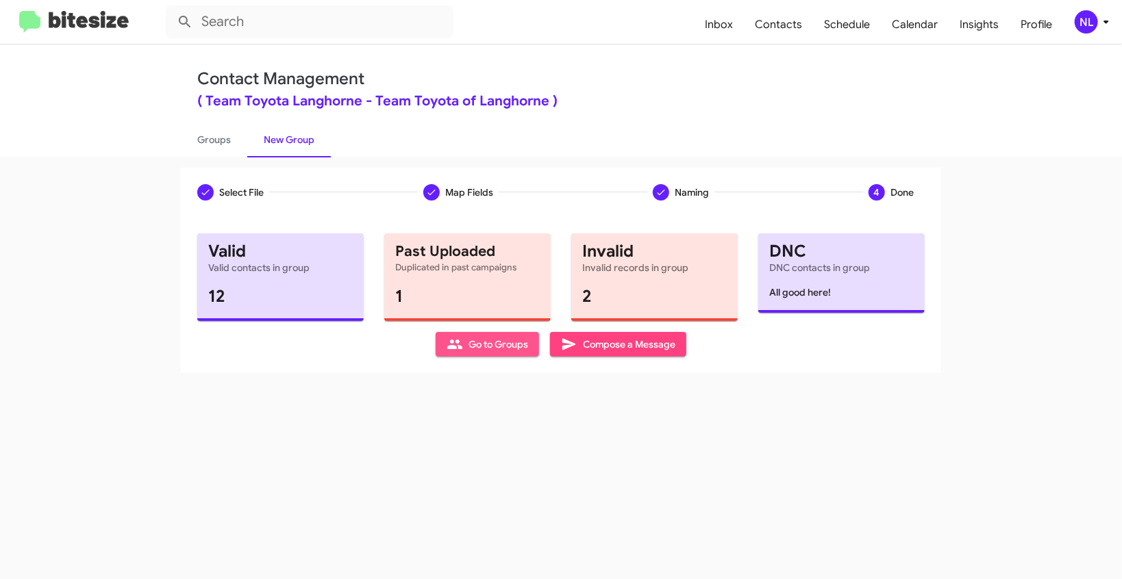
click at [475, 336] on span "Go to Groups" at bounding box center [488, 344] width 82 height 25
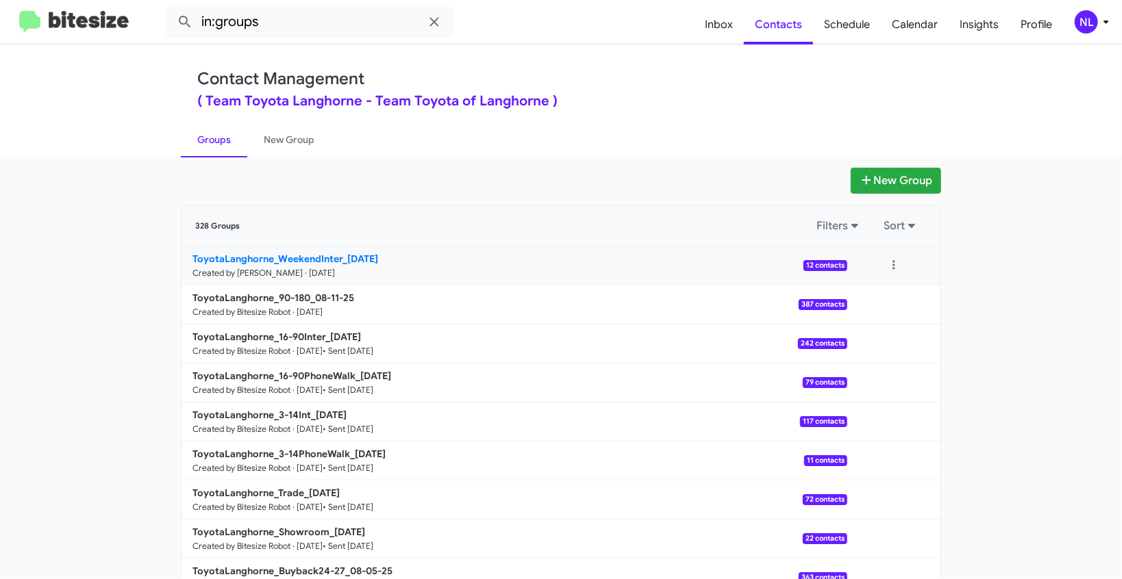
drag, startPoint x: 116, startPoint y: 266, endPoint x: 338, endPoint y: 258, distance: 222.1
click at [338, 258] on app-groups "New Group 328 Groups Filters Sort ToyotaLanghorne_WeekendInter_08-11-25 Created…" at bounding box center [561, 421] width 1122 height 506
copy b "ToyotaLanghorne_WeekendInter"
click at [316, 23] on input "in:groups" at bounding box center [310, 21] width 288 height 33
paste input "ToyotaLanghorne_WeekendInter"
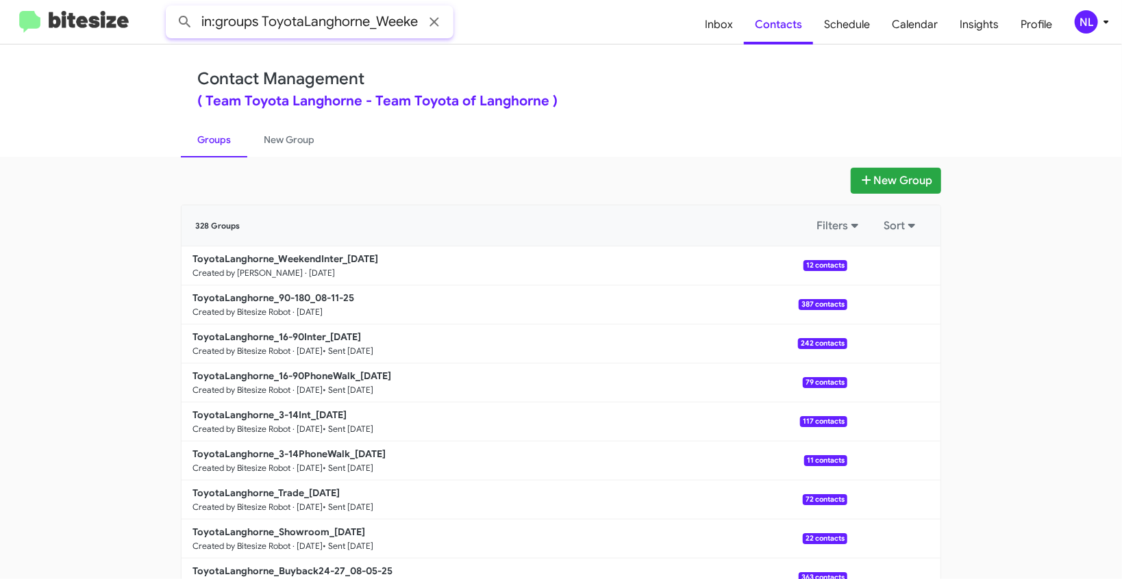
scroll to position [0, 44]
type input "in:groups ToyotaLanghorne_WeekendInter"
click at [171, 8] on button at bounding box center [184, 21] width 27 height 27
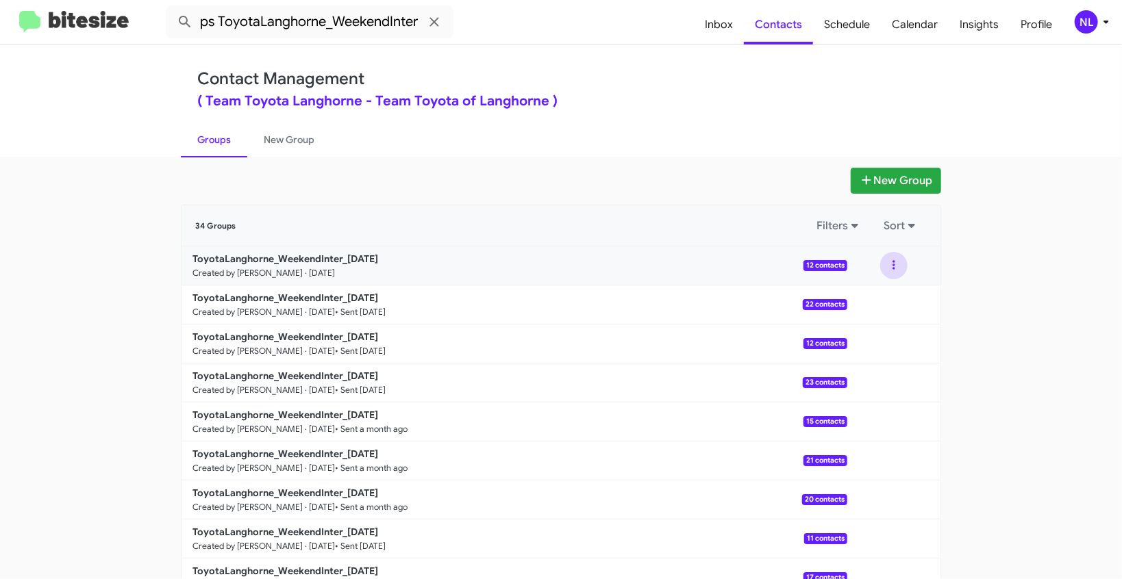
click at [888, 262] on button at bounding box center [893, 265] width 27 height 27
click at [883, 304] on button "View contacts" at bounding box center [853, 302] width 110 height 33
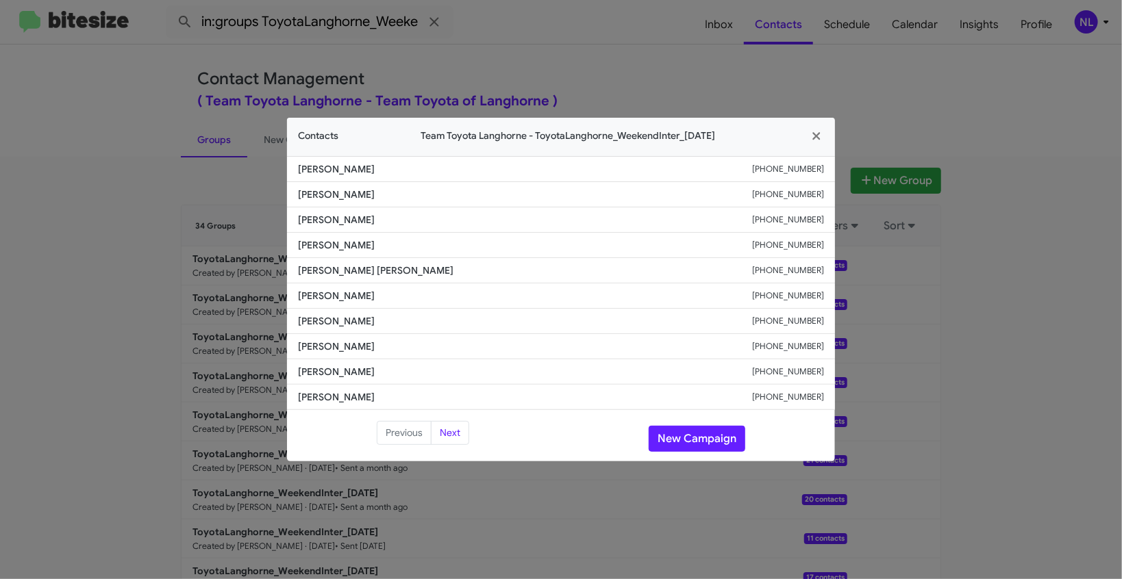
drag, startPoint x: 281, startPoint y: 320, endPoint x: 396, endPoint y: 323, distance: 115.1
click at [396, 323] on modal-container "Contacts Team Toyota Langhorne - ToyotaLanghorne_WeekendInter_08-11-25 Tasi She…" at bounding box center [561, 289] width 1122 height 579
copy span "Jack Schake"
click at [685, 440] on button "New Campaign" at bounding box center [697, 439] width 97 height 26
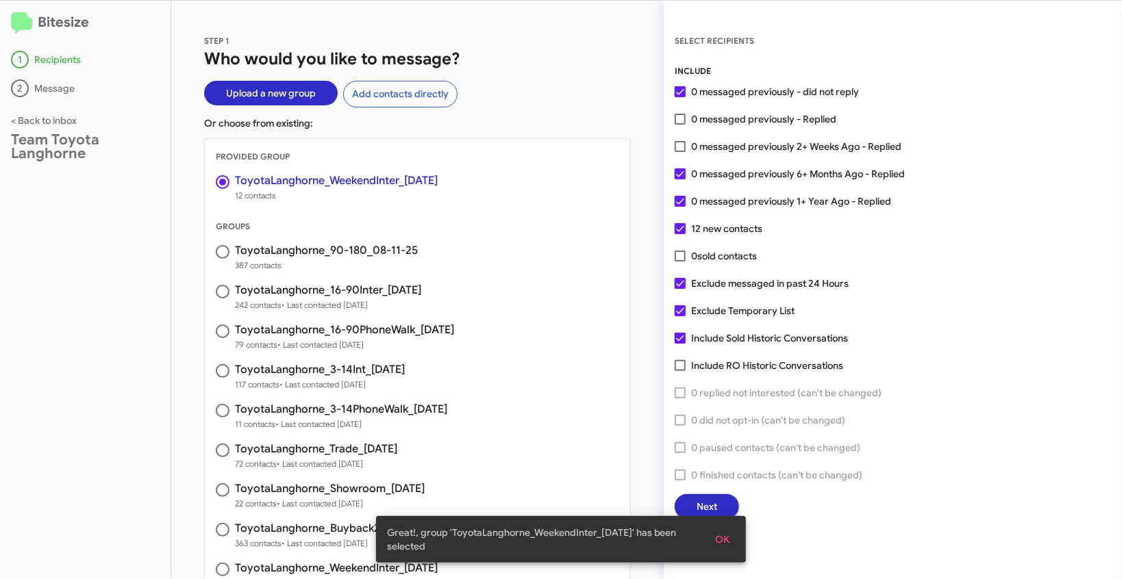
click at [727, 539] on span "OK" at bounding box center [722, 539] width 14 height 25
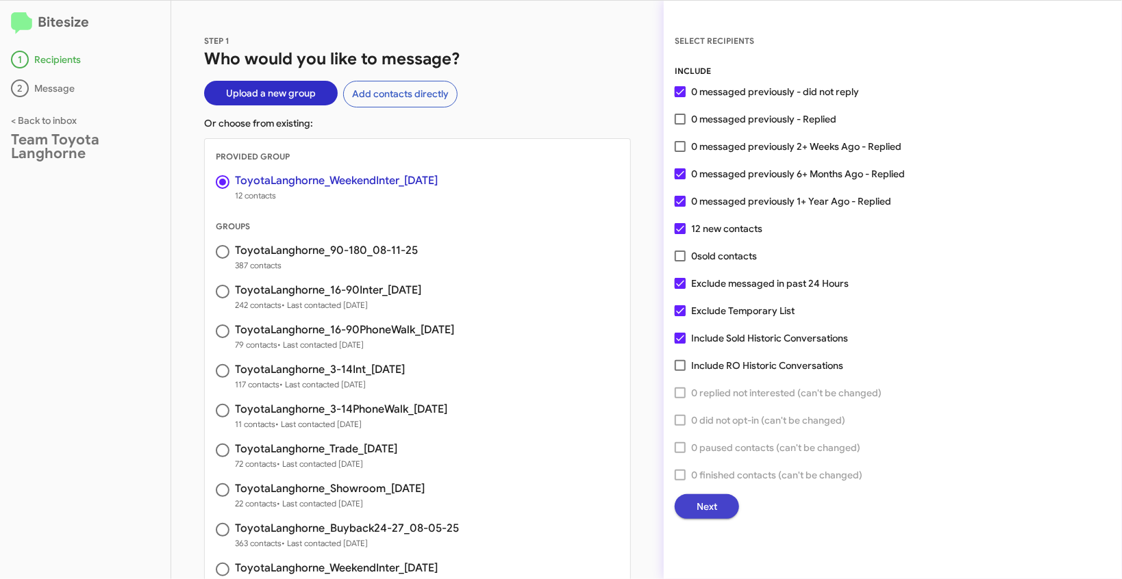
click at [725, 497] on button "Next" at bounding box center [707, 507] width 64 height 25
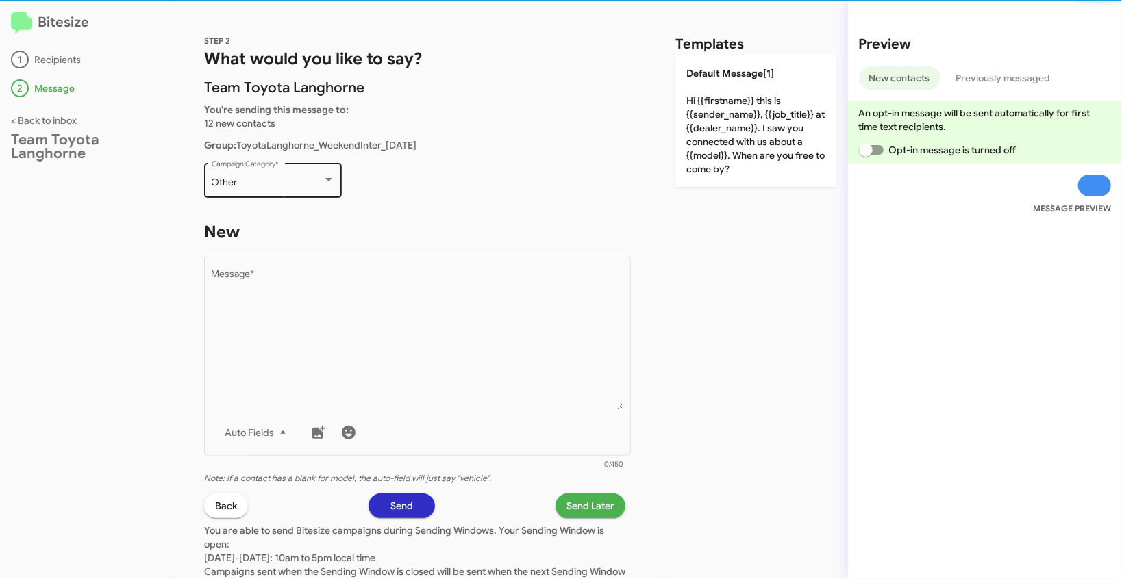
click at [274, 185] on div "Other" at bounding box center [267, 182] width 111 height 11
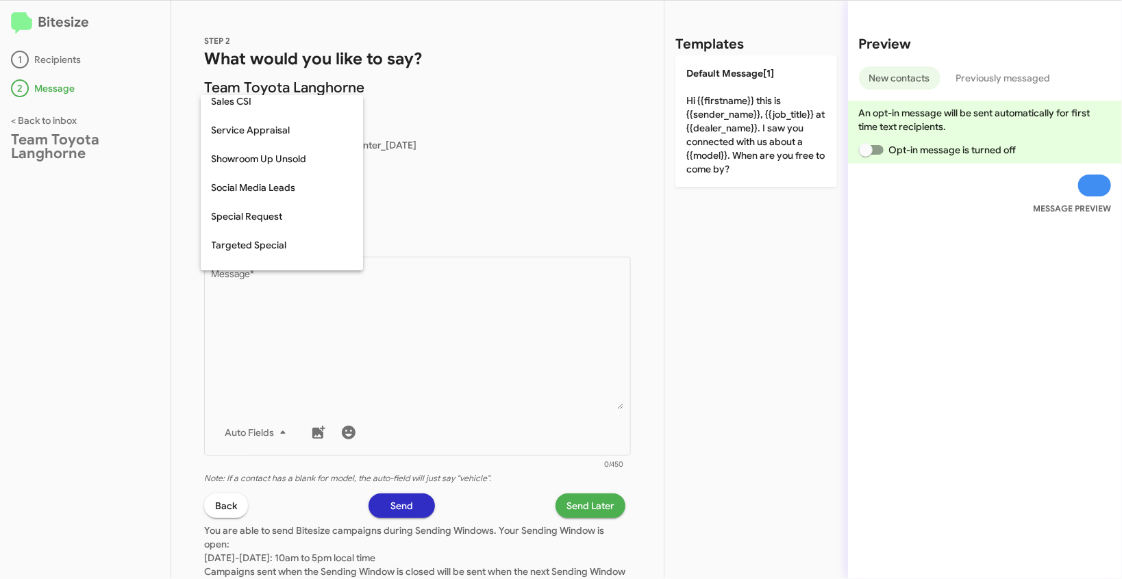
scroll to position [573, 0]
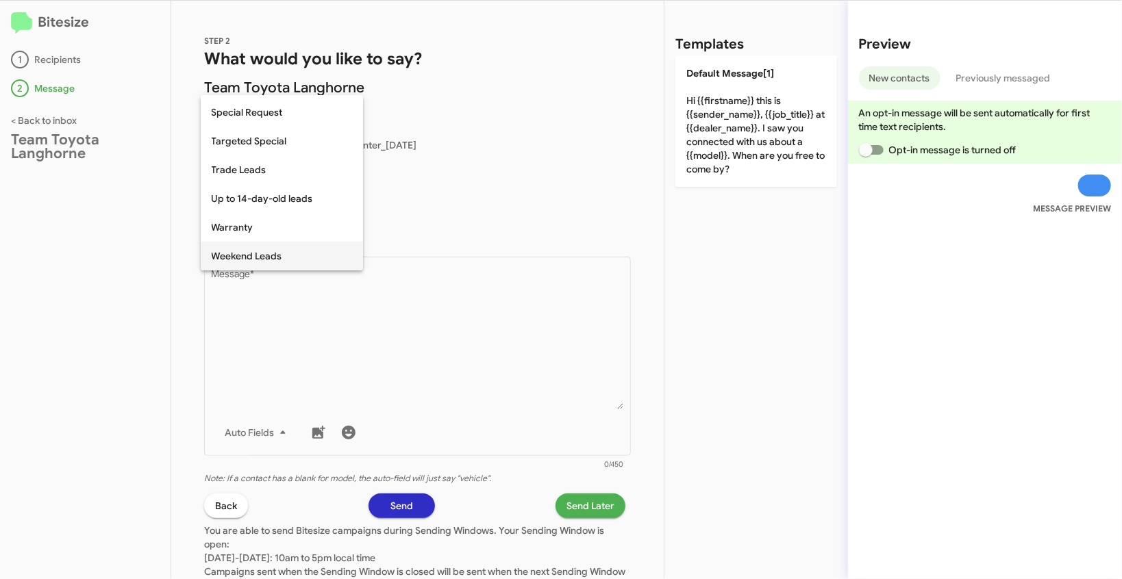
click at [264, 261] on span "Weekend Leads" at bounding box center [282, 256] width 140 height 29
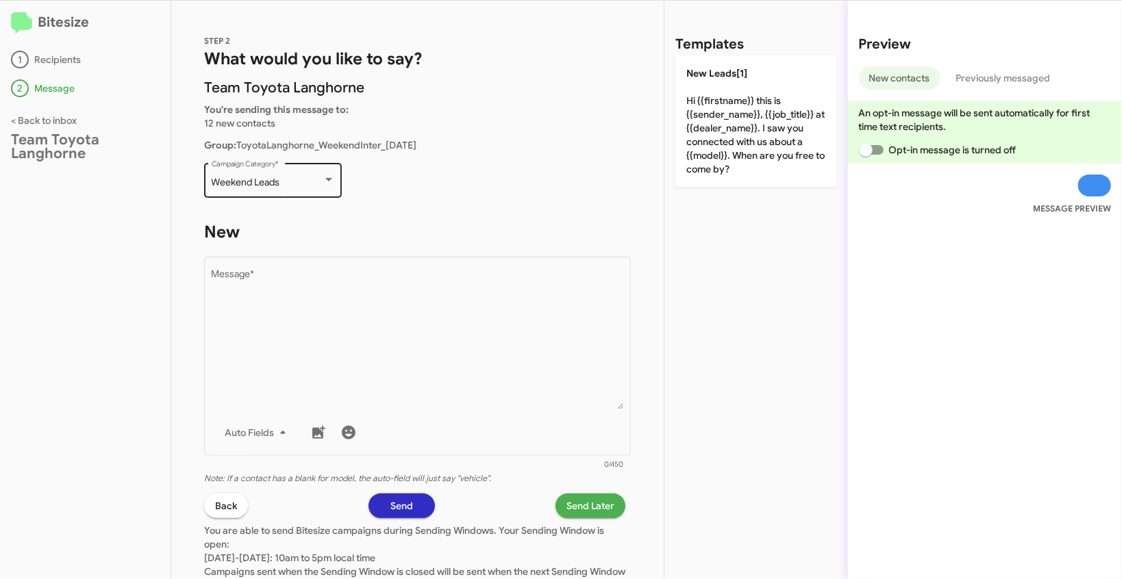
drag, startPoint x: 208, startPoint y: 186, endPoint x: 297, endPoint y: 187, distance: 89.1
click at [297, 187] on div "Weekend Leads Campaign Category *" at bounding box center [273, 179] width 138 height 38
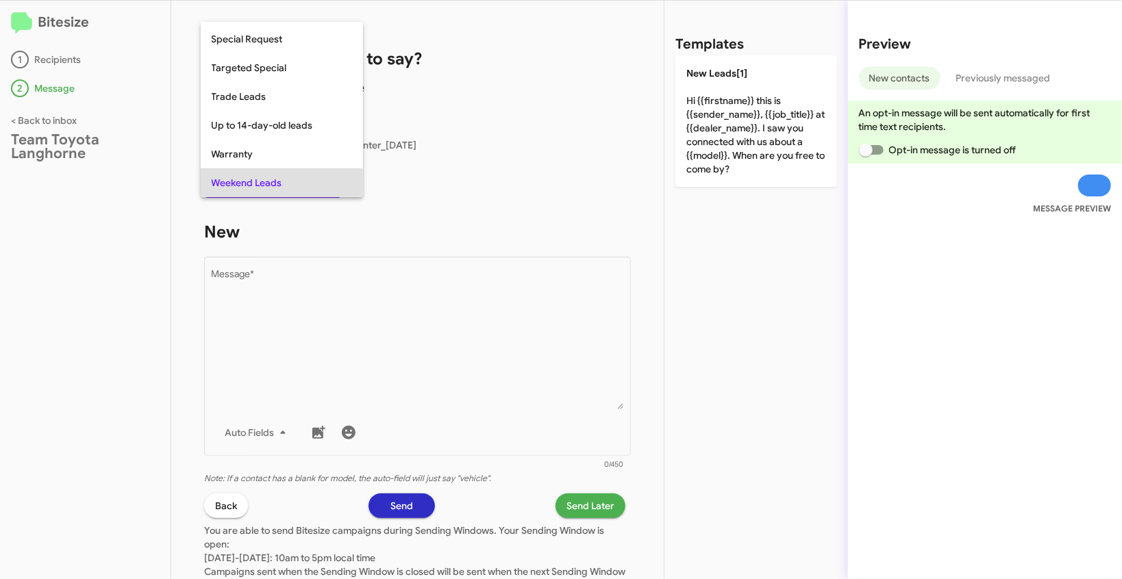
copy span "Weekend Leads"
click at [412, 324] on div at bounding box center [561, 289] width 1122 height 579
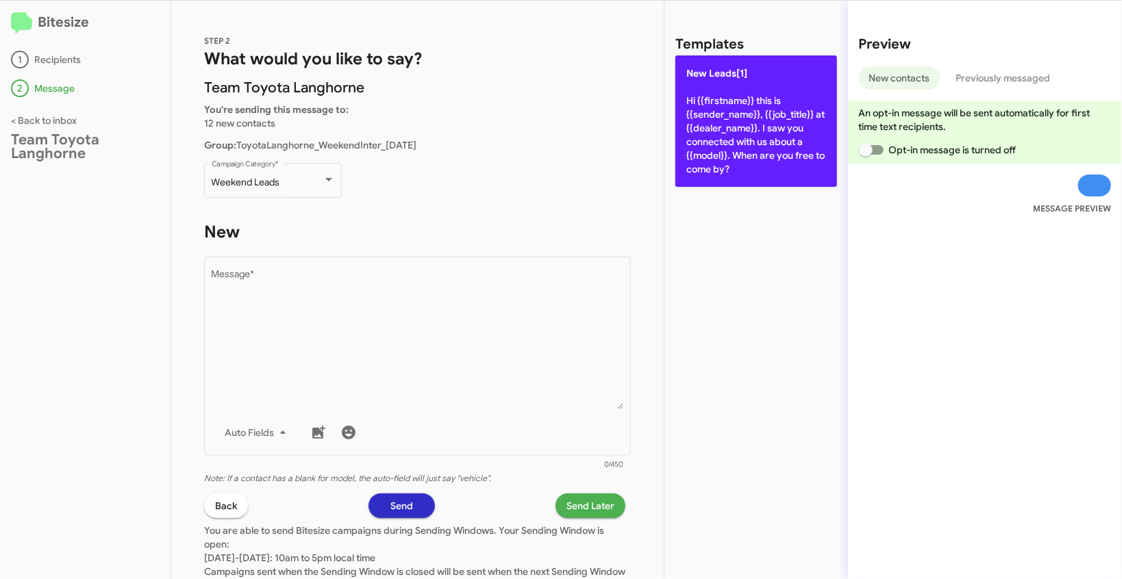
click at [756, 103] on p "New Leads[1] Hi {{firstname}} this is {{sender_name}}, {{job_title}} at {{deale…" at bounding box center [756, 121] width 162 height 132
type textarea "Hi {{firstname}} this is {{sender_name}}, {{job_title}} at {{dealer_name}}. I s…"
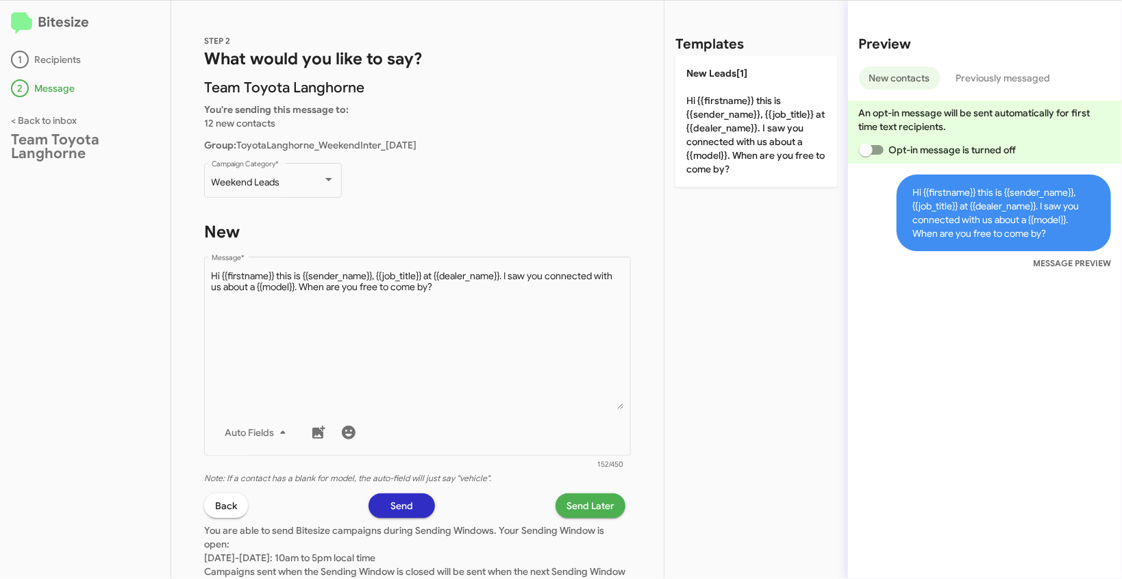
click at [574, 503] on span "Send Later" at bounding box center [590, 506] width 48 height 25
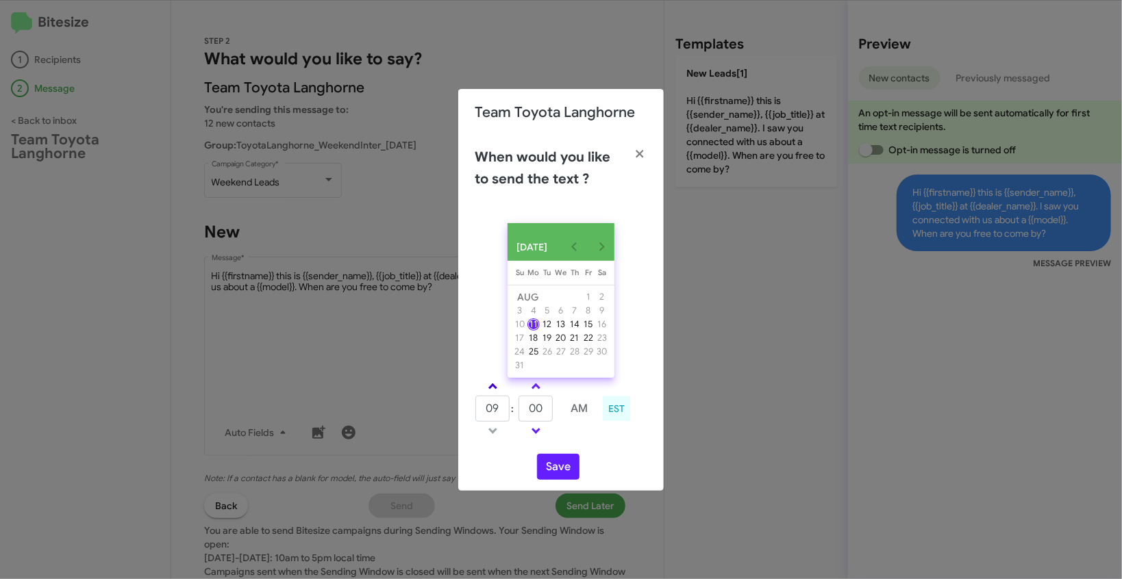
click at [491, 392] on span at bounding box center [492, 388] width 9 height 9
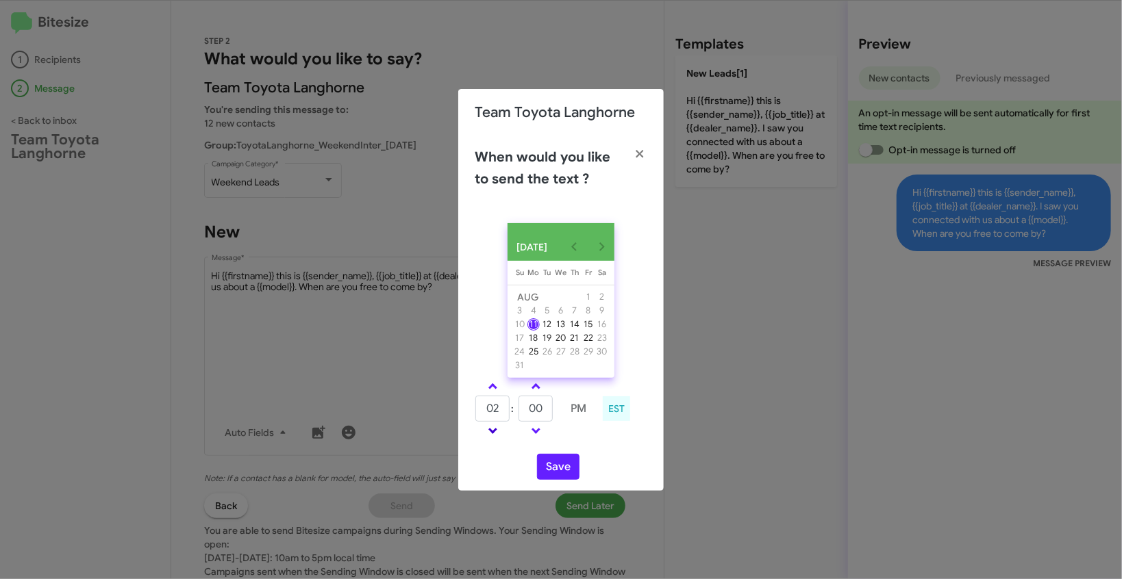
click at [496, 439] on link at bounding box center [493, 431] width 24 height 16
type input "01"
drag, startPoint x: 550, startPoint y: 416, endPoint x: 524, endPoint y: 412, distance: 26.5
click at [524, 412] on input "00" at bounding box center [536, 409] width 34 height 26
type input "41"
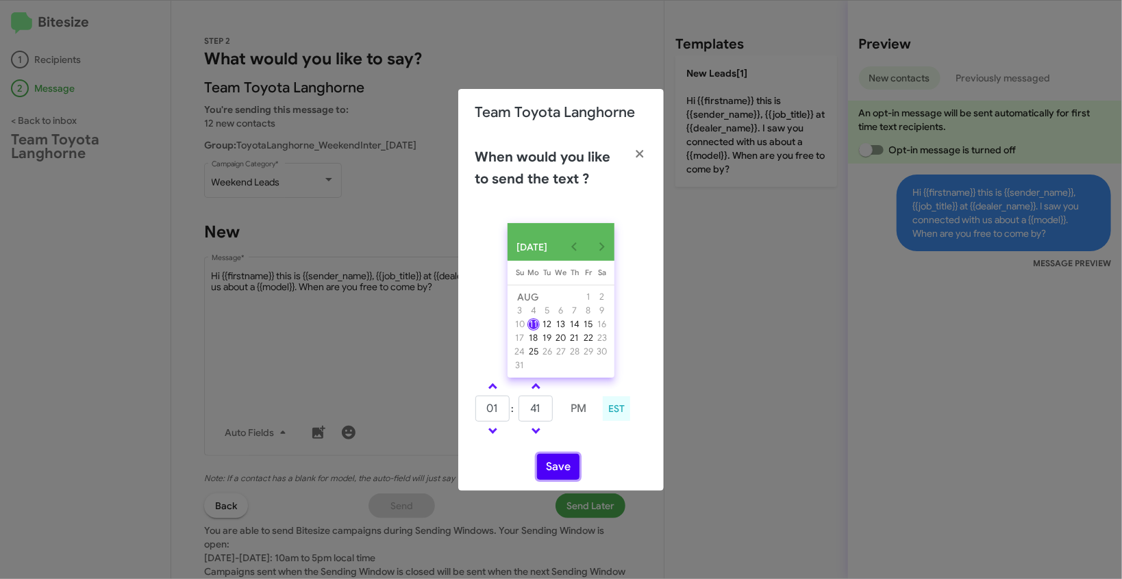
click at [565, 468] on button "Save" at bounding box center [558, 467] width 42 height 26
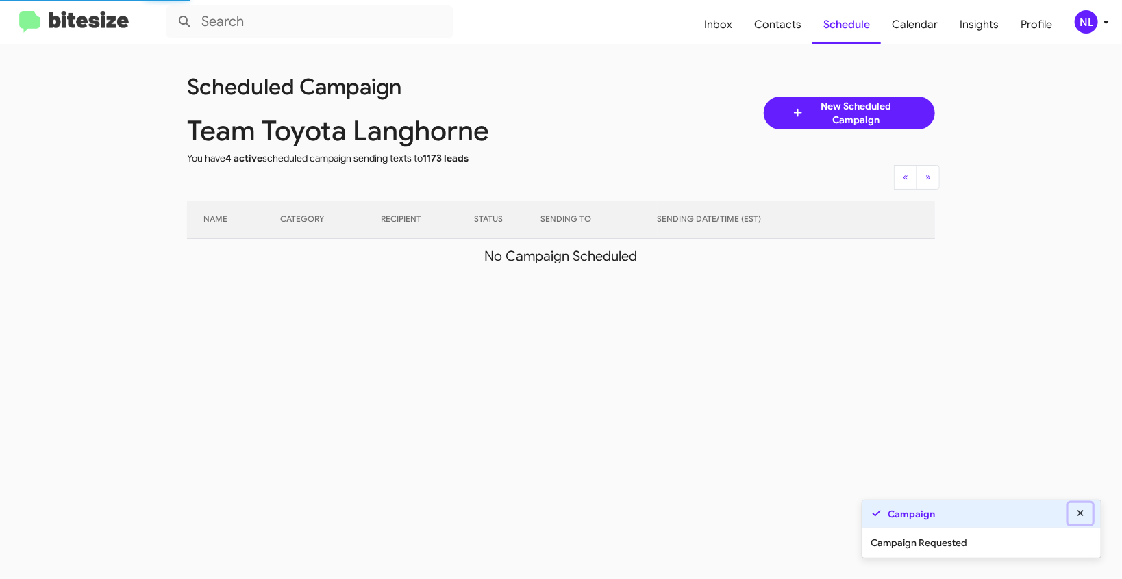
click at [1087, 518] on button at bounding box center [1081, 513] width 25 height 21
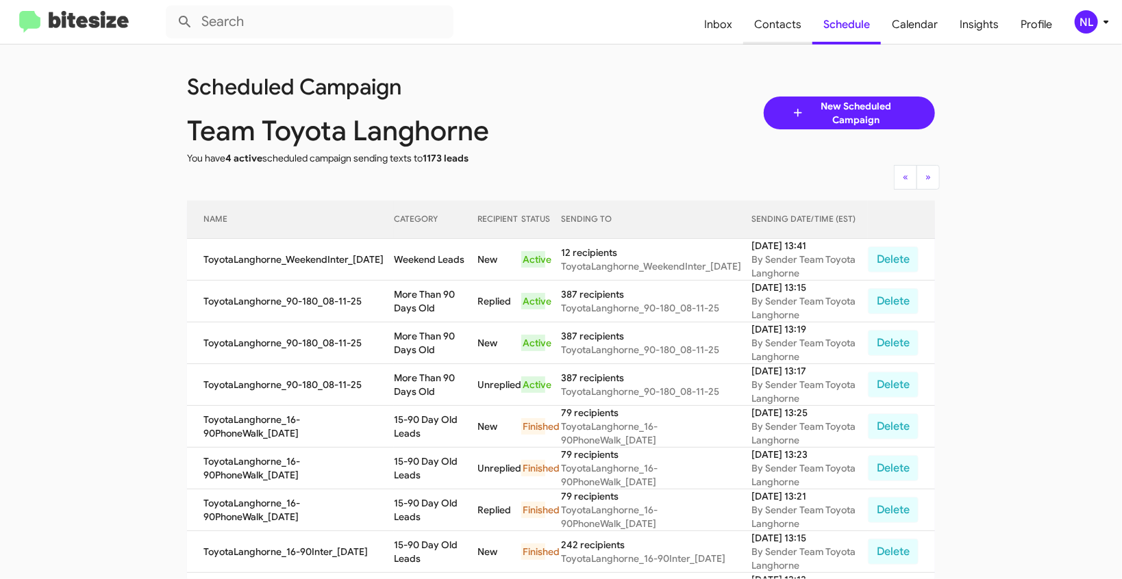
click at [772, 25] on span "Contacts" at bounding box center [777, 25] width 69 height 40
type input "in:groups"
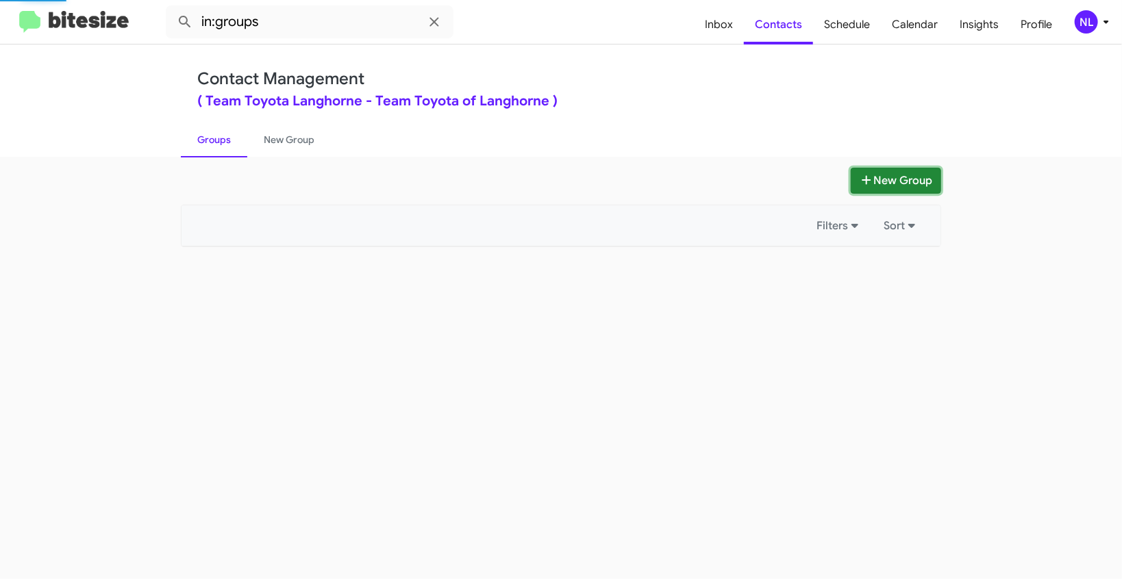
click at [897, 185] on button "New Group" at bounding box center [896, 181] width 90 height 26
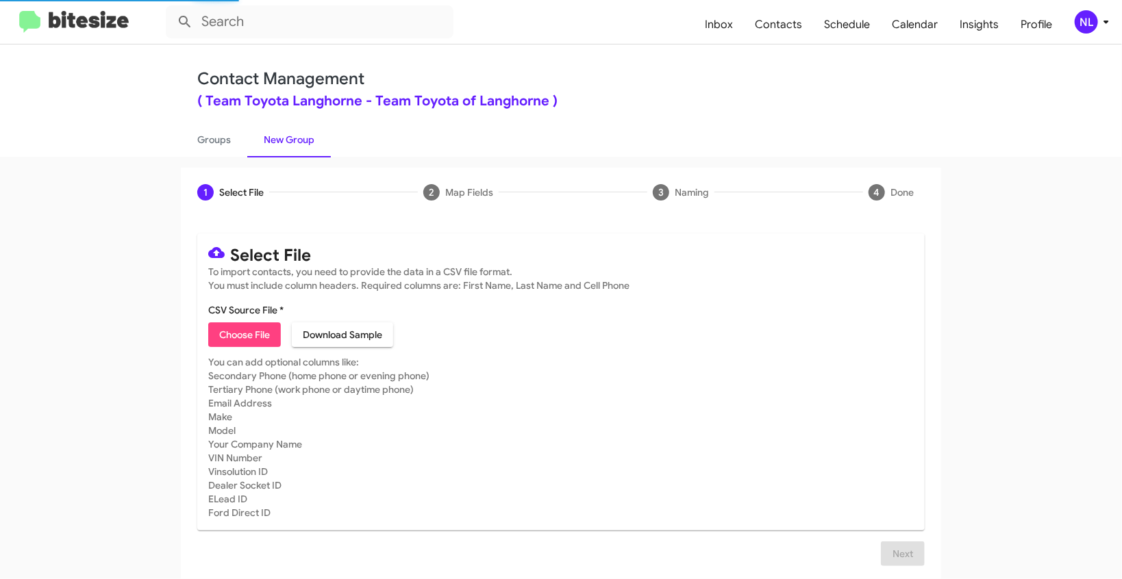
click at [242, 334] on span "Choose File" at bounding box center [244, 335] width 51 height 25
type input "ToyotaLanghorne_WeekendPhoneWalk_08-11-25"
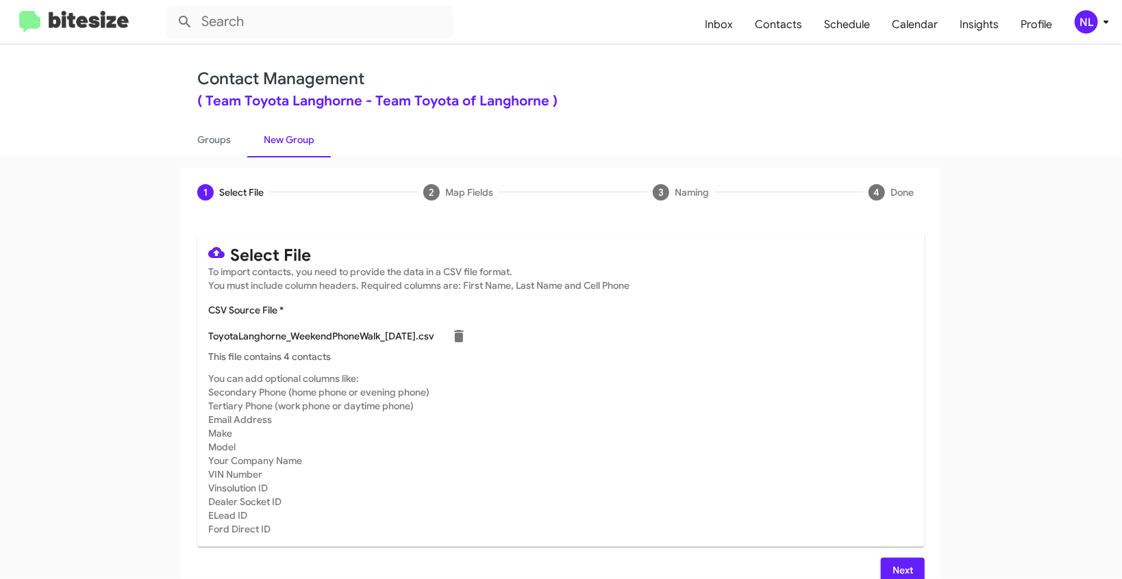
scroll to position [19, 0]
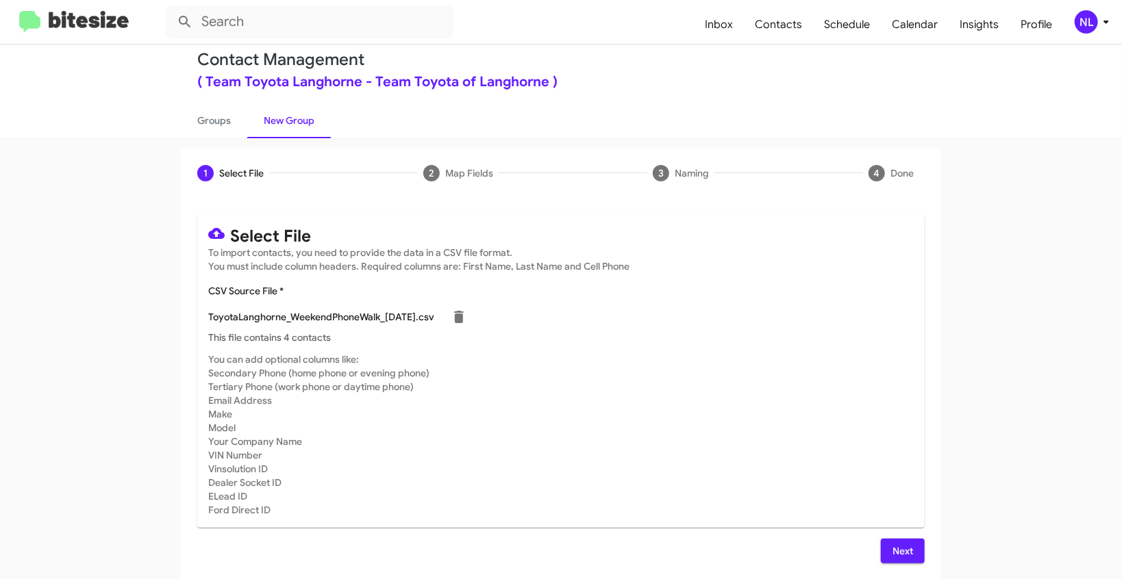
click at [910, 551] on button "Next" at bounding box center [903, 551] width 44 height 25
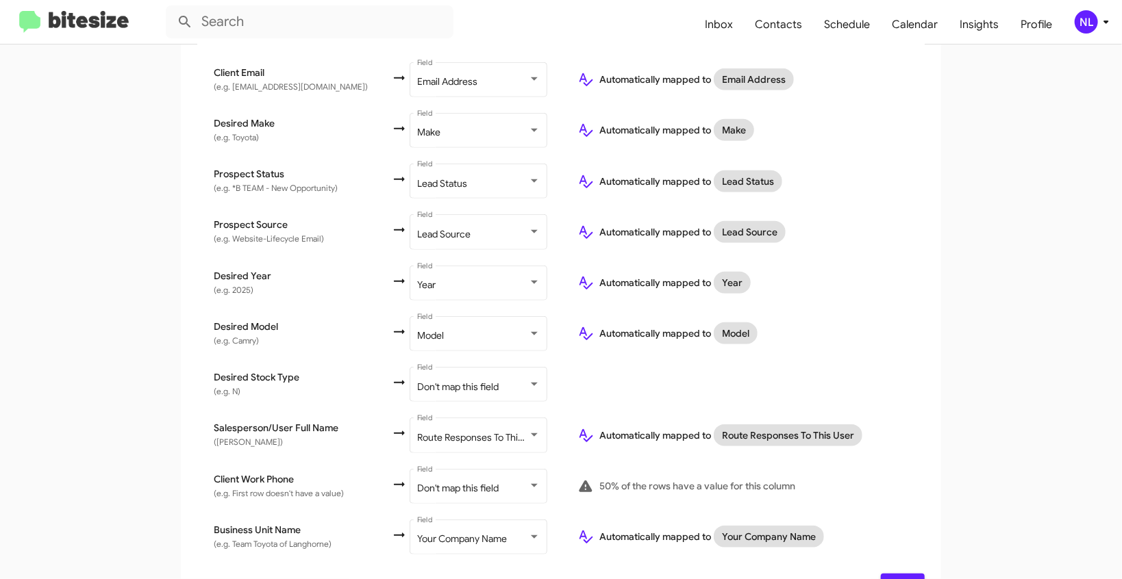
scroll to position [533, 0]
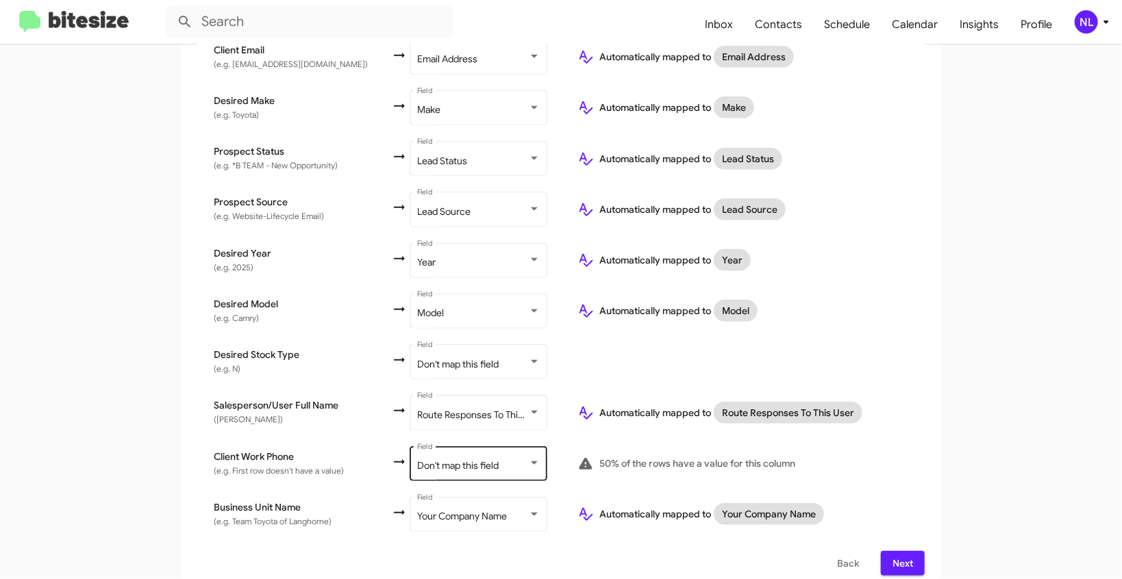
click at [477, 461] on div "Don't map this field" at bounding box center [472, 466] width 111 height 11
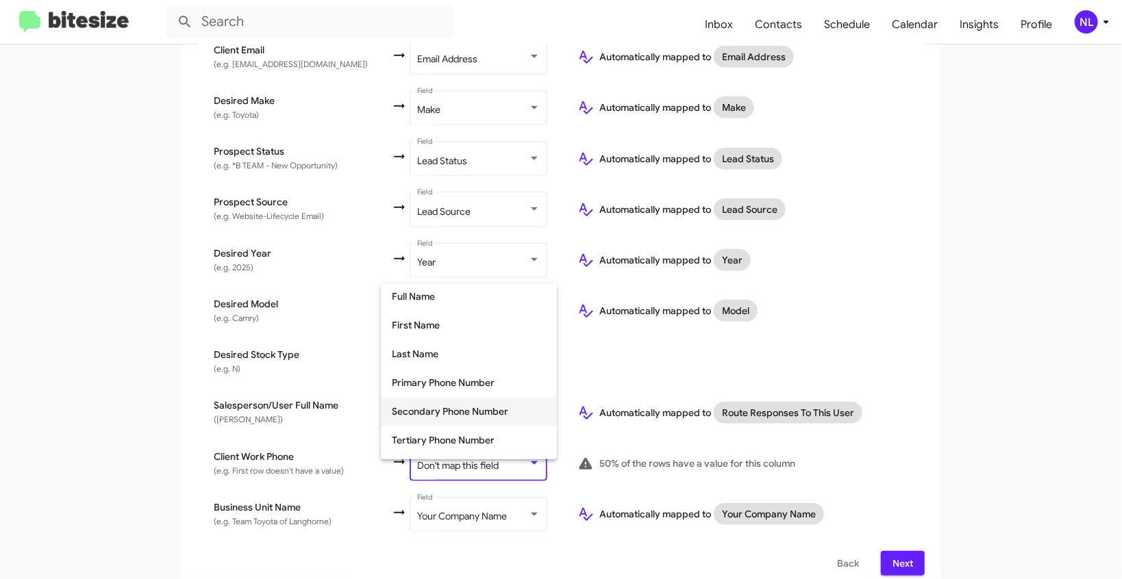
scroll to position [113, 0]
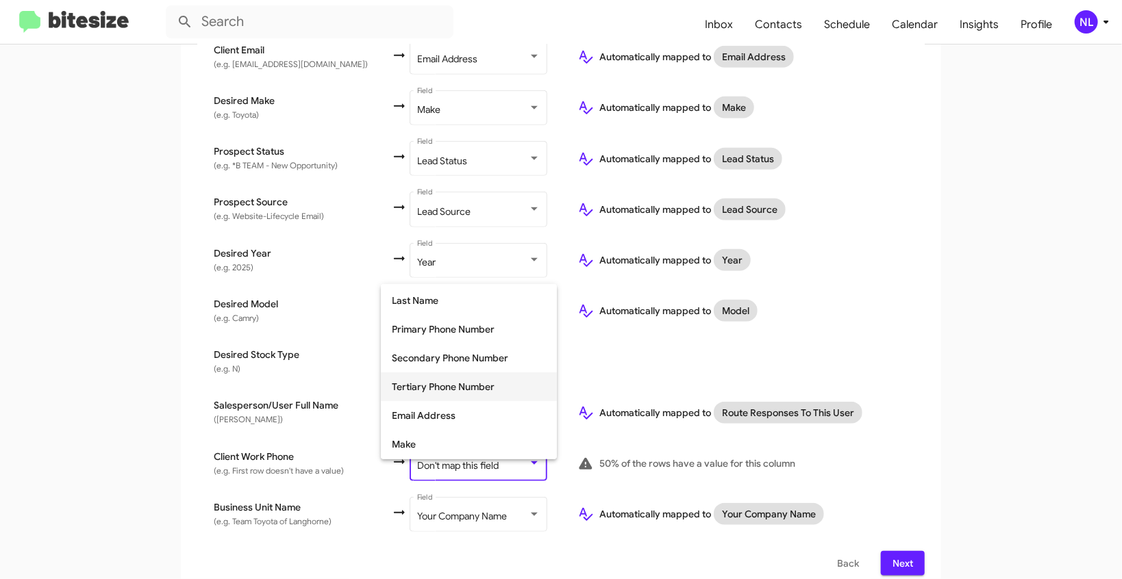
click at [429, 392] on span "Tertiary Phone Number" at bounding box center [469, 387] width 154 height 29
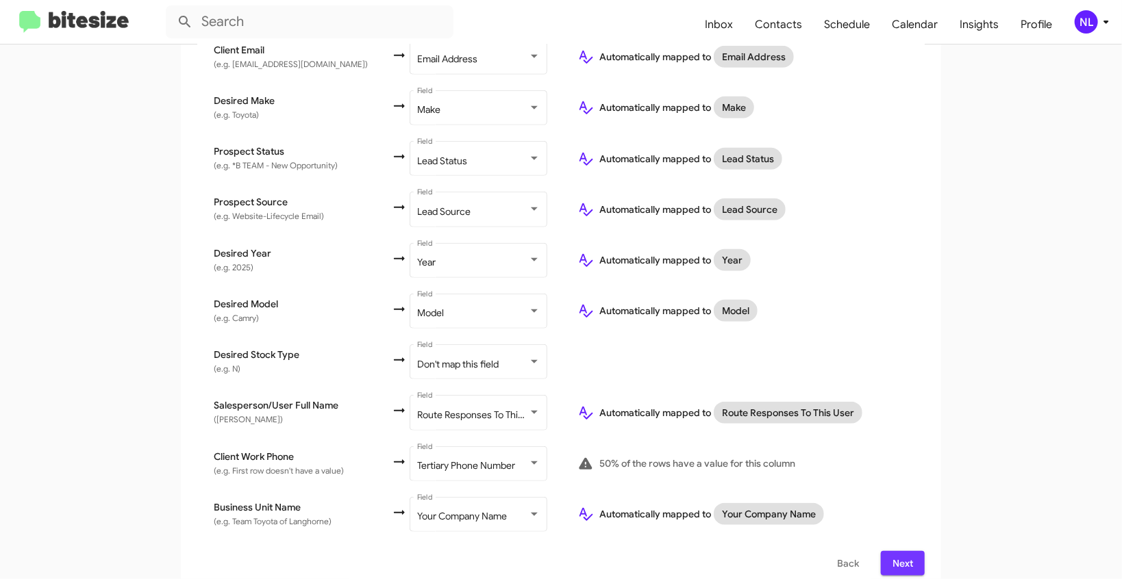
click at [892, 552] on span "Next" at bounding box center [903, 563] width 22 height 25
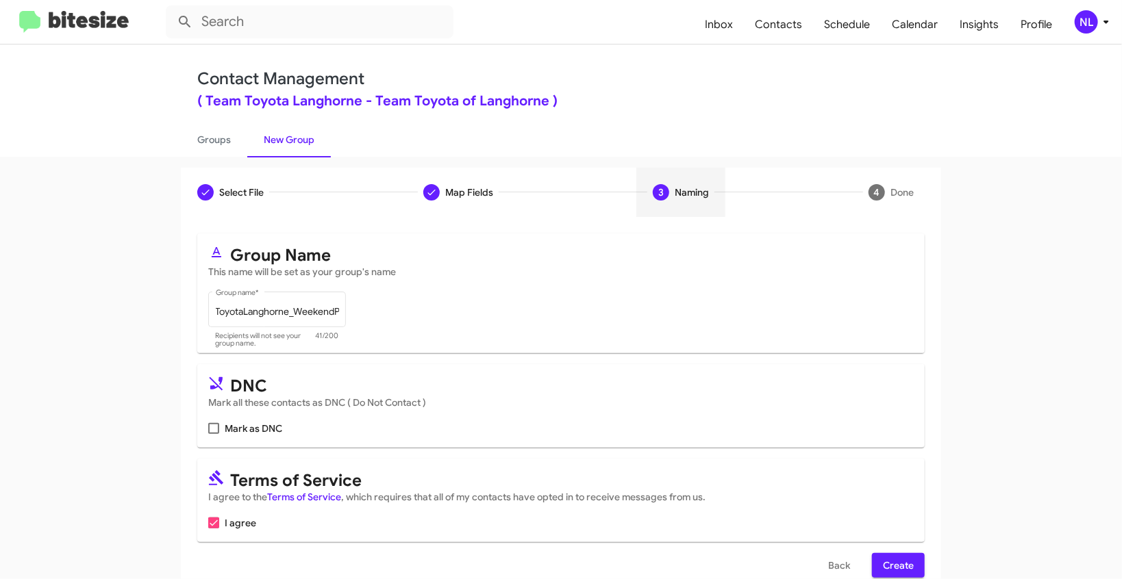
scroll to position [26, 0]
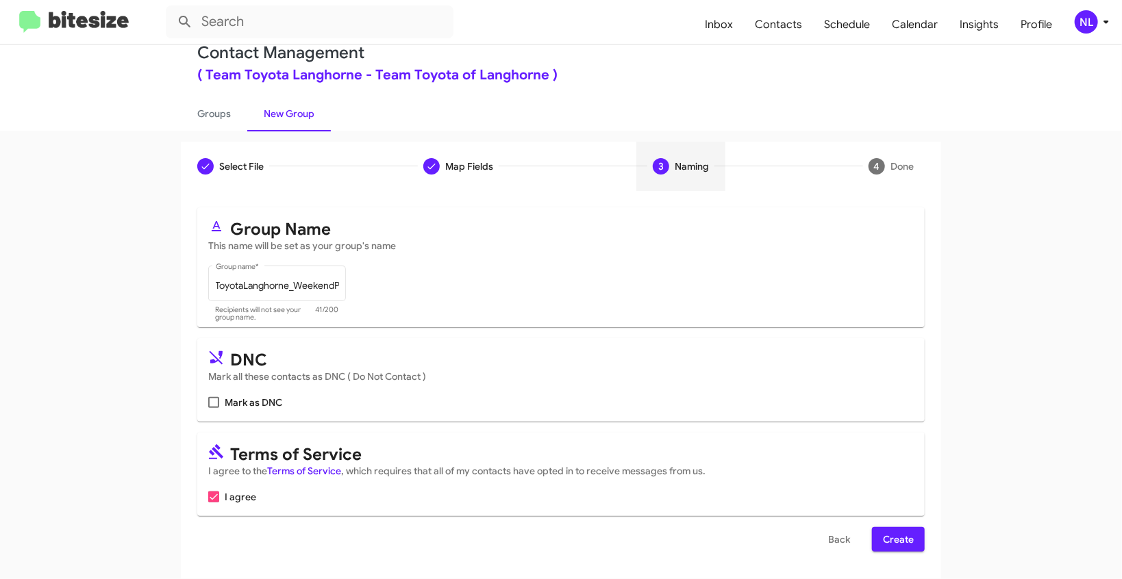
click at [899, 539] on span "Create" at bounding box center [898, 539] width 31 height 25
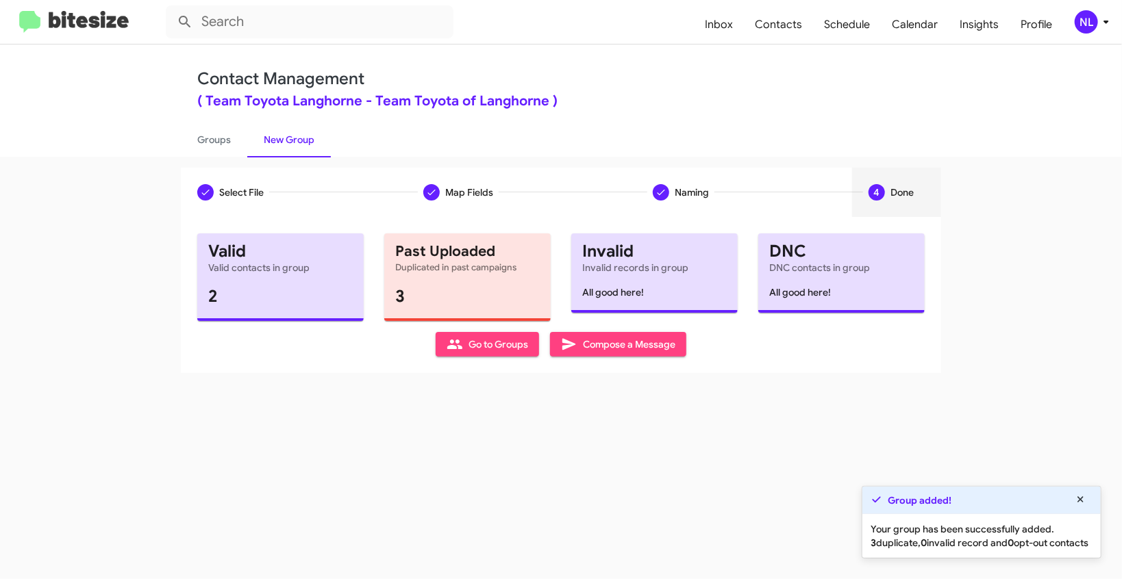
click at [490, 331] on div "Valid Valid contacts in group 2 Past Uploaded Duplicated in past campaigns 3 In…" at bounding box center [560, 295] width 727 height 123
click at [482, 351] on span "Go to Groups" at bounding box center [488, 344] width 82 height 25
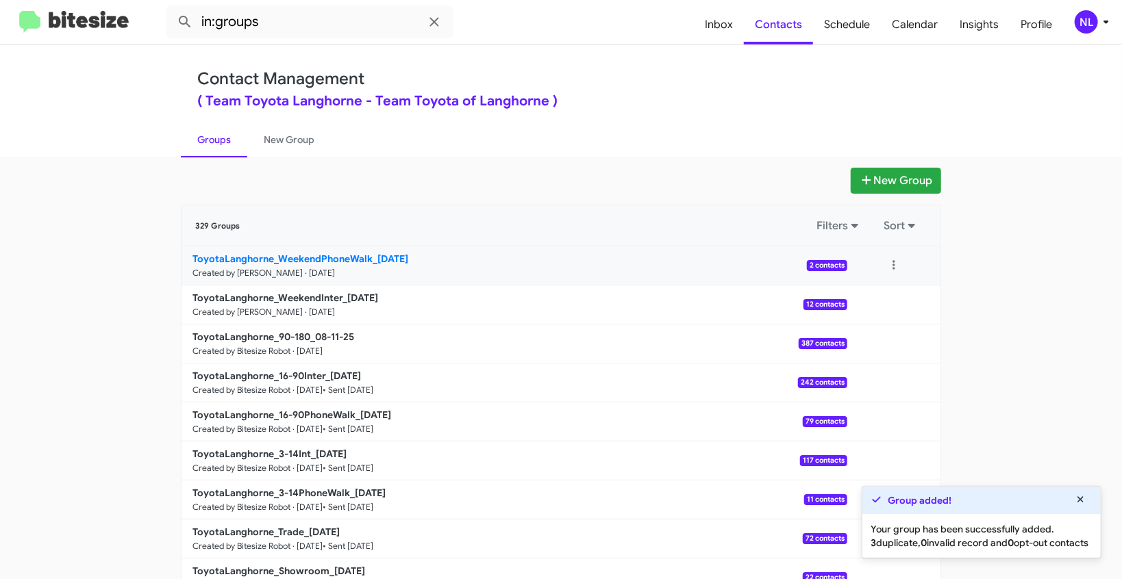
drag, startPoint x: 149, startPoint y: 253, endPoint x: 375, endPoint y: 255, distance: 225.4
click at [375, 255] on app-groups "New Group 329 Groups Filters Sort ToyotaLanghorne_WeekendPhoneWalk_08-11-25 Cre…" at bounding box center [561, 421] width 1122 height 506
copy div "Filters Sort ToyotaLanghorne_WeekendPhoneWalk_0"
click at [299, 23] on input "in:groups" at bounding box center [310, 21] width 288 height 33
paste input "ToyotaLanghorne_WeekendPhoneWalk_0"
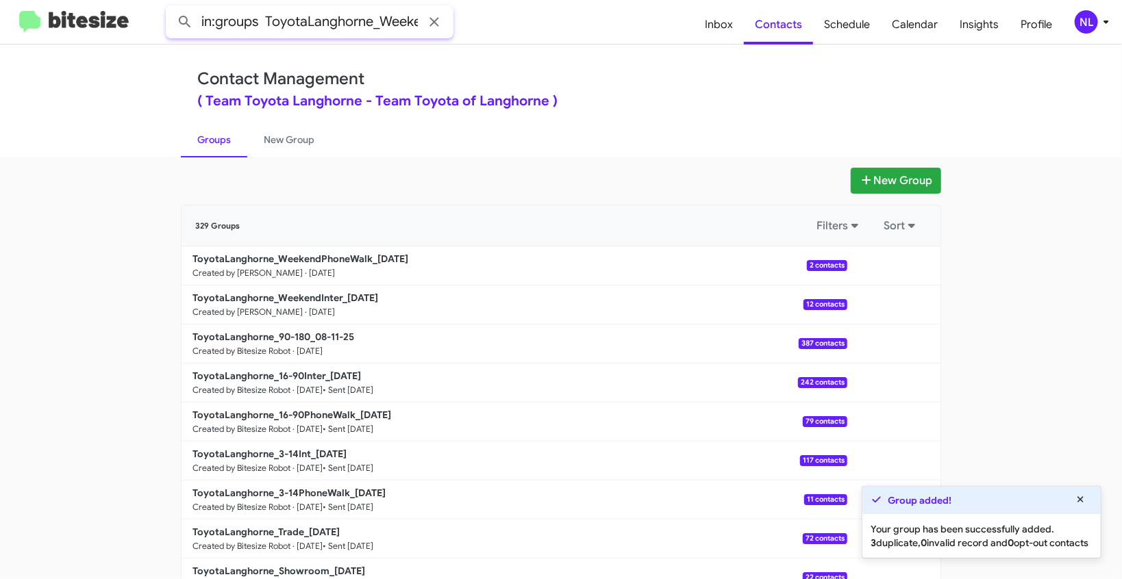
scroll to position [0, 102]
type input "in:groups ToyotaLanghorne_WeekendPhoneWalk_0"
click at [171, 8] on button at bounding box center [184, 21] width 27 height 27
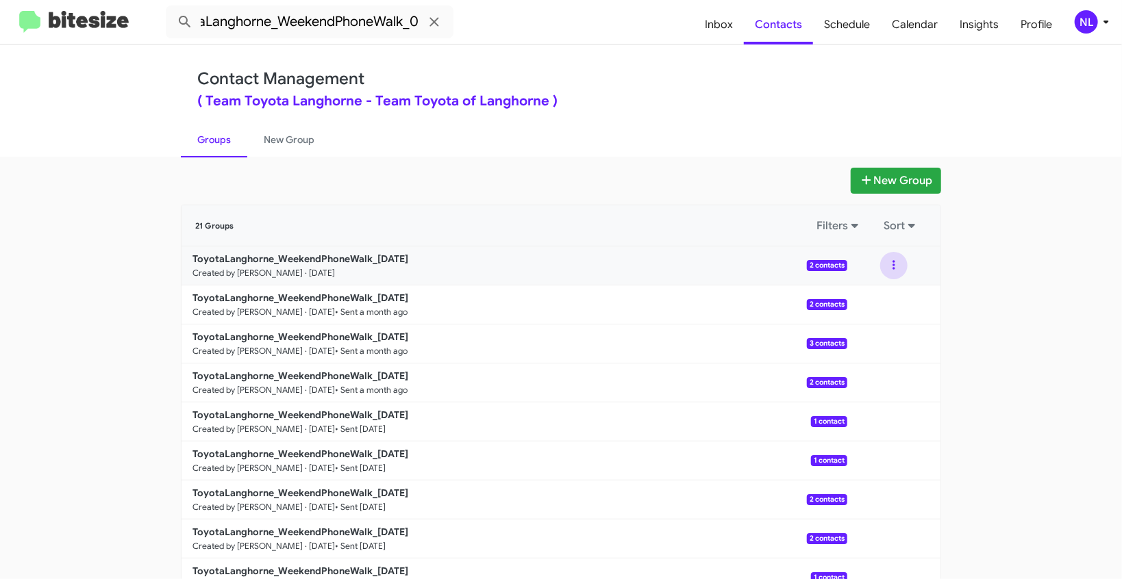
click at [889, 261] on button at bounding box center [893, 265] width 27 height 27
click at [869, 303] on button "View contacts" at bounding box center [853, 302] width 110 height 33
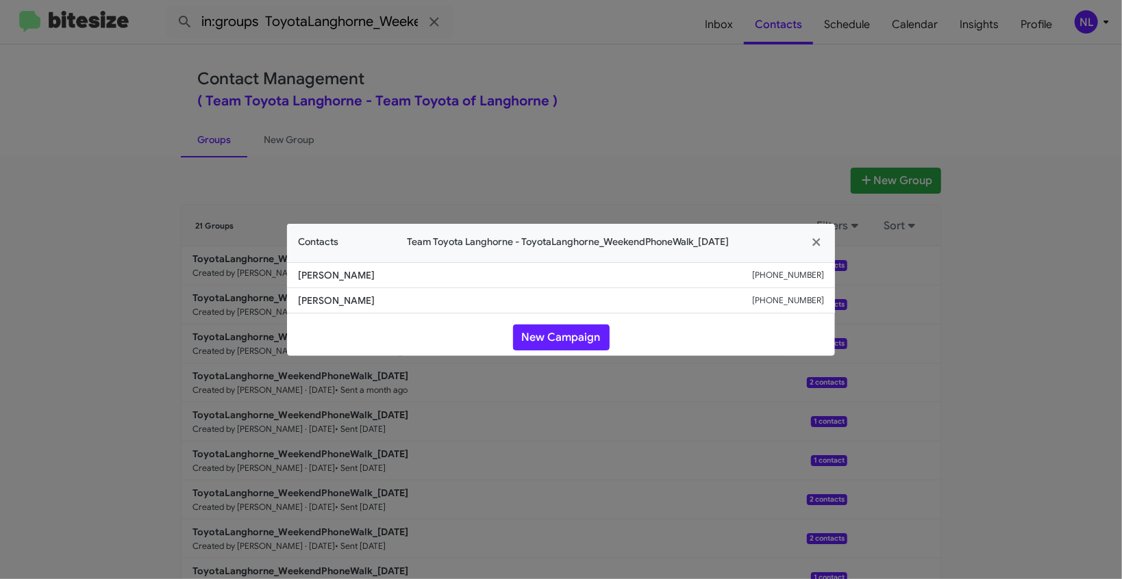
drag, startPoint x: 292, startPoint y: 279, endPoint x: 384, endPoint y: 278, distance: 91.8
click at [384, 278] on li "Atiq Sheikah +19174039396" at bounding box center [561, 275] width 548 height 26
copy span "Atiq Sheikah"
click at [565, 349] on button "New Campaign" at bounding box center [561, 338] width 97 height 26
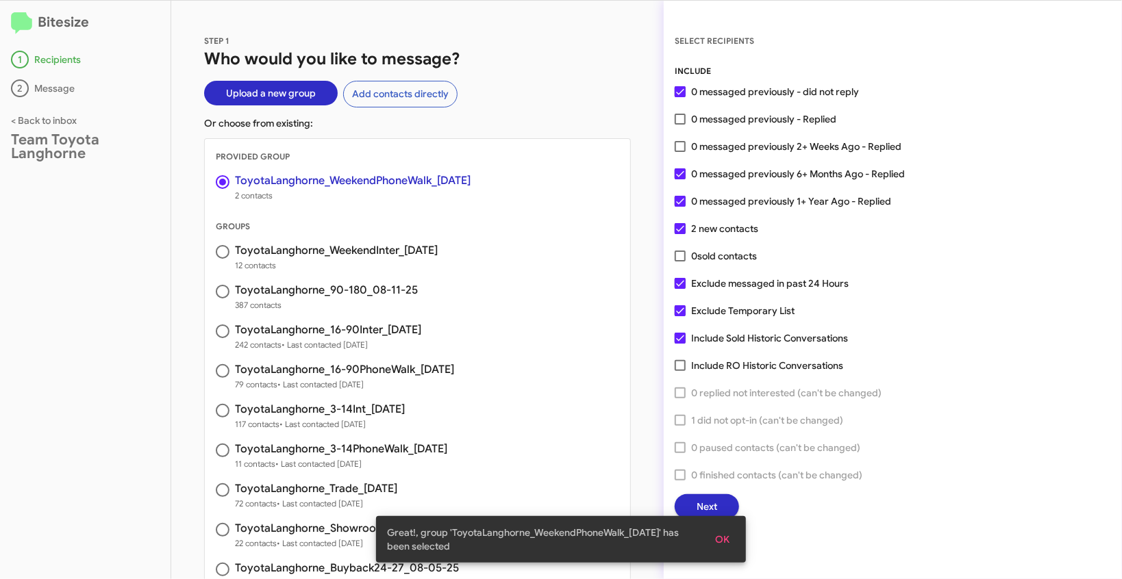
click at [724, 548] on span "OK" at bounding box center [722, 539] width 14 height 25
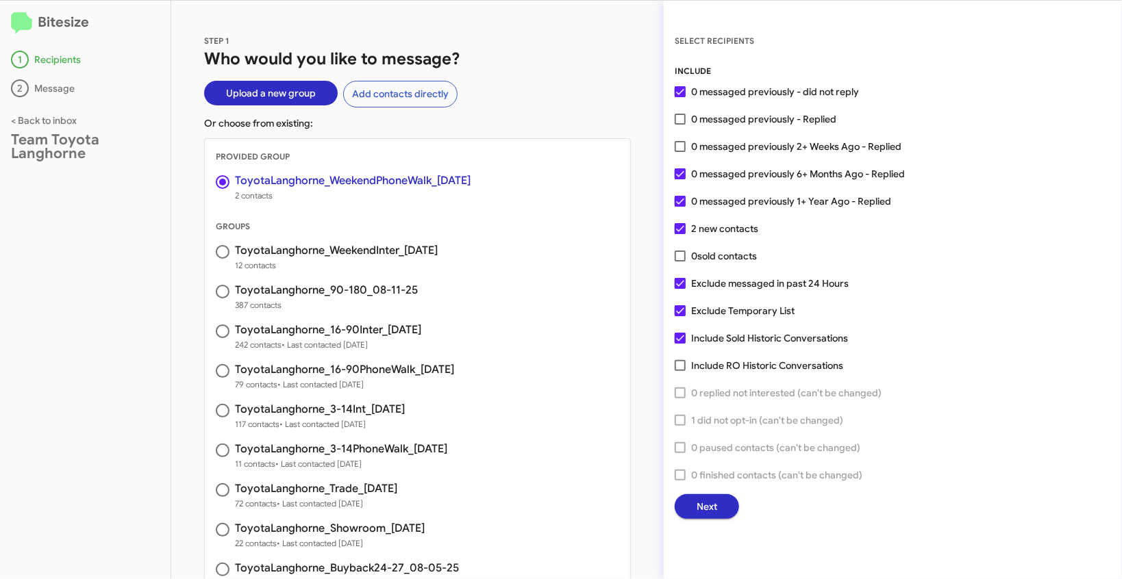
click at [719, 501] on button "Next" at bounding box center [707, 507] width 64 height 25
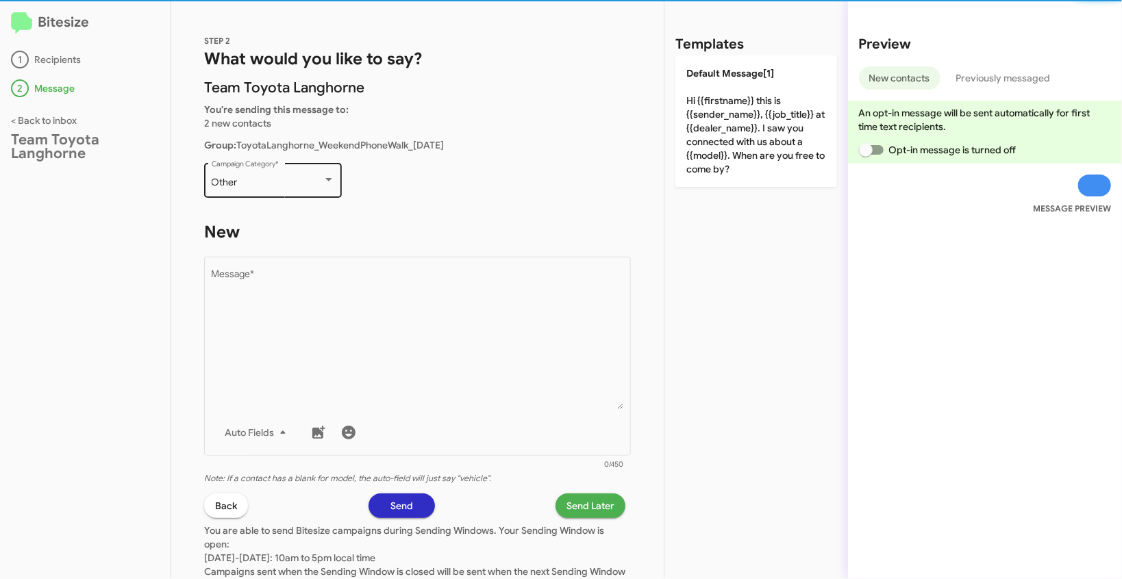
click at [291, 179] on div "Other" at bounding box center [267, 182] width 111 height 11
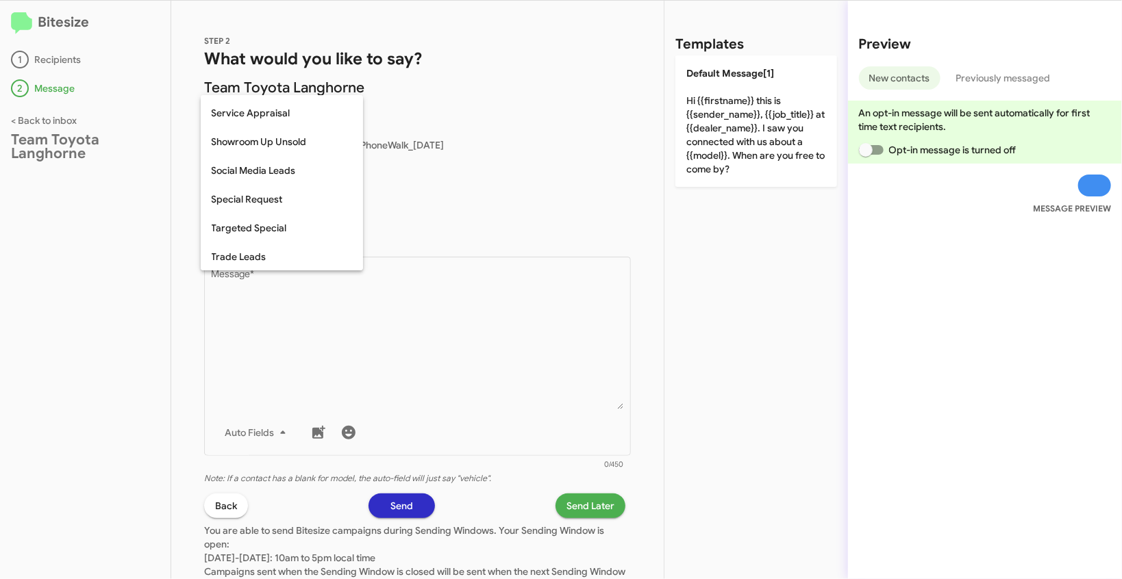
scroll to position [573, 0]
click at [247, 257] on span "Weekend Leads" at bounding box center [282, 256] width 140 height 29
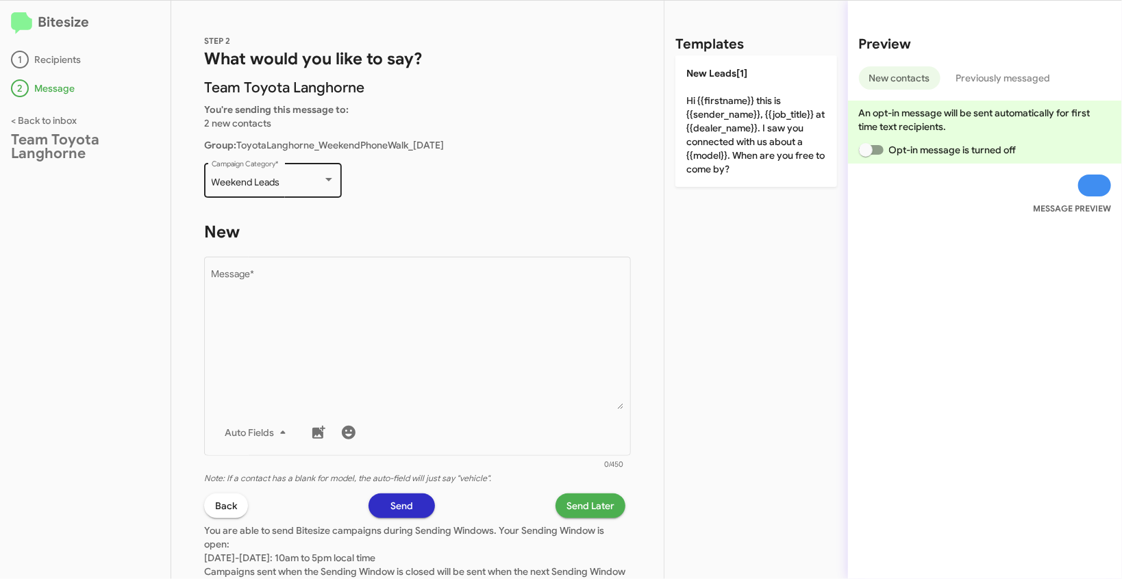
drag, startPoint x: 205, startPoint y: 179, endPoint x: 292, endPoint y: 182, distance: 87.7
click at [292, 182] on div "Weekend Leads Campaign Category *" at bounding box center [273, 179] width 138 height 38
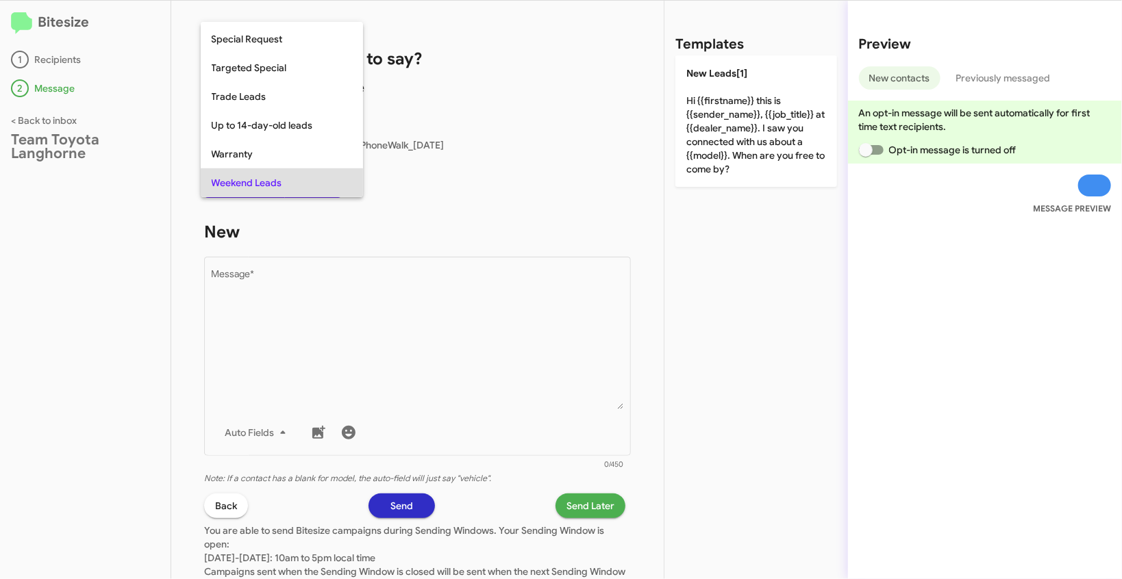
copy span "Weekend Leads"
click at [331, 345] on div at bounding box center [561, 289] width 1122 height 579
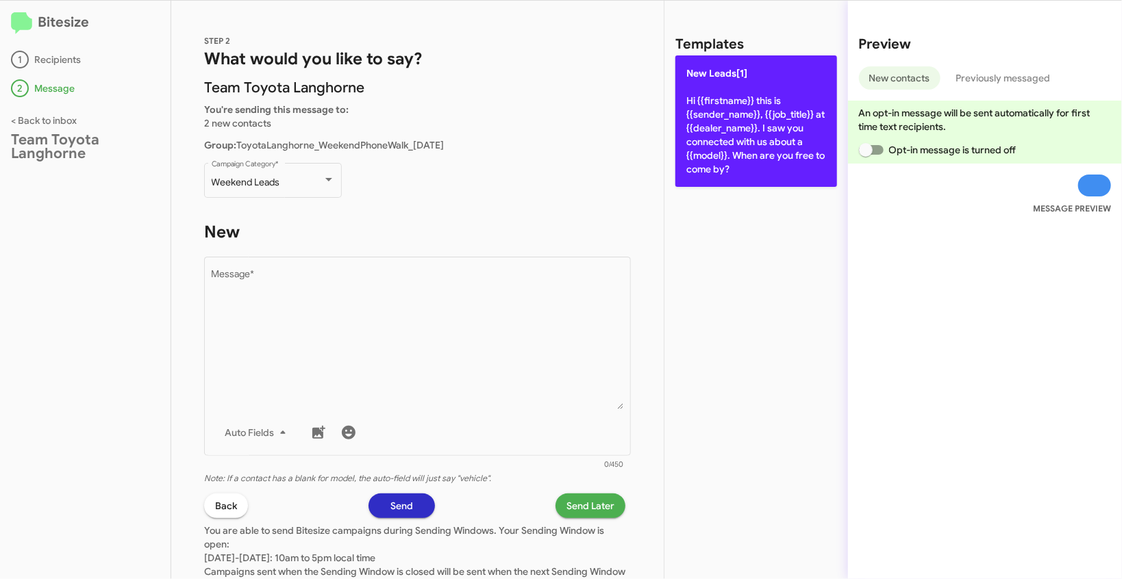
click at [752, 114] on p "New Leads[1] Hi {{firstname}} this is {{sender_name}}, {{job_title}} at {{deale…" at bounding box center [756, 121] width 162 height 132
type textarea "Hi {{firstname}} this is {{sender_name}}, {{job_title}} at {{dealer_name}}. I s…"
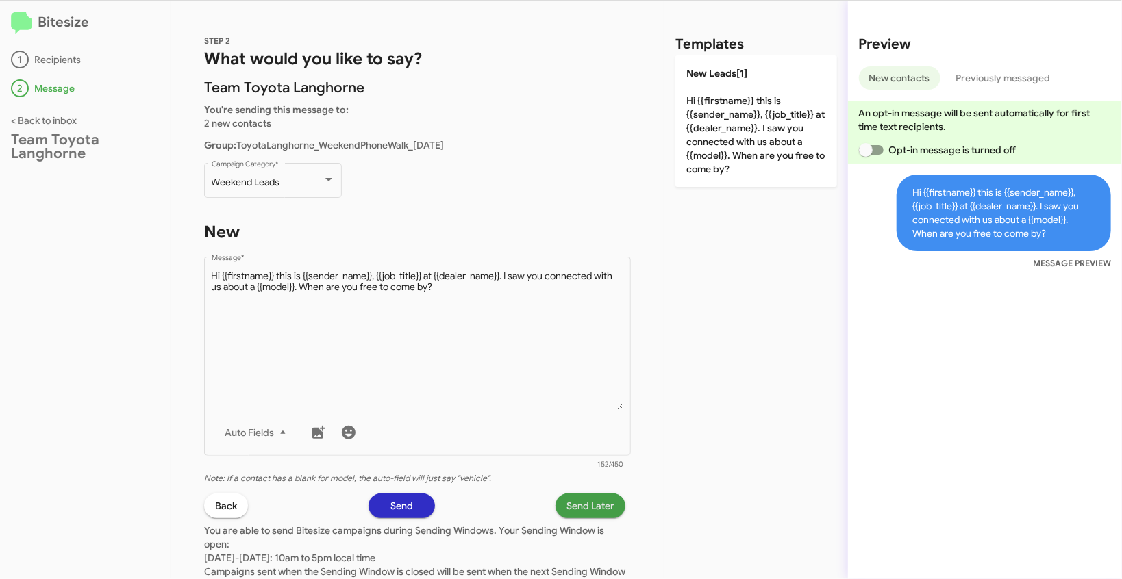
click at [581, 513] on span "Send Later" at bounding box center [590, 506] width 48 height 25
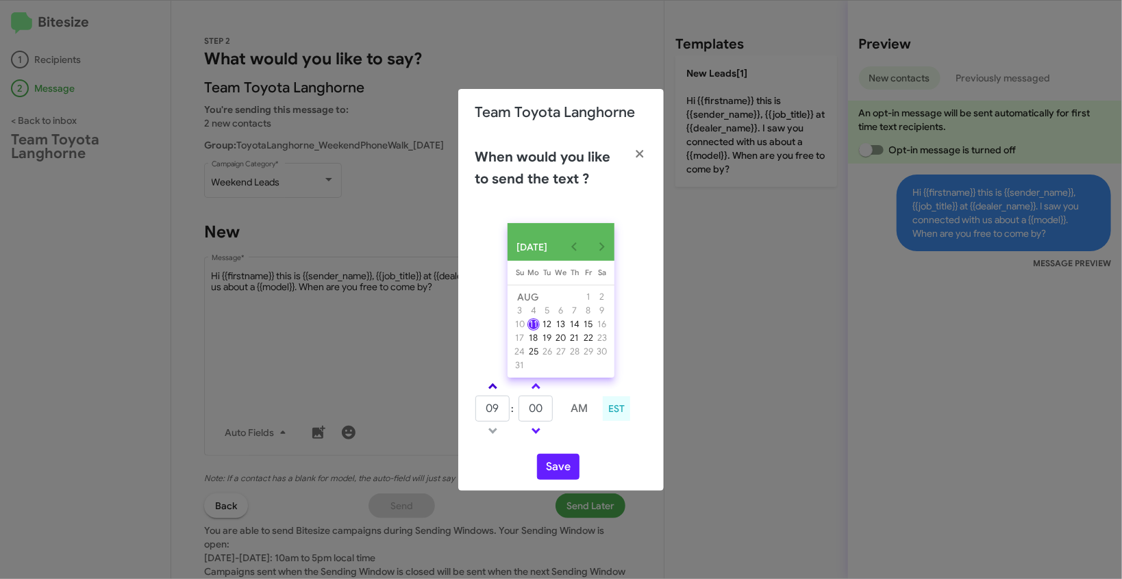
click at [497, 394] on link at bounding box center [493, 387] width 24 height 16
type input "01"
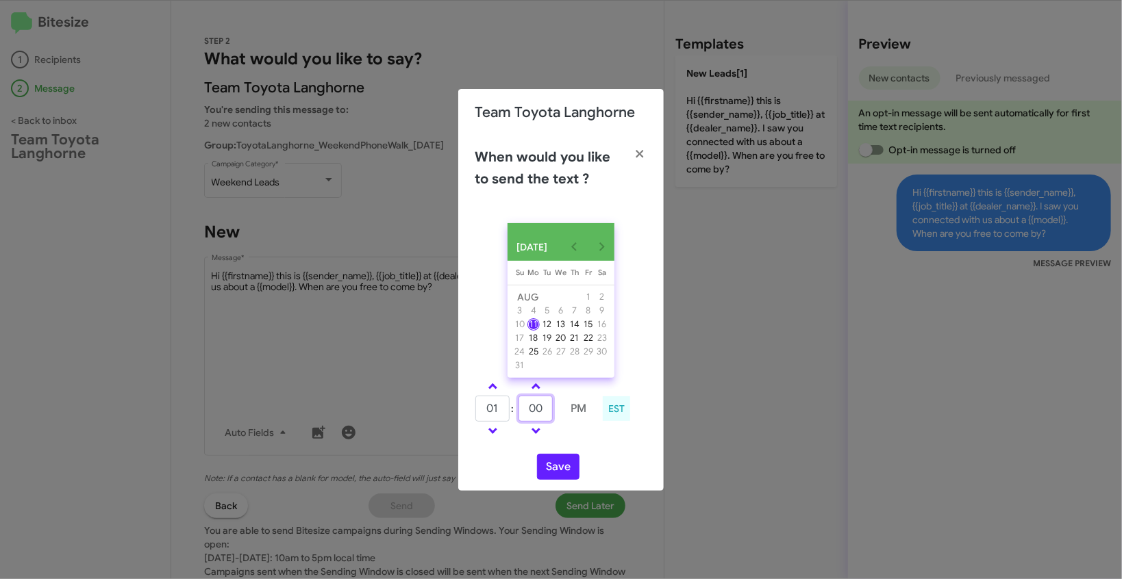
drag, startPoint x: 542, startPoint y: 416, endPoint x: 516, endPoint y: 412, distance: 26.3
click at [516, 412] on tr "01 : 00 PM" at bounding box center [535, 408] width 121 height 27
type input "51"
click at [565, 475] on button "Save" at bounding box center [558, 467] width 42 height 26
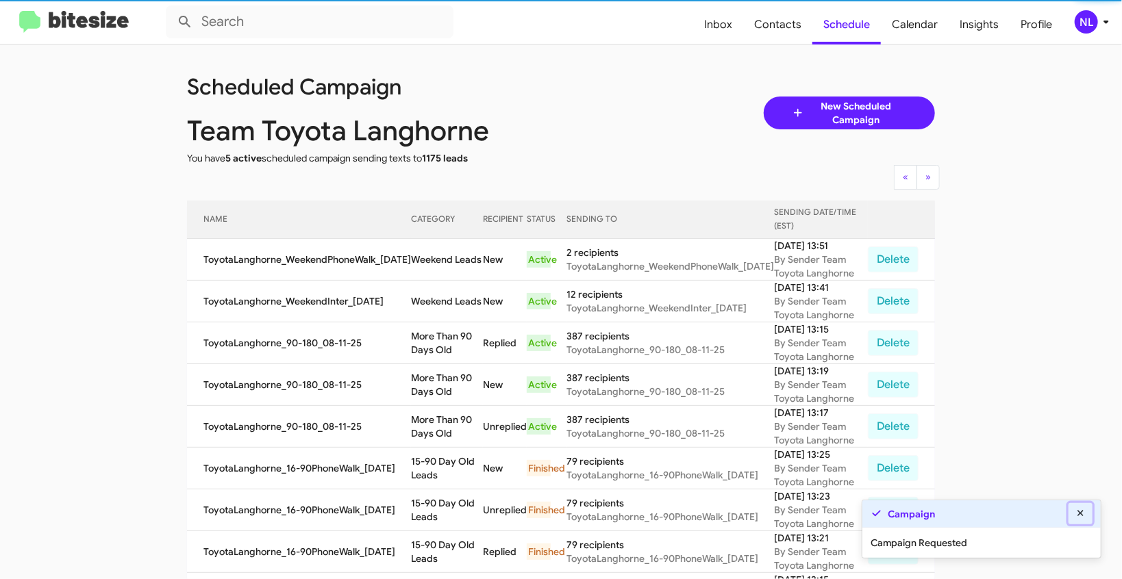
click at [1084, 515] on icon at bounding box center [1081, 514] width 12 height 10
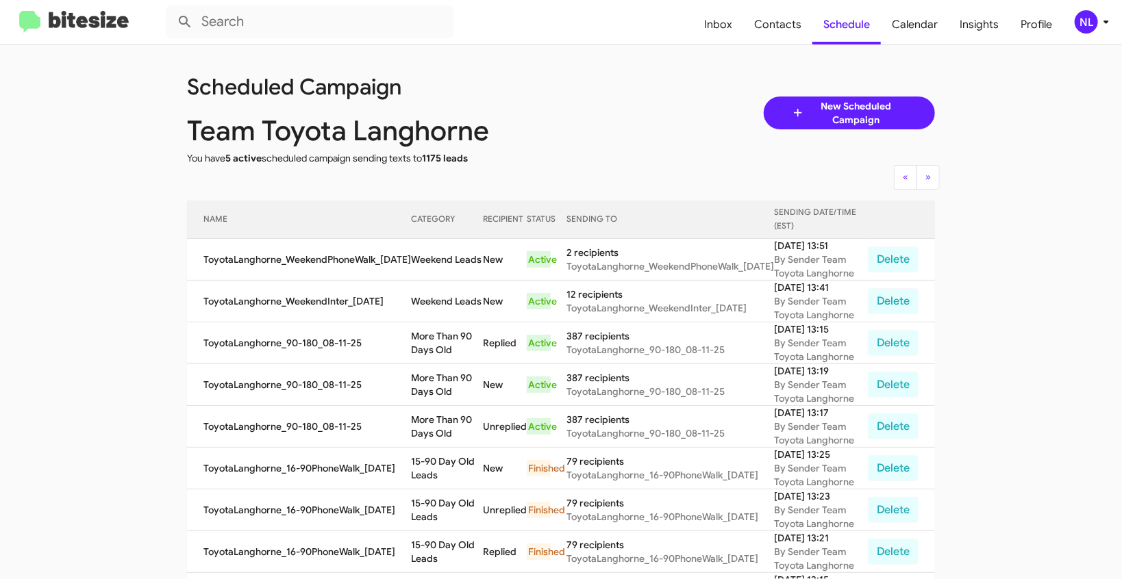
click at [1080, 16] on div "NL" at bounding box center [1086, 21] width 23 height 23
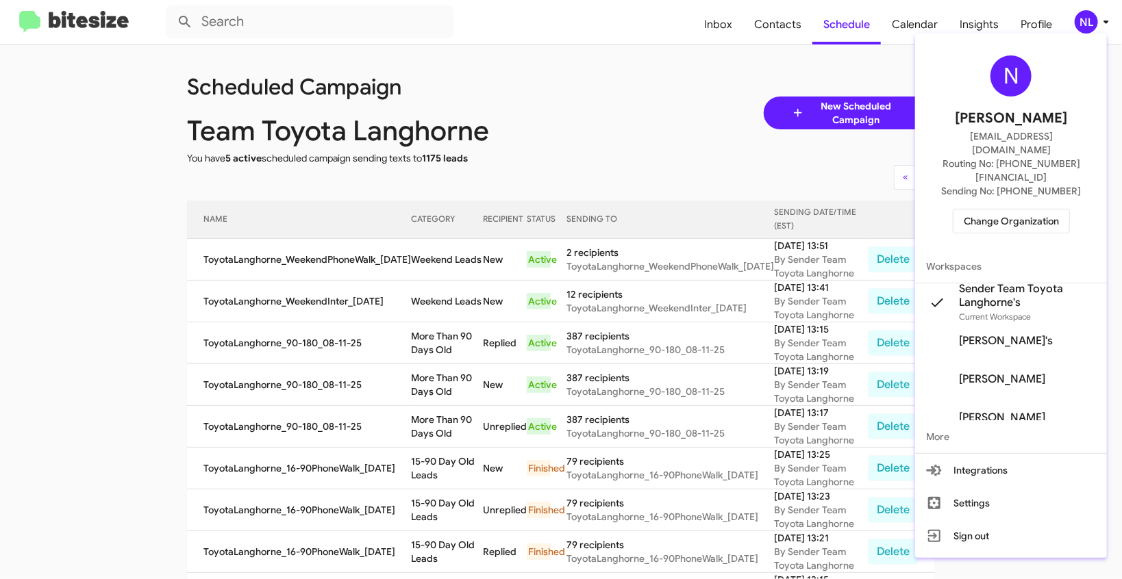
click at [1003, 210] on span "Change Organization" at bounding box center [1011, 221] width 95 height 23
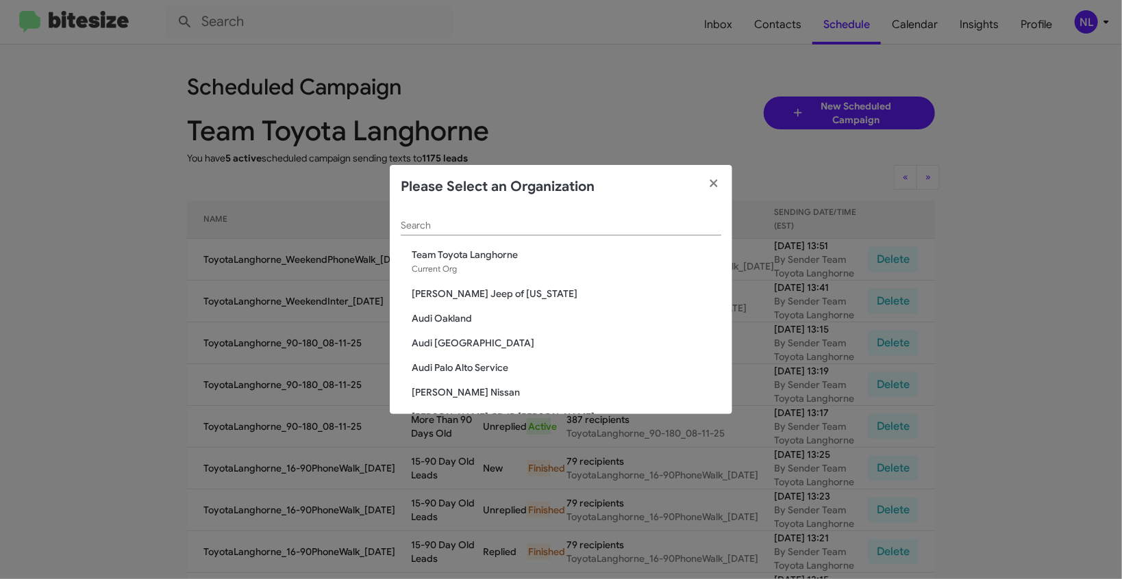
click at [460, 221] on input "Search" at bounding box center [561, 226] width 321 height 11
paste input "The Jeep Store"
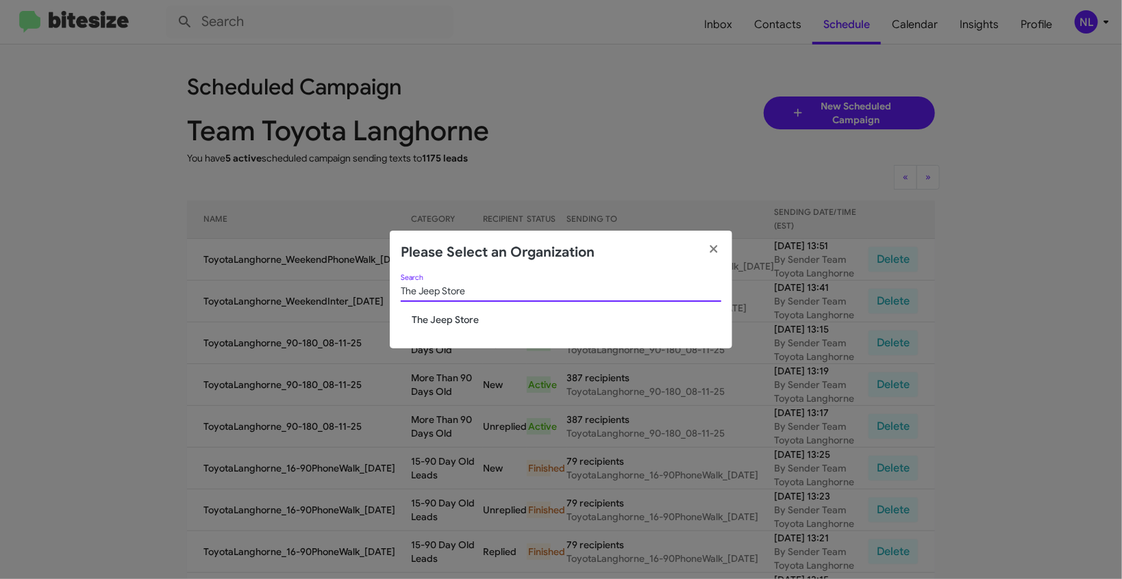
type input "The Jeep Store"
click at [427, 327] on span "The Jeep Store" at bounding box center [567, 320] width 310 height 14
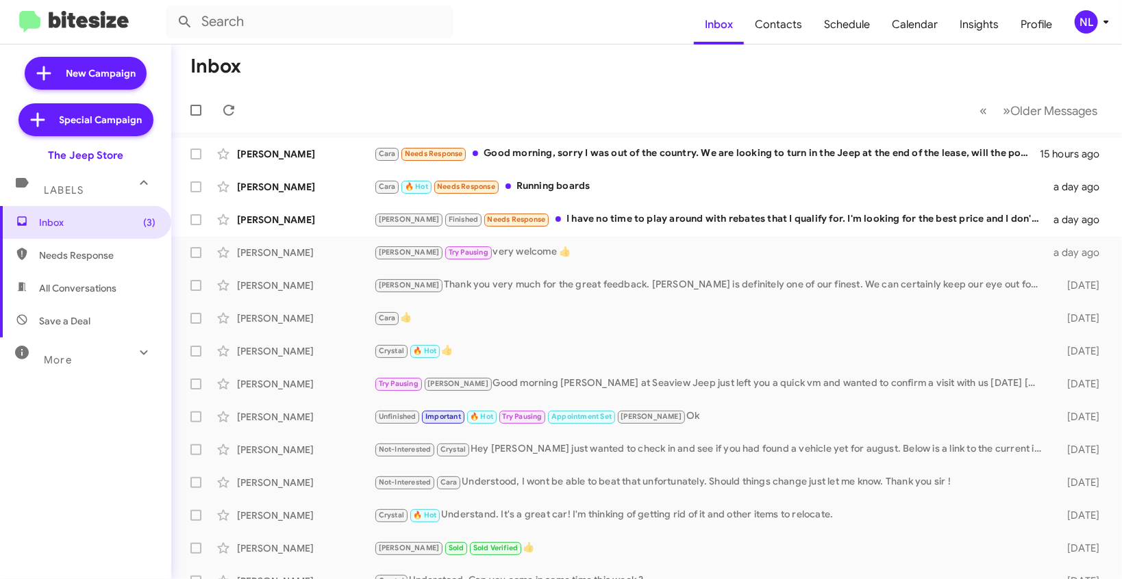
click at [1090, 12] on div "NL" at bounding box center [1086, 21] width 23 height 23
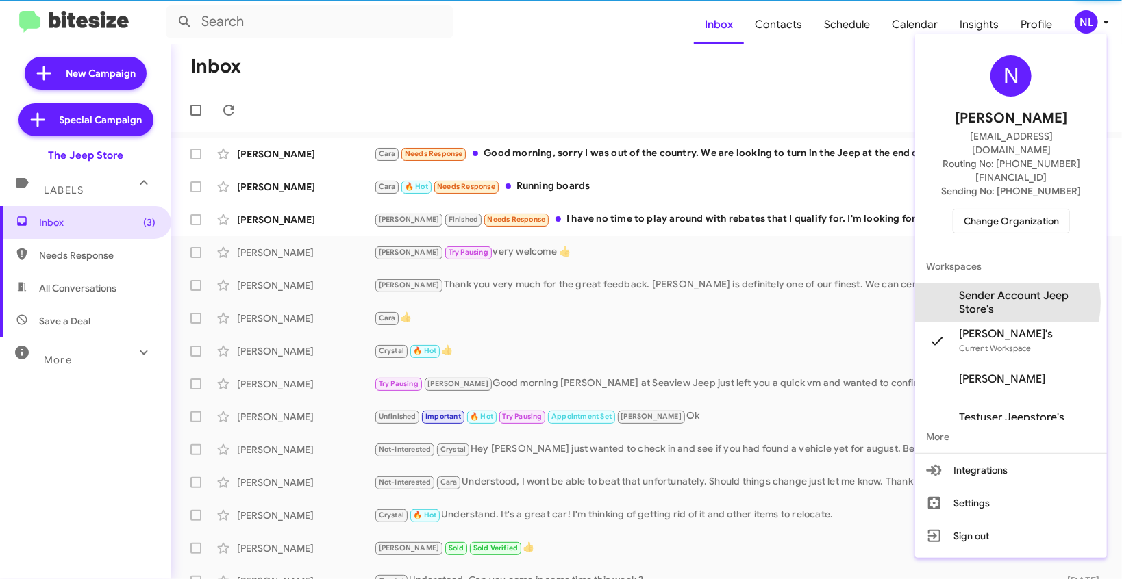
click at [1004, 289] on span "Sender Account Jeep Store's" at bounding box center [1027, 302] width 137 height 27
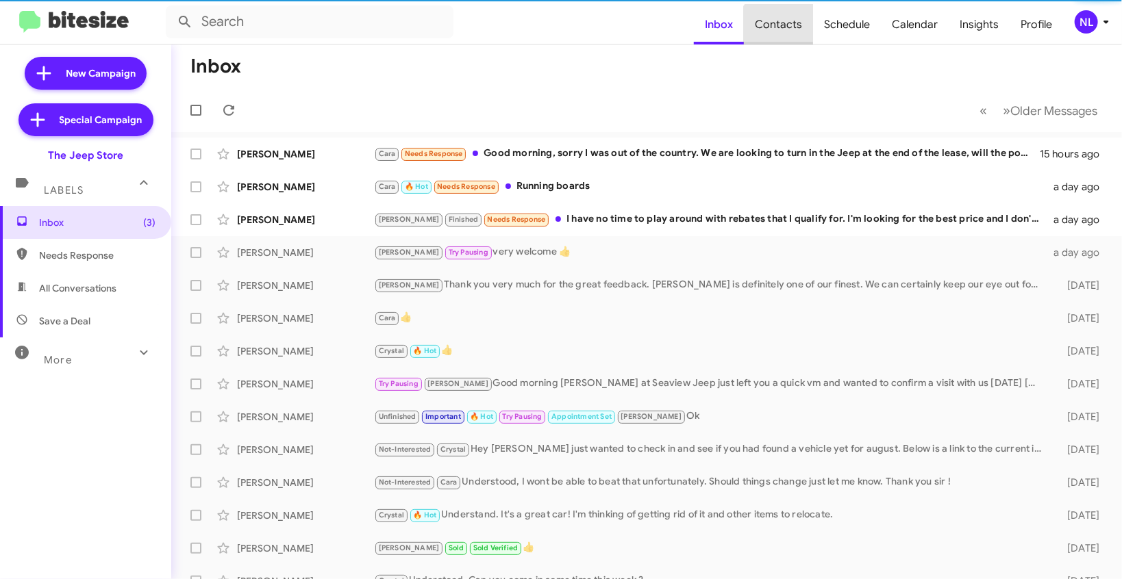
click at [788, 33] on span "Contacts" at bounding box center [778, 25] width 69 height 40
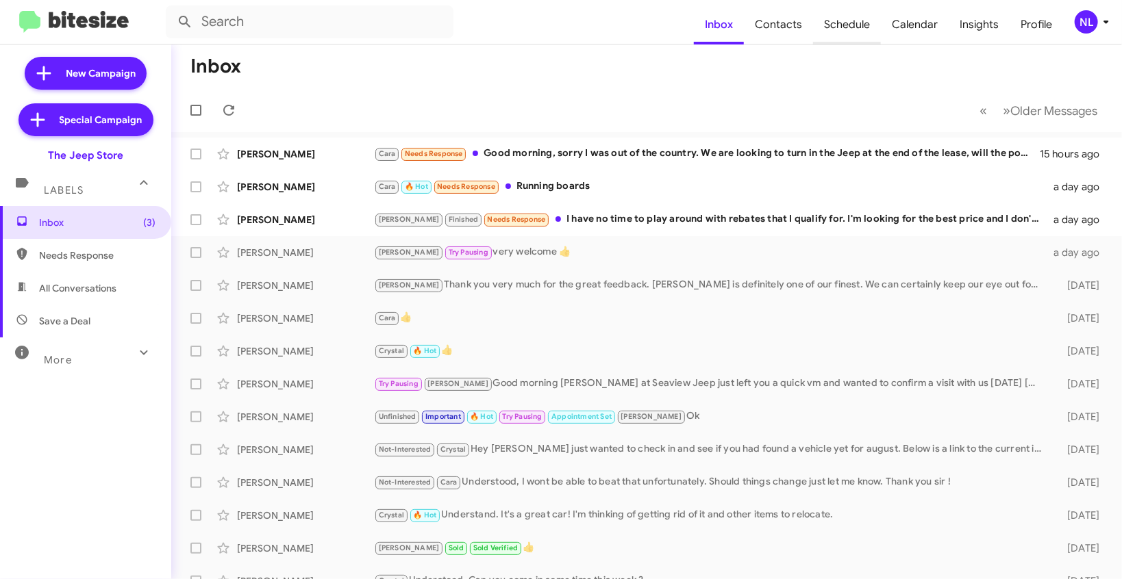
type input "in:groups"
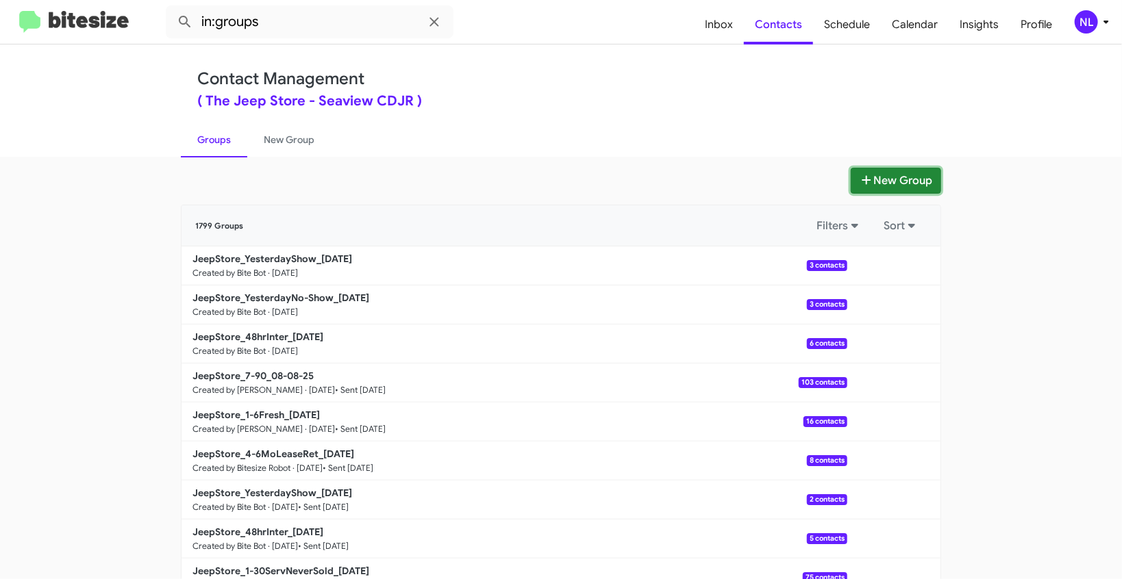
click at [906, 178] on button "New Group" at bounding box center [896, 181] width 90 height 26
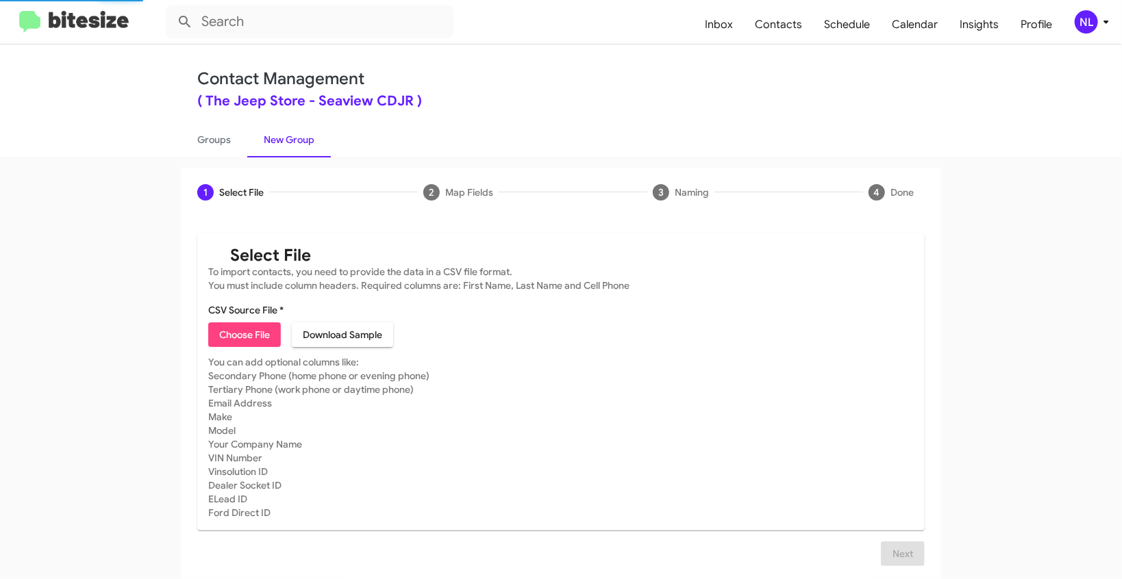
click at [255, 345] on span "Choose File" at bounding box center [244, 335] width 51 height 25
type input "JeepStore_Weekend_08-11-25"
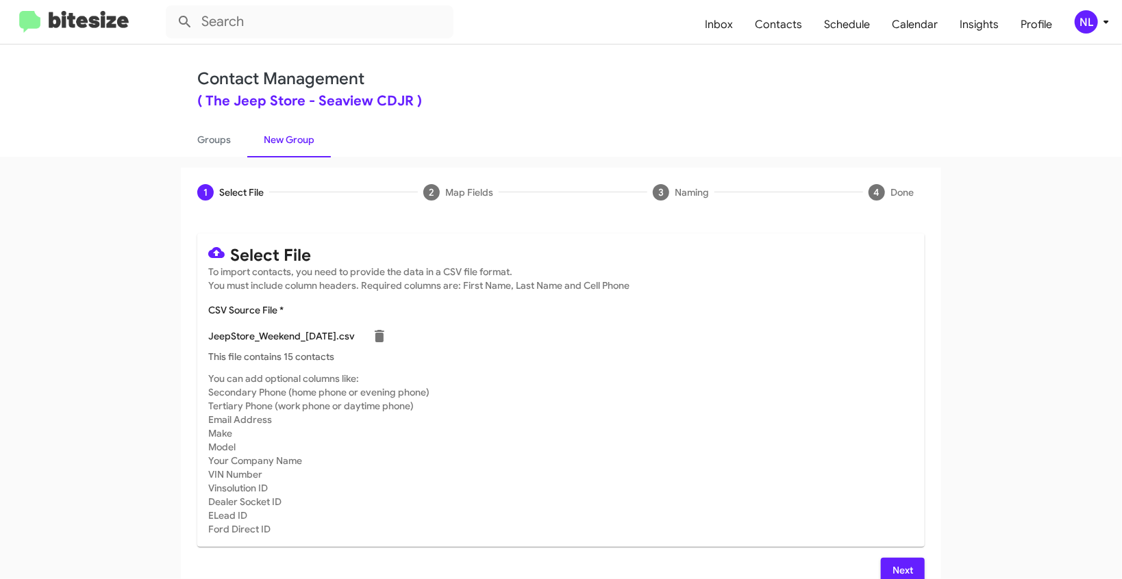
scroll to position [19, 0]
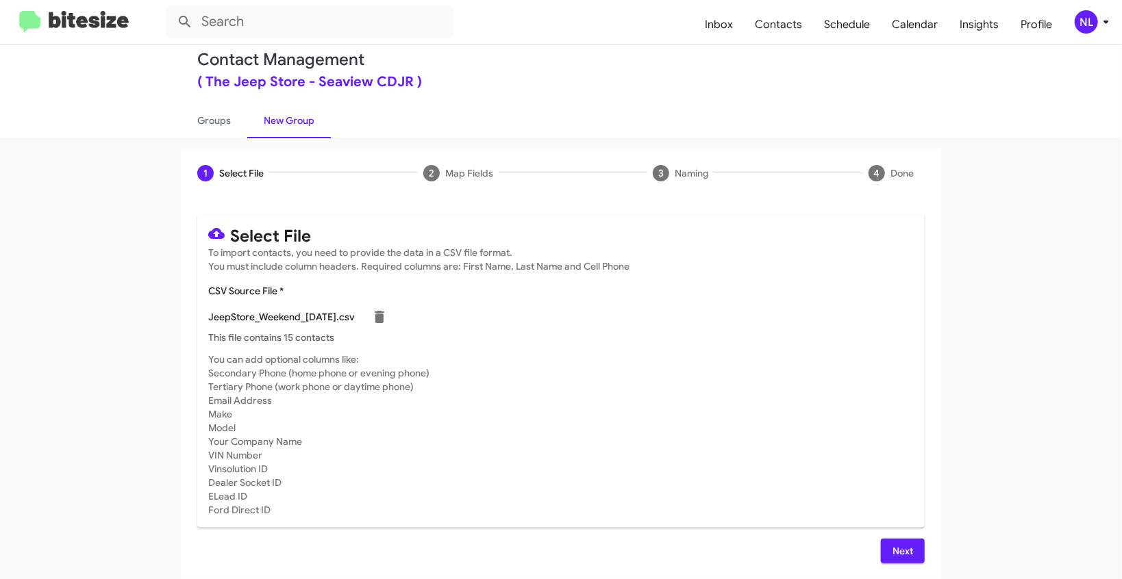
click at [897, 551] on span "Next" at bounding box center [903, 551] width 22 height 25
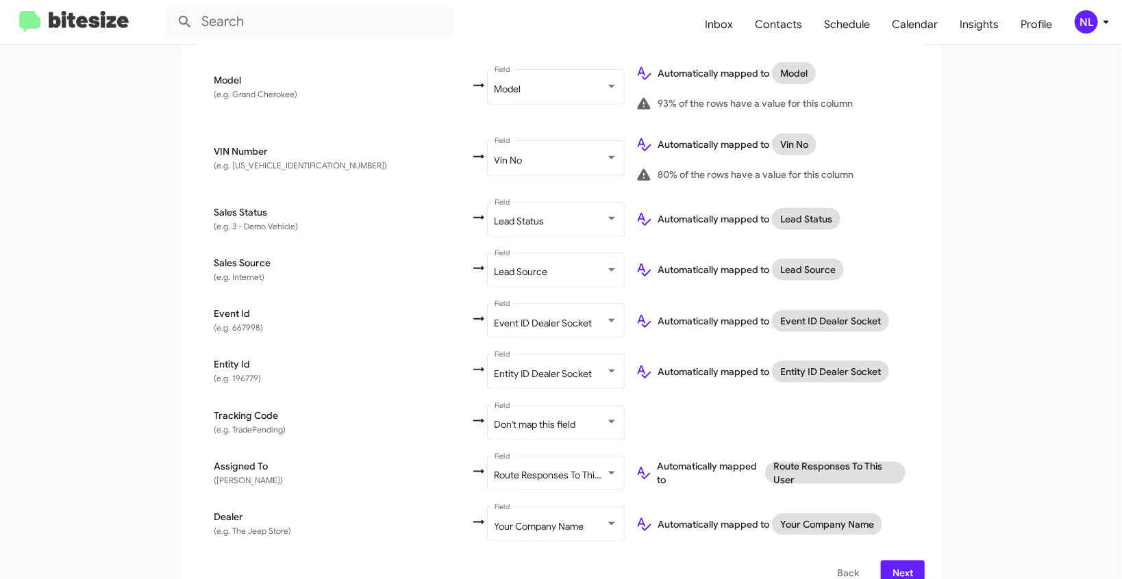
scroll to position [736, 0]
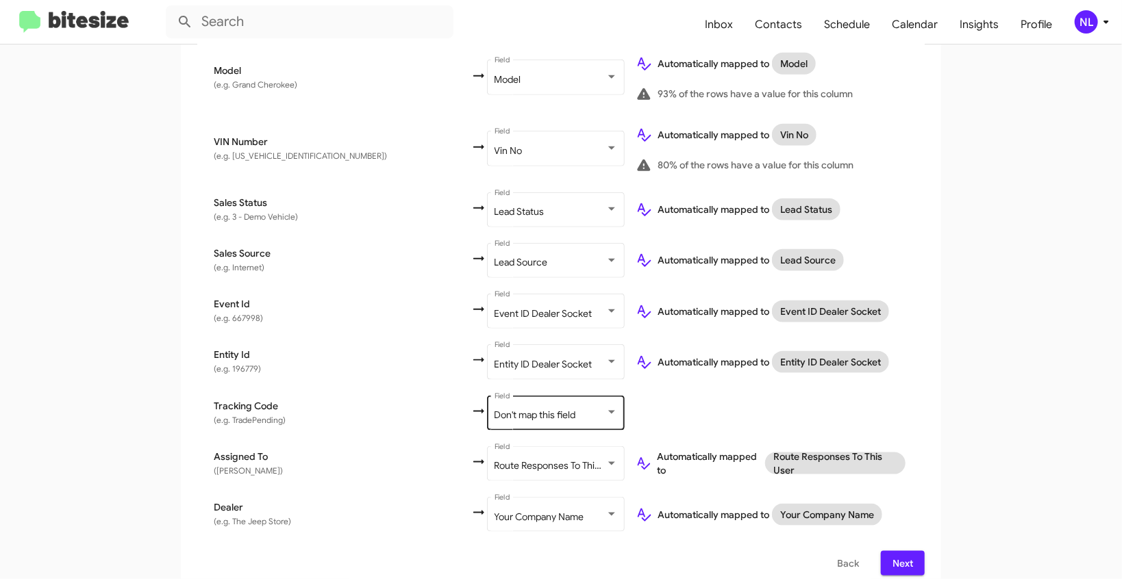
click at [495, 409] on span "Don't map this field" at bounding box center [536, 415] width 82 height 12
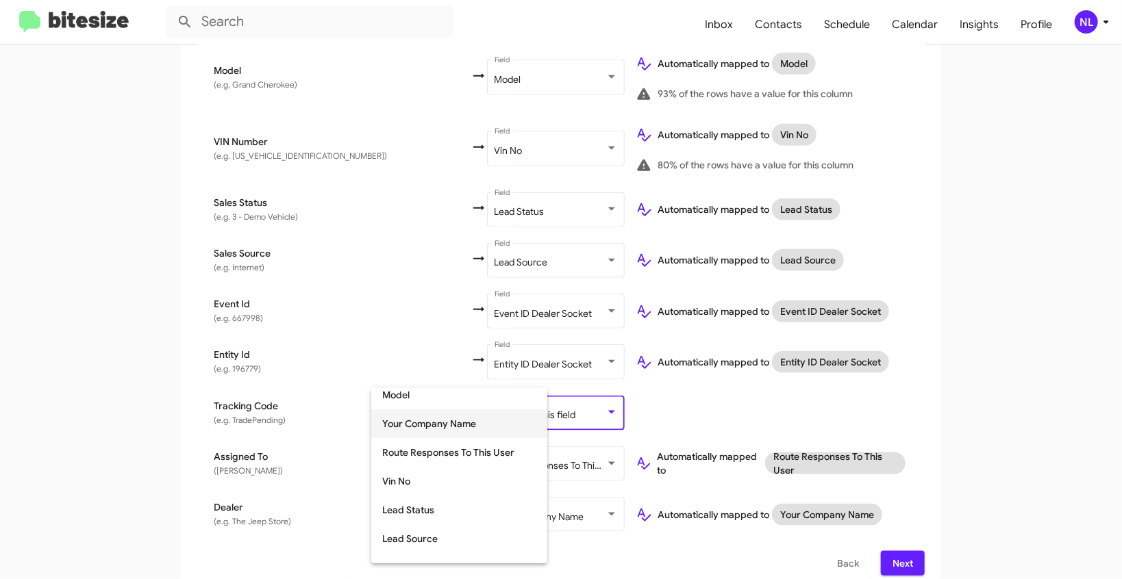
scroll to position [366, 0]
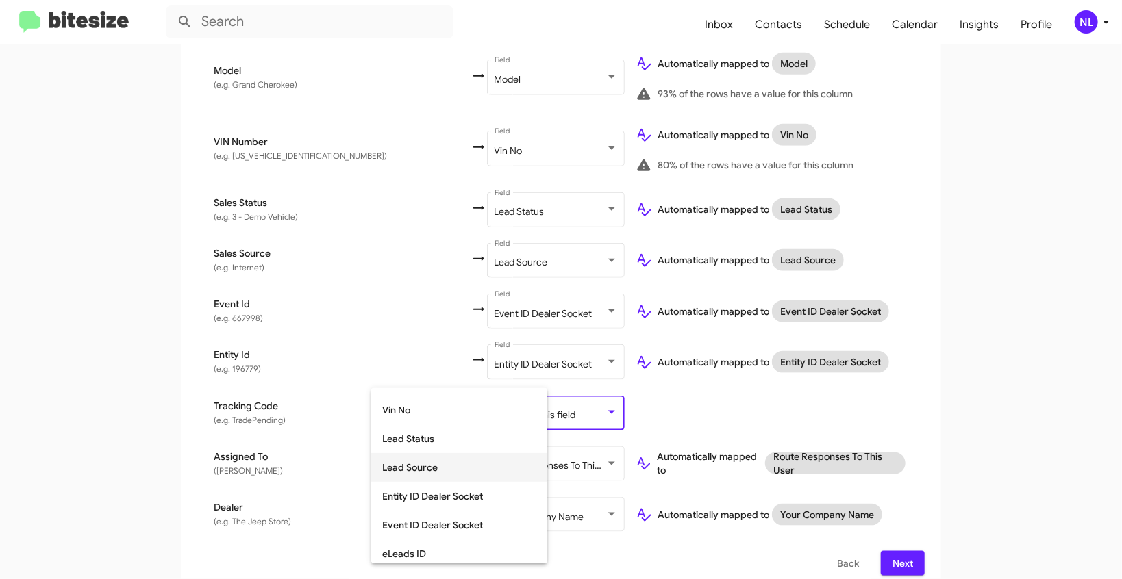
click at [419, 463] on span "Lead Source" at bounding box center [459, 467] width 154 height 29
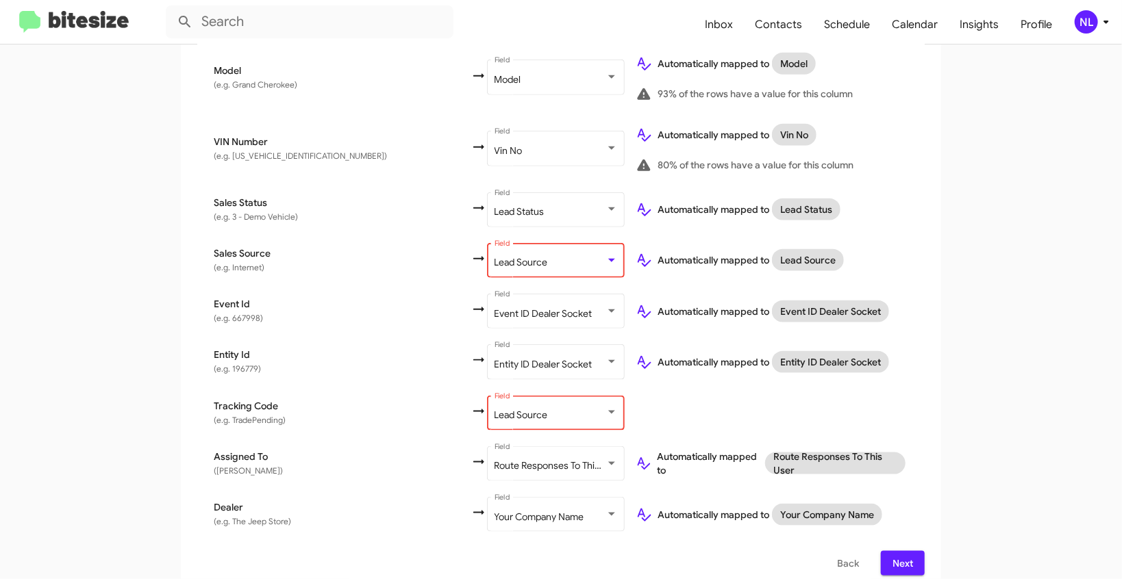
click at [495, 256] on span "Lead Source" at bounding box center [521, 262] width 53 height 12
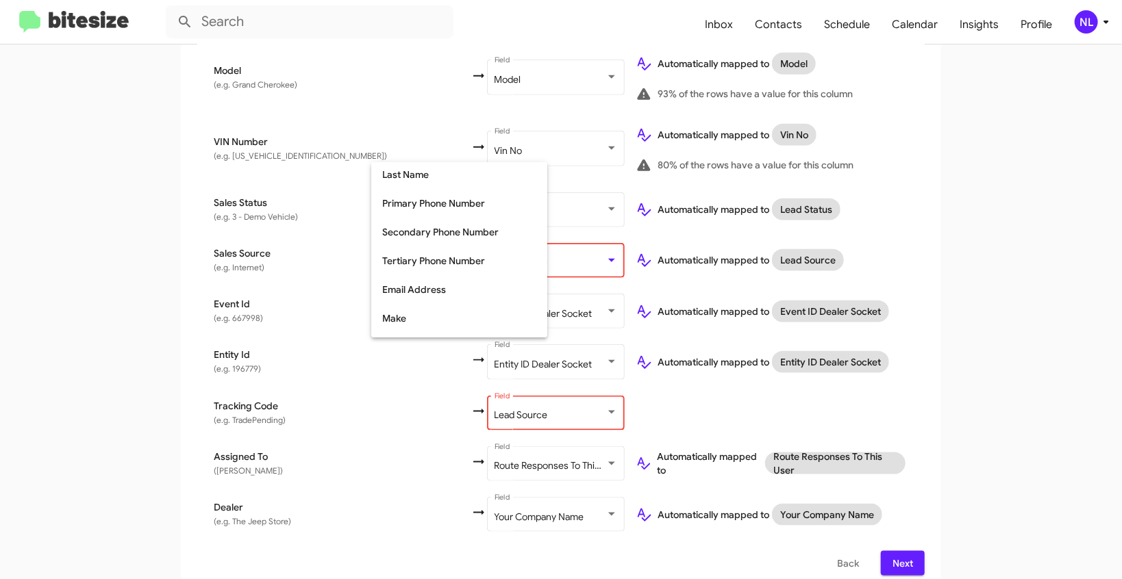
scroll to position [0, 0]
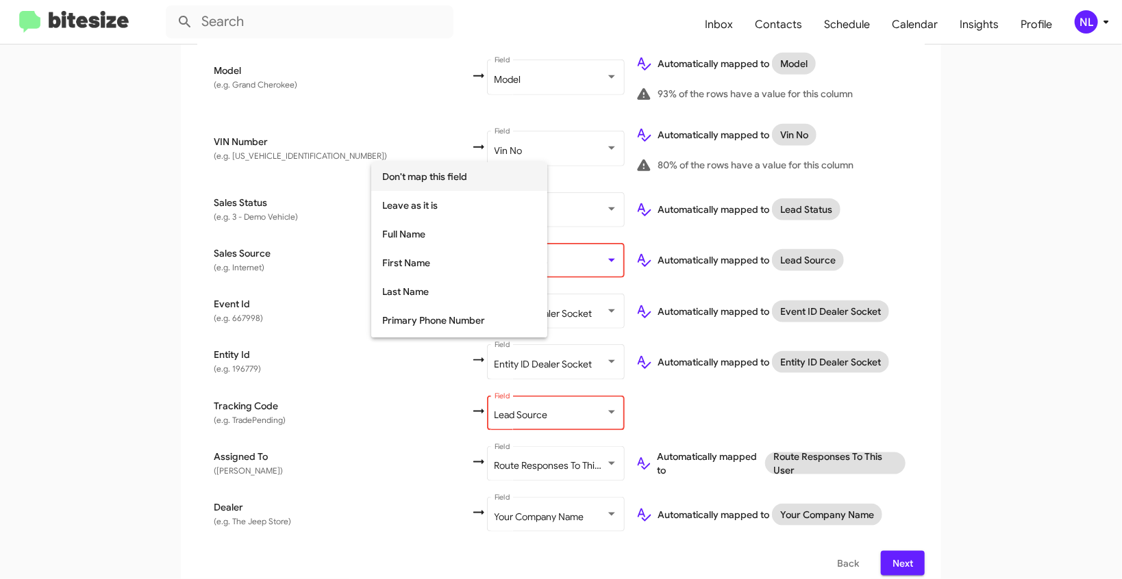
click at [423, 169] on span "Don't map this field" at bounding box center [459, 176] width 154 height 29
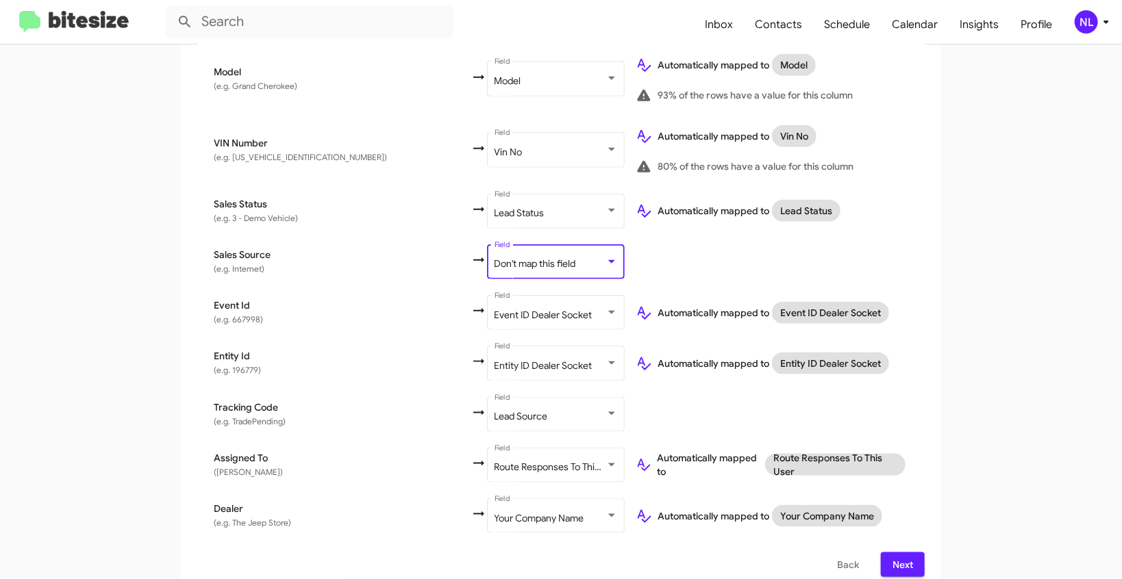
scroll to position [736, 0]
click at [895, 553] on span "Next" at bounding box center [903, 563] width 22 height 25
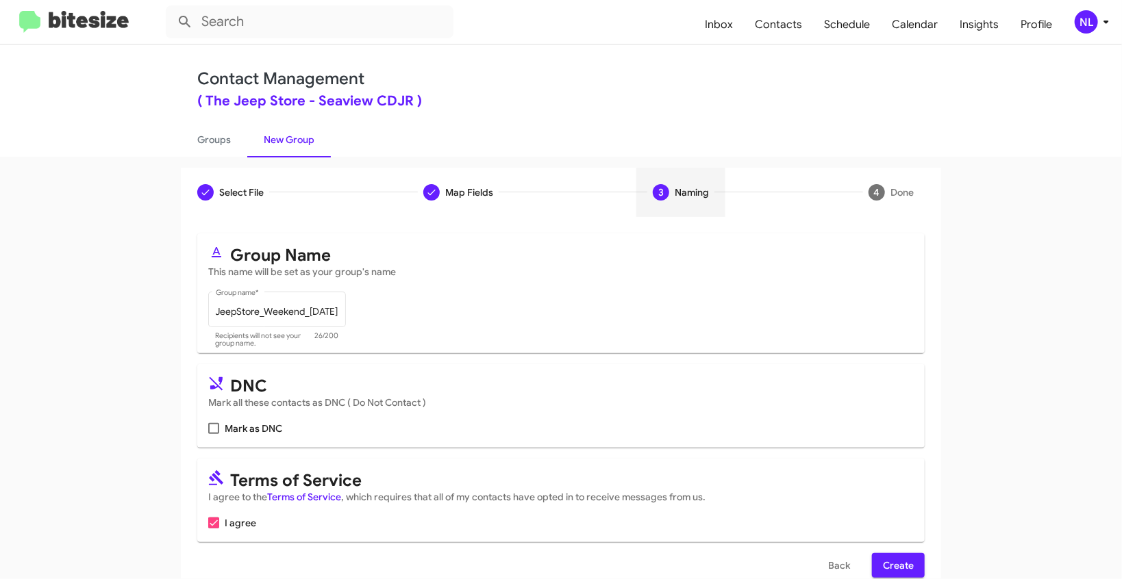
scroll to position [26, 0]
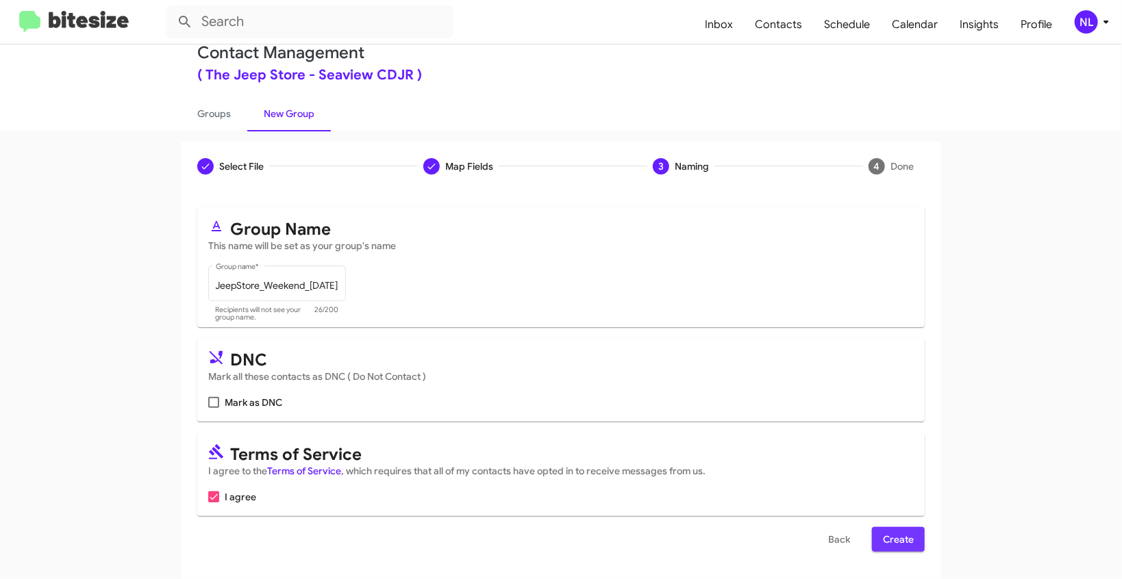
click at [883, 536] on span "Create" at bounding box center [898, 539] width 31 height 25
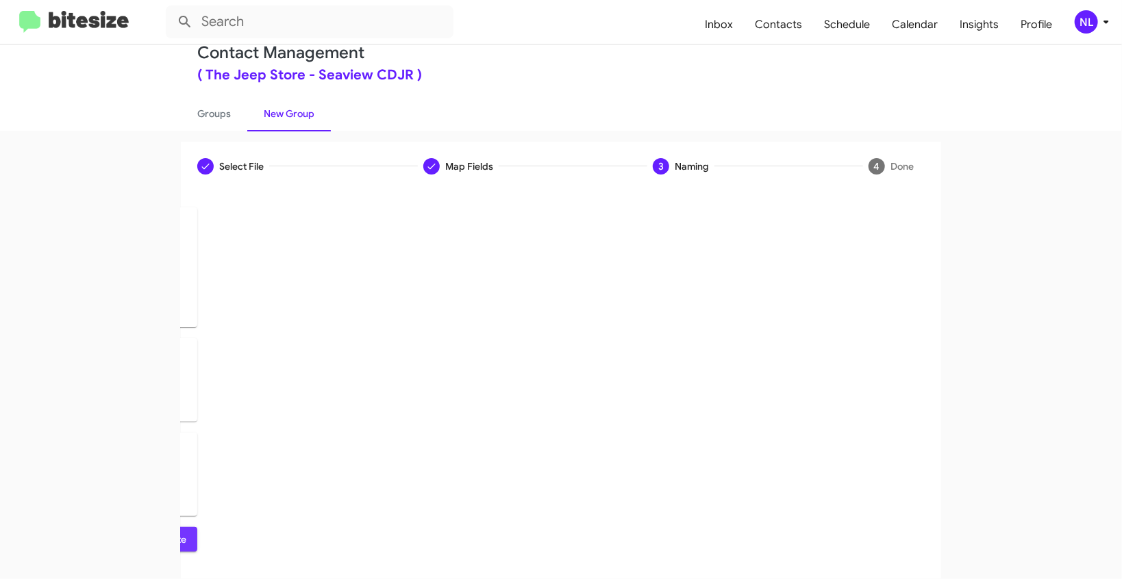
scroll to position [0, 0]
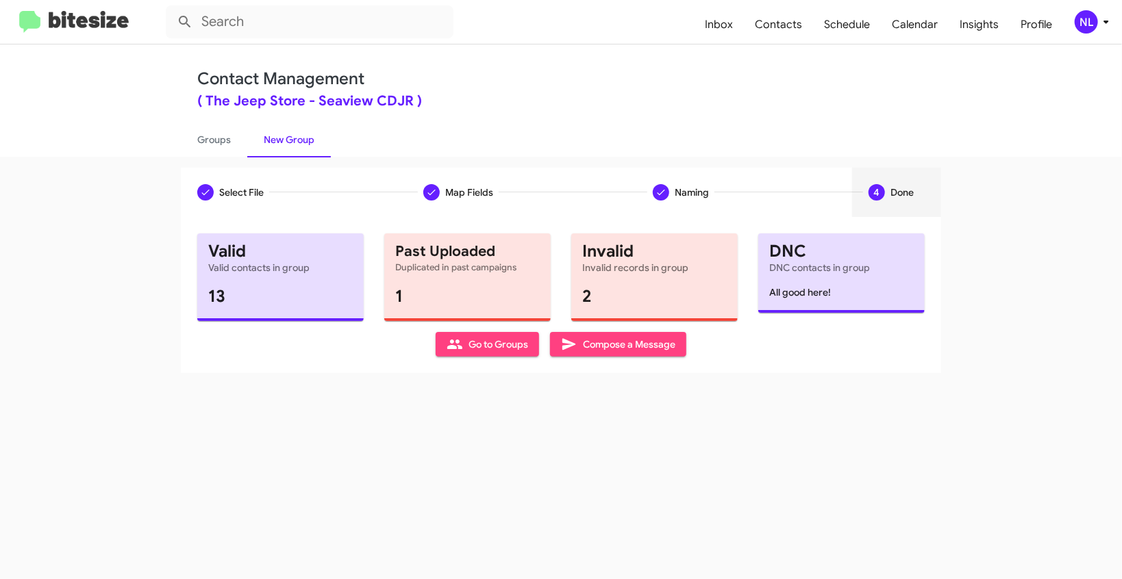
click at [487, 347] on span "Go to Groups" at bounding box center [488, 344] width 82 height 25
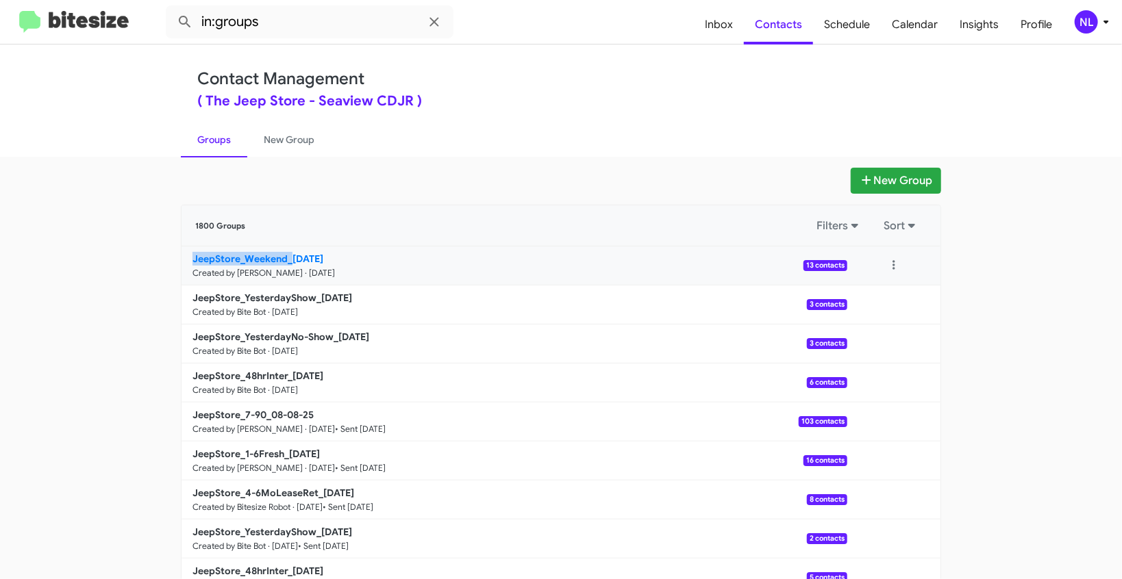
drag, startPoint x: 159, startPoint y: 261, endPoint x: 286, endPoint y: 258, distance: 126.7
click at [286, 258] on app-groups "New Group 1800 Groups Filters Sort JeepStore_Weekend_08-11-25 Created by Nen Li…" at bounding box center [561, 421] width 1122 height 506
copy b "JeepStore_Weekend_"
click at [284, 29] on input "in:groups" at bounding box center [310, 21] width 288 height 33
paste input "JeepStore_Weekend_"
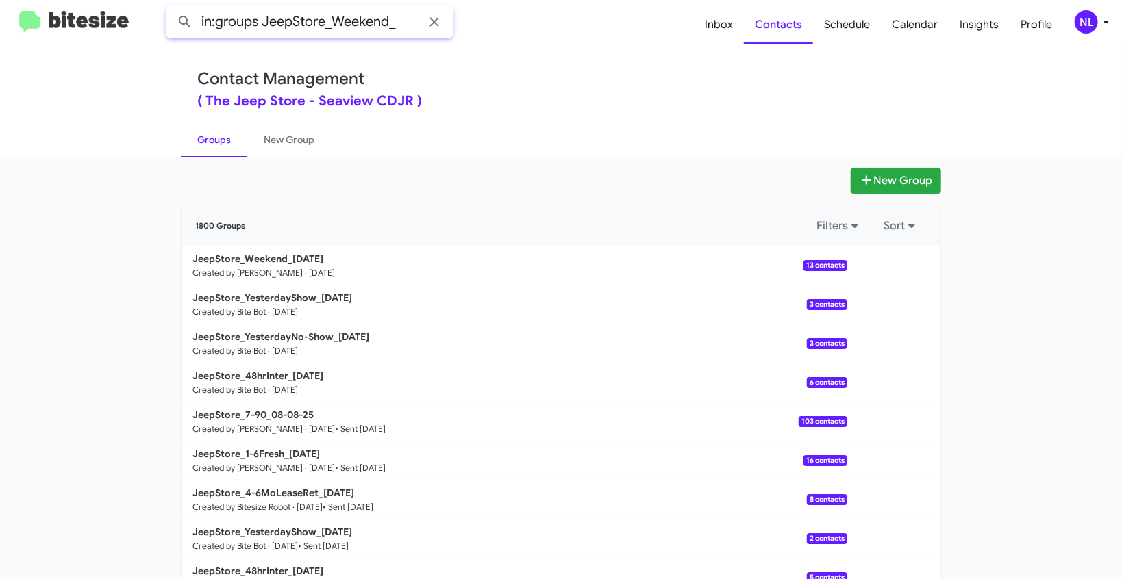
type input "in:groups JeepStore_Weekend_"
click at [171, 8] on button at bounding box center [184, 21] width 27 height 27
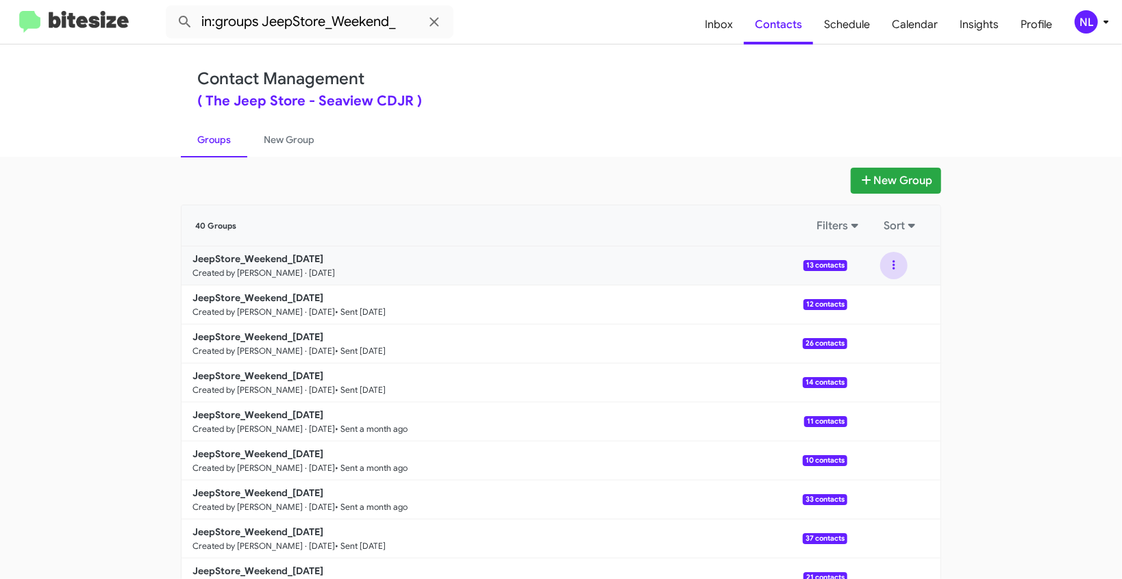
click at [893, 264] on button at bounding box center [893, 265] width 27 height 27
click at [869, 304] on button "View contacts" at bounding box center [853, 302] width 110 height 33
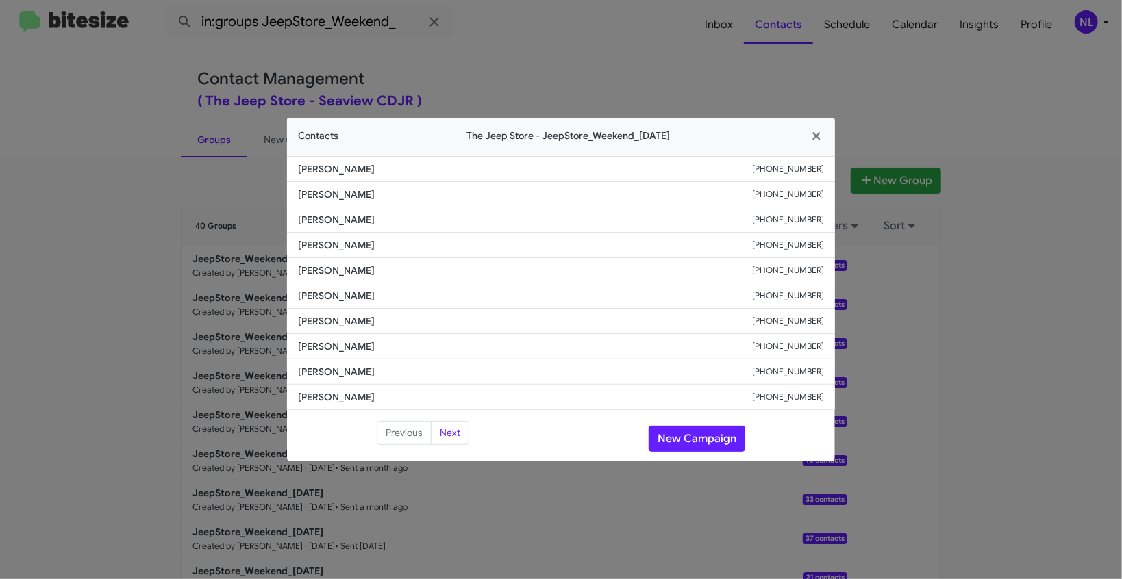
drag, startPoint x: 315, startPoint y: 292, endPoint x: 443, endPoint y: 292, distance: 128.1
click at [443, 292] on li "Joseph Giuffrida +17325477767" at bounding box center [561, 296] width 548 height 25
copy span "Joseph Giuffrida"
click at [699, 446] on button "New Campaign" at bounding box center [697, 439] width 97 height 26
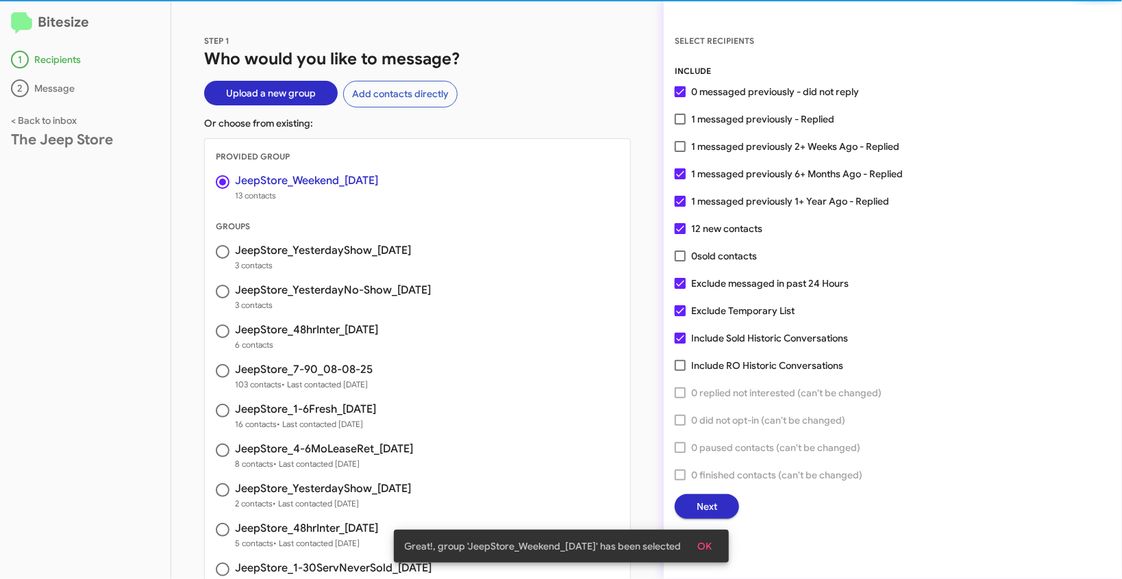
click at [706, 542] on span "OK" at bounding box center [705, 546] width 14 height 25
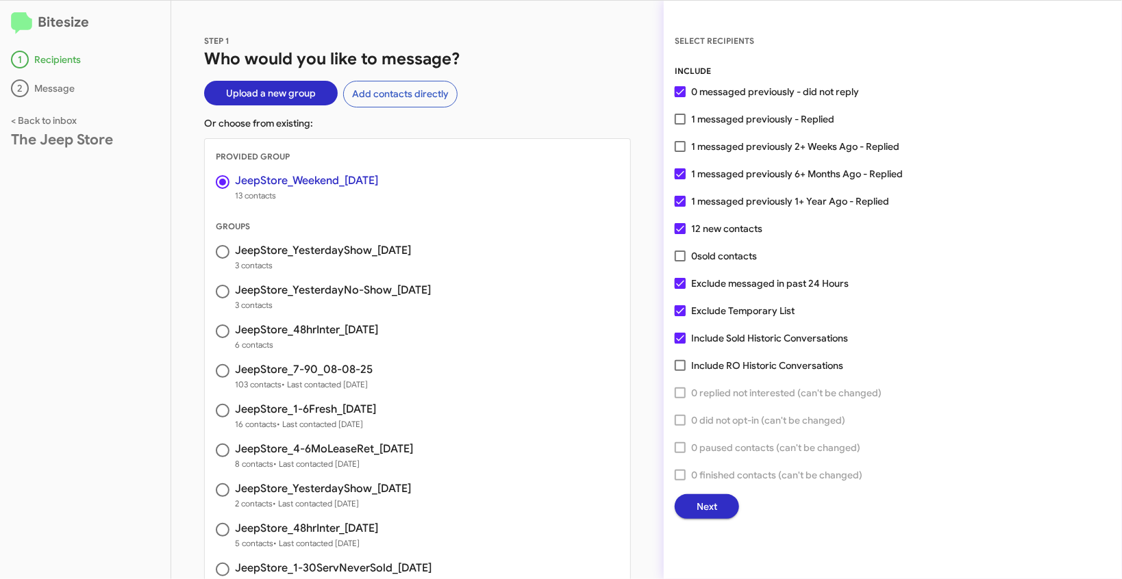
click at [708, 506] on span "Next" at bounding box center [707, 507] width 21 height 25
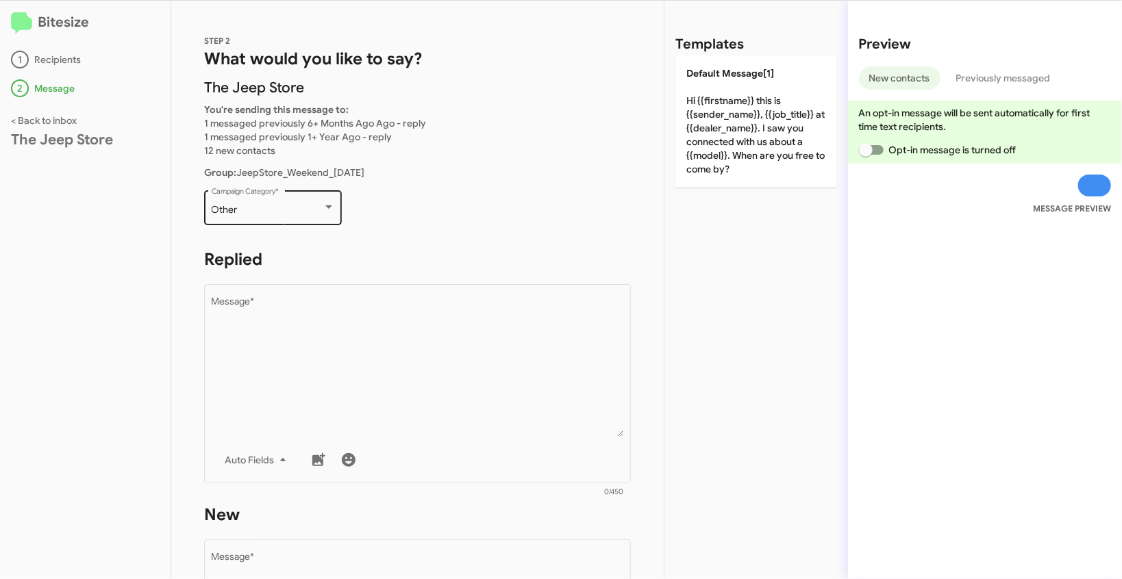
click at [275, 223] on div "Other Campaign Category *" at bounding box center [273, 207] width 123 height 38
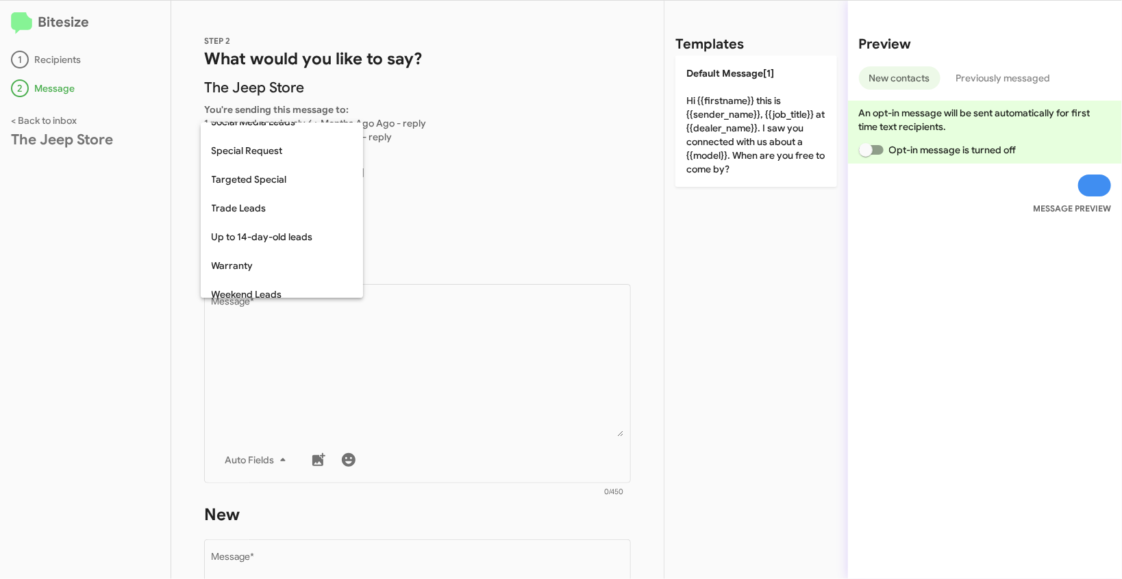
scroll to position [573, 0]
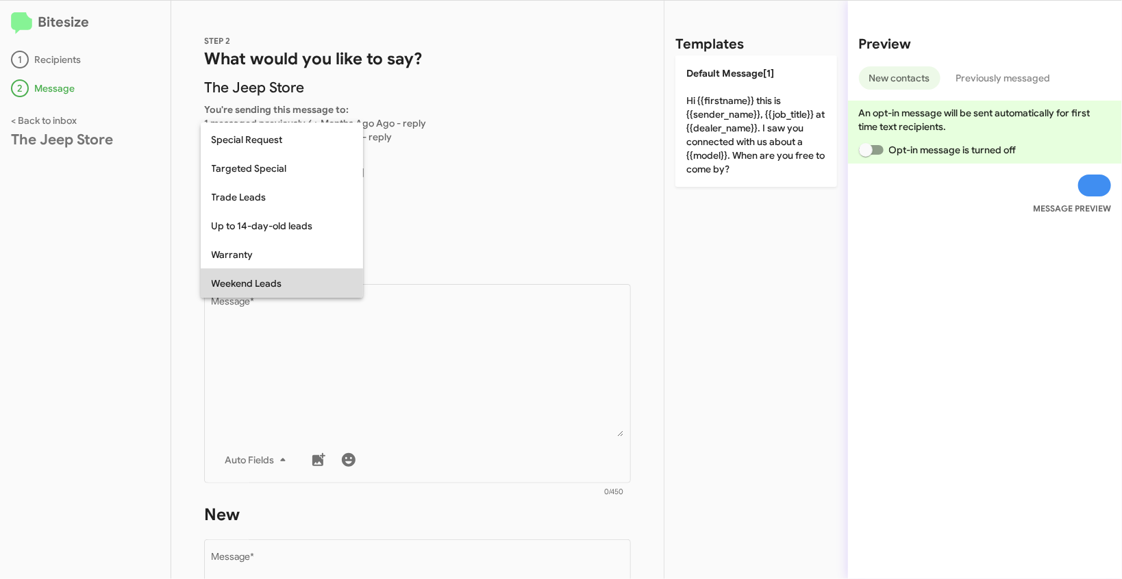
click at [253, 284] on span "Weekend Leads" at bounding box center [282, 283] width 140 height 29
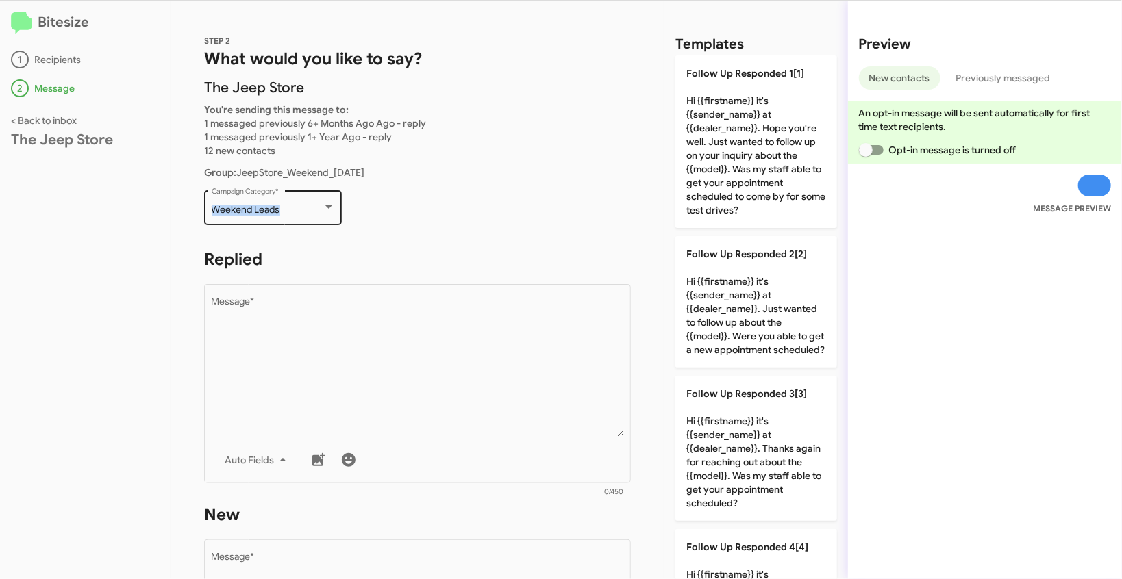
drag, startPoint x: 208, startPoint y: 211, endPoint x: 285, endPoint y: 210, distance: 77.4
click at [285, 210] on div "Weekend Leads Campaign Category *" at bounding box center [273, 207] width 138 height 38
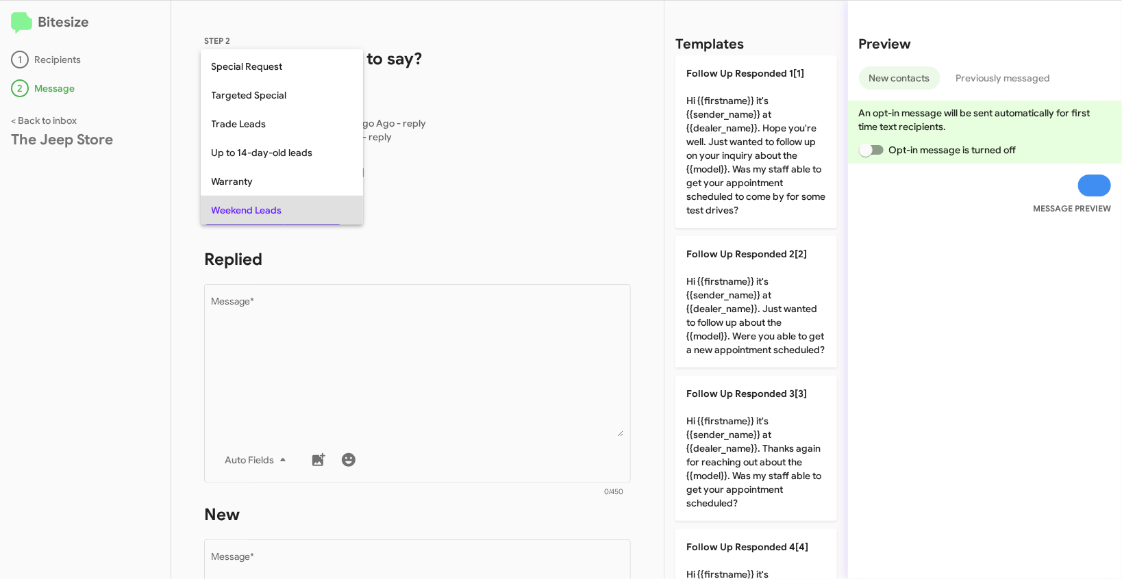
copy span "Weekend Leads"
click at [379, 351] on div at bounding box center [561, 289] width 1122 height 579
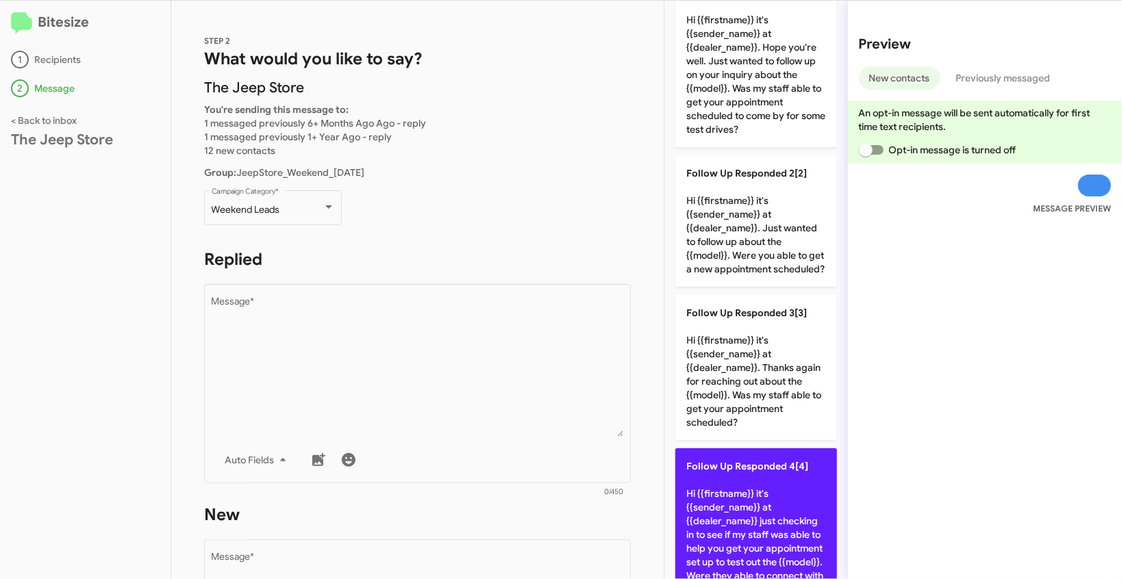
scroll to position [130, 0]
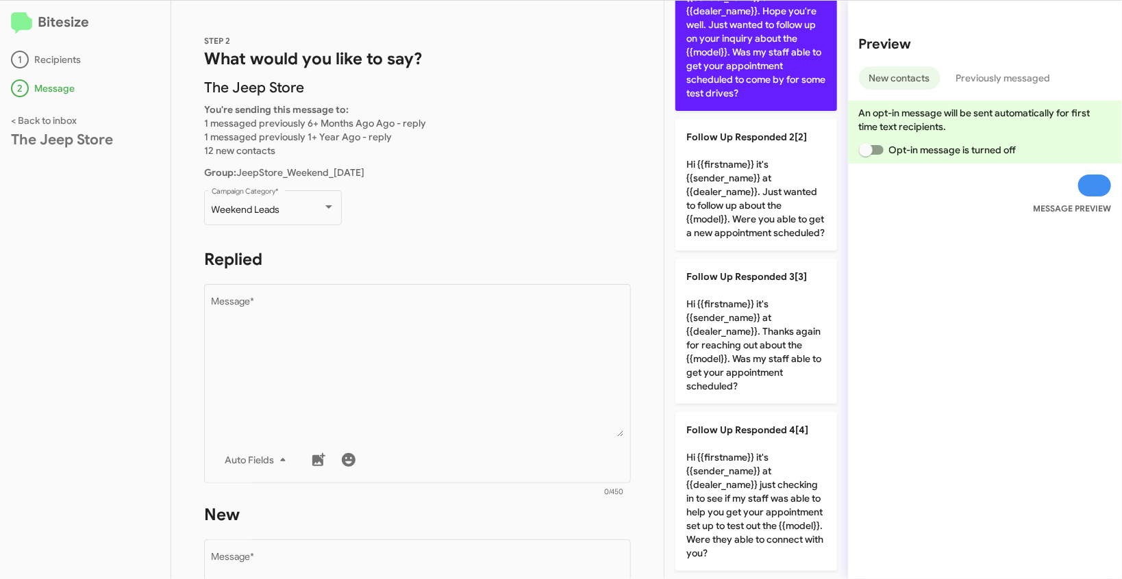
click at [738, 56] on p "Follow Up Responded 1[1] Hi {{firstname}} it's {{sender_name}} at {{dealer_name…" at bounding box center [756, 24] width 162 height 173
type textarea "Hi {{firstname}} it's {{sender_name}} at {{dealer_name}}. Hope you're well. Jus…"
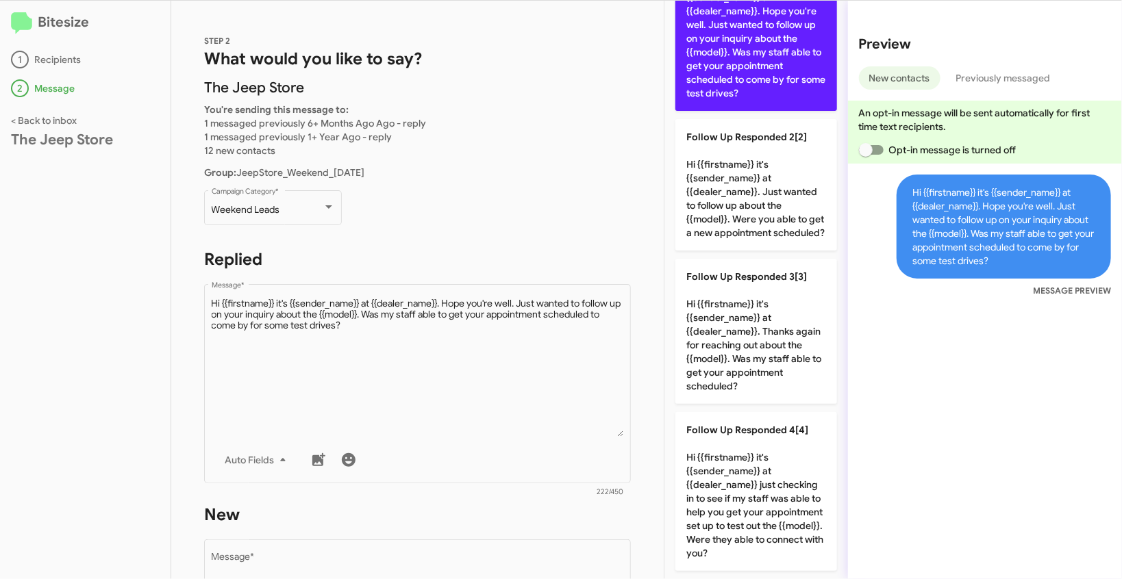
click at [713, 62] on p "Follow Up Responded 1[1] Hi {{firstname}} it's {{sender_name}} at {{dealer_name…" at bounding box center [756, 24] width 162 height 173
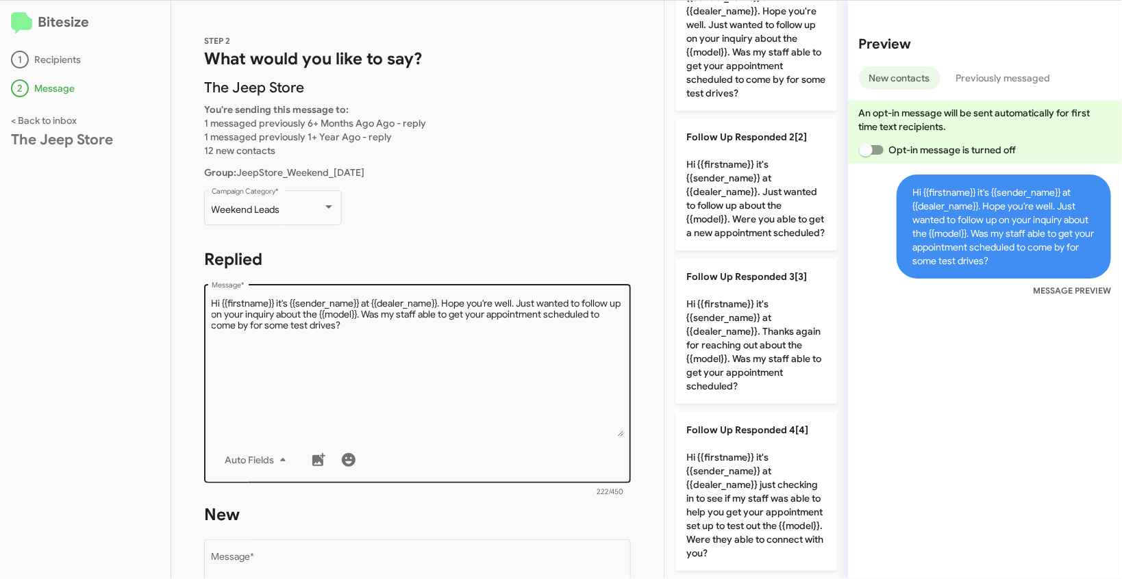
scroll to position [247, 0]
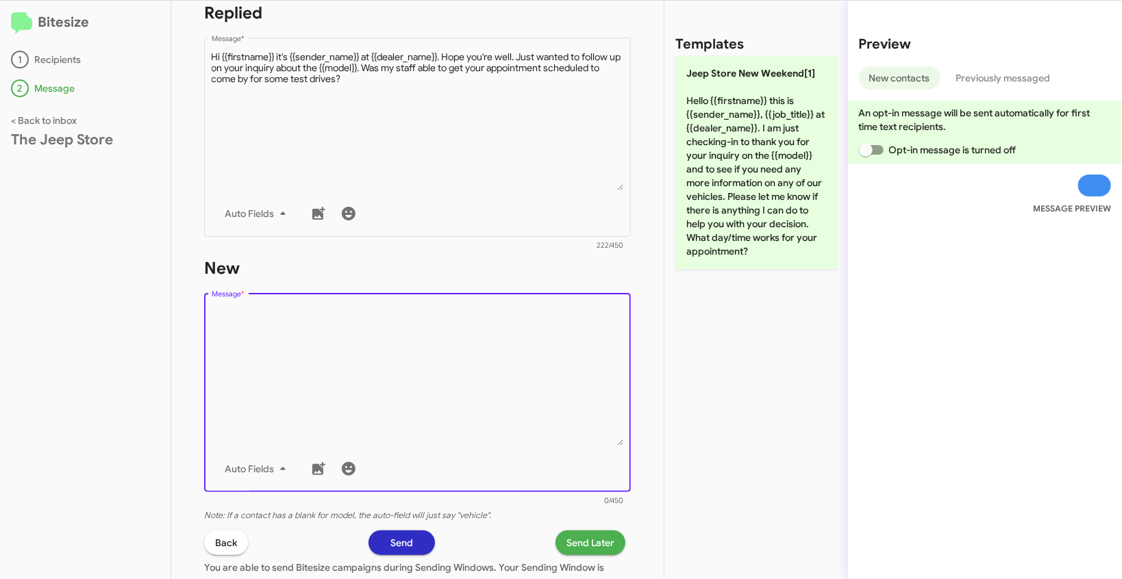
click at [365, 360] on textarea "Message *" at bounding box center [418, 376] width 412 height 140
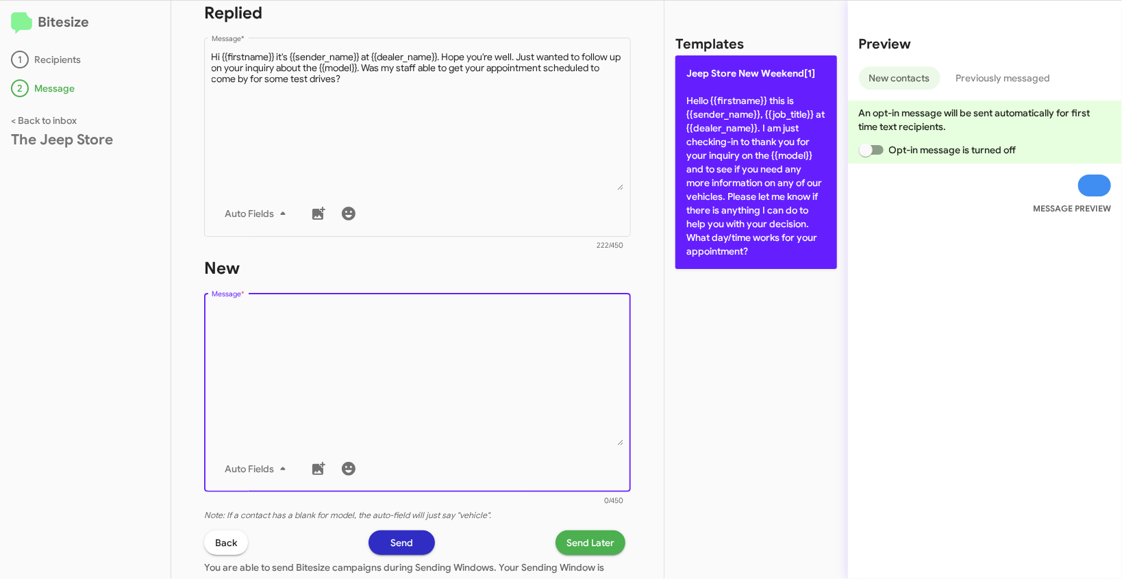
click at [728, 155] on p "Jeep Store New Weekend[1] Hello {{firstname}} this is {{sender_name}}, {{job_ti…" at bounding box center [756, 162] width 162 height 214
type textarea "Hello {{firstname}} this is {{sender_name}}, {{job_title}} at {{dealer_name}}. …"
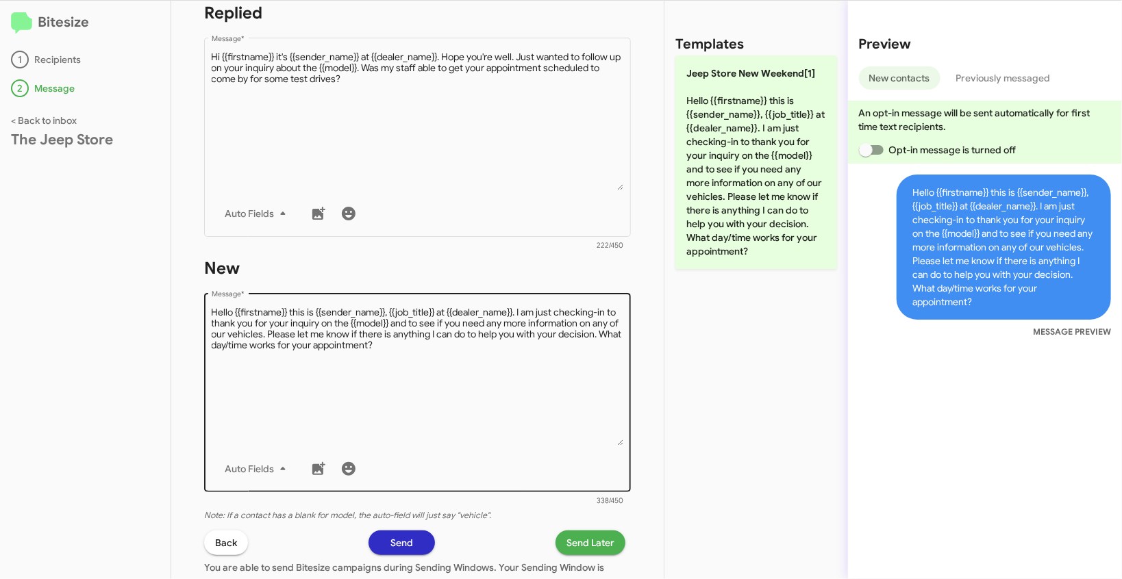
scroll to position [391, 0]
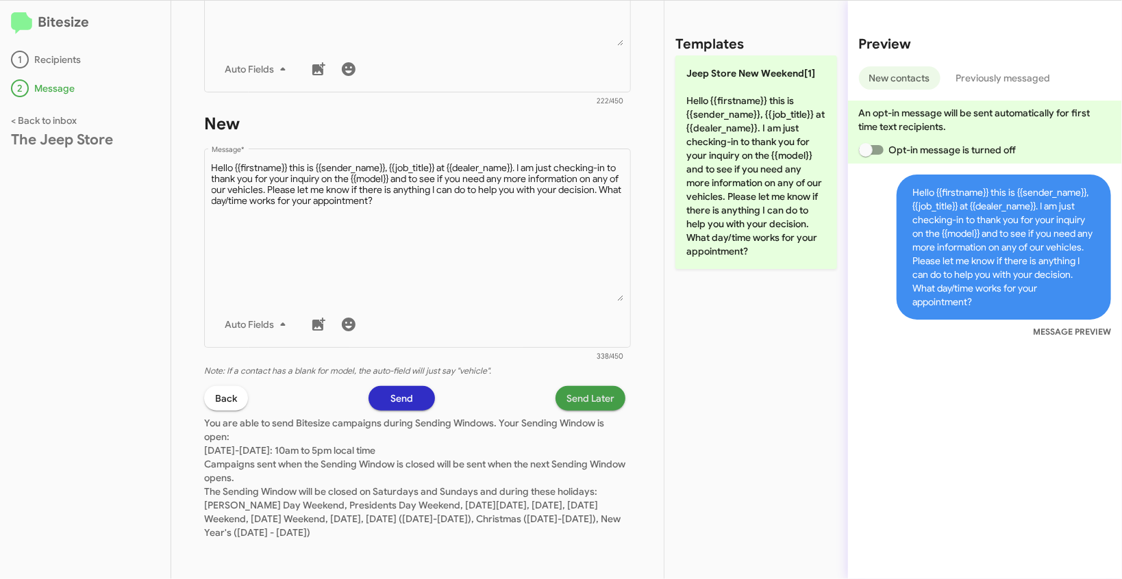
click at [570, 395] on span "Send Later" at bounding box center [590, 398] width 48 height 25
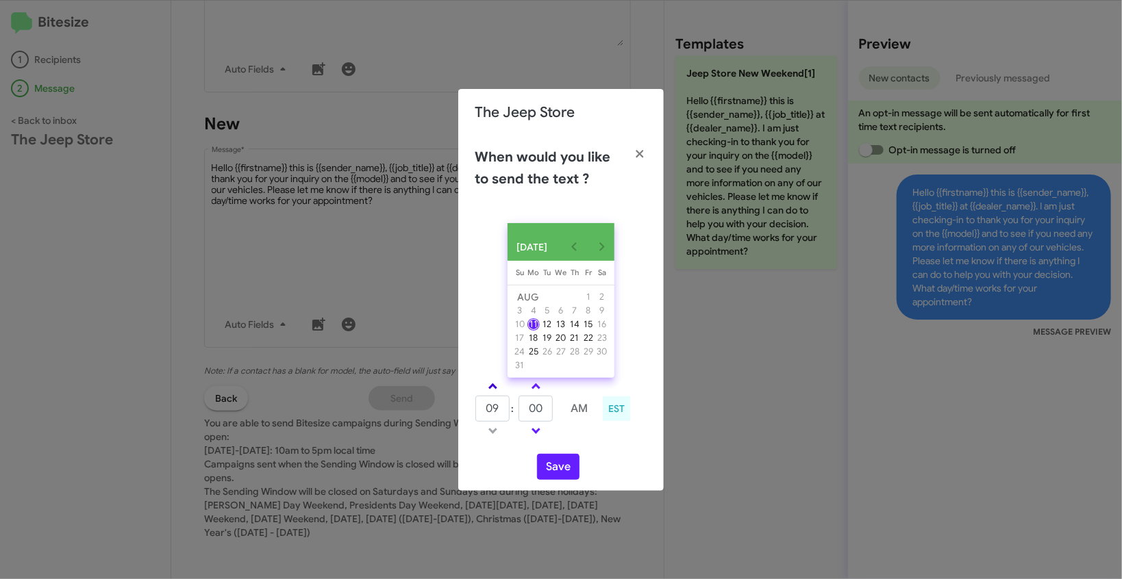
click at [497, 392] on link at bounding box center [493, 387] width 24 height 16
type input "10"
drag, startPoint x: 551, startPoint y: 418, endPoint x: 508, endPoint y: 415, distance: 42.6
click at [508, 415] on tr "10 : 00 AM" at bounding box center [536, 408] width 123 height 27
type input "20"
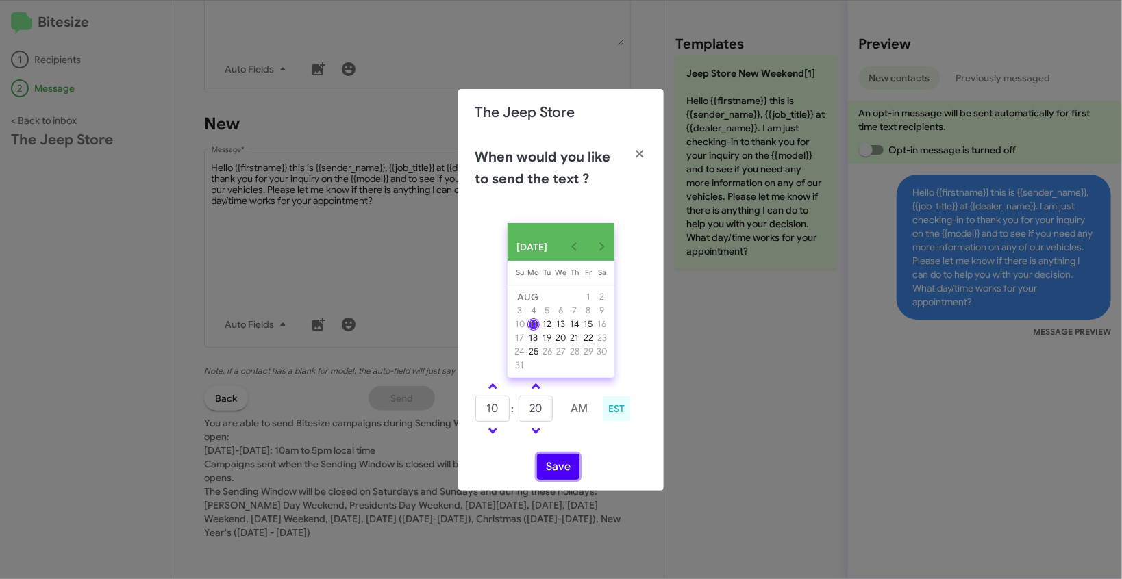
click at [558, 467] on button "Save" at bounding box center [558, 467] width 42 height 26
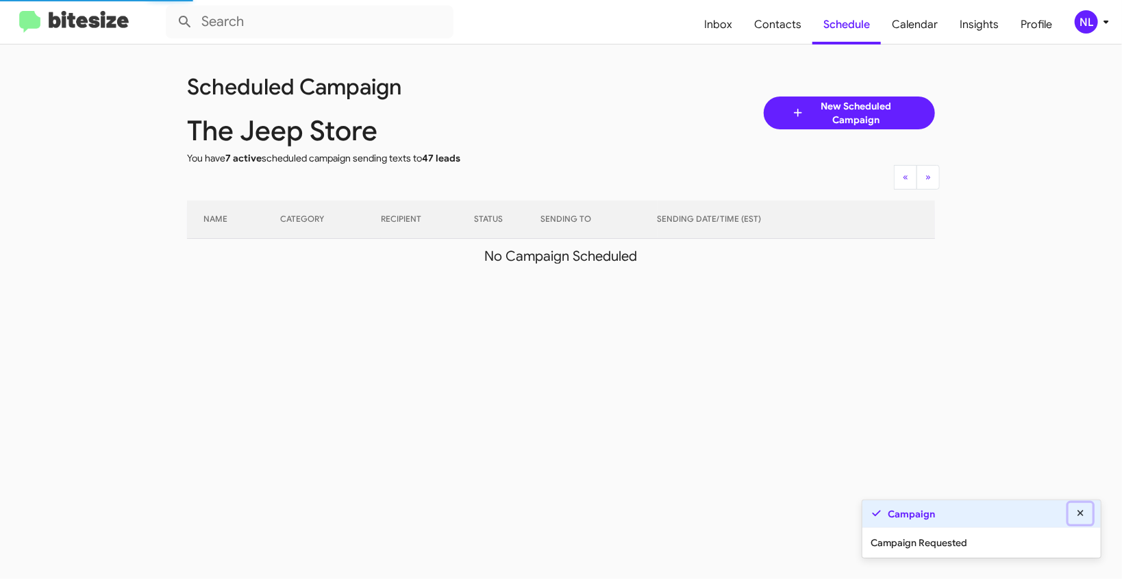
click at [1084, 513] on icon at bounding box center [1081, 514] width 12 height 10
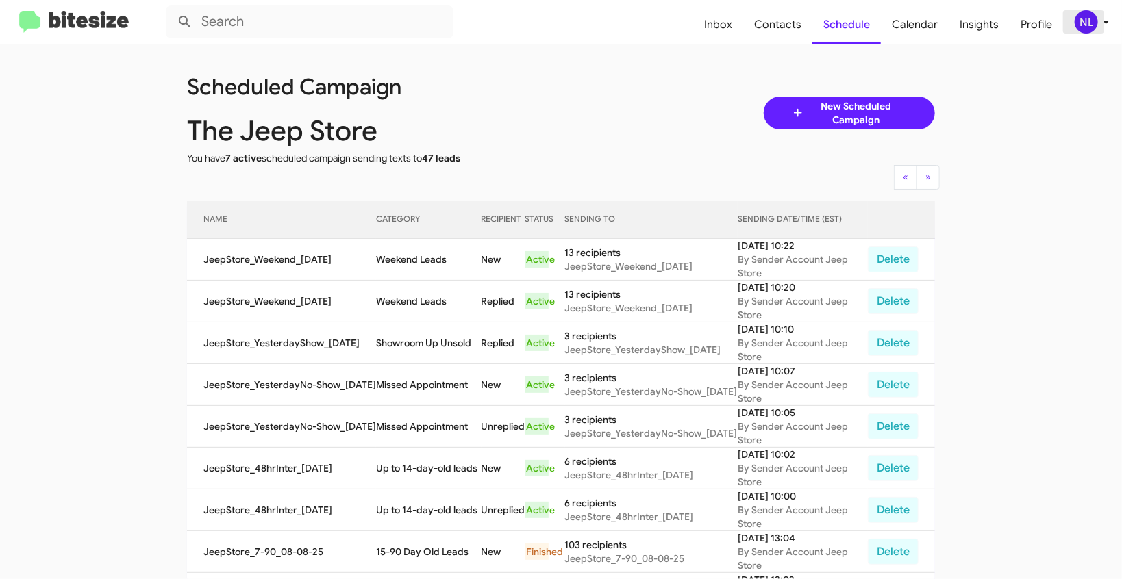
click at [1080, 21] on div "NL" at bounding box center [1086, 21] width 23 height 23
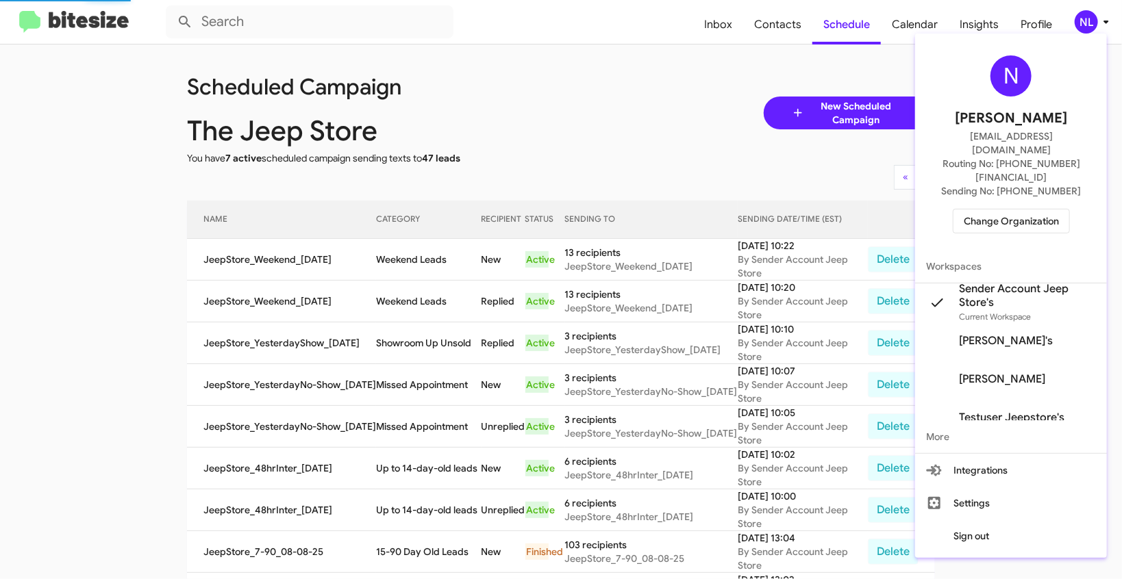
click at [989, 210] on span "Change Organization" at bounding box center [1011, 221] width 95 height 23
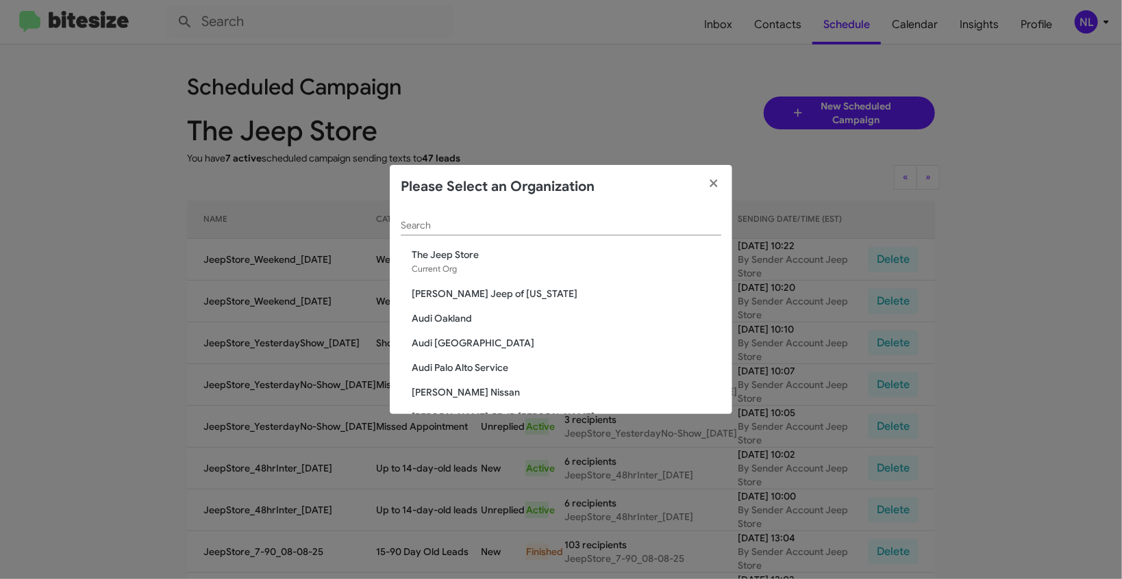
click at [431, 226] on input "Search" at bounding box center [561, 226] width 321 height 11
paste input "Volvo Cars Marin"
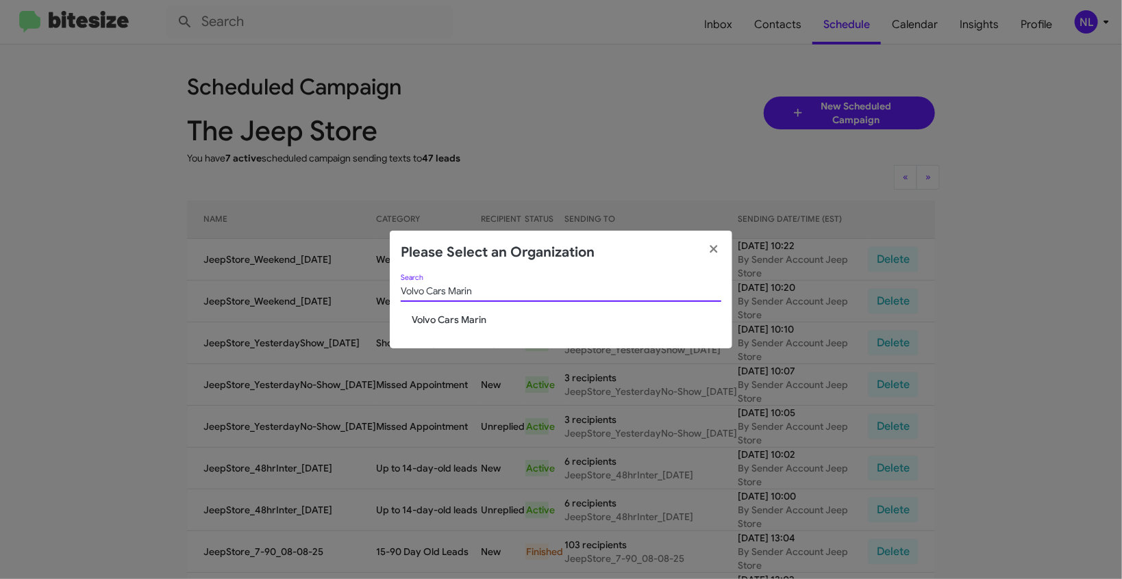
type input "Volvo Cars Marin"
click at [435, 311] on div "Volvo Cars Marin Search" at bounding box center [561, 294] width 321 height 39
click at [431, 320] on span "Volvo Cars Marin" at bounding box center [567, 320] width 310 height 14
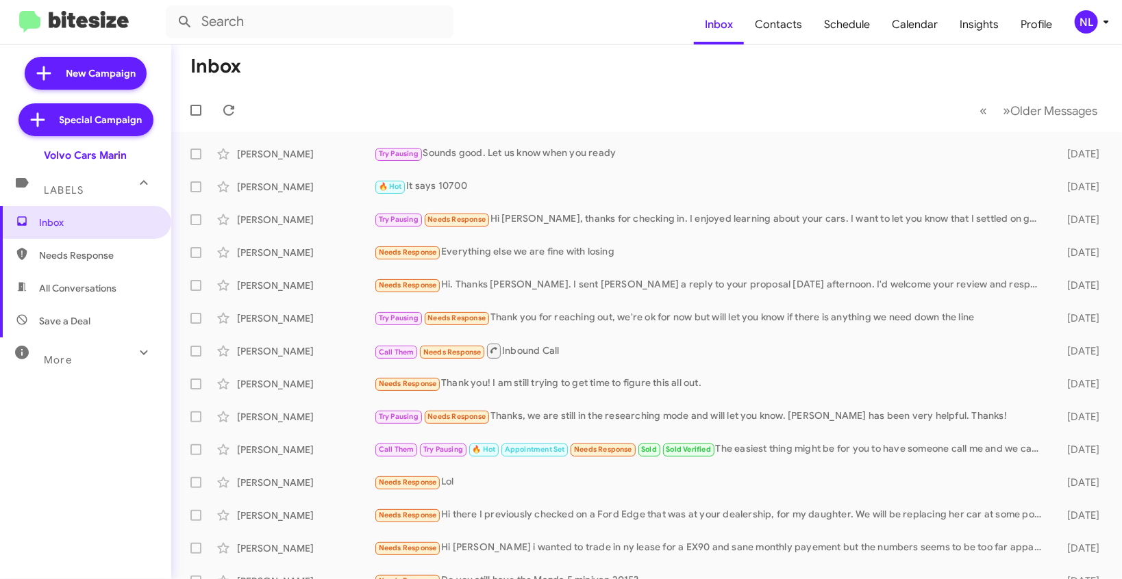
click at [1091, 29] on div "NL" at bounding box center [1086, 21] width 23 height 23
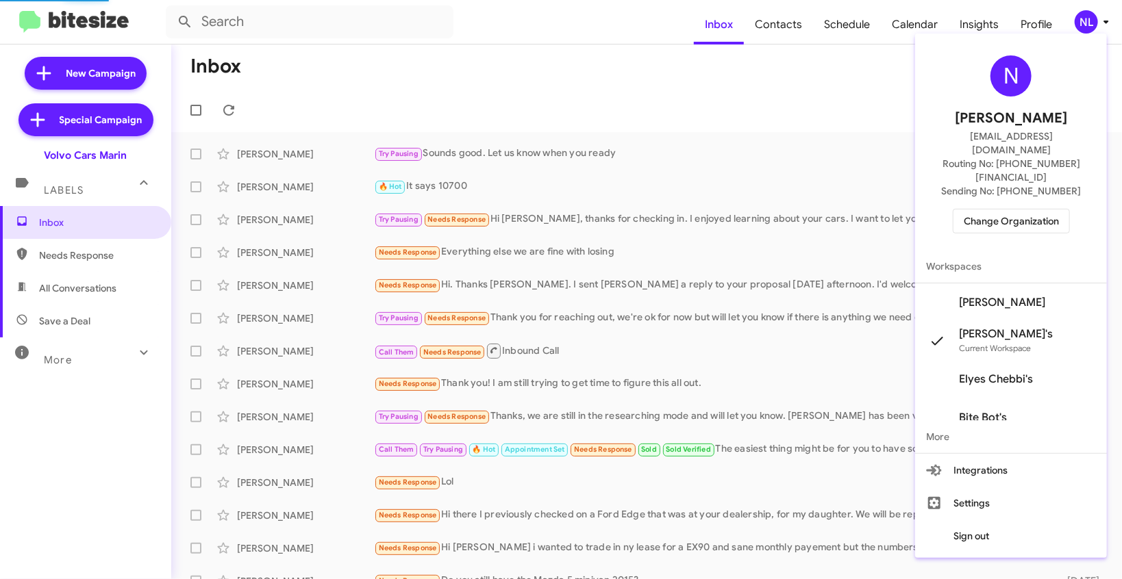
click at [1009, 296] on span "[PERSON_NAME]" at bounding box center [1002, 303] width 86 height 14
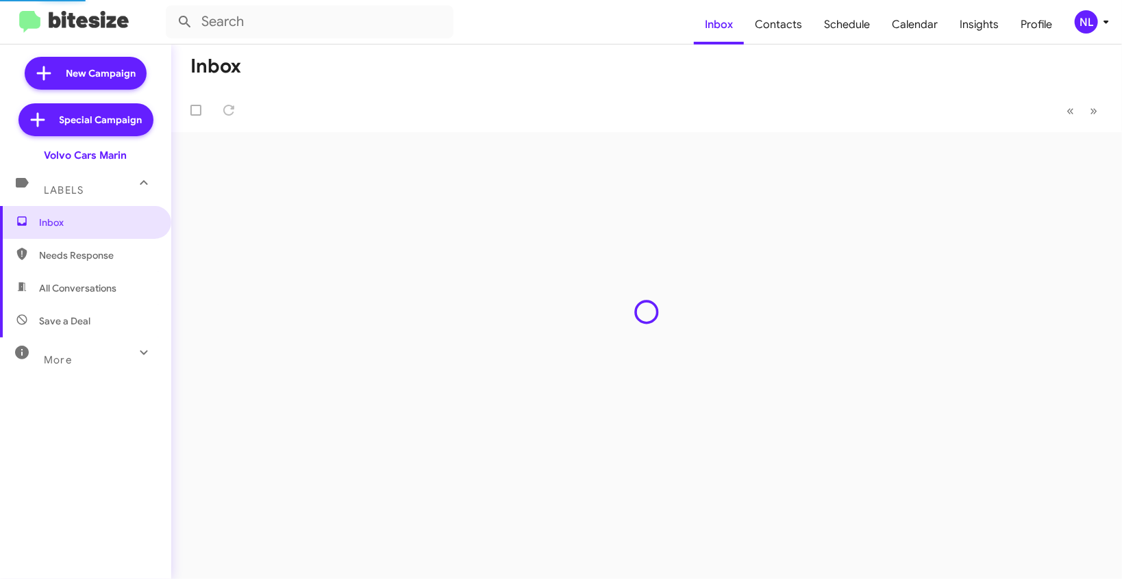
click at [772, 28] on span "Contacts" at bounding box center [778, 25] width 69 height 40
type input "in:groups"
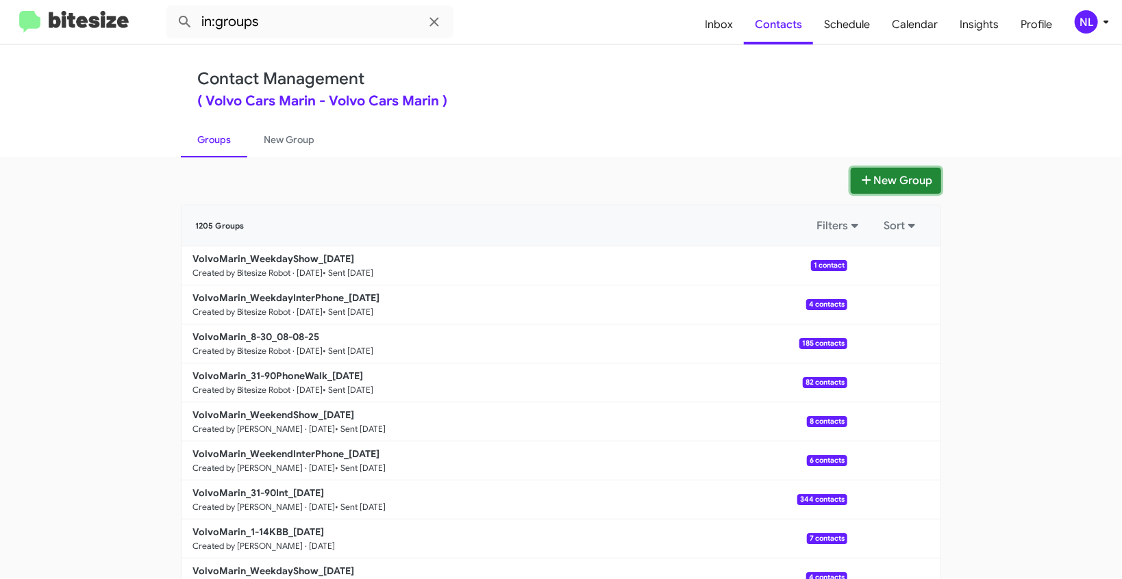
click at [898, 179] on button "New Group" at bounding box center [896, 181] width 90 height 26
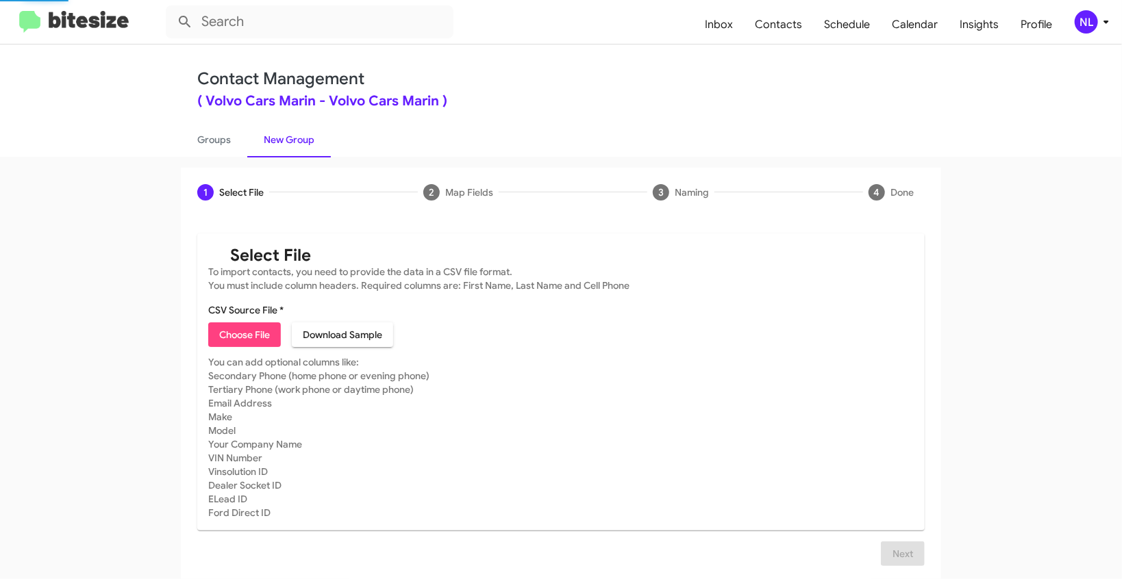
click at [240, 338] on span "Choose File" at bounding box center [244, 335] width 51 height 25
click at [229, 340] on span "Choose File" at bounding box center [244, 335] width 51 height 25
type input "Opt out - Volvo Cars Marin"
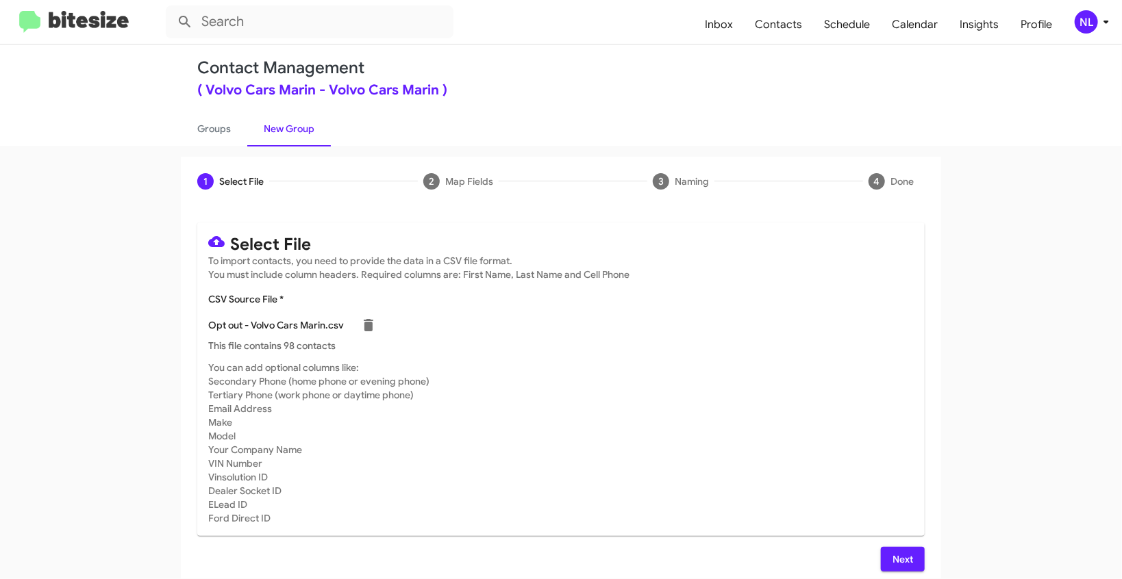
scroll to position [19, 0]
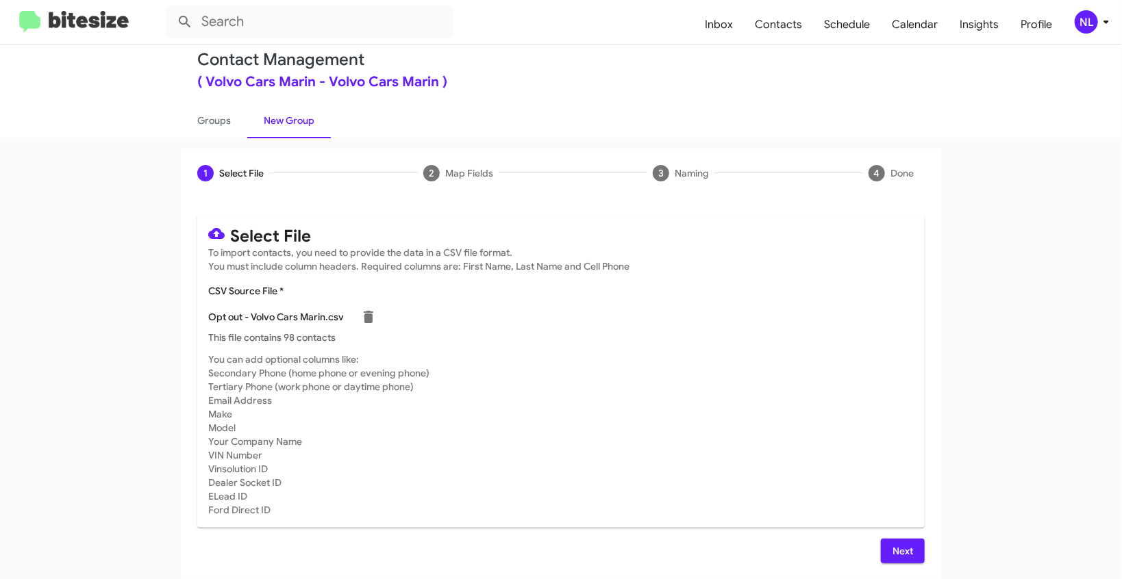
click at [894, 549] on span "Next" at bounding box center [903, 551] width 22 height 25
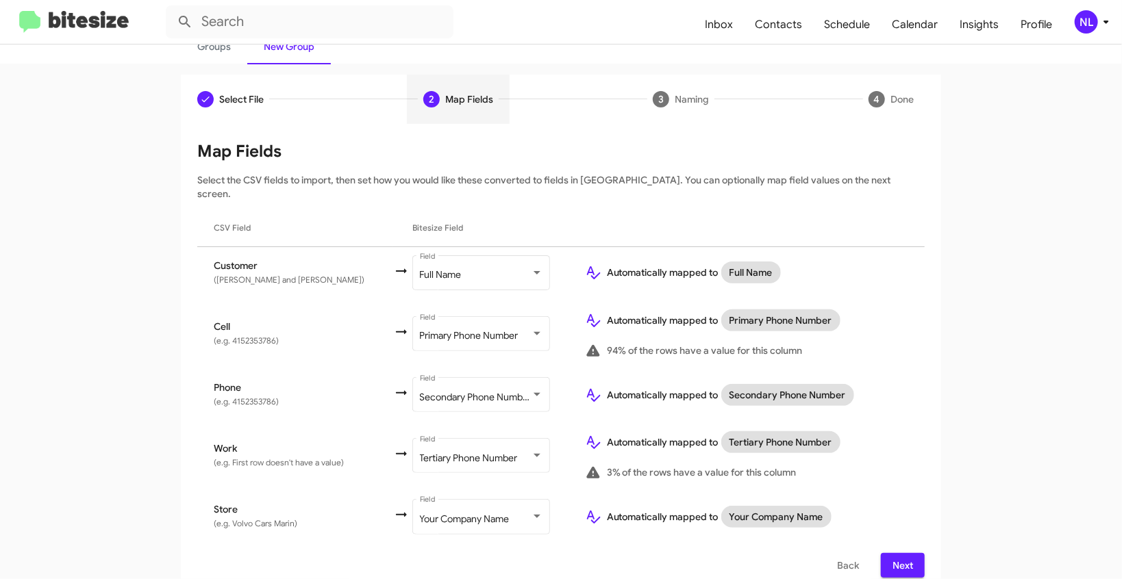
scroll to position [94, 0]
click at [892, 558] on span "Next" at bounding box center [903, 565] width 22 height 25
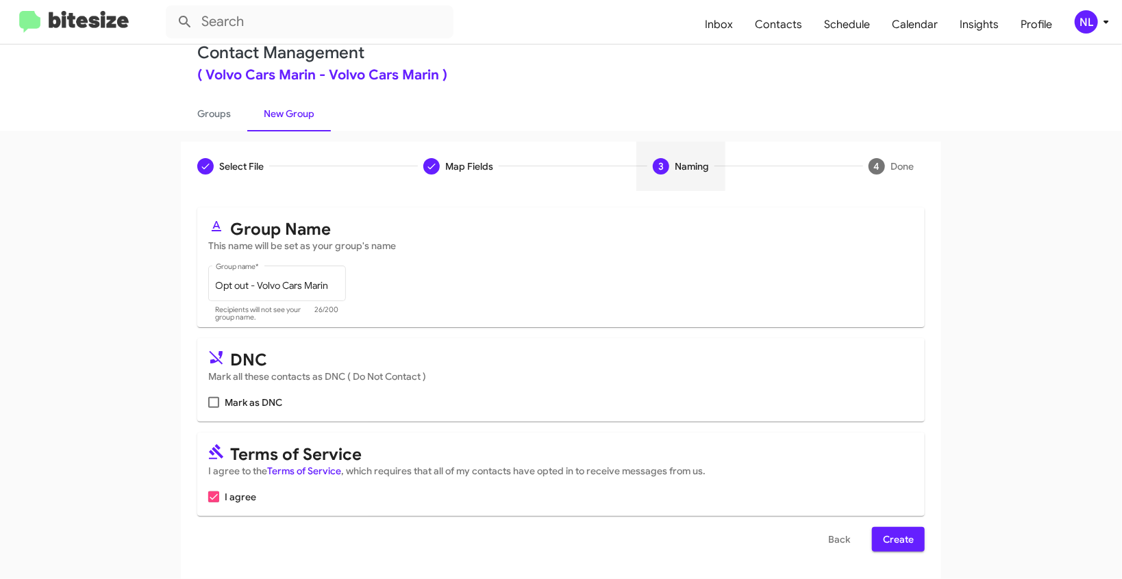
scroll to position [26, 0]
click at [216, 404] on label "Mark as DNC" at bounding box center [245, 403] width 74 height 16
click at [214, 408] on input "Mark as DNC" at bounding box center [213, 408] width 1 height 1
checkbox input "true"
click at [899, 539] on span "Create" at bounding box center [898, 539] width 31 height 25
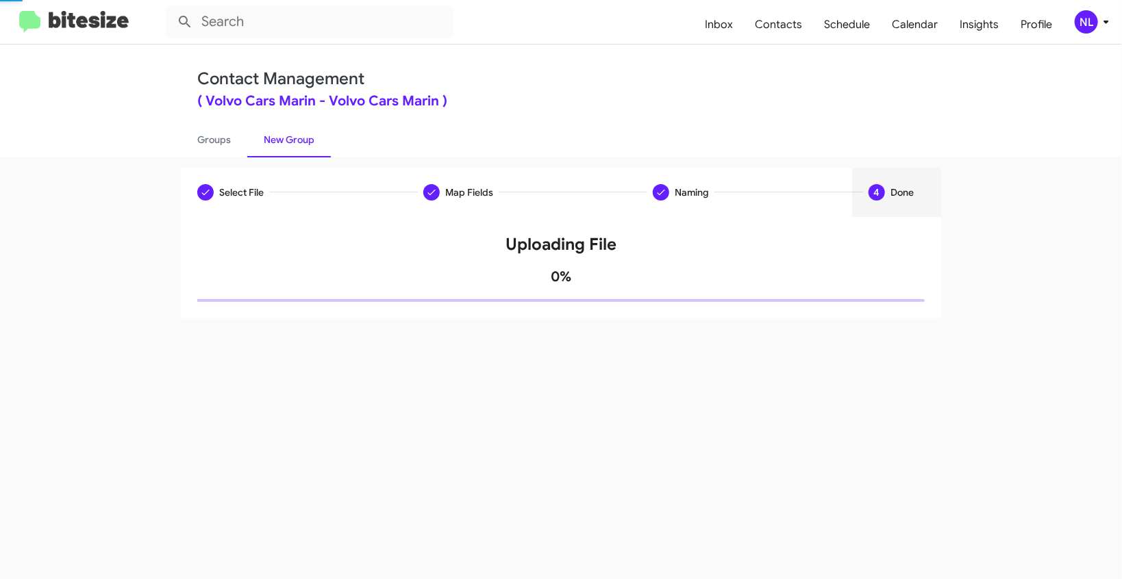
scroll to position [0, 0]
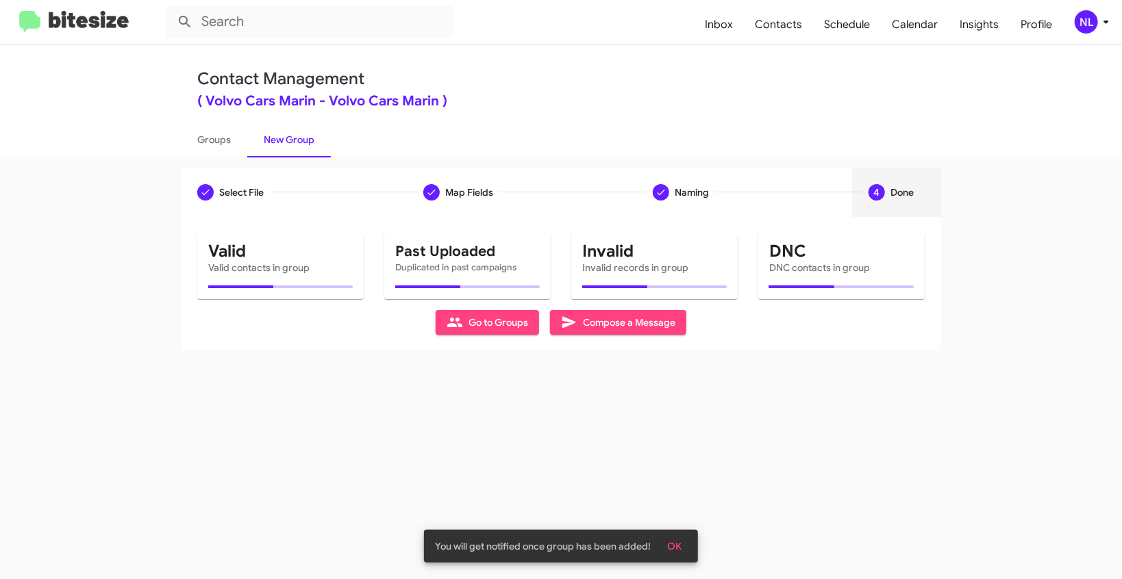
click at [679, 549] on span "OK" at bounding box center [674, 546] width 14 height 25
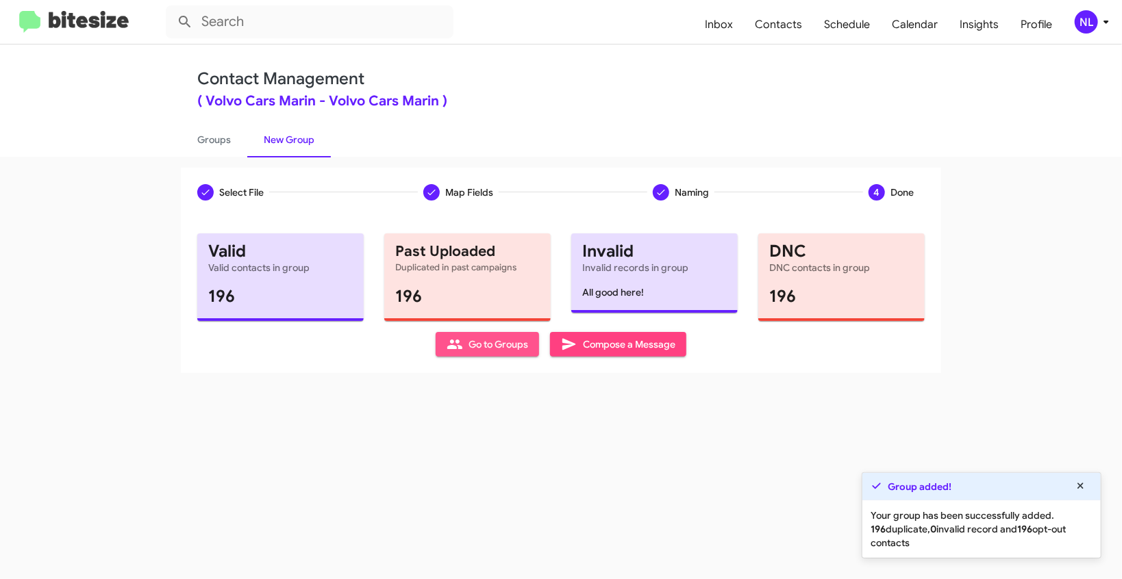
click at [453, 347] on icon at bounding box center [454, 345] width 15 height 10
type input "in:groups"
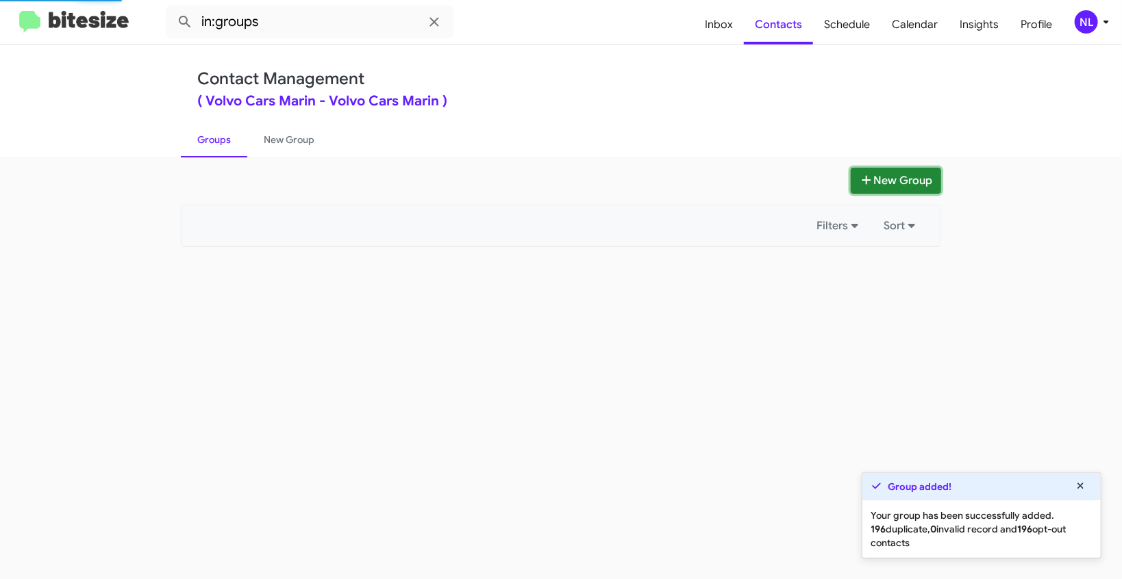
click at [868, 186] on fa-icon at bounding box center [867, 181] width 14 height 14
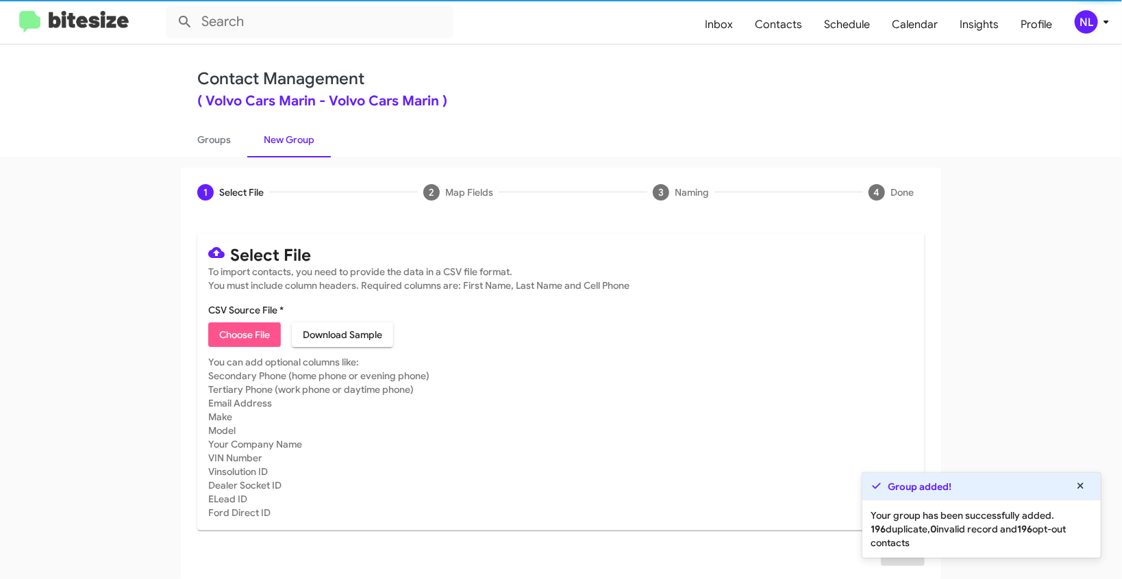
click at [245, 340] on span "Choose File" at bounding box center [244, 335] width 51 height 25
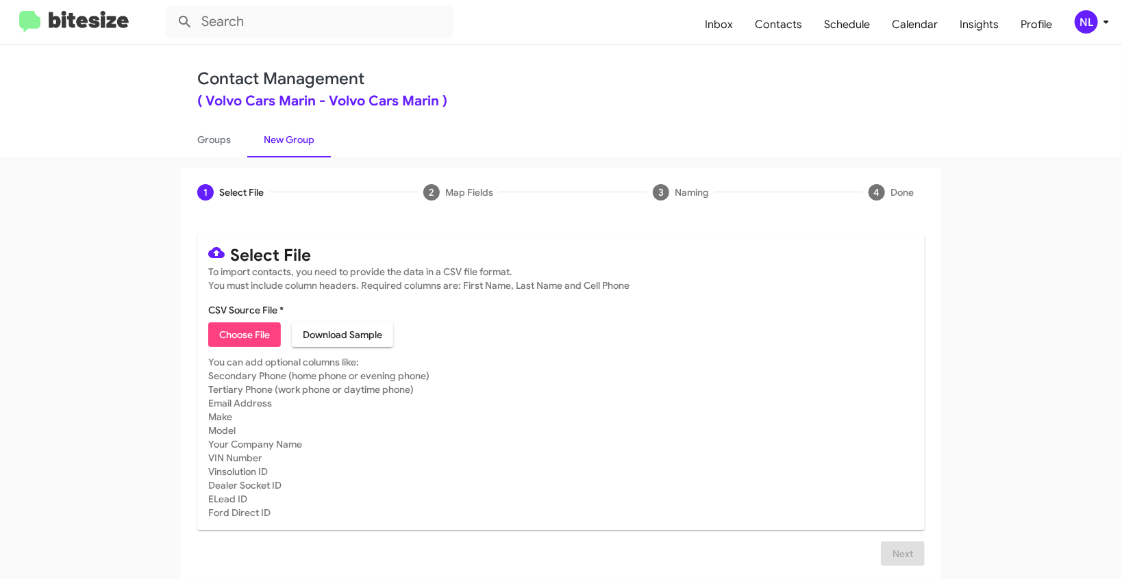
type input "VolvoMarin_1-14KBB_[DATE]"
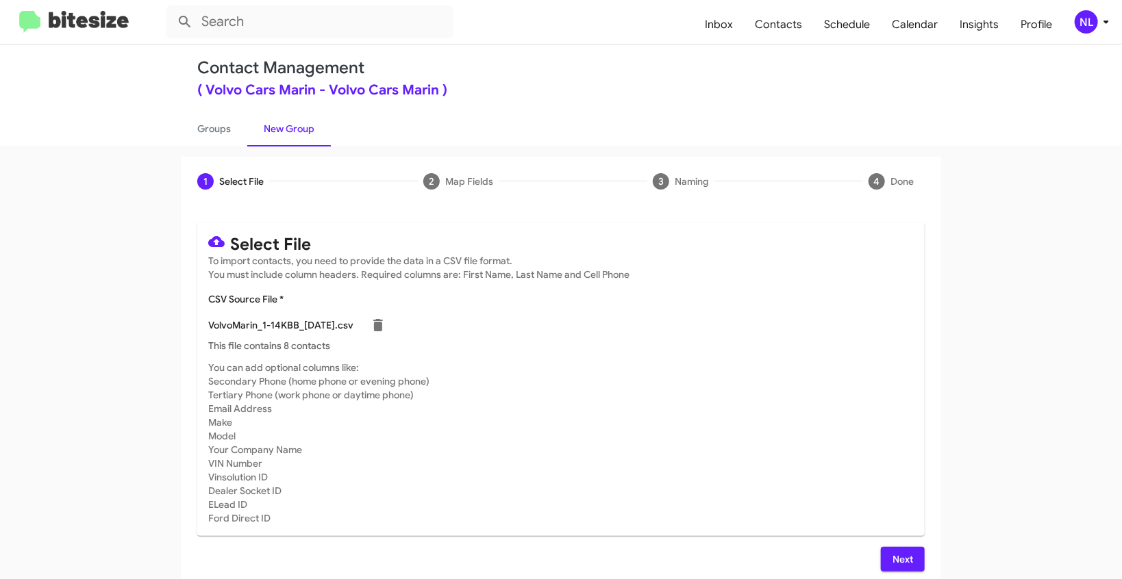
scroll to position [19, 0]
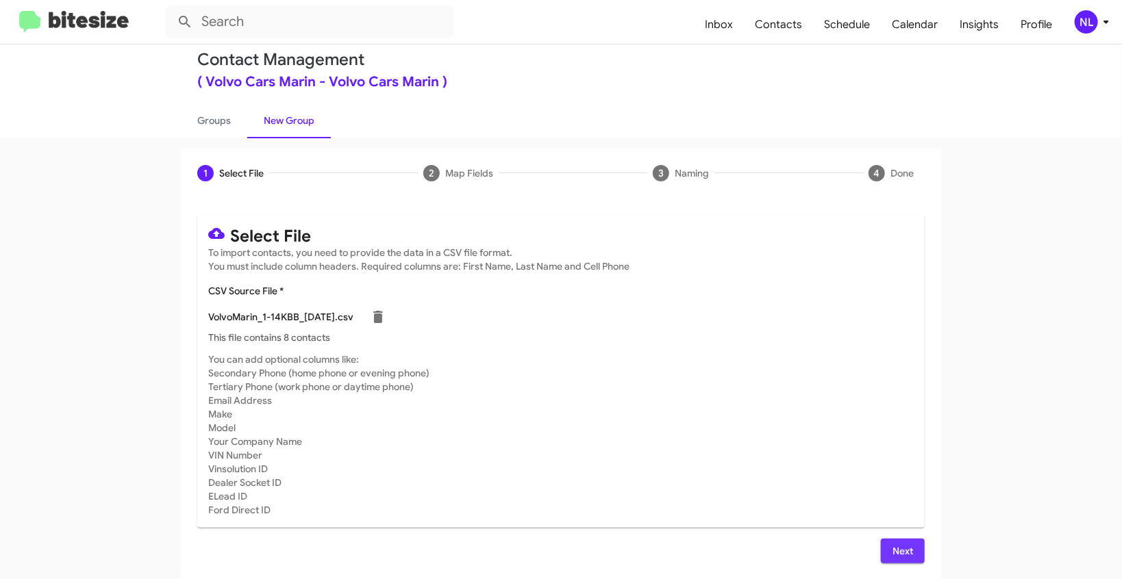
click at [893, 548] on span "Next" at bounding box center [903, 551] width 22 height 25
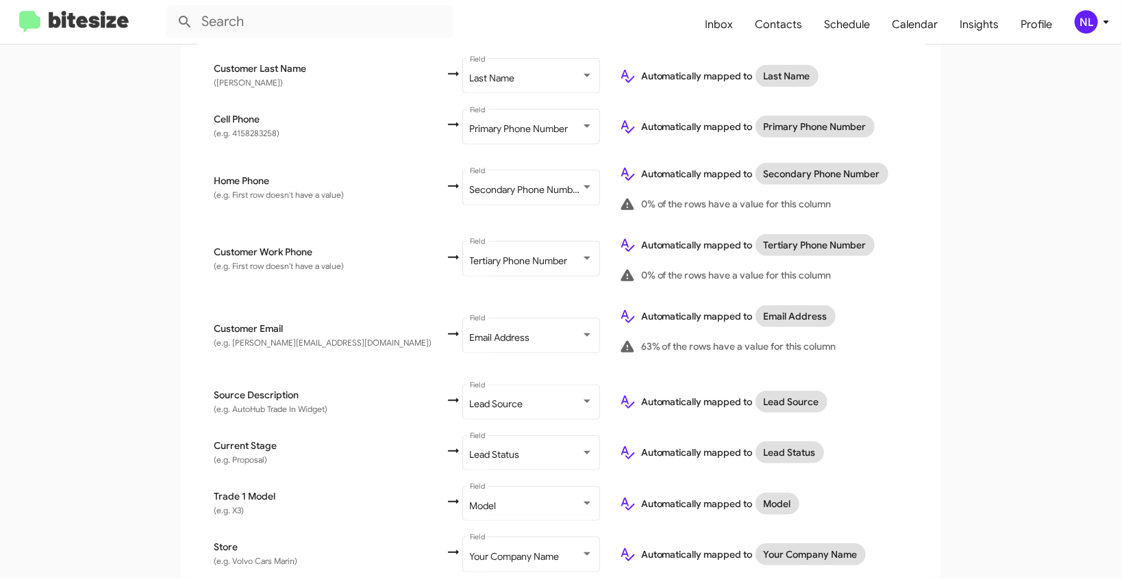
scroll to position [381, 0]
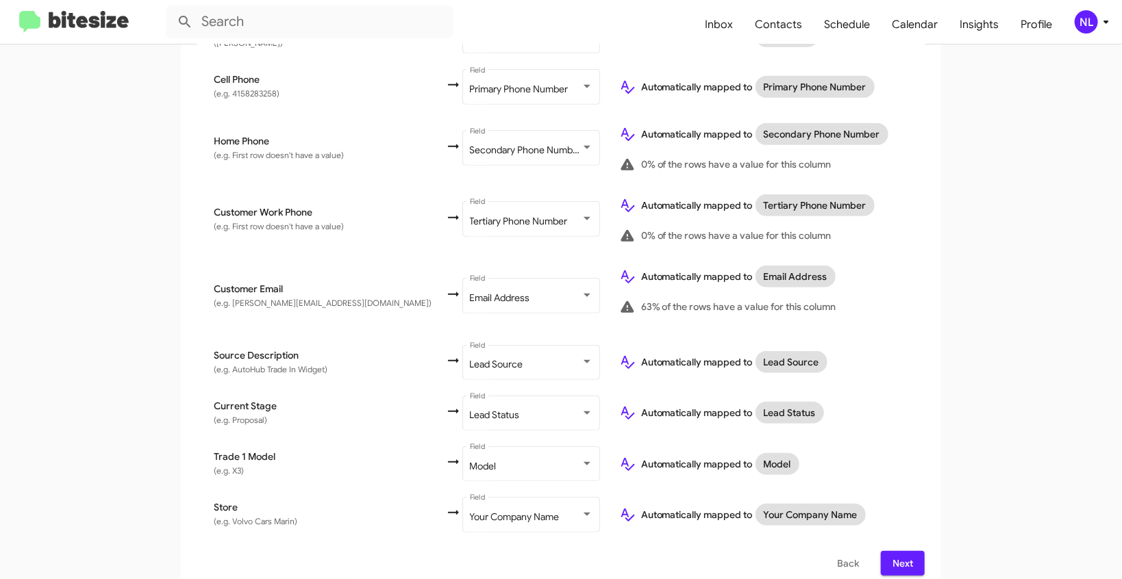
click at [897, 551] on span "Next" at bounding box center [903, 563] width 22 height 25
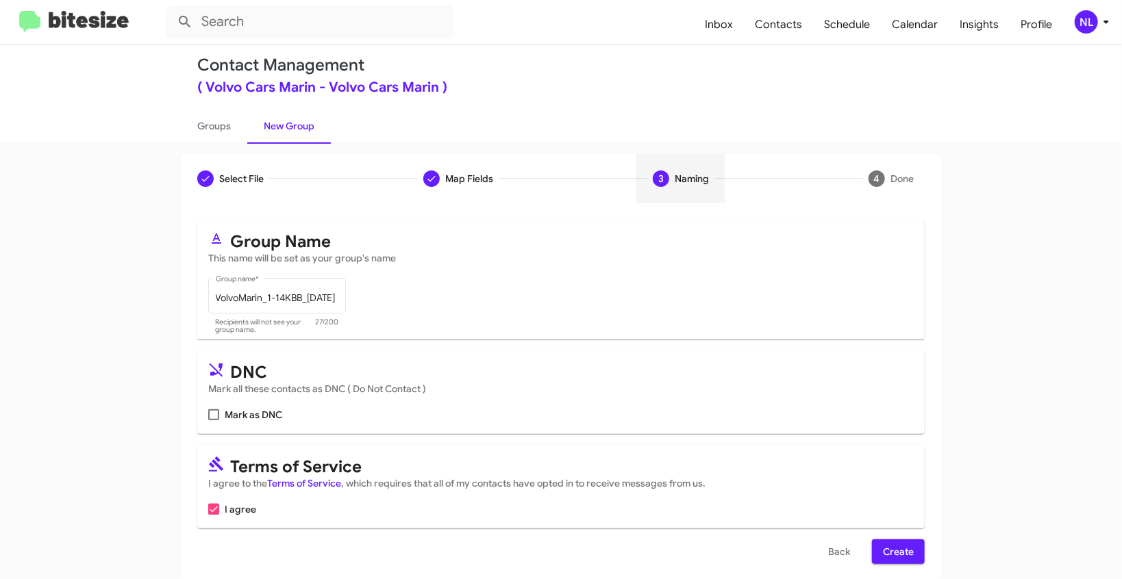
scroll to position [26, 0]
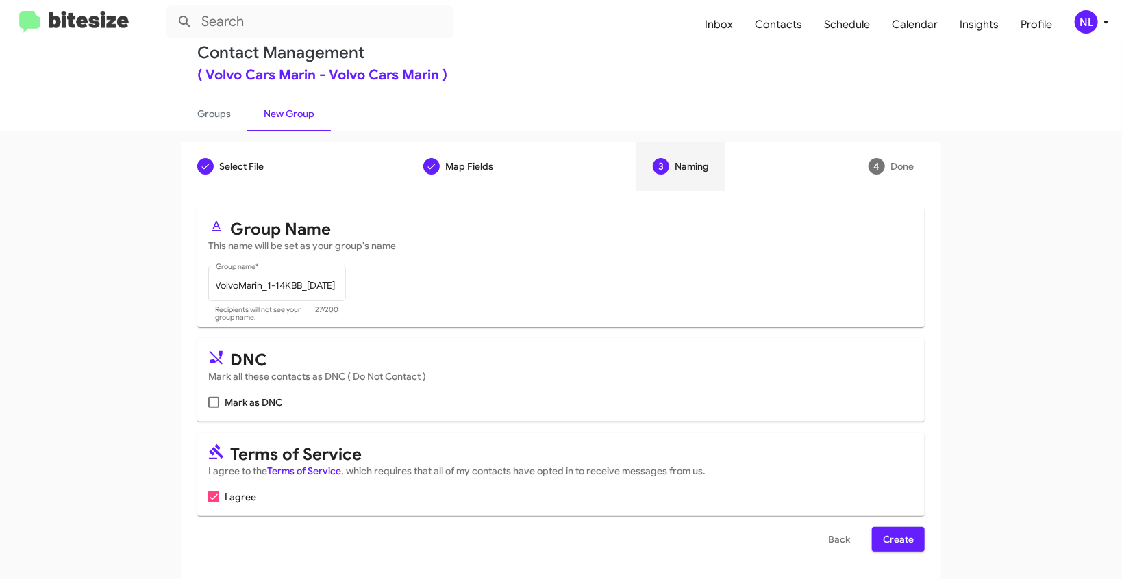
click at [900, 542] on span "Create" at bounding box center [898, 539] width 31 height 25
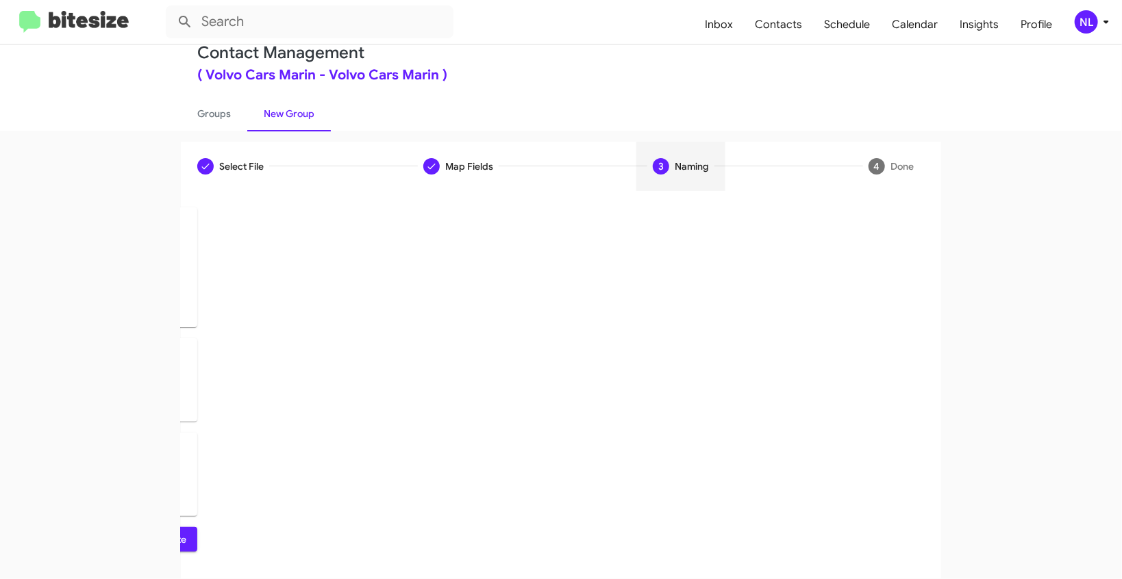
scroll to position [0, 0]
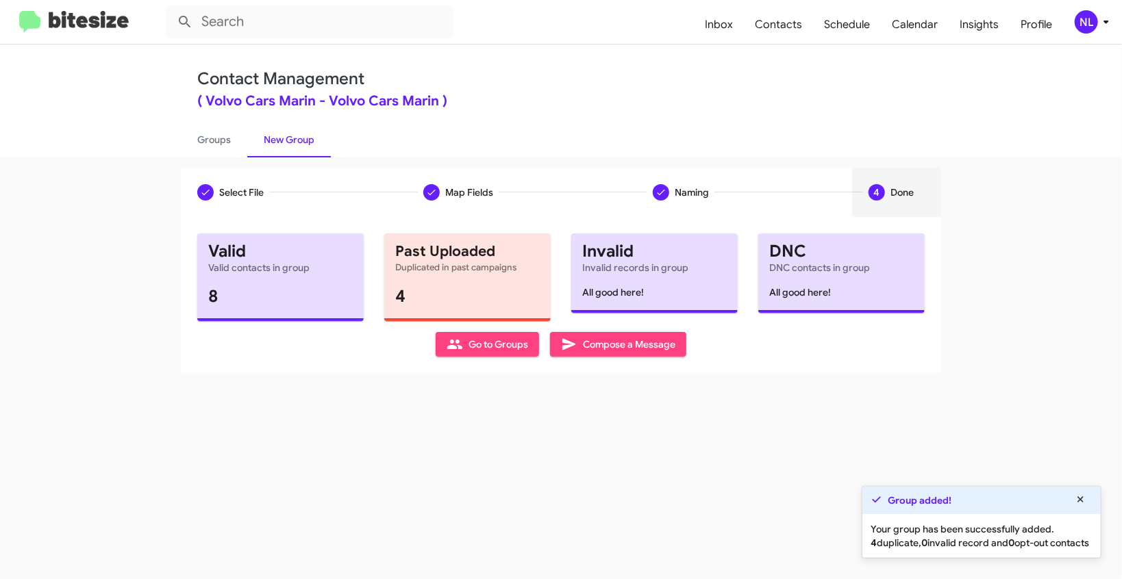
click at [479, 361] on div "Select File To import contacts, you need to provide the data in a CSV file form…" at bounding box center [561, 295] width 760 height 156
click at [480, 348] on span "Go to Groups" at bounding box center [488, 344] width 82 height 25
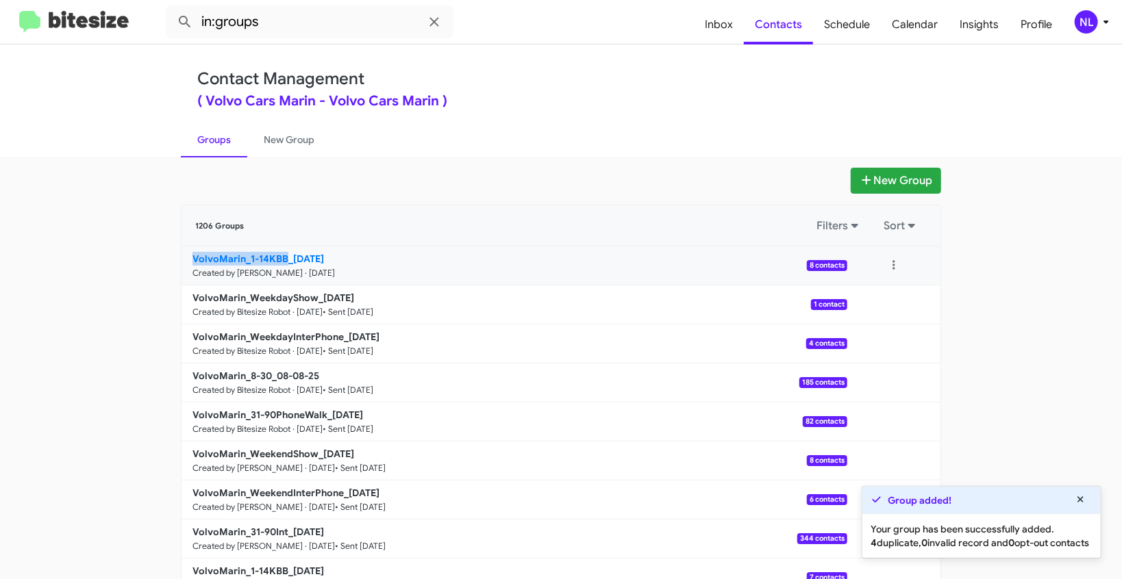
drag, startPoint x: 166, startPoint y: 257, endPoint x: 284, endPoint y: 254, distance: 117.8
click at [284, 254] on app-groups "New Group 1206 Groups Filters Sort VolvoMarin_1-14KBB_[DATE] Created by [PERSON…" at bounding box center [561, 421] width 1122 height 506
copy b "VolvoMarin_1-14KBB"
click at [289, 18] on input "in:groups" at bounding box center [310, 21] width 288 height 33
paste input "VolvoMarin_1-14KBB"
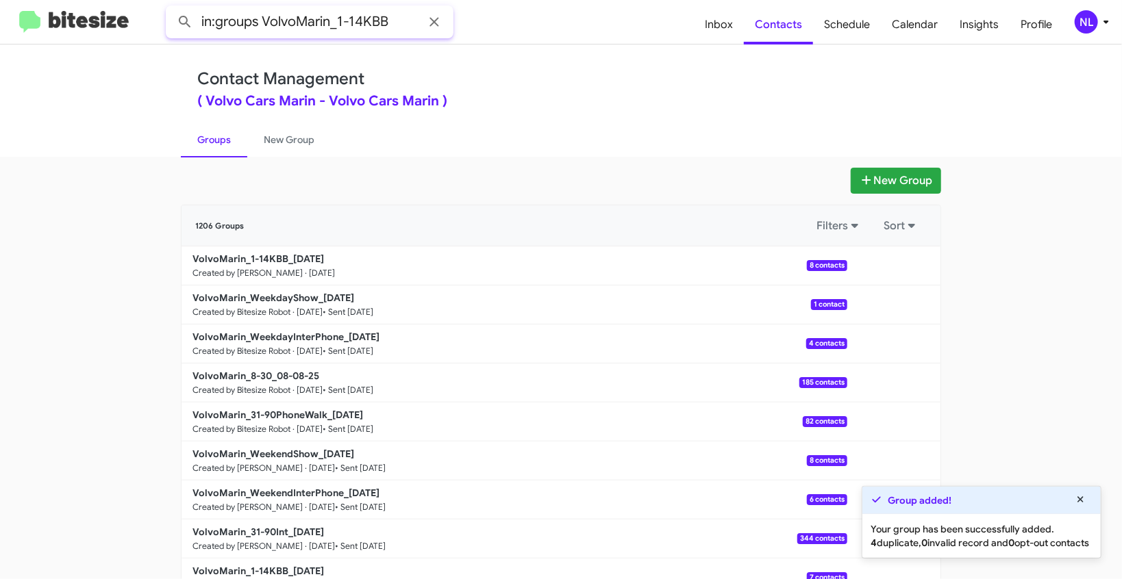
type input "in:groups VolvoMarin_1-14KBB"
click at [171, 8] on button at bounding box center [184, 21] width 27 height 27
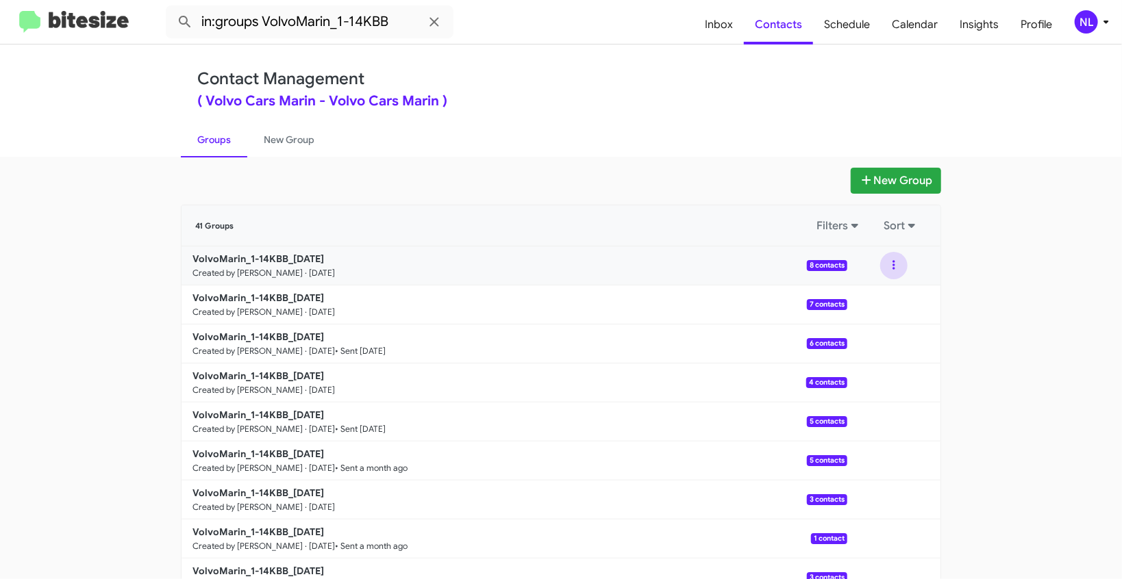
click at [890, 272] on button at bounding box center [893, 265] width 27 height 27
click at [869, 304] on button "View contacts" at bounding box center [853, 302] width 110 height 33
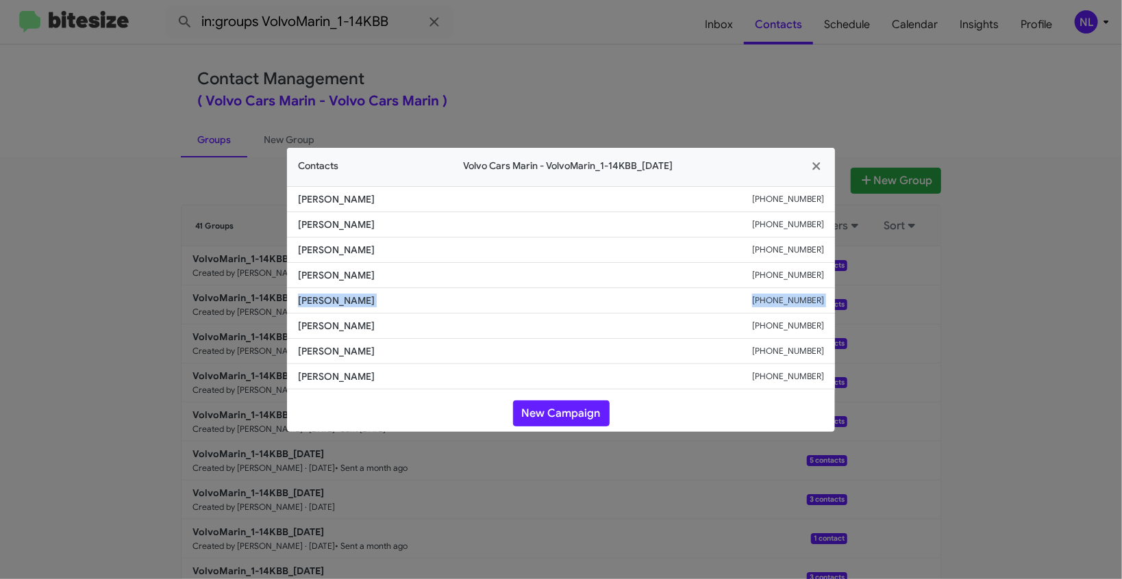
drag, startPoint x: 288, startPoint y: 298, endPoint x: 475, endPoint y: 316, distance: 187.2
click at [475, 316] on ul "[PERSON_NAME] [PHONE_NUMBER] [PERSON_NAME] [PHONE_NUMBER] [PERSON_NAME] [PHONE_…" at bounding box center [561, 287] width 548 height 203
click at [449, 332] on span "[PERSON_NAME]" at bounding box center [525, 326] width 454 height 14
drag, startPoint x: 297, startPoint y: 299, endPoint x: 393, endPoint y: 307, distance: 96.9
click at [393, 307] on li "[PERSON_NAME] [PHONE_NUMBER]" at bounding box center [561, 300] width 548 height 25
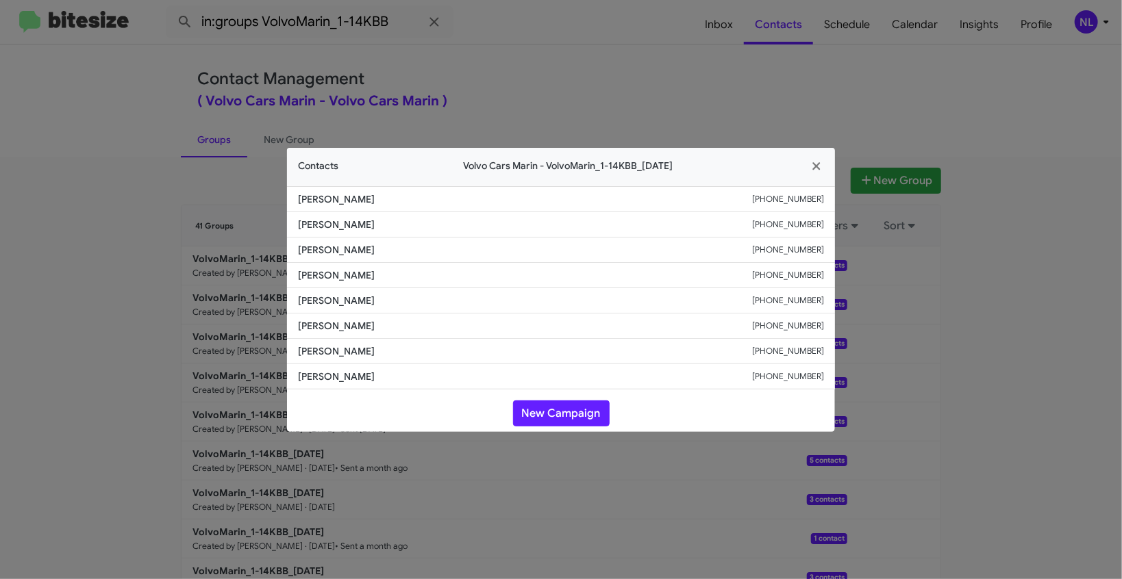
copy span "[PERSON_NAME]"
click at [817, 165] on icon "button" at bounding box center [816, 166] width 8 height 8
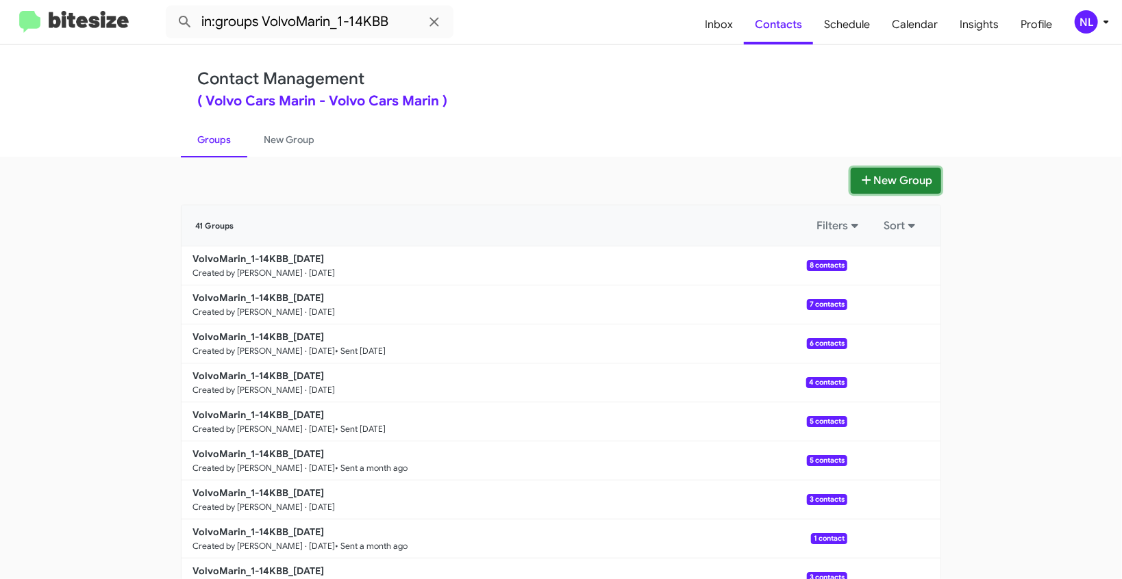
click at [888, 186] on button "New Group" at bounding box center [896, 181] width 90 height 26
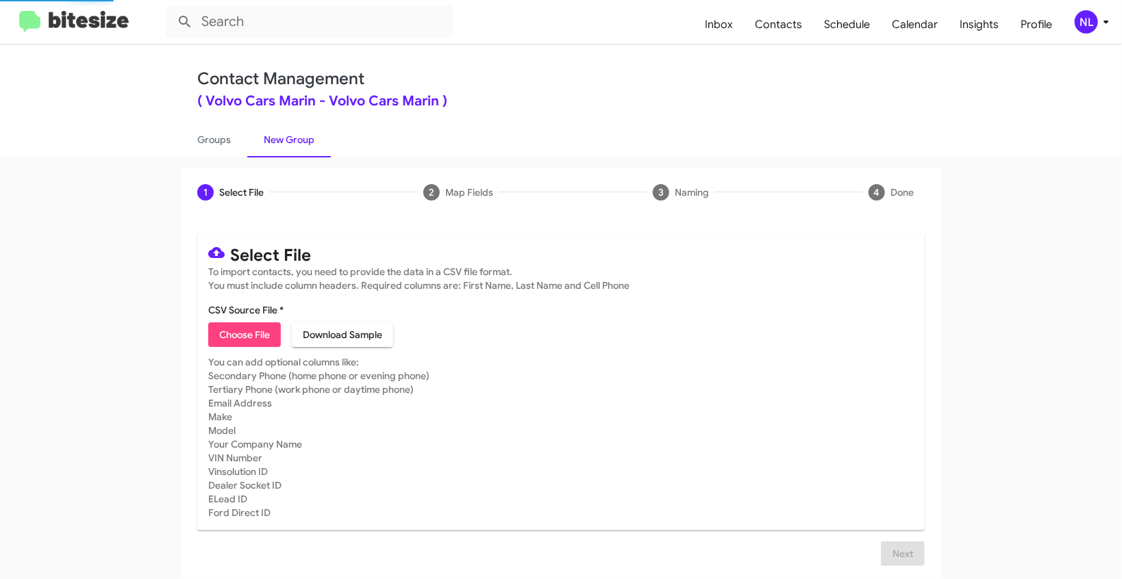
click at [248, 338] on span "Choose File" at bounding box center [244, 335] width 51 height 25
type input "VolvoMarin_31-90Int_[DATE]"
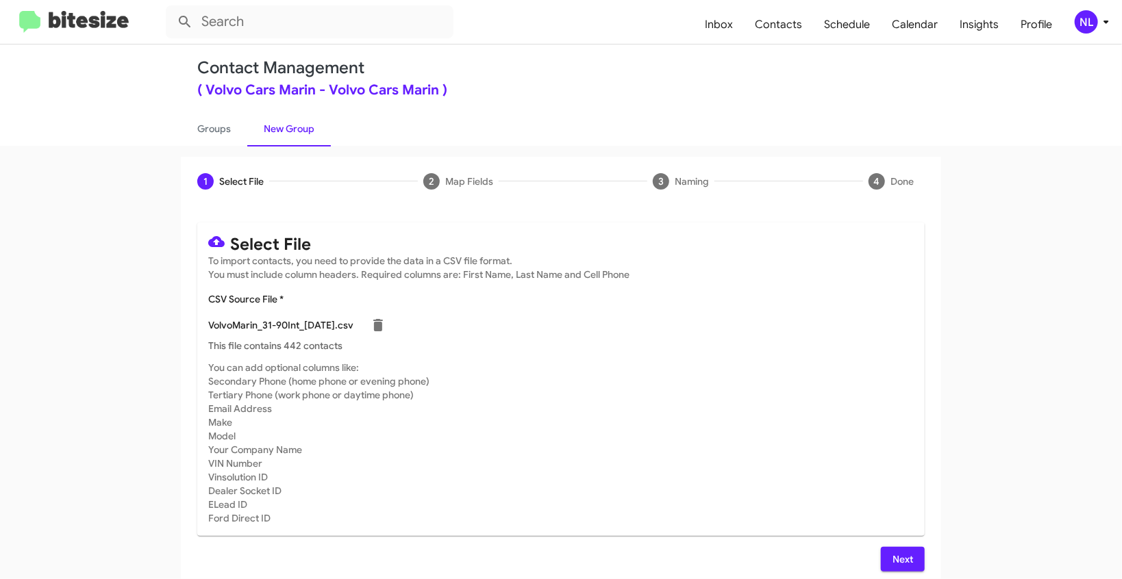
scroll to position [19, 0]
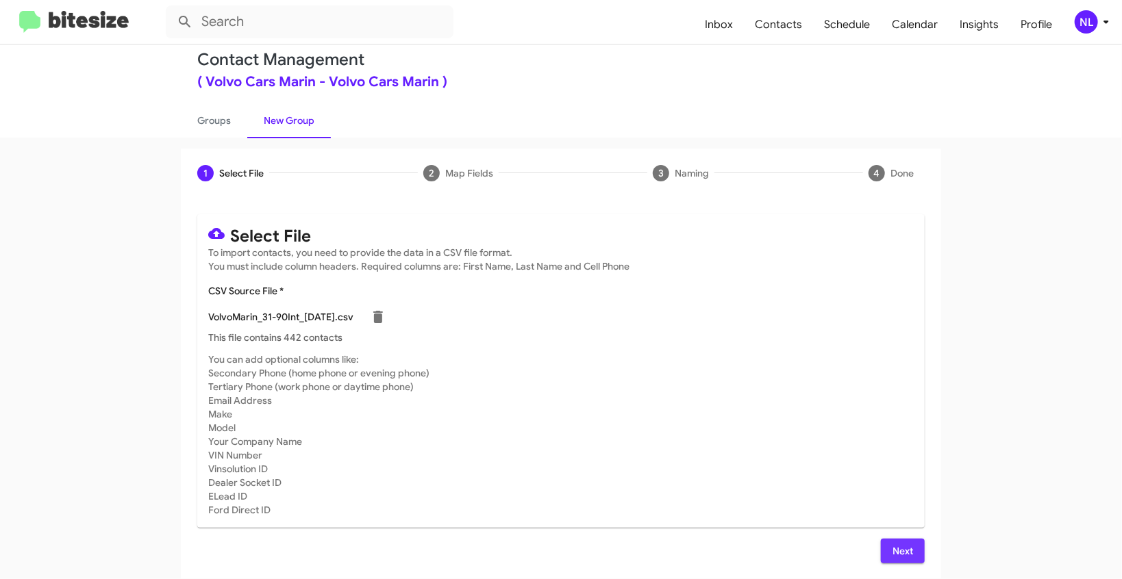
click at [892, 547] on span "Next" at bounding box center [903, 551] width 22 height 25
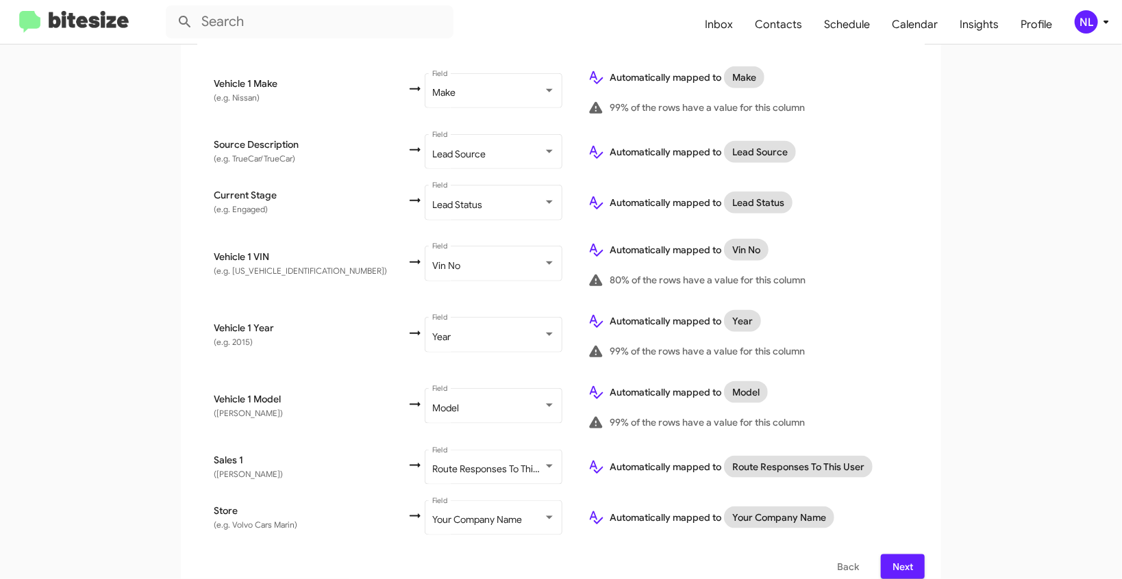
scroll to position [706, 0]
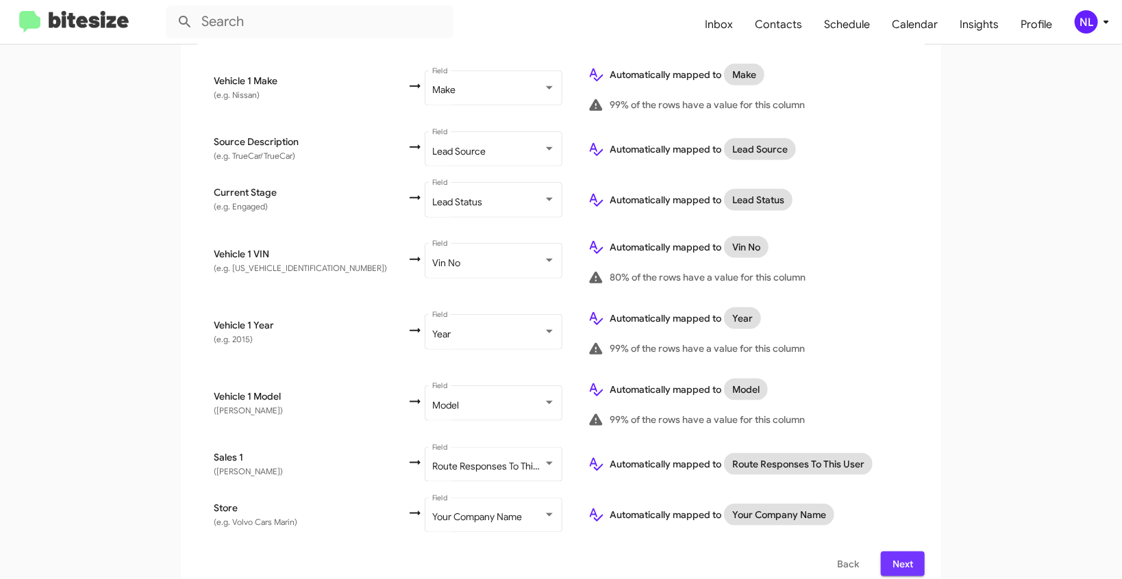
click at [897, 552] on span "Next" at bounding box center [903, 564] width 22 height 25
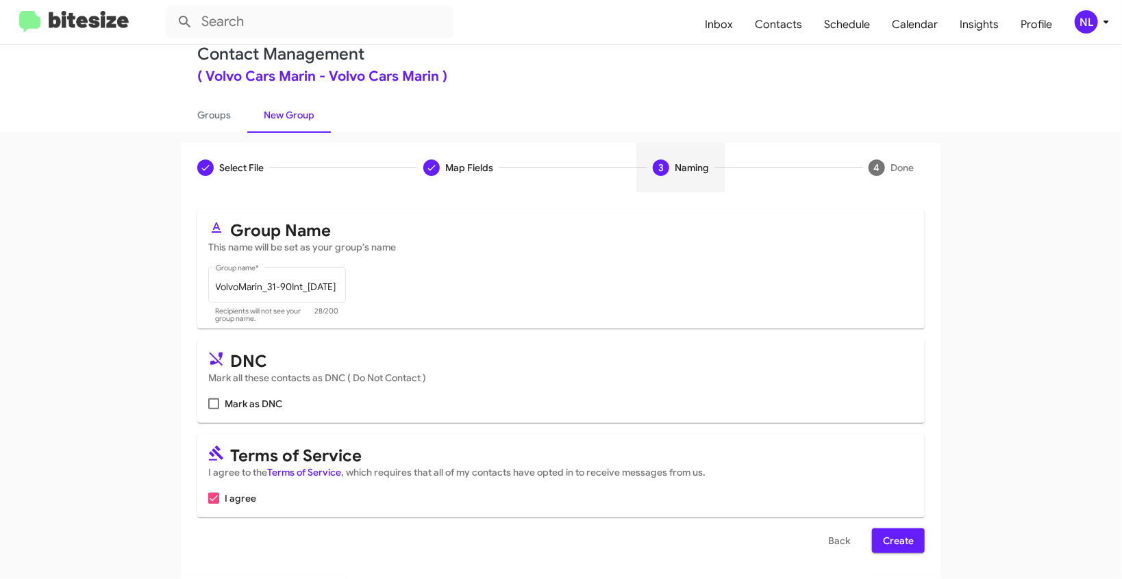
scroll to position [26, 0]
click at [905, 541] on span "Create" at bounding box center [898, 539] width 31 height 25
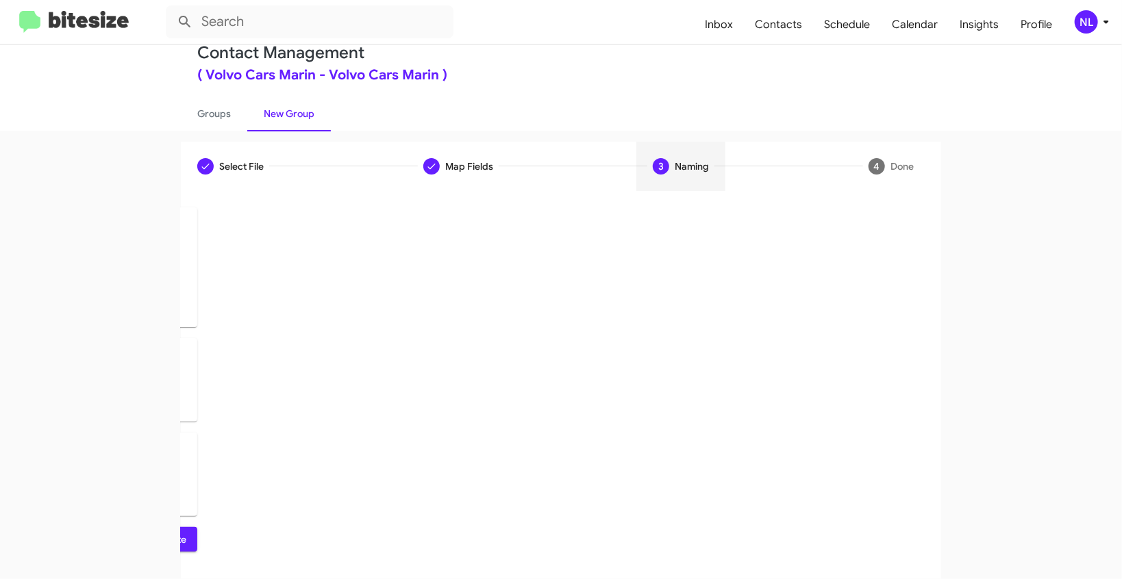
scroll to position [0, 0]
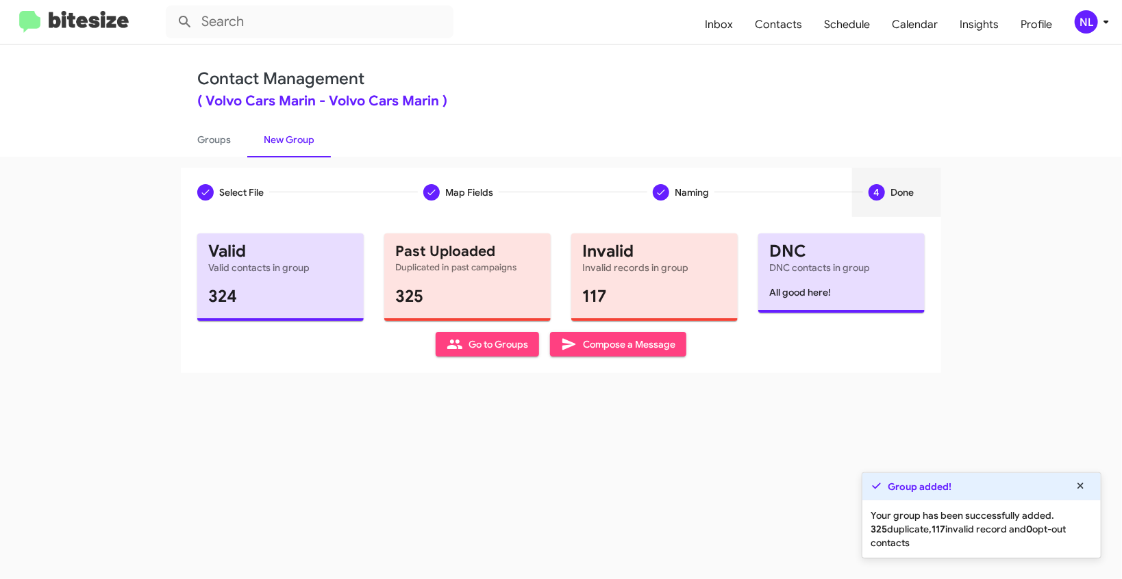
click at [467, 348] on span "Go to Groups" at bounding box center [488, 344] width 82 height 25
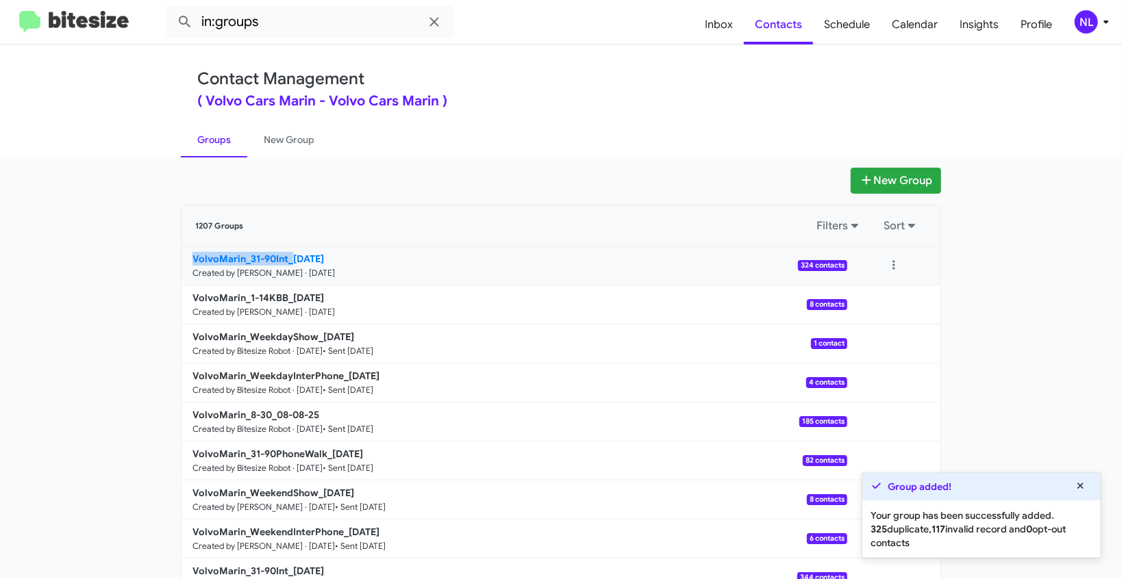
drag, startPoint x: 139, startPoint y: 257, endPoint x: 288, endPoint y: 254, distance: 148.7
click at [288, 254] on app-groups "New Group 1207 Groups Filters Sort VolvoMarin_31-90Int_[DATE] Created by [PERSO…" at bounding box center [561, 421] width 1122 height 506
copy b "VolvoMarin_31-90Int_"
click at [271, 27] on input "in:groups" at bounding box center [310, 21] width 288 height 33
paste input "VolvoMarin_31-90Int_"
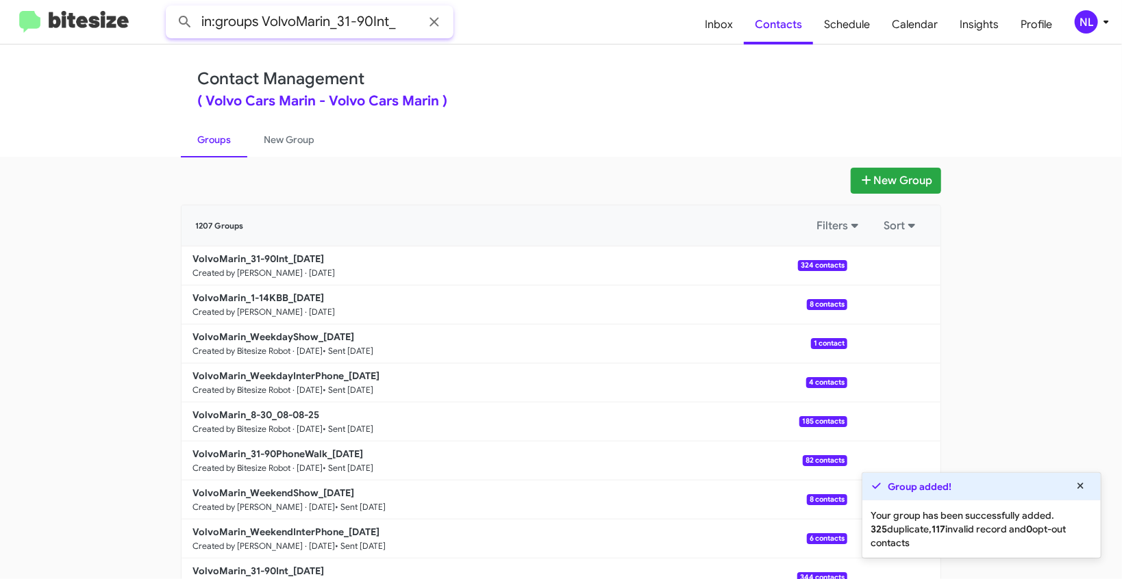
type input "in:groups VolvoMarin_31-90Int_"
click at [171, 8] on button at bounding box center [184, 21] width 27 height 27
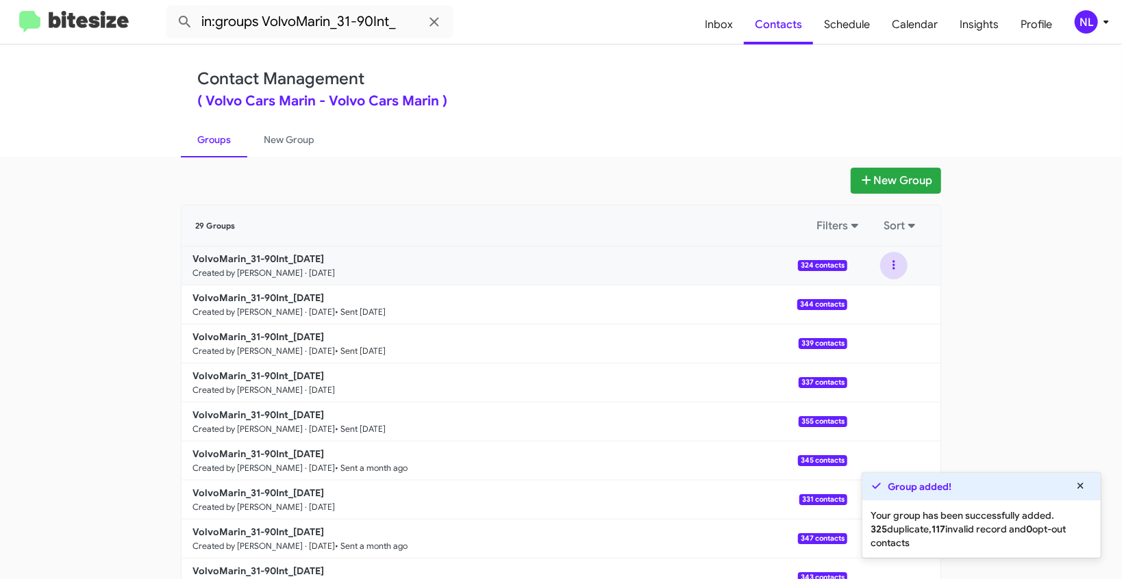
click at [892, 266] on button at bounding box center [893, 265] width 27 height 27
click at [865, 302] on button "View contacts" at bounding box center [853, 302] width 110 height 33
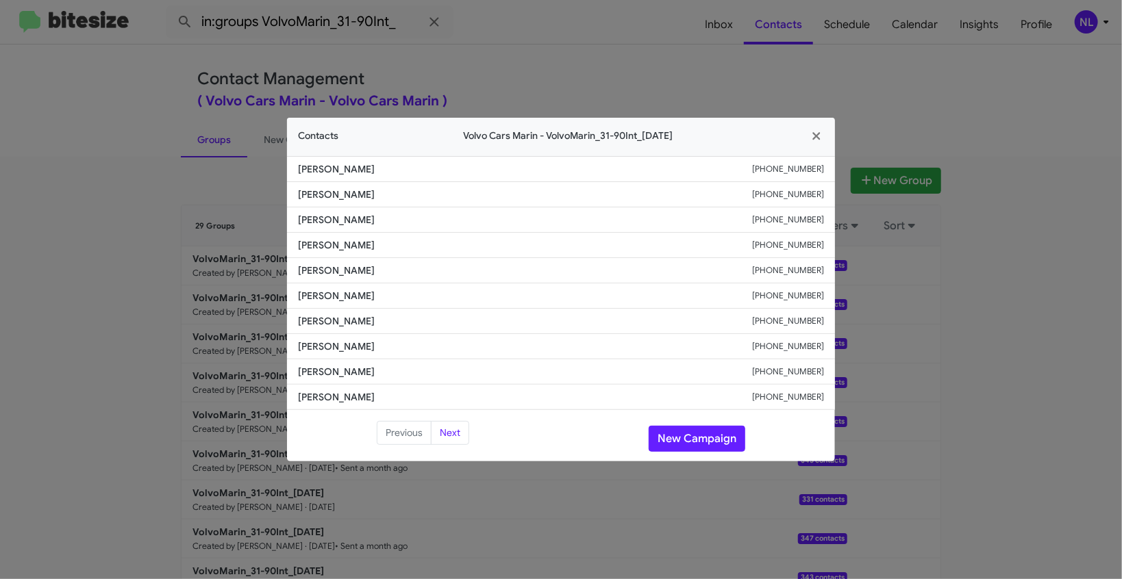
drag, startPoint x: 296, startPoint y: 269, endPoint x: 434, endPoint y: 270, distance: 137.7
click at [434, 270] on li "[PERSON_NAME] [PHONE_NUMBER]" at bounding box center [561, 270] width 548 height 25
copy span "[PERSON_NAME]"
click at [816, 135] on icon "button" at bounding box center [817, 136] width 16 height 12
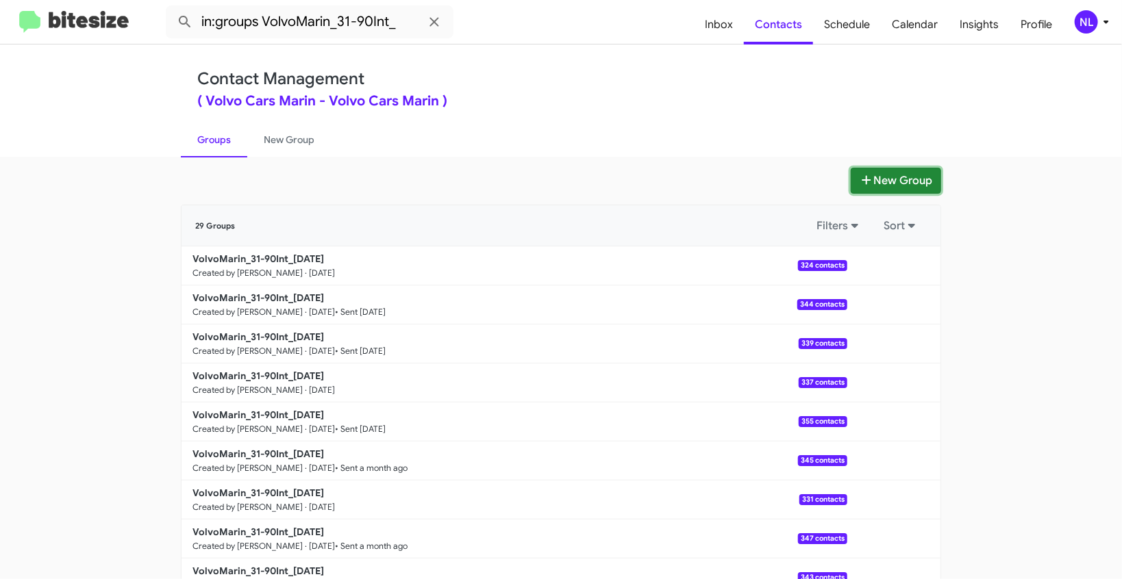
click at [885, 180] on button "New Group" at bounding box center [896, 181] width 90 height 26
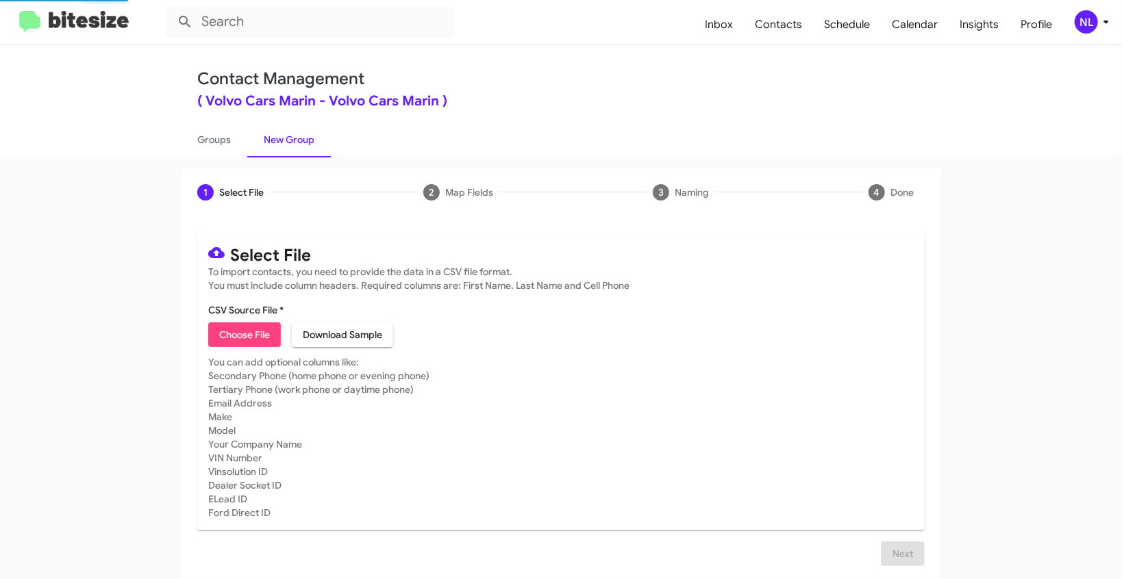
click at [238, 336] on span "Choose File" at bounding box center [244, 335] width 51 height 25
type input "VolvoMarin_WeekendInterPhone_[DATE]"
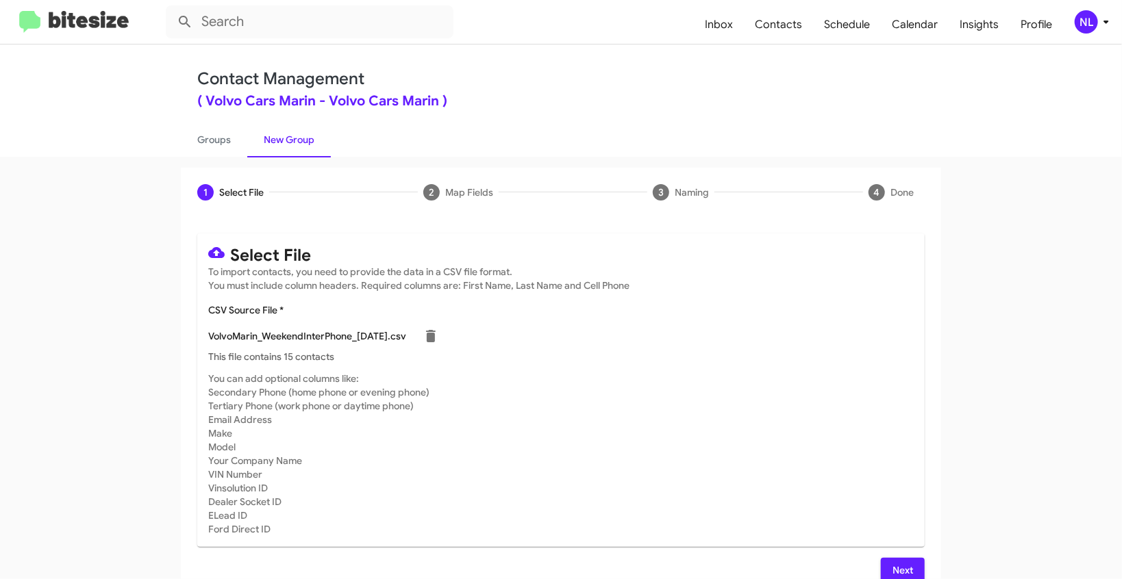
click at [905, 571] on span "Next" at bounding box center [903, 570] width 22 height 25
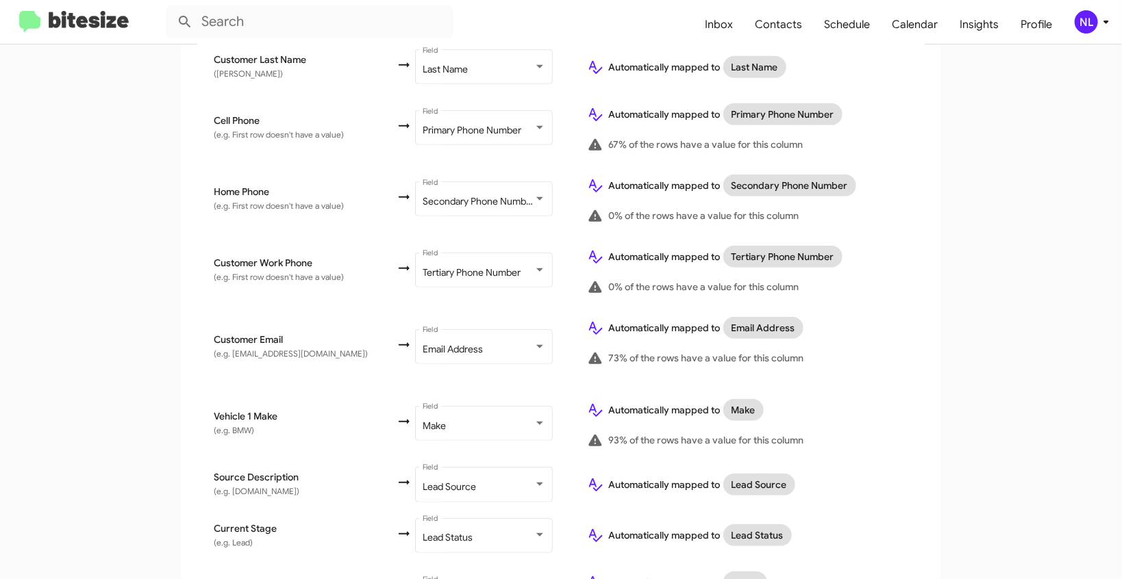
scroll to position [492, 0]
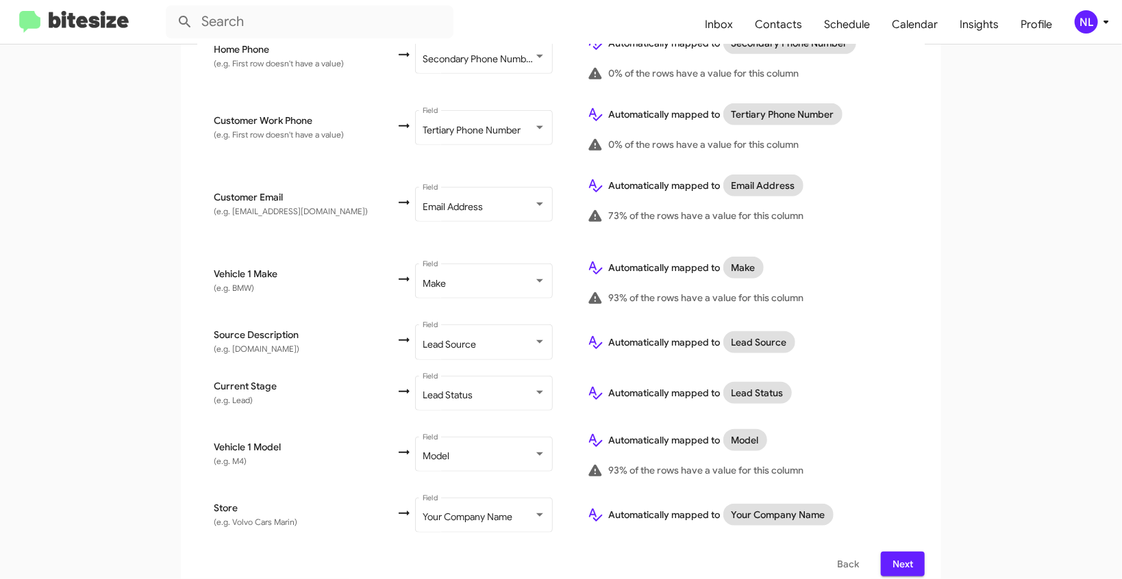
click at [896, 552] on span "Next" at bounding box center [903, 564] width 22 height 25
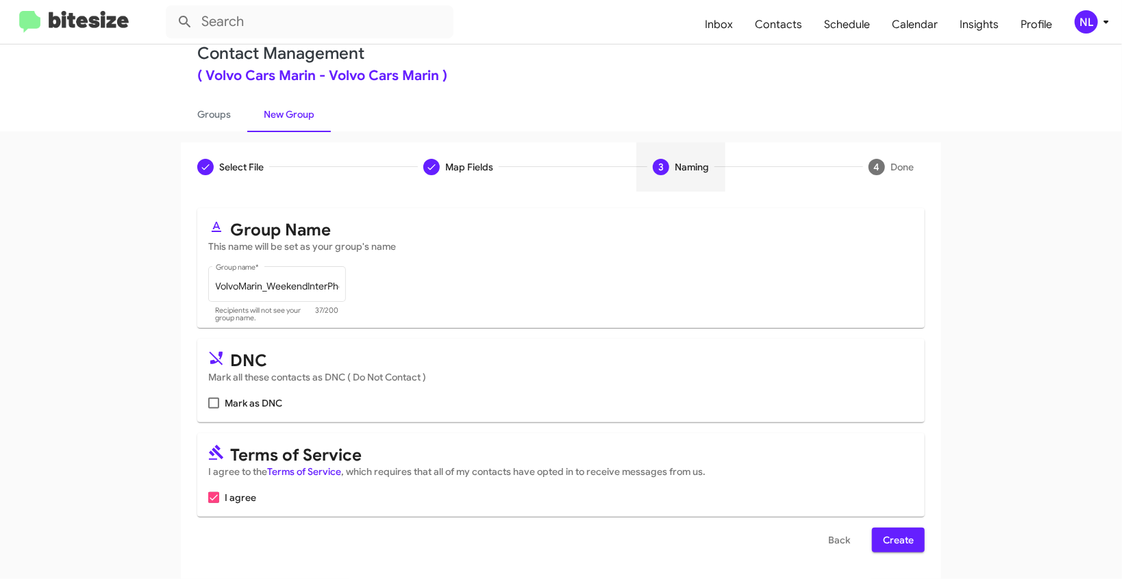
scroll to position [26, 0]
click at [894, 544] on span "Create" at bounding box center [898, 539] width 31 height 25
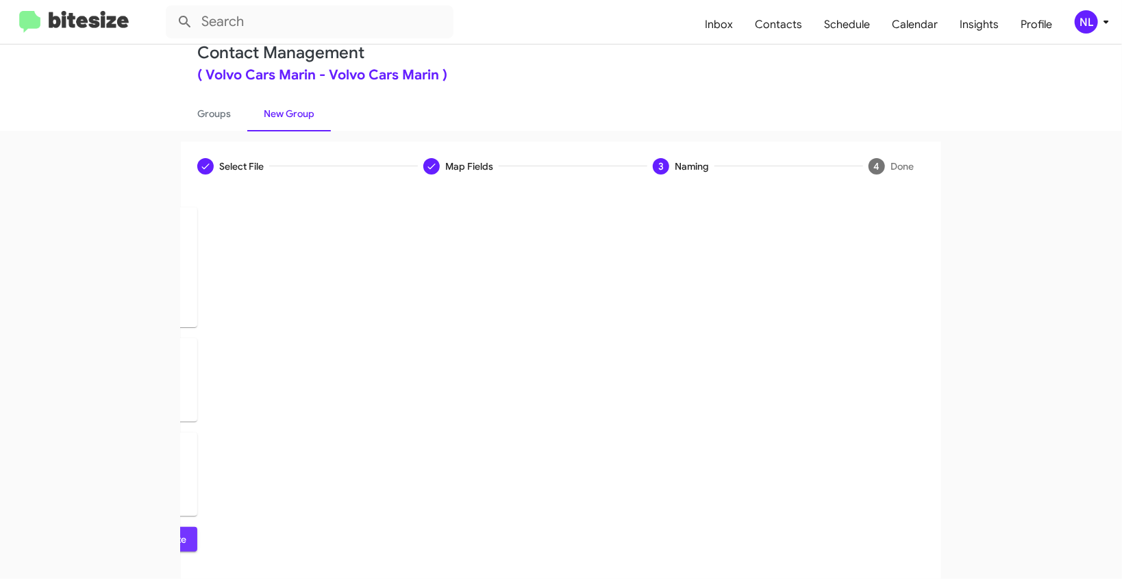
scroll to position [0, 0]
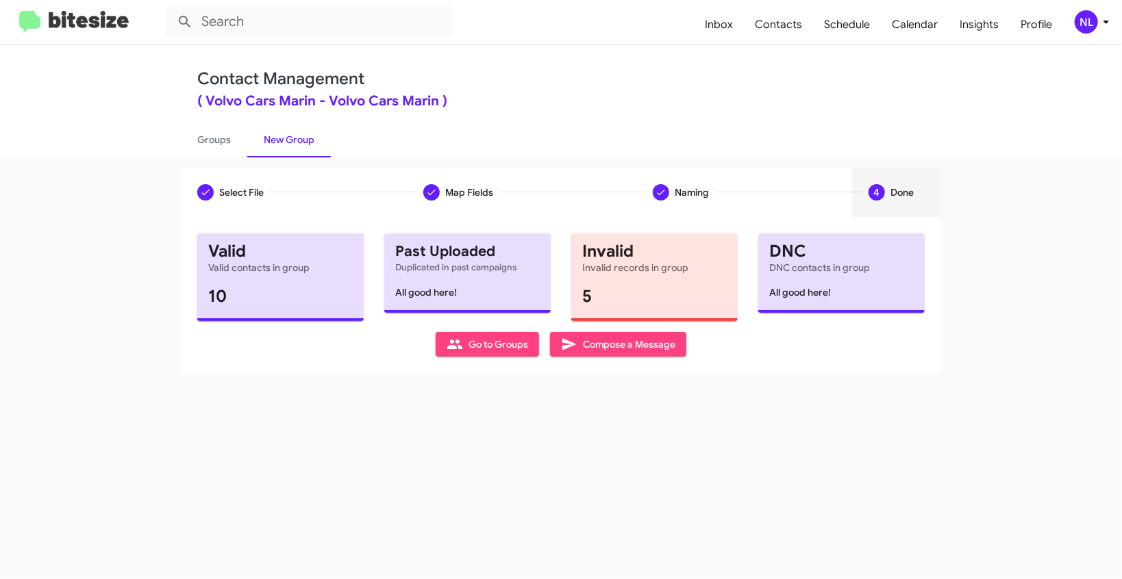
click at [497, 347] on span "Go to Groups" at bounding box center [488, 344] width 82 height 25
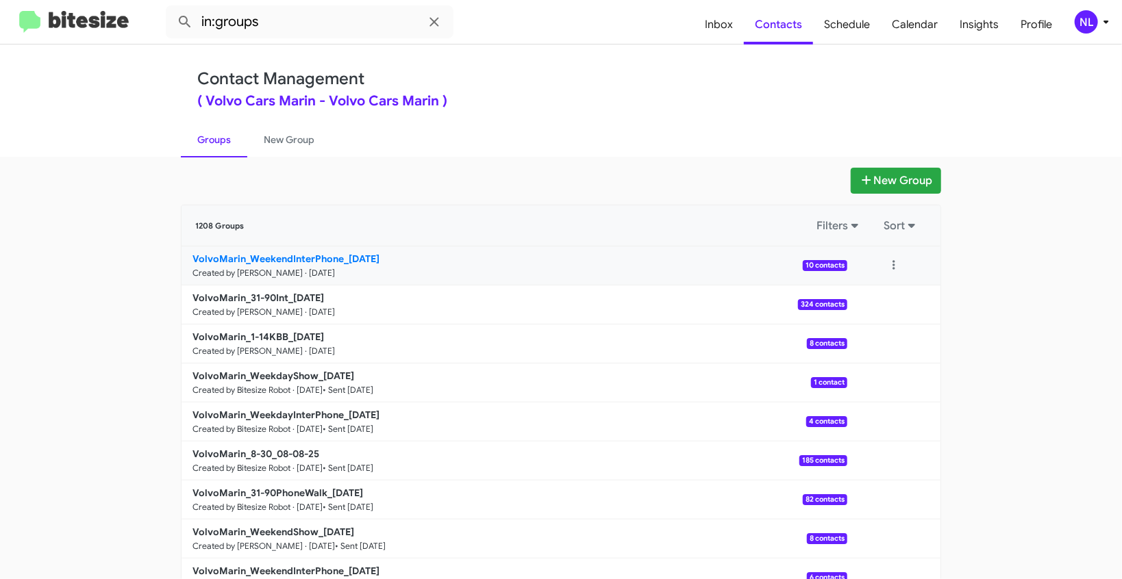
drag, startPoint x: 142, startPoint y: 255, endPoint x: 340, endPoint y: 255, distance: 197.3
click at [340, 255] on app-groups "New Group 1208 Groups Filters Sort VolvoMarin_WeekendInterPhone_[DATE] Created …" at bounding box center [561, 421] width 1122 height 506
copy div "Filters Sort VolvoMarin_WeekendInterPhone"
click at [281, 24] on input "in:groups" at bounding box center [310, 21] width 288 height 33
paste input "VolvoMarin_WeekendInterPhone"
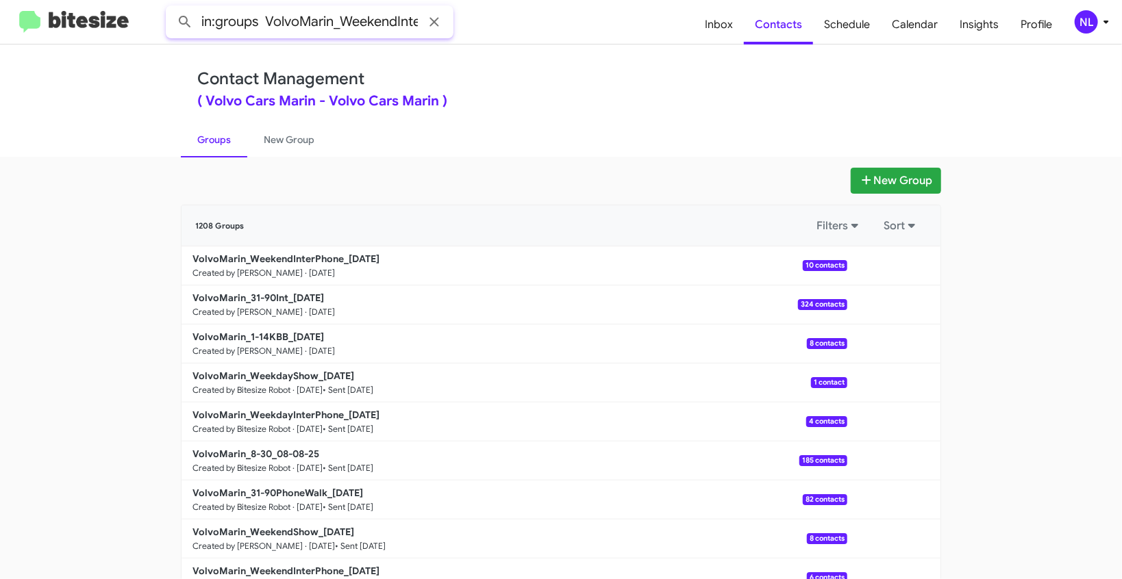
scroll to position [0, 47]
type input "in:groups VolvoMarin_WeekendInterPhone"
click at [171, 8] on button at bounding box center [184, 21] width 27 height 27
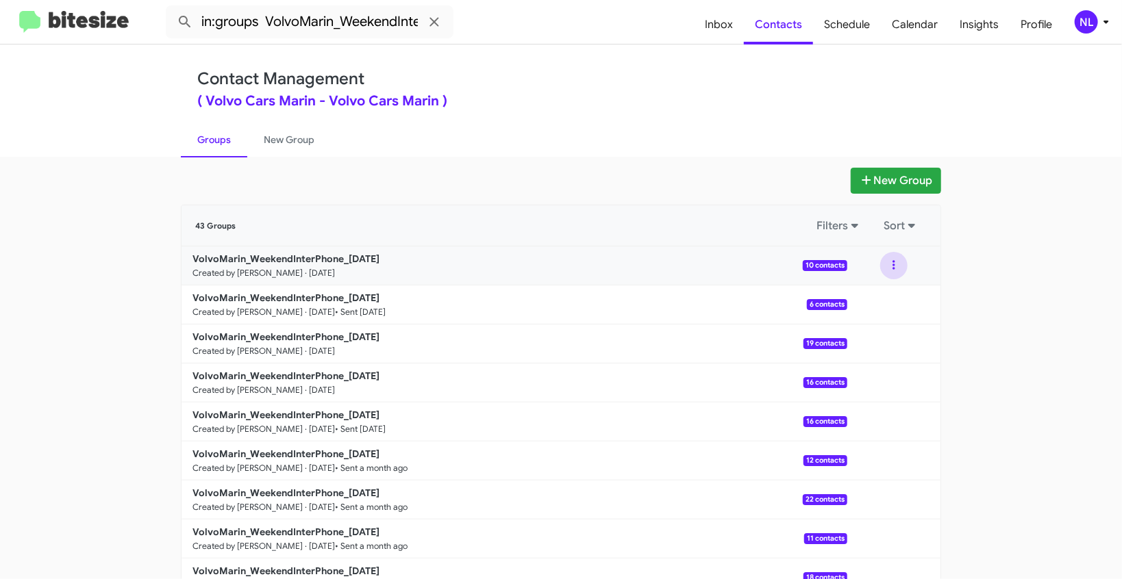
click at [893, 267] on button at bounding box center [893, 265] width 27 height 27
click at [866, 301] on button "View contacts" at bounding box center [853, 302] width 110 height 33
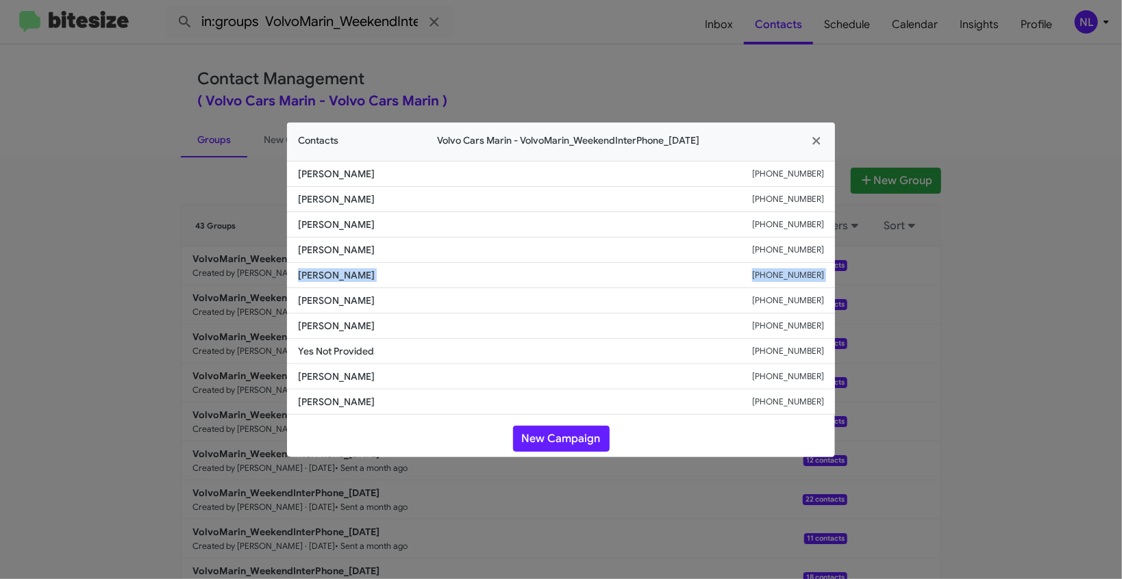
drag, startPoint x: 348, startPoint y: 279, endPoint x: 441, endPoint y: 290, distance: 93.9
click at [441, 290] on ul "[PERSON_NAME] [PHONE_NUMBER] [PERSON_NAME] [PHONE_NUMBER] [PERSON_NAME] [PHONE_…" at bounding box center [561, 288] width 548 height 254
click at [434, 306] on span "[PERSON_NAME]" at bounding box center [525, 301] width 454 height 14
drag, startPoint x: 291, startPoint y: 277, endPoint x: 427, endPoint y: 277, distance: 135.6
click at [427, 277] on li "[PERSON_NAME] [PHONE_NUMBER]" at bounding box center [561, 275] width 548 height 25
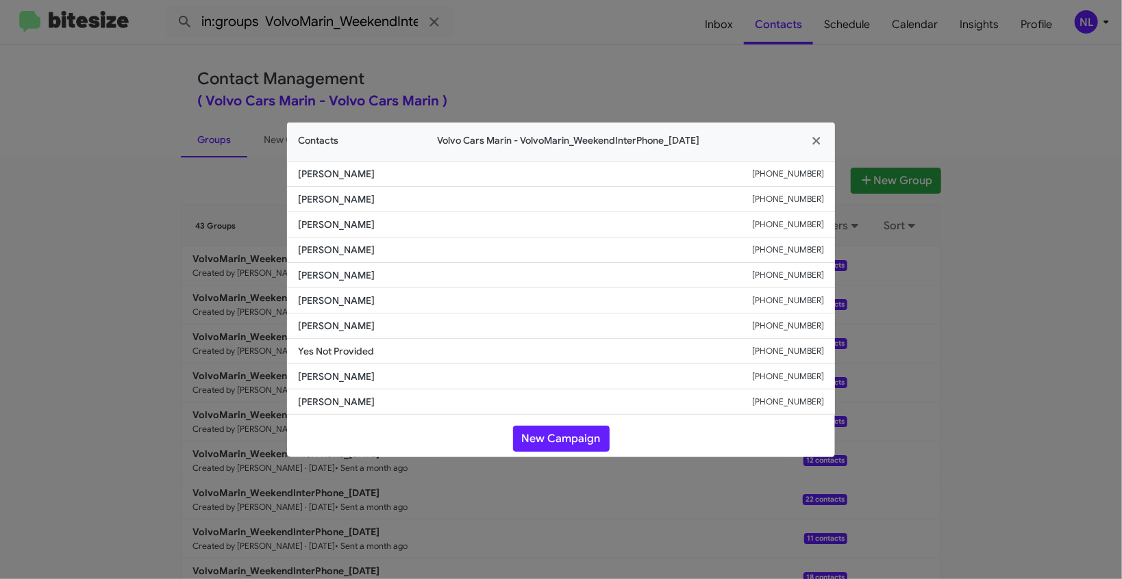
copy span "[PERSON_NAME]"
click at [819, 141] on icon "button" at bounding box center [817, 141] width 16 height 12
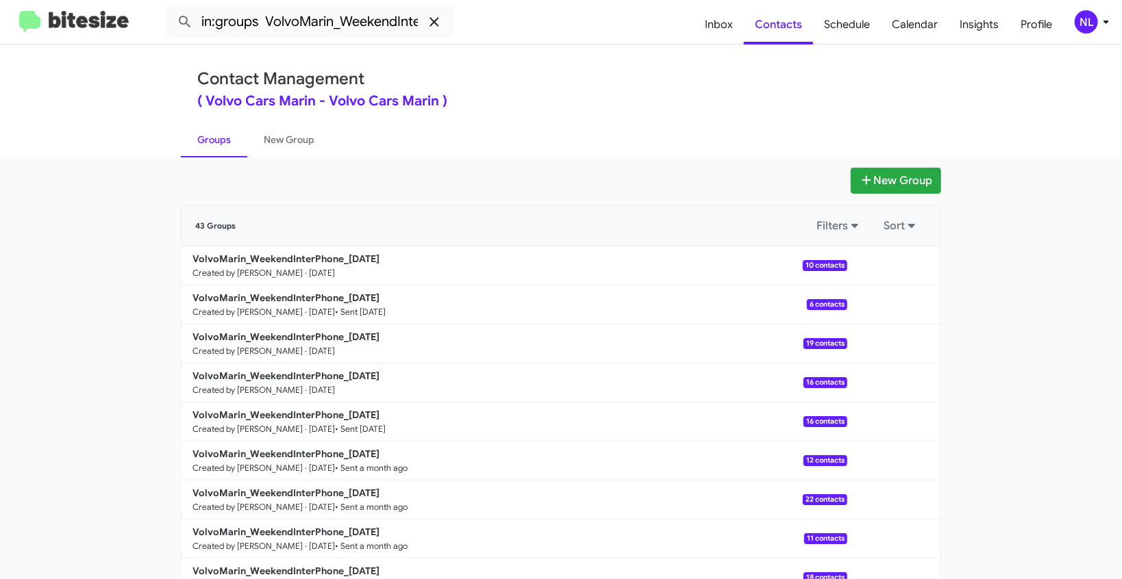
click at [440, 21] on icon at bounding box center [434, 22] width 16 height 16
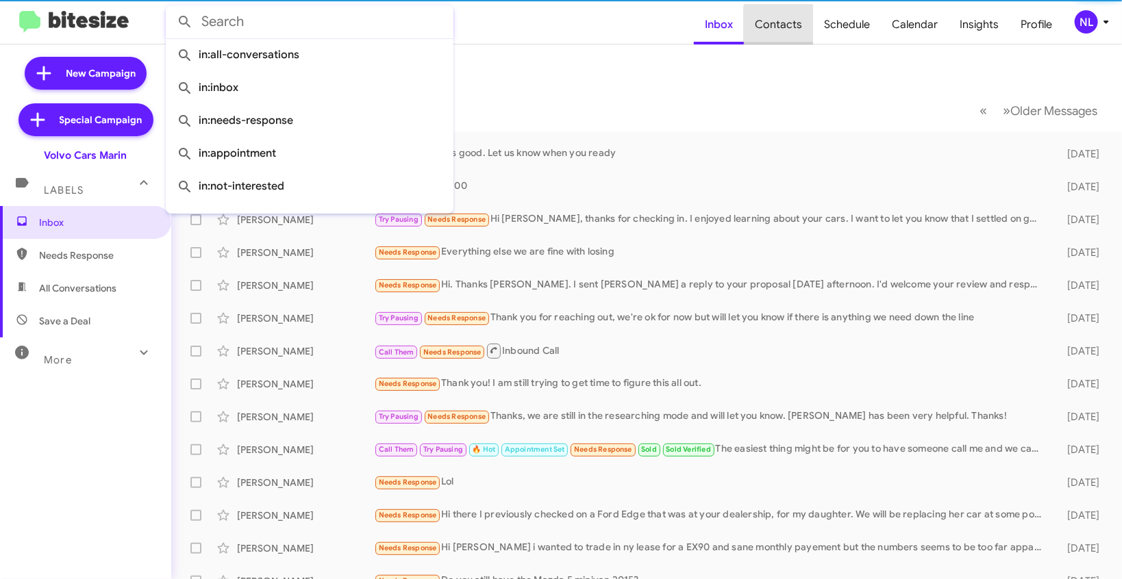
click at [792, 27] on span "Contacts" at bounding box center [778, 25] width 69 height 40
type input "in:groups"
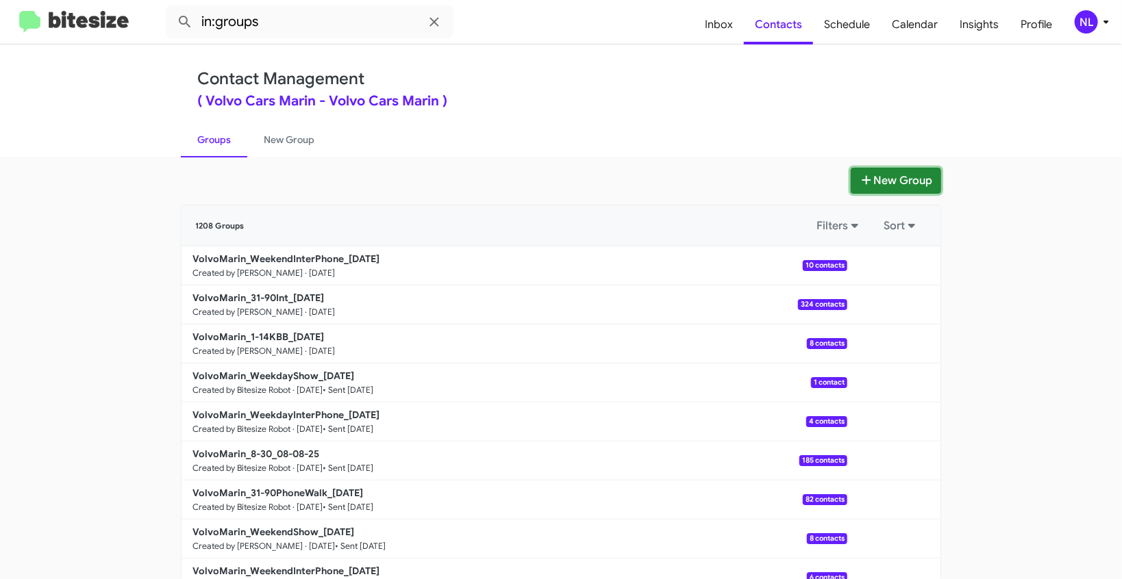
click at [888, 189] on button "New Group" at bounding box center [896, 181] width 90 height 26
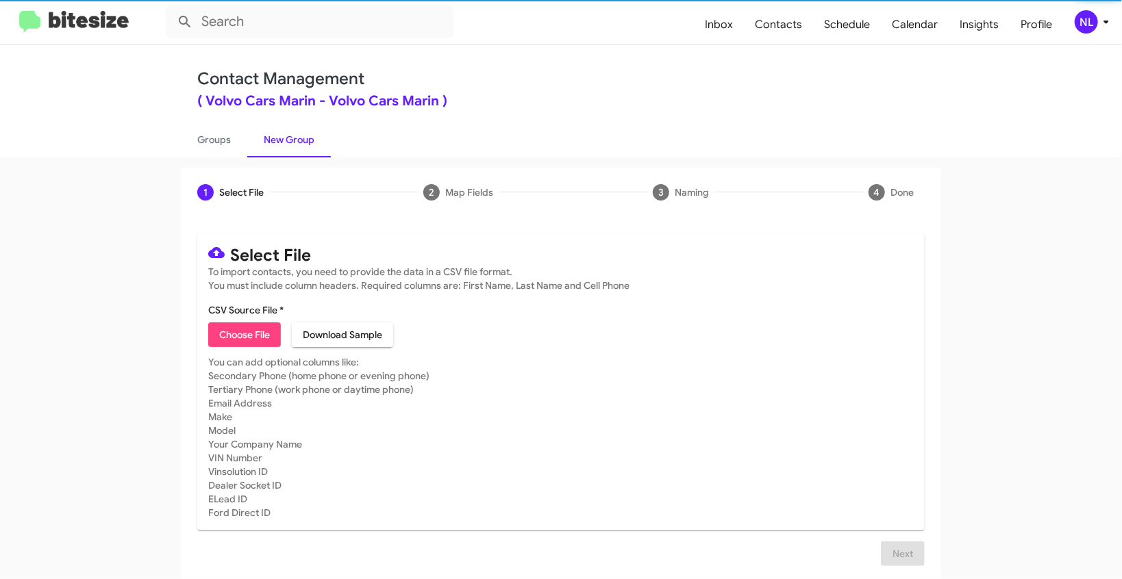
click at [244, 331] on span "Choose File" at bounding box center [244, 335] width 51 height 25
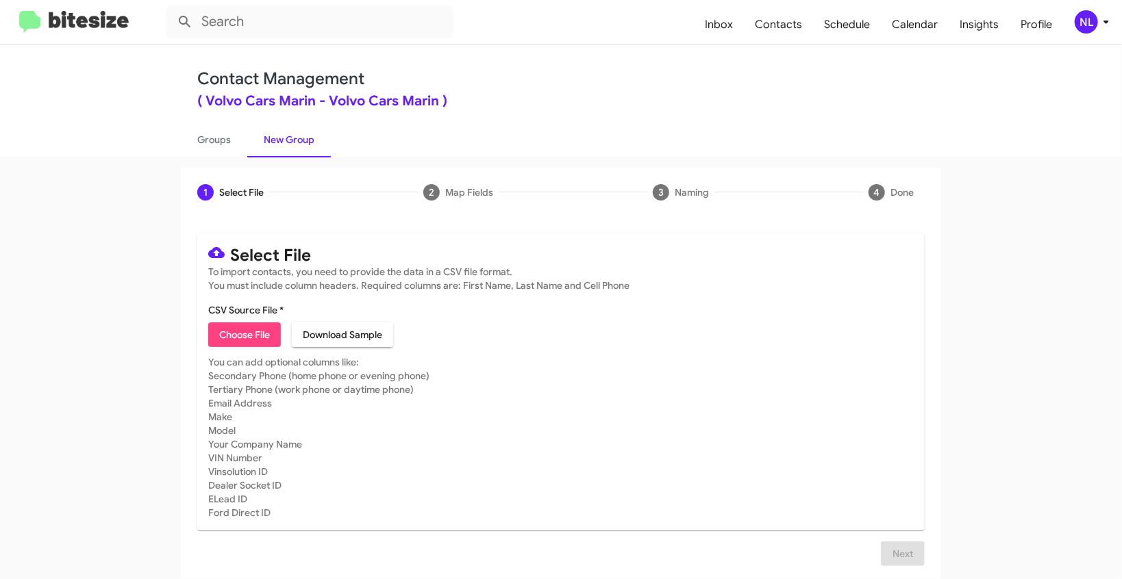
type input "VolvoMarin_WeekendShow_[DATE]"
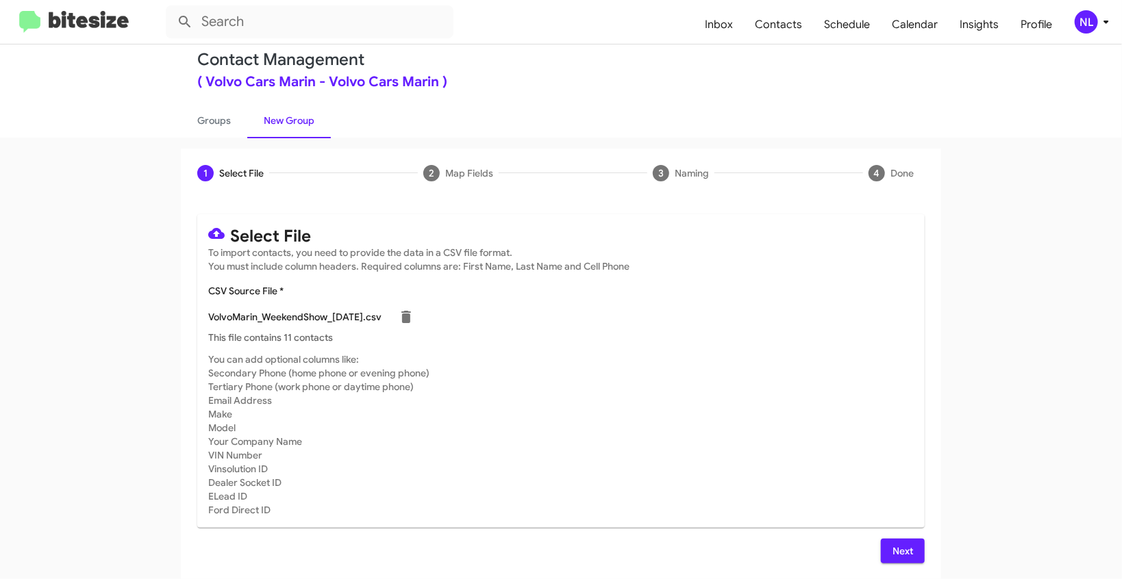
scroll to position [19, 0]
click at [892, 552] on span "Next" at bounding box center [903, 551] width 22 height 25
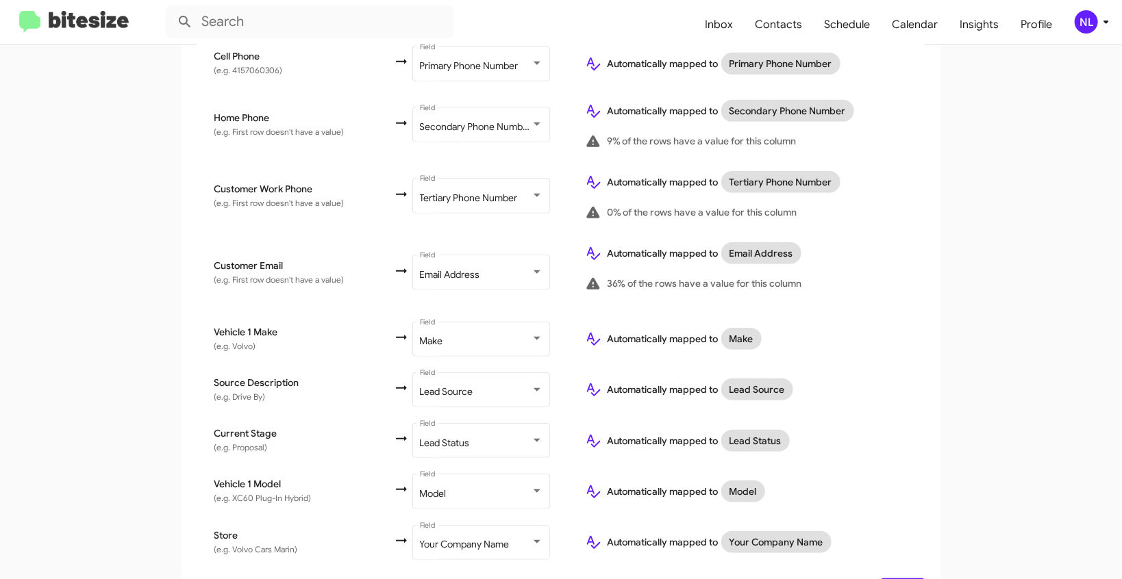
scroll to position [432, 0]
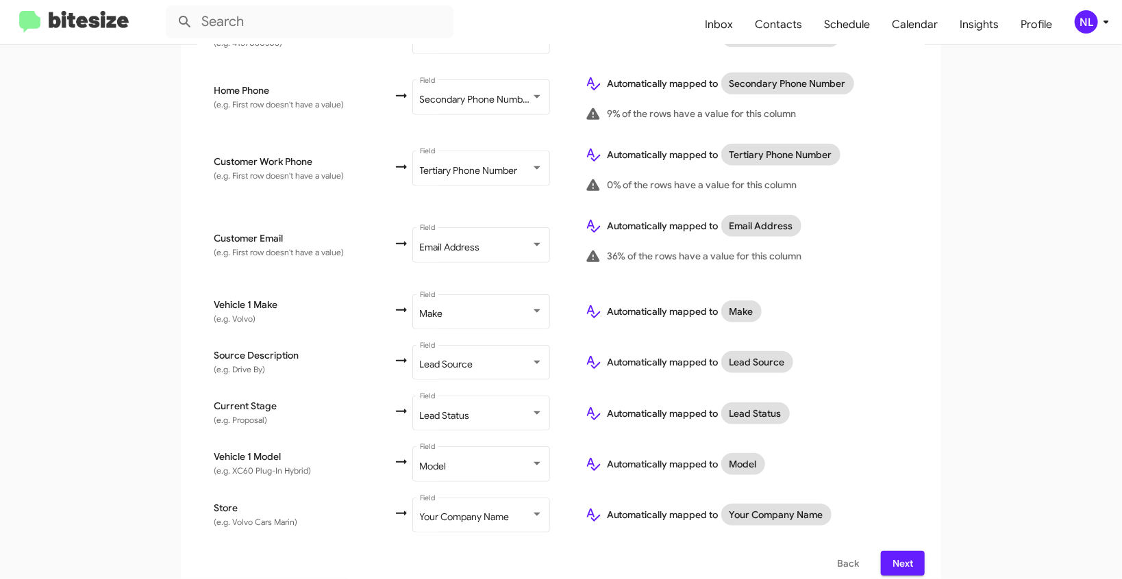
click at [892, 551] on span "Next" at bounding box center [903, 563] width 22 height 25
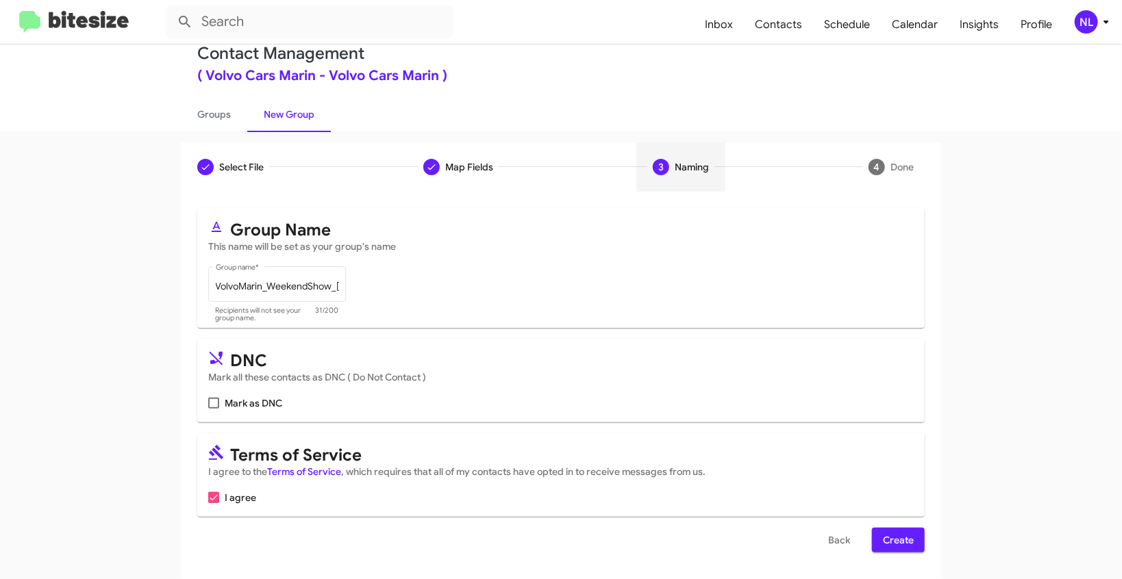
scroll to position [26, 0]
click at [905, 537] on span "Create" at bounding box center [898, 539] width 31 height 25
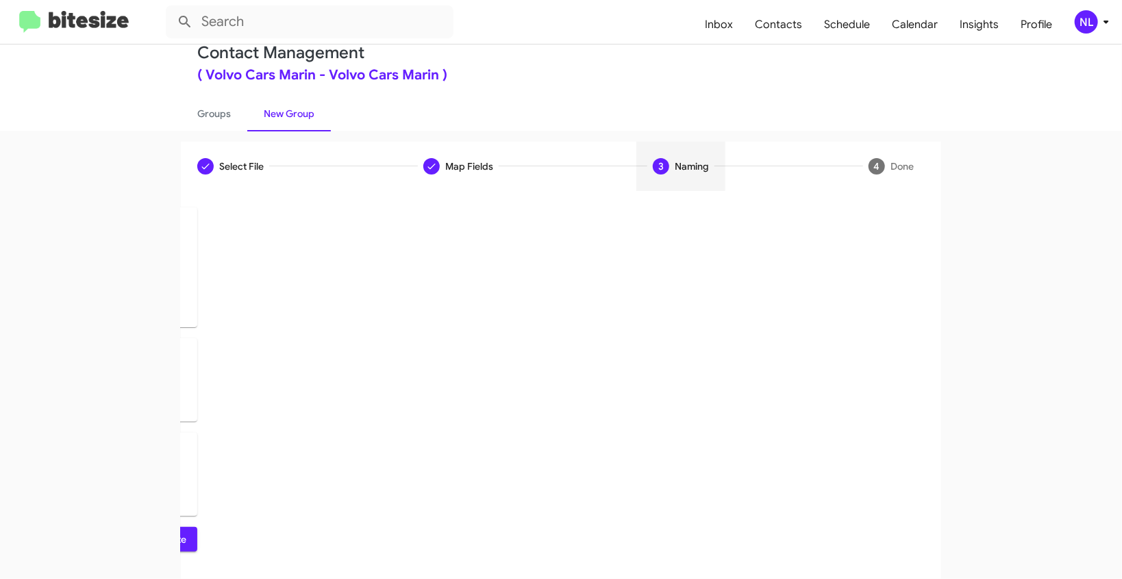
scroll to position [0, 0]
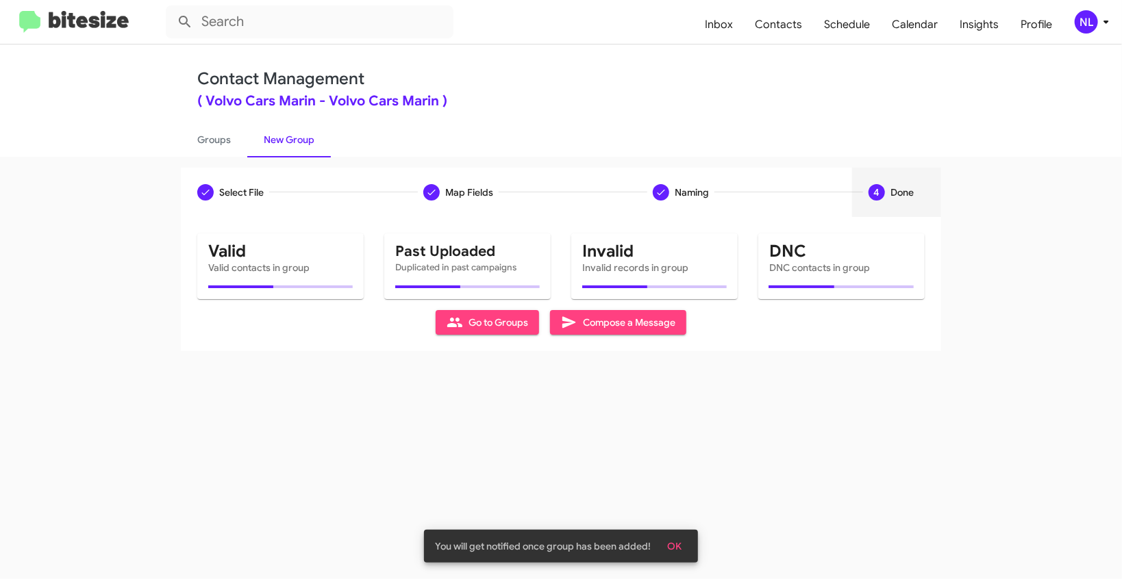
click at [677, 549] on span "OK" at bounding box center [674, 546] width 14 height 25
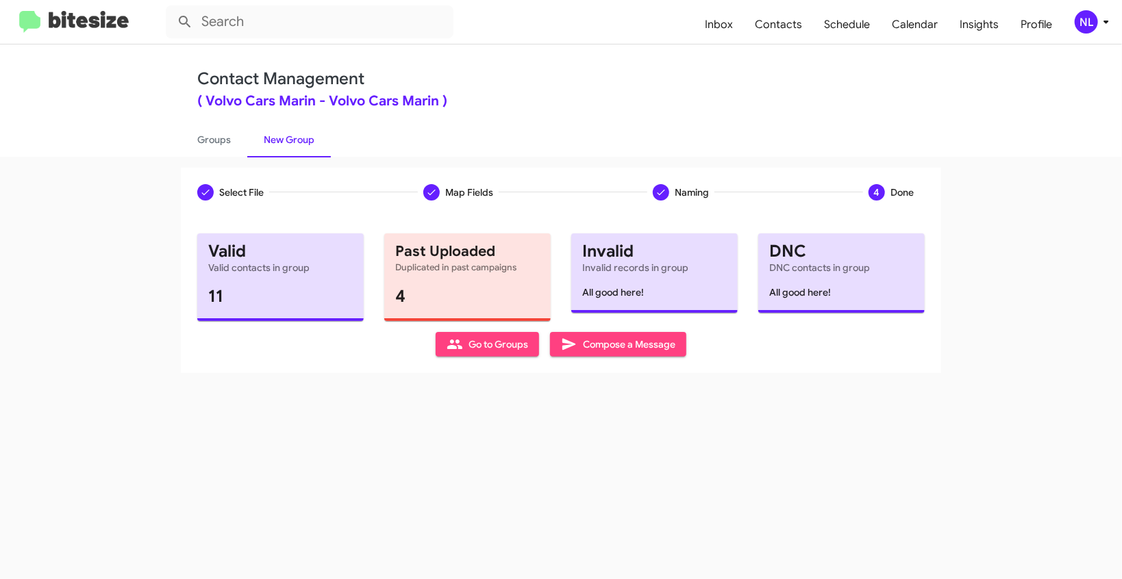
click at [491, 345] on span "Go to Groups" at bounding box center [488, 344] width 82 height 25
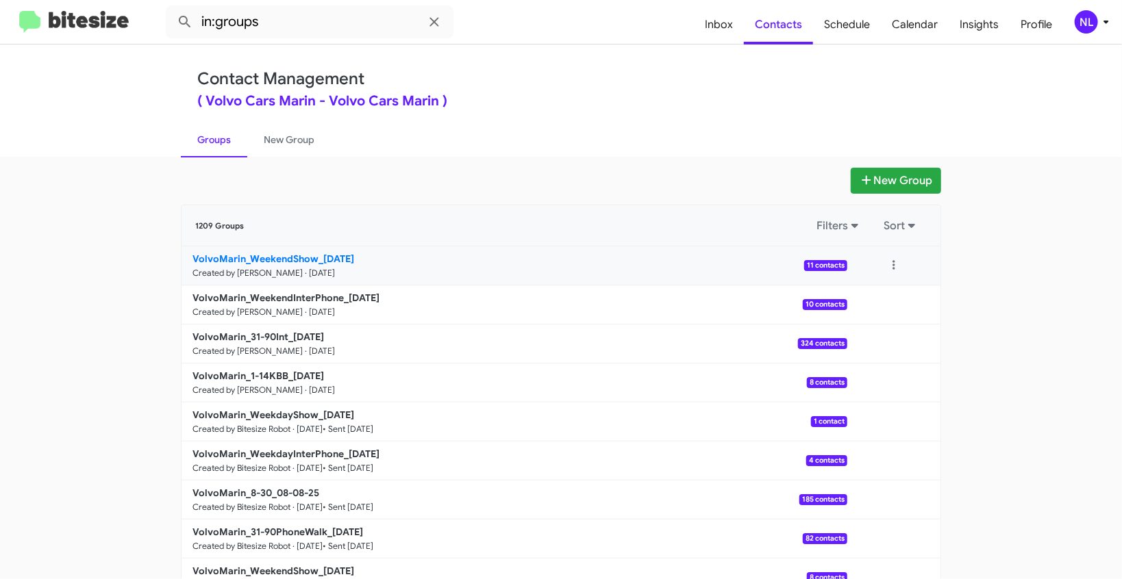
drag, startPoint x: 144, startPoint y: 247, endPoint x: 314, endPoint y: 251, distance: 169.9
click at [314, 251] on app-groups "New Group 1209 Groups Filters Sort VolvoMarin_WeekendShow_[DATE] Created by Nen…" at bounding box center [561, 421] width 1122 height 506
copy div "Filters Sort VolvoMarin_WeekendShow"
click at [294, 18] on input "in:groups" at bounding box center [310, 21] width 288 height 33
paste input "VolvoMarin_WeekendShow"
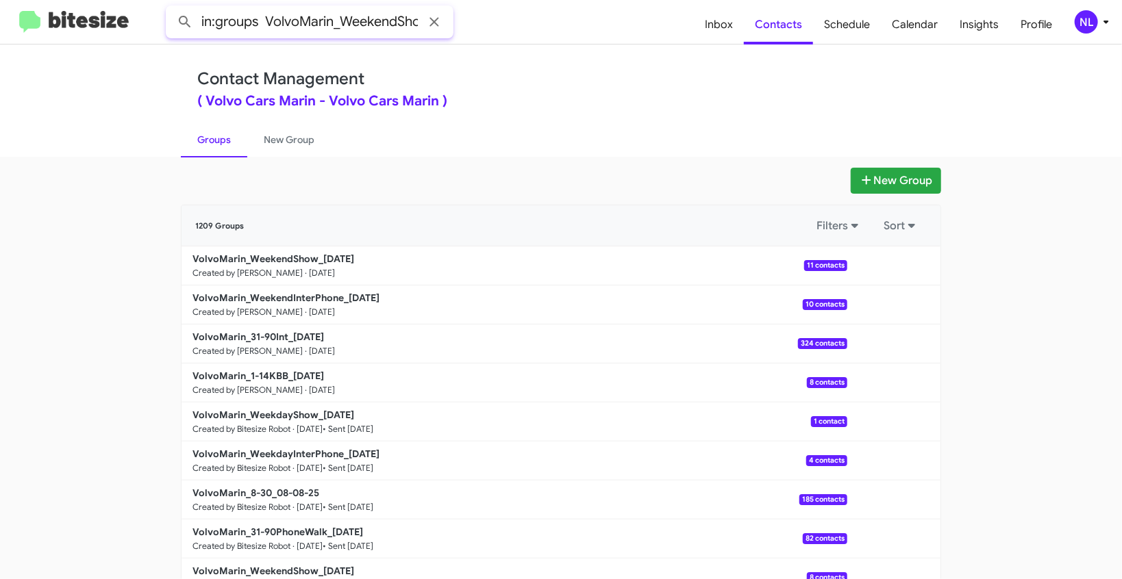
scroll to position [0, 14]
type input "in:groups VolvoMarin_WeekendShow"
click at [171, 8] on button at bounding box center [184, 21] width 27 height 27
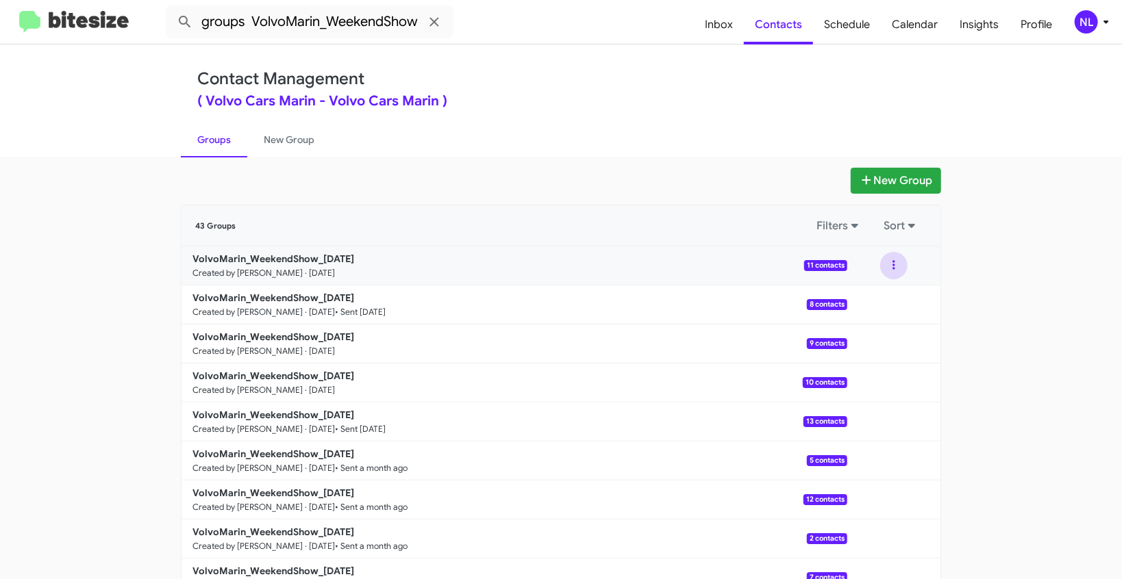
click at [890, 266] on button at bounding box center [893, 265] width 27 height 27
click at [872, 302] on button "View contacts" at bounding box center [853, 302] width 110 height 33
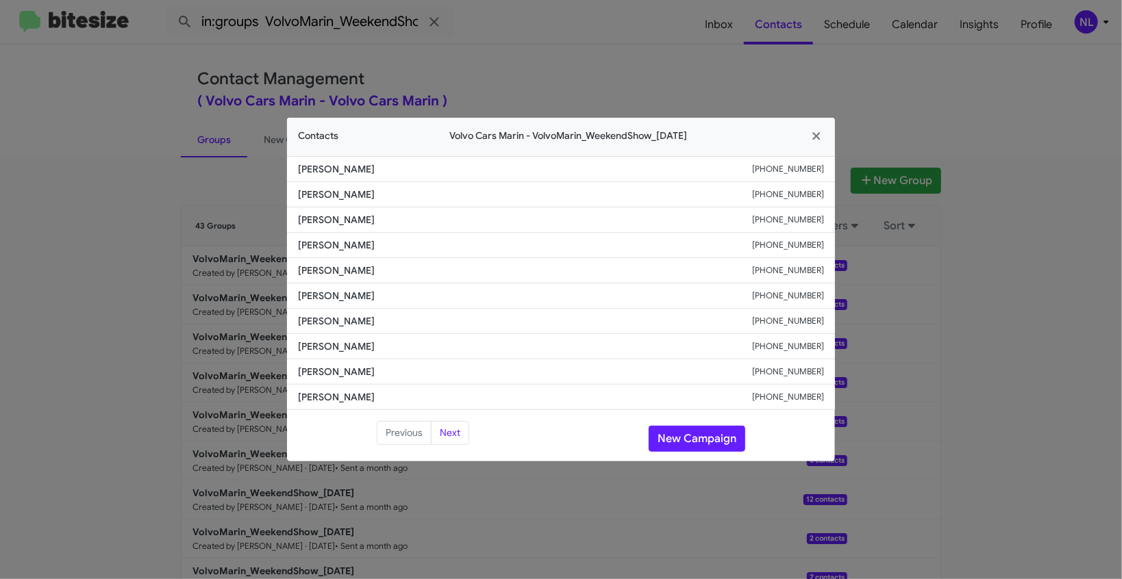
drag, startPoint x: 292, startPoint y: 249, endPoint x: 418, endPoint y: 247, distance: 126.1
click at [413, 249] on li "[PERSON_NAME] [PHONE_NUMBER]" at bounding box center [561, 245] width 548 height 25
copy span "[PERSON_NAME]"
click at [818, 137] on icon "button" at bounding box center [817, 136] width 16 height 12
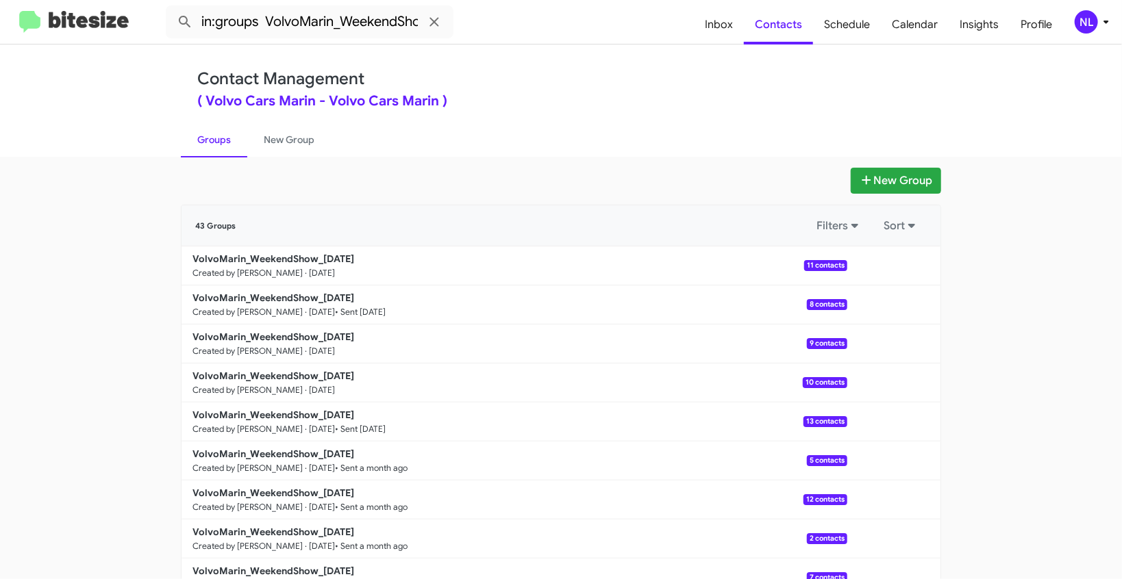
click at [1088, 36] on mat-toolbar "in:groups VolvoMarin_WeekendShow Inbox Contacts Schedule Calendar Insights Prof…" at bounding box center [561, 22] width 1122 height 44
click at [1086, 27] on div "NL" at bounding box center [1086, 21] width 23 height 23
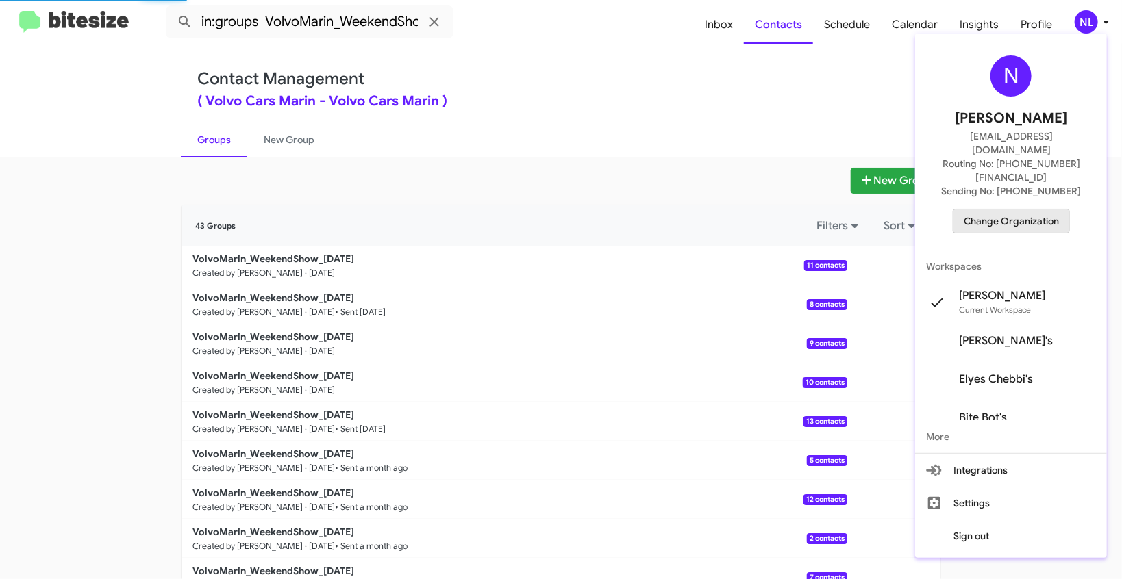
click at [1014, 210] on span "Change Organization" at bounding box center [1011, 221] width 95 height 23
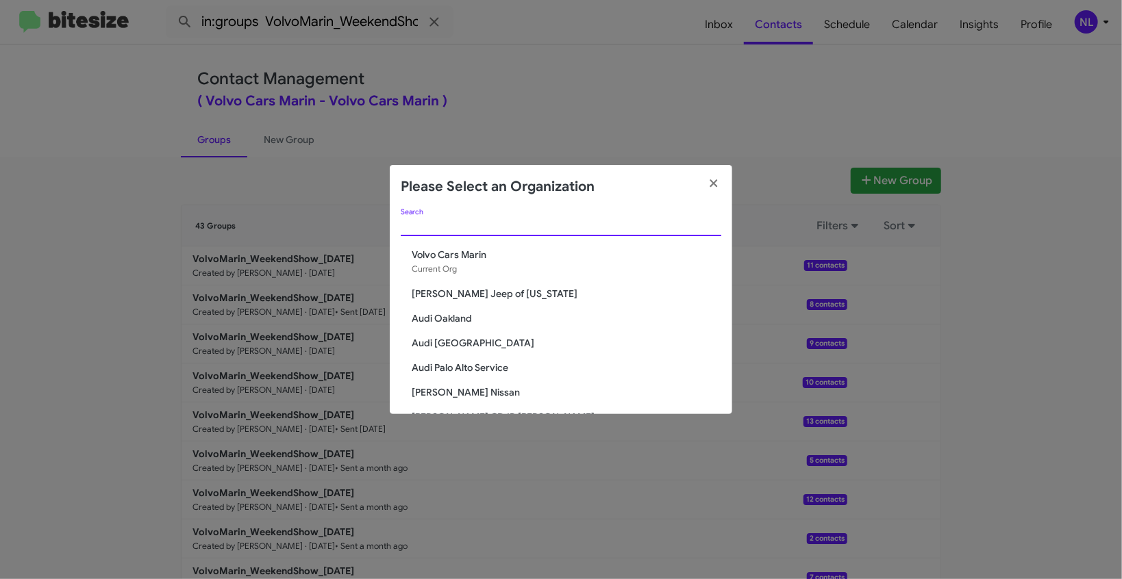
click at [494, 229] on input "Search" at bounding box center [561, 226] width 321 height 11
paste input "Chevrolet of [GEOGRAPHIC_DATA]"
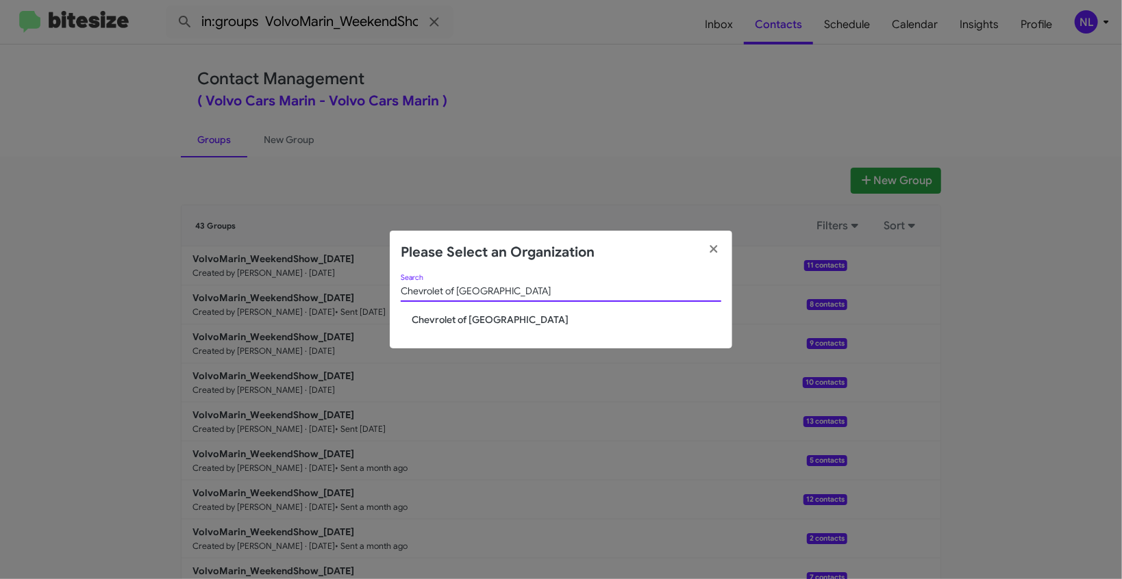
type input "Chevrolet of [GEOGRAPHIC_DATA]"
click at [440, 321] on span "Chevrolet of [GEOGRAPHIC_DATA]" at bounding box center [567, 320] width 310 height 14
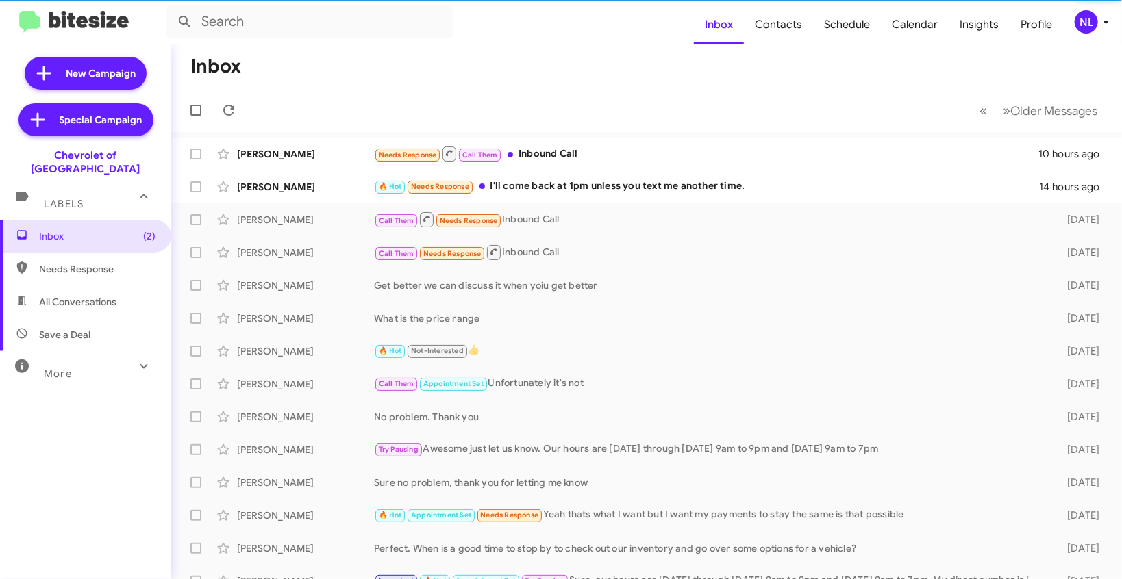
click at [1086, 22] on div "NL" at bounding box center [1086, 21] width 23 height 23
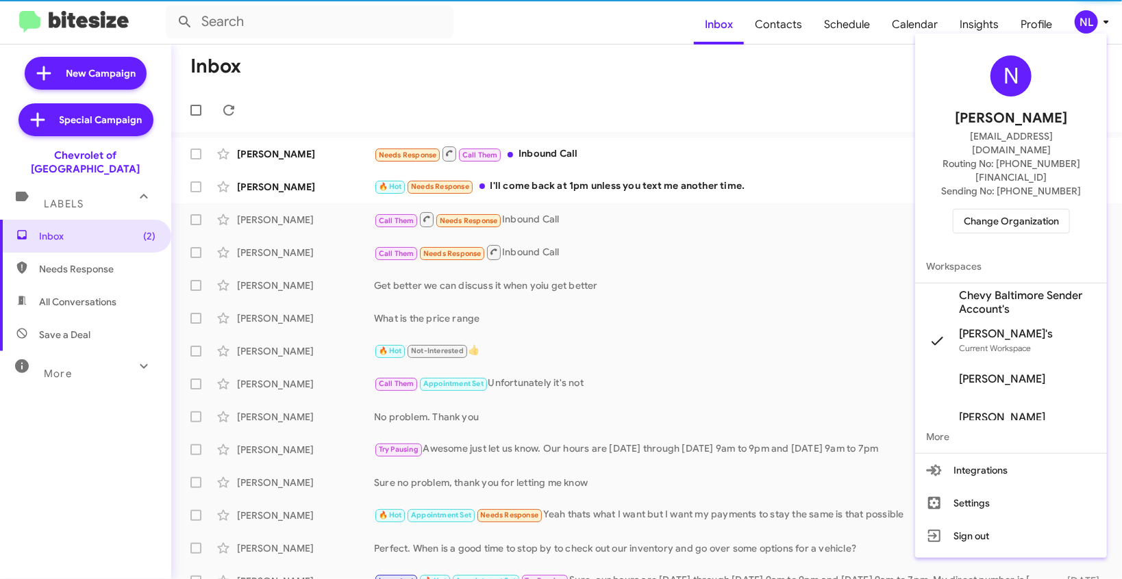
click at [1003, 289] on span "Chevy Baltimore Sender Account's" at bounding box center [1027, 302] width 137 height 27
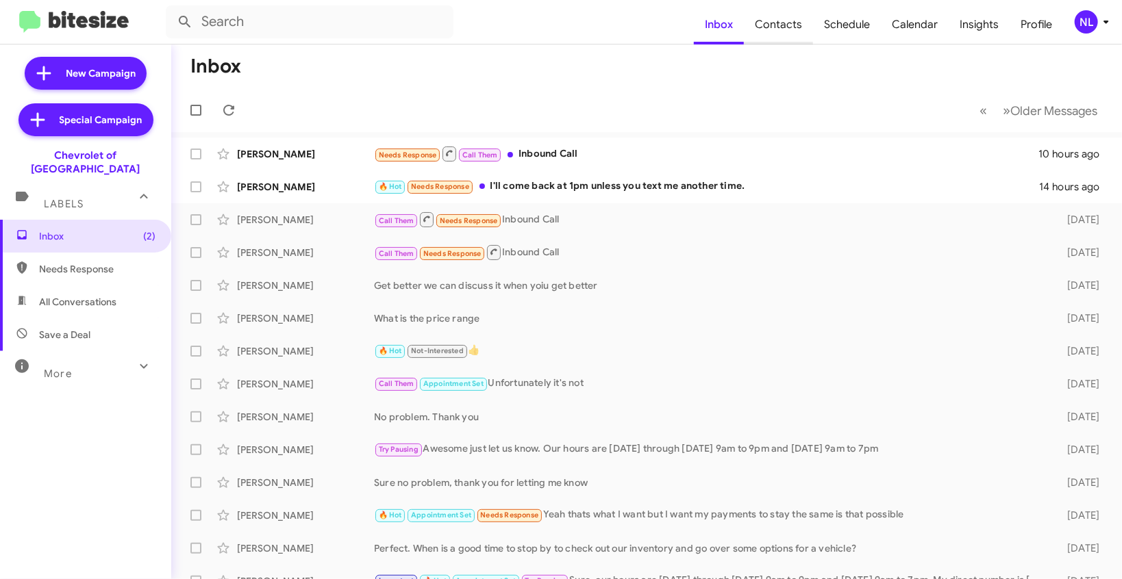
click at [794, 29] on span "Contacts" at bounding box center [778, 25] width 69 height 40
type input "in:groups"
click at [780, 26] on span "Contacts" at bounding box center [778, 25] width 69 height 40
type input "in:groups"
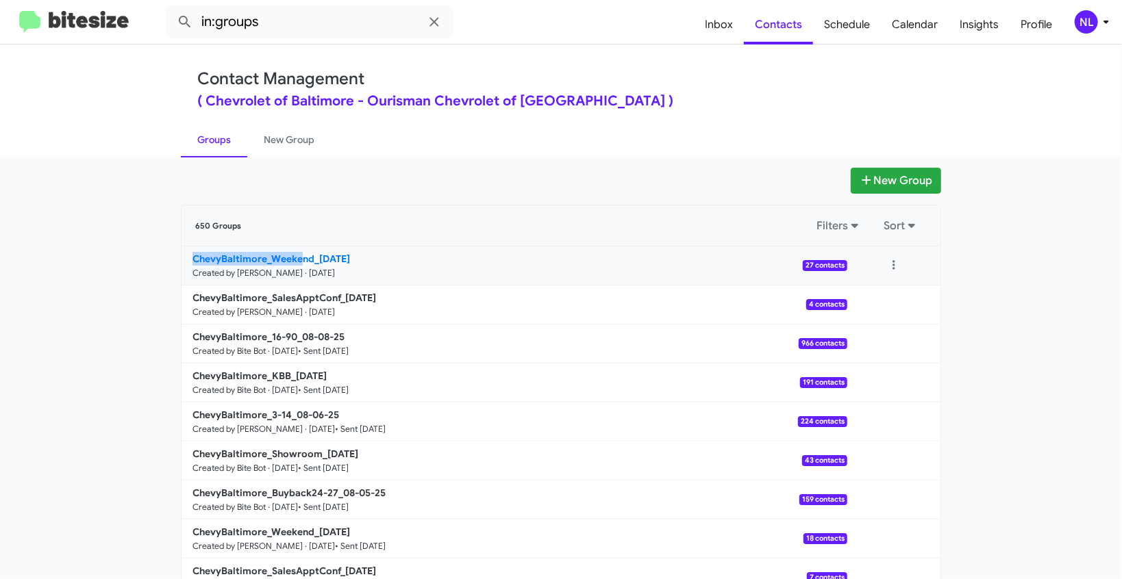
drag, startPoint x: 170, startPoint y: 262, endPoint x: 297, endPoint y: 260, distance: 127.4
click at [297, 260] on div "New Group 650 Groups Filters Sort ChevyBaltimore_Weekend_[DATE] Created by [PER…" at bounding box center [561, 421] width 781 height 506
click at [63, 247] on app-groups "New Group 650 Groups Filters Sort ChevyBaltimore_Weekend_[DATE] Created by [PER…" at bounding box center [561, 421] width 1122 height 506
click at [884, 305] on button at bounding box center [893, 304] width 27 height 27
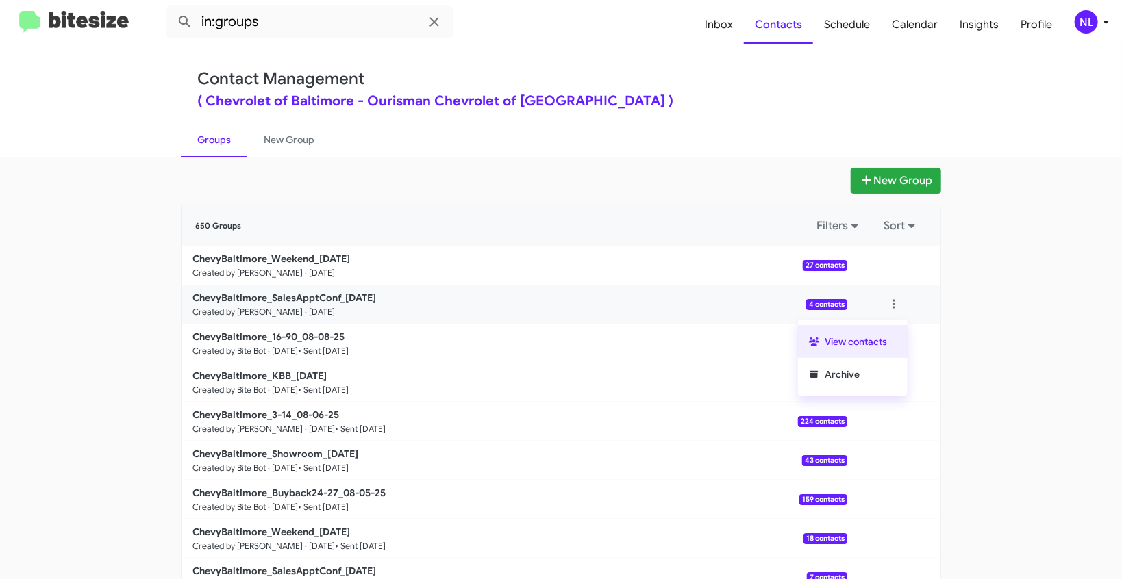
click at [866, 338] on button "View contacts" at bounding box center [853, 341] width 110 height 33
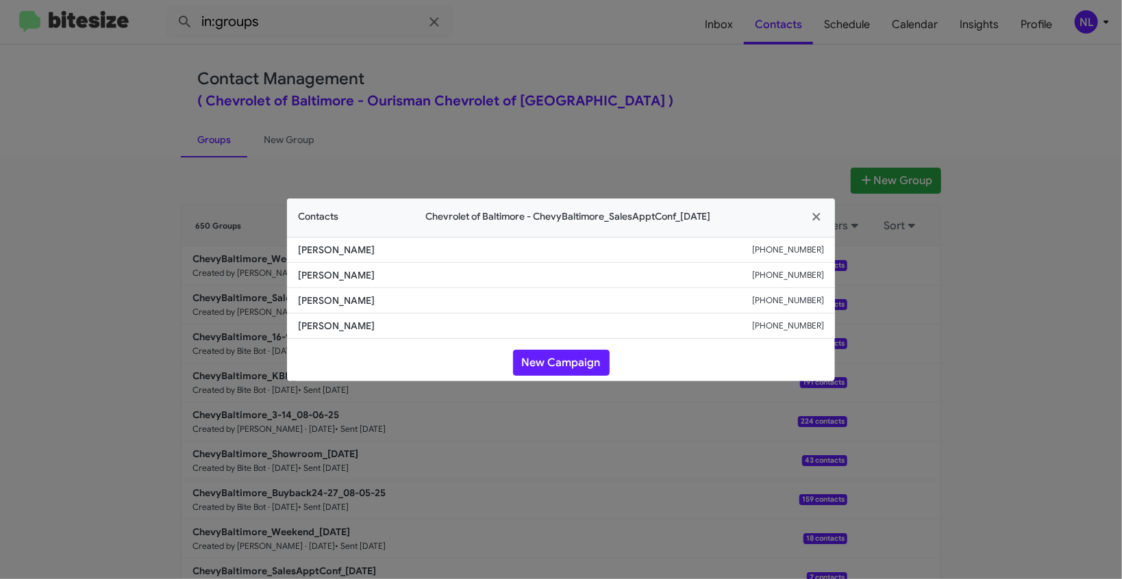
drag, startPoint x: 297, startPoint y: 250, endPoint x: 409, endPoint y: 253, distance: 111.7
click at [409, 253] on span "[PERSON_NAME]" at bounding box center [525, 250] width 454 height 14
copy span "[PERSON_NAME]"
